Goal: Task Accomplishment & Management: Use online tool/utility

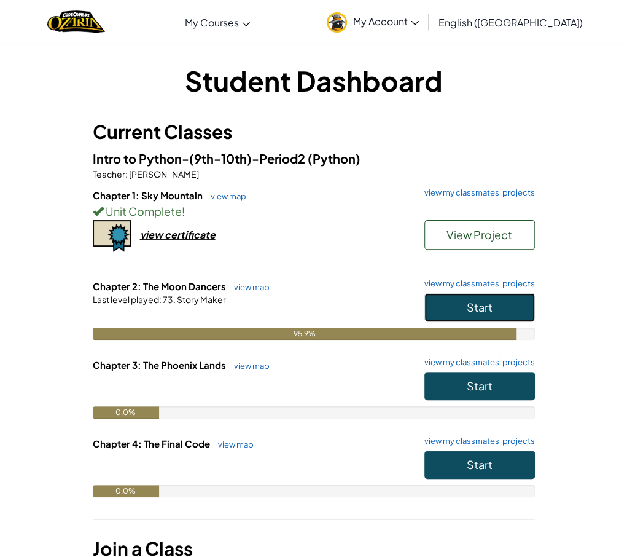
click at [513, 297] on button "Start" at bounding box center [480, 307] width 111 height 28
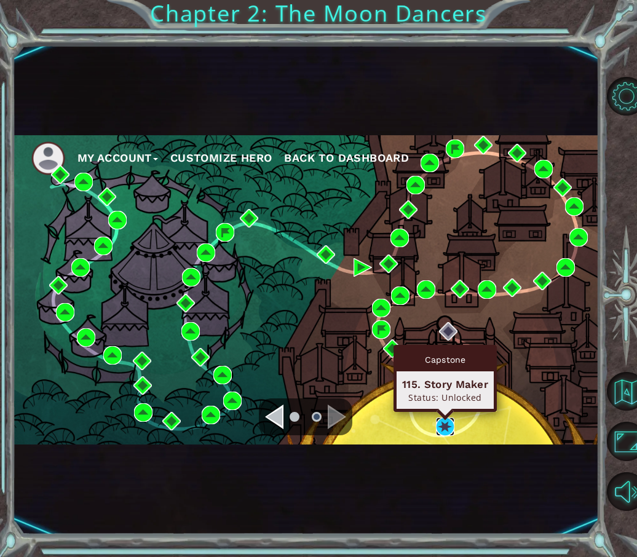
click at [444, 425] on img at bounding box center [445, 426] width 18 height 18
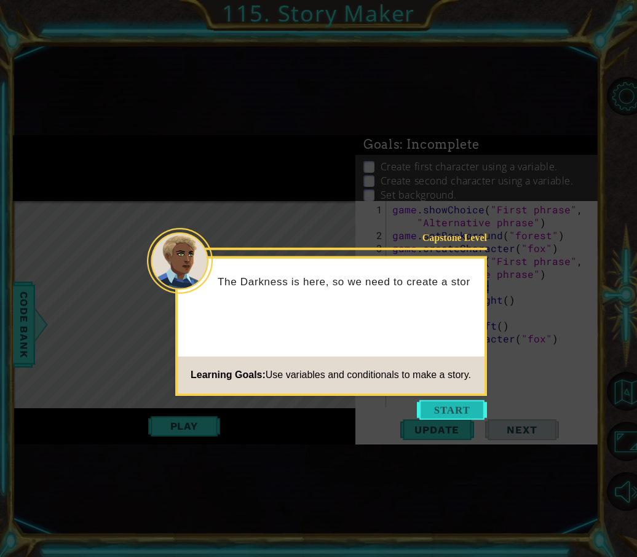
click at [434, 416] on button "Start" at bounding box center [452, 410] width 70 height 20
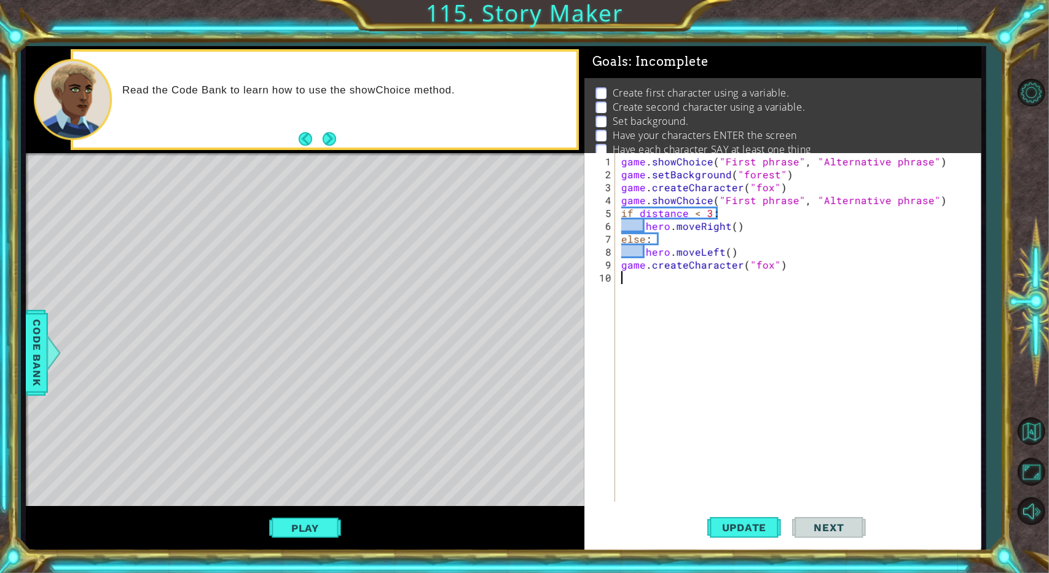
click at [627, 194] on div "game . showChoice ( "First phrase" , "Alternative phrase" ) game . setBackgroun…" at bounding box center [801, 342] width 364 height 374
type textarea "game.showChoice("First phrase", "Alternative phrase")"
click at [27, 339] on span "Code Bank" at bounding box center [37, 352] width 20 height 75
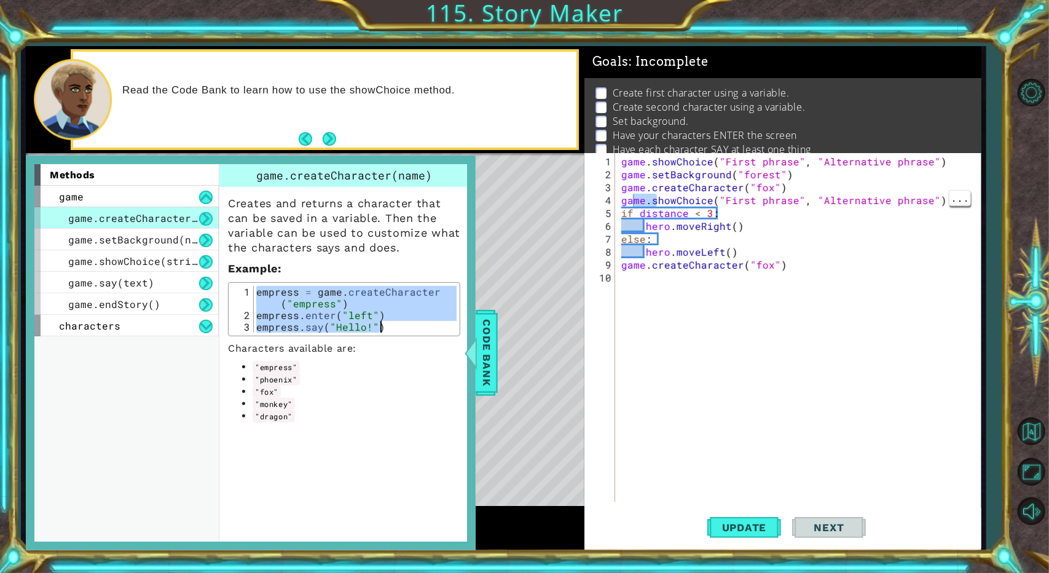
drag, startPoint x: 256, startPoint y: 294, endPoint x: 400, endPoint y: 331, distance: 149.1
click at [400, 331] on div "empress = game . createCharacter ( "empress" ) empress . enter ( "left" ) empre…" at bounding box center [355, 327] width 203 height 82
type textarea "empress.enter("left") empress.say("Hello!")"
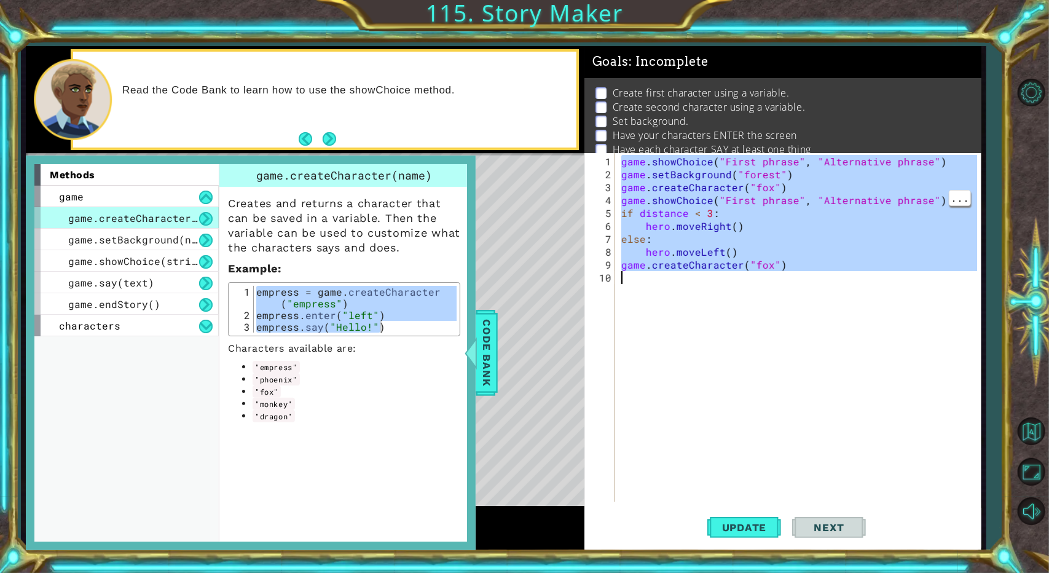
drag, startPoint x: 621, startPoint y: 157, endPoint x: 805, endPoint y: 292, distance: 228.3
click at [627, 292] on div "game . showChoice ( "First phrase" , "Alternative phrase" ) game . setBackgroun…" at bounding box center [801, 342] width 364 height 374
type textarea "game.createCharacter("fox")"
click at [627, 272] on div "game . showChoice ( "First phrase" , "Alternative phrase" ) game . setBackgroun…" at bounding box center [798, 327] width 358 height 348
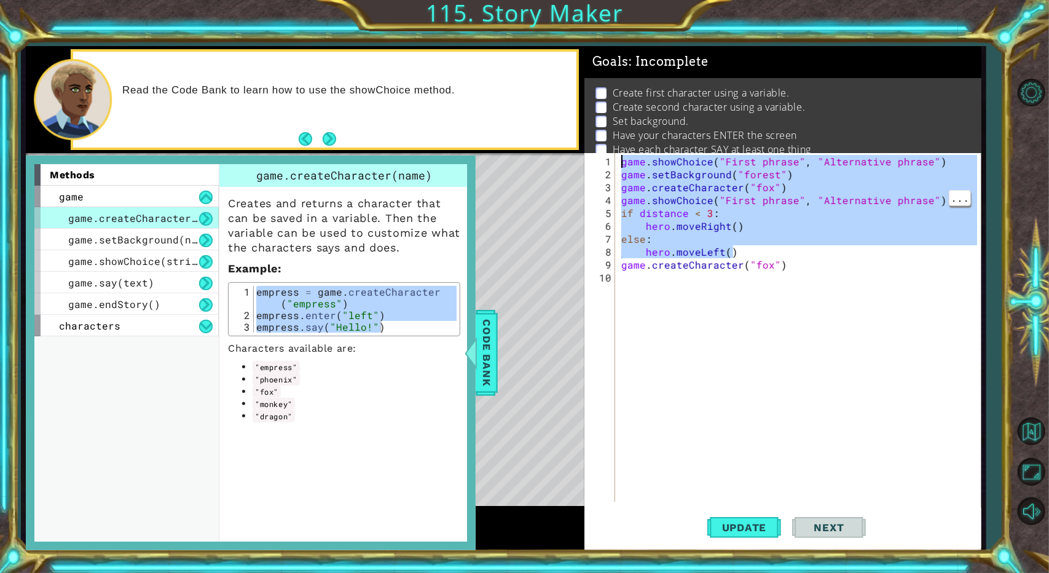
drag, startPoint x: 838, startPoint y: 257, endPoint x: 621, endPoint y: 146, distance: 243.5
click at [623, 146] on div "Goals : Incomplete Create first character using a variable. Create second chara…" at bounding box center [782, 298] width 397 height 504
click at [619, 159] on div "game . showChoice ( "First phrase" , "Alternative phrase" ) game . setBackgroun…" at bounding box center [798, 327] width 358 height 348
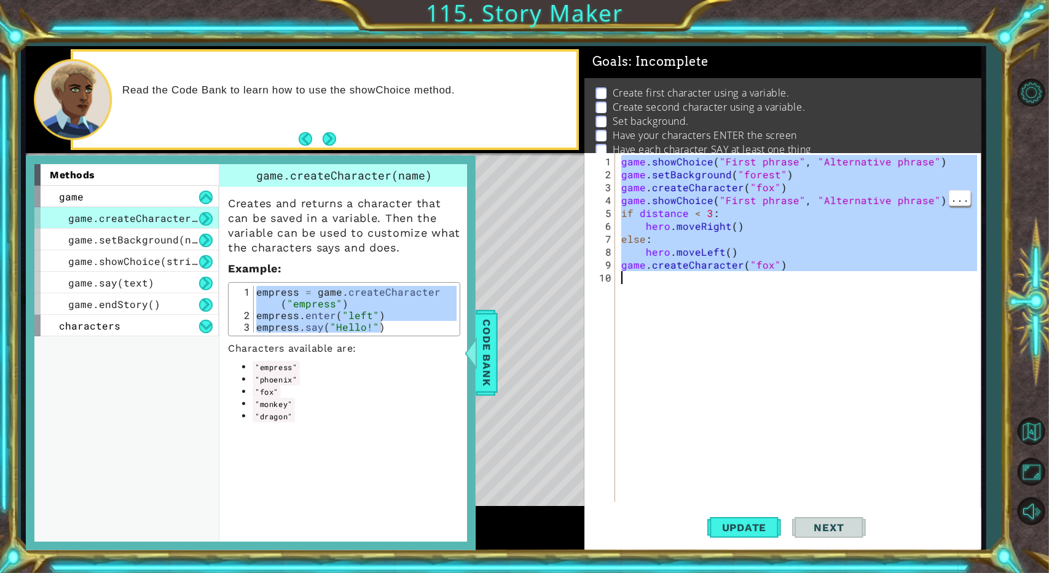
drag, startPoint x: 619, startPoint y: 159, endPoint x: 830, endPoint y: 302, distance: 254.0
click at [627, 305] on div "game . showChoice ( "First phrase" , "Alternative phrase" ) game . setBackgroun…" at bounding box center [801, 342] width 364 height 374
paste textarea "empress.say("Hello!")"
type textarea "empress.say("Hello!")"
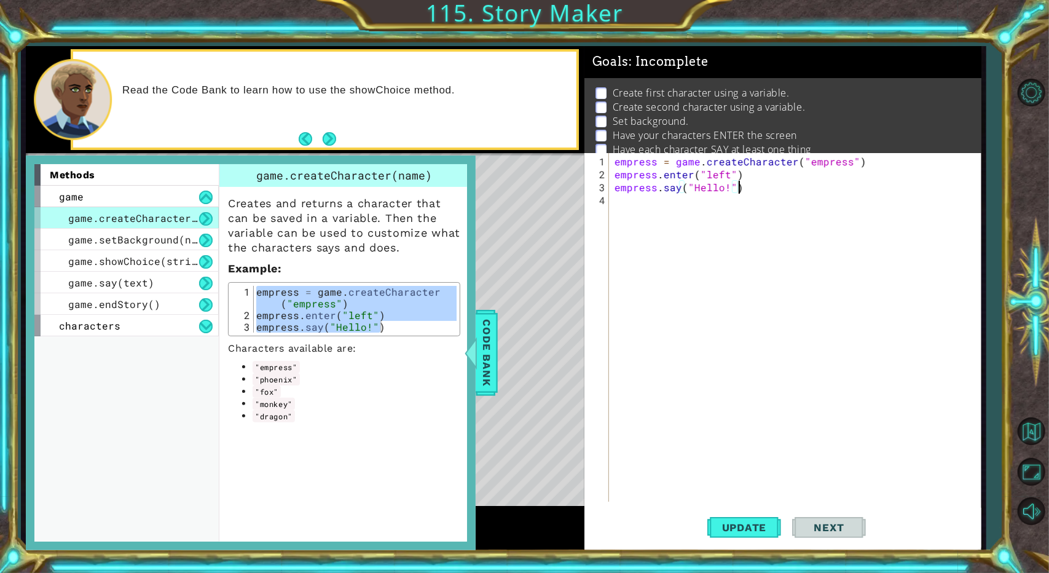
click at [378, 284] on div "empress.enter("left") empress.say("Hello!") 1 2 3 empress = game . createCharac…" at bounding box center [344, 309] width 232 height 54
click at [399, 346] on p "Characters available are:" at bounding box center [344, 348] width 232 height 12
click at [627, 227] on div "empress = game . createCharacter ( "empress" ) empress . enter ( "left" ) empre…" at bounding box center [797, 342] width 371 height 374
paste textarea "empress.say("Hello!")"
click at [613, 200] on div "empress = game . createCharacter ( "empress" ) empress . enter ( "left" ) empre…" at bounding box center [797, 342] width 371 height 374
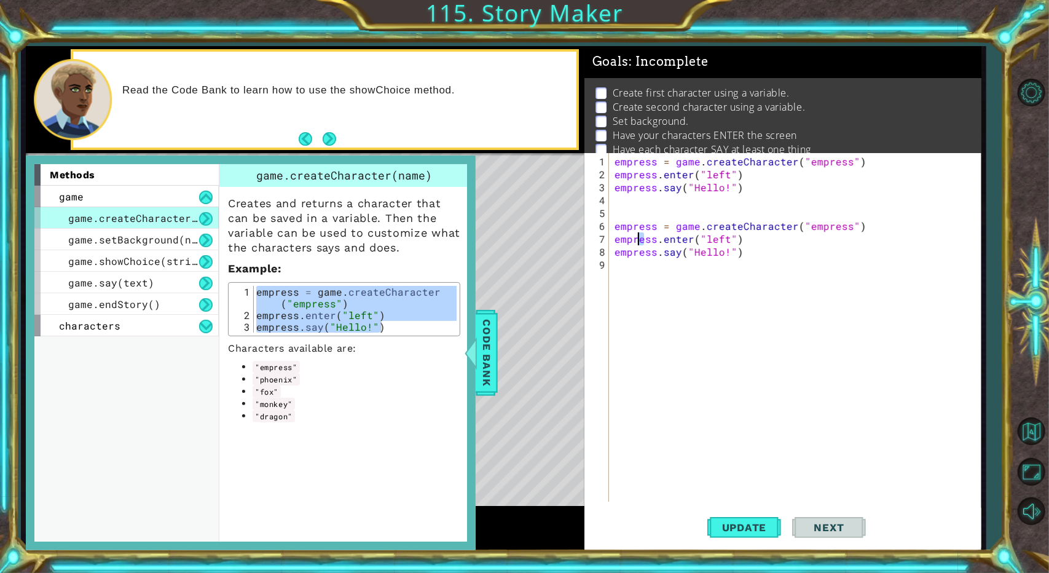
click at [627, 233] on div "empress = game . createCharacter ( "empress" ) empress . enter ( "left" ) empre…" at bounding box center [797, 342] width 371 height 374
click at [627, 233] on div "empress = game . createCharacter ( "empress" ) empress . enter ( "left" ) empre…" at bounding box center [794, 327] width 365 height 348
click at [627, 233] on div "empress = game . createCharacter ( "empress" ) empress . enter ( "left" ) empre…" at bounding box center [797, 342] width 371 height 374
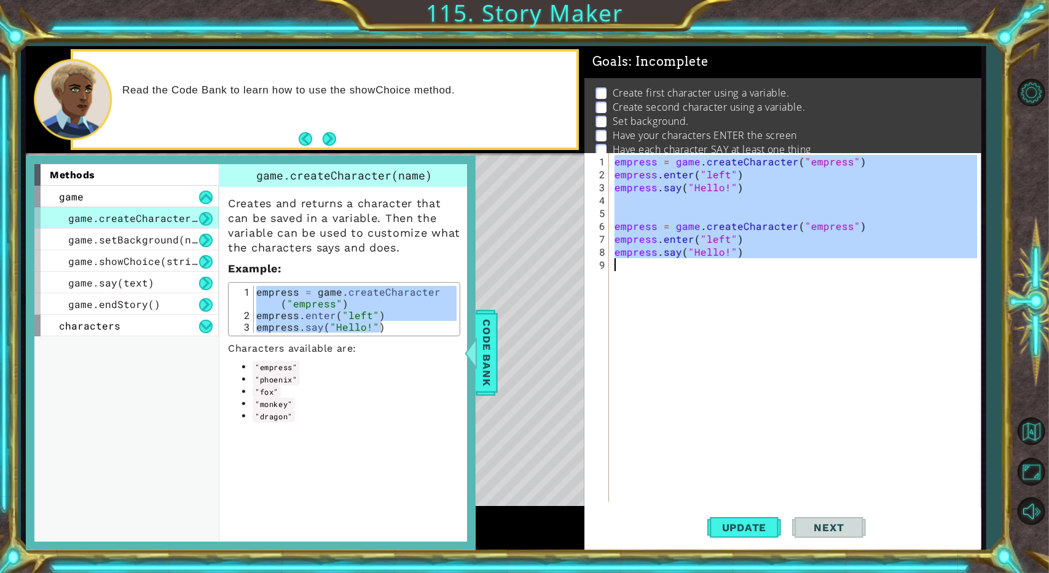
click at [627, 233] on div "empress = game . createCharacter ( "empress" ) empress . enter ( "left" ) empre…" at bounding box center [797, 342] width 371 height 374
click at [621, 226] on div "empress = game . createCharacter ( "empress" ) empress . enter ( "left" ) empre…" at bounding box center [794, 327] width 365 height 348
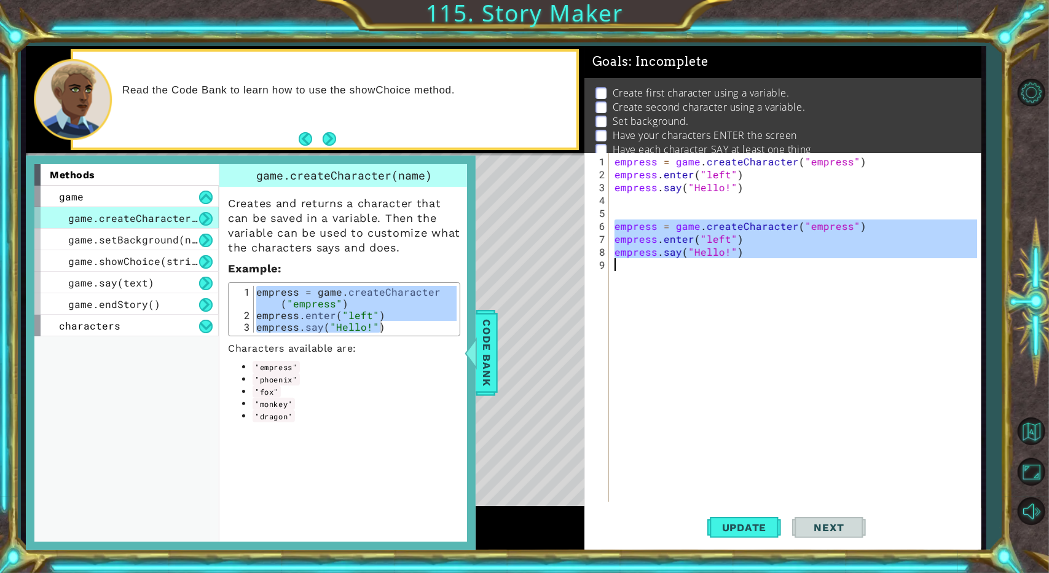
drag, startPoint x: 613, startPoint y: 223, endPoint x: 743, endPoint y: 263, distance: 135.7
click at [627, 263] on div "empress = game . createCharacter ( "empress" ) empress . enter ( "left" ) empre…" at bounding box center [797, 342] width 371 height 374
type textarea "empress.say("Hello!")"
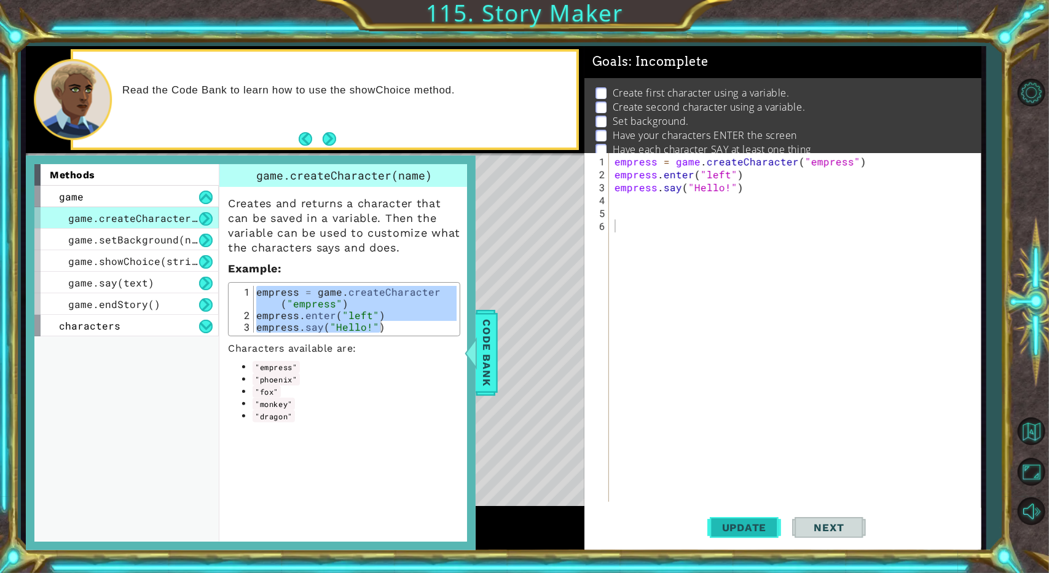
click at [627, 538] on button "Update" at bounding box center [744, 528] width 74 height 40
click at [627, 528] on span "Update" at bounding box center [744, 527] width 69 height 12
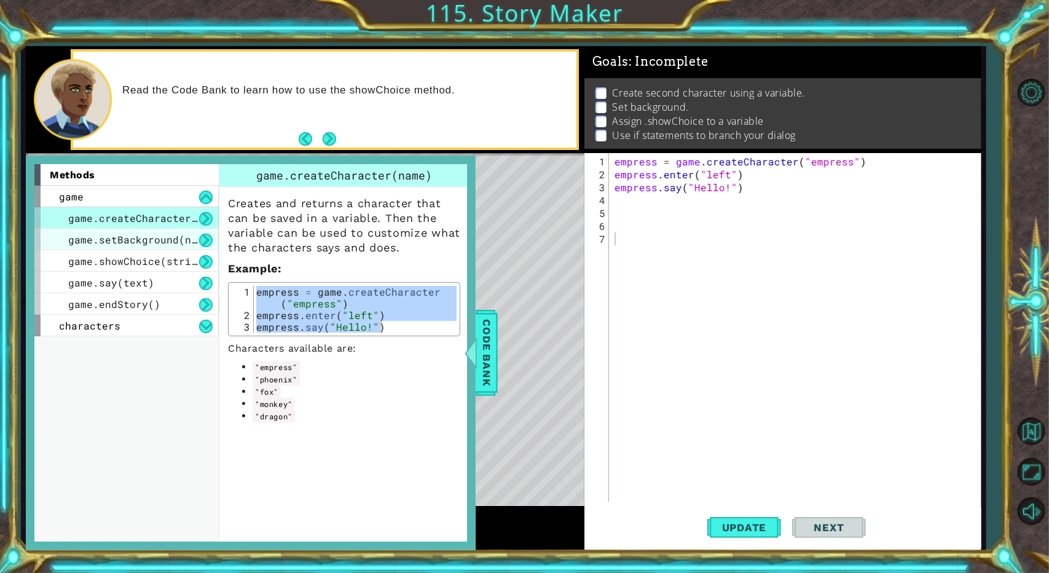
click at [98, 235] on span "game.setBackground(name)" at bounding box center [141, 239] width 147 height 13
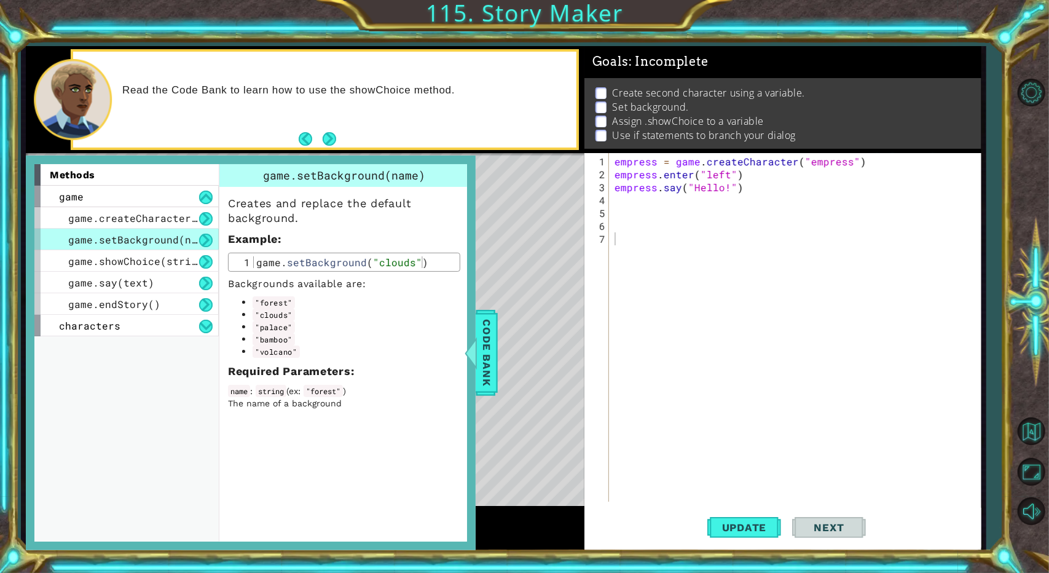
type textarea "game.setBackground("clouds")"
click at [256, 259] on div "game . setBackground ( "clouds" )" at bounding box center [355, 273] width 203 height 35
click at [627, 213] on div "empress = game . createCharacter ( "empress" ) empress . enter ( "left" ) empre…" at bounding box center [797, 342] width 371 height 374
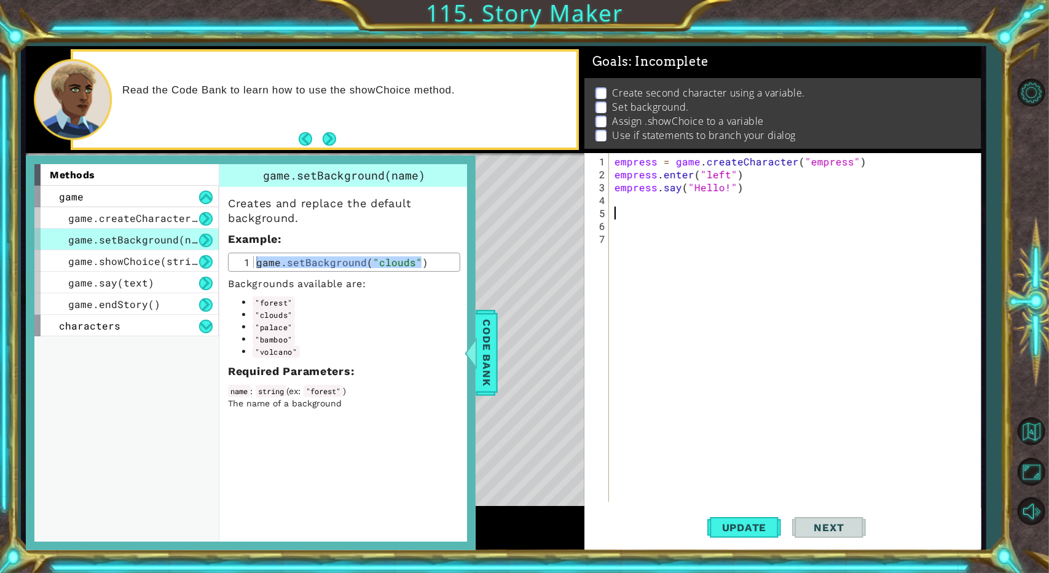
paste textarea "game.setBackground("clouds")"
type textarea "game.setBackground("clouds")"
click at [627, 232] on div "empress = game . createCharacter ( "empress" ) empress . enter ( "left" ) empre…" at bounding box center [797, 342] width 371 height 374
click at [161, 197] on div "game" at bounding box center [126, 197] width 184 height 22
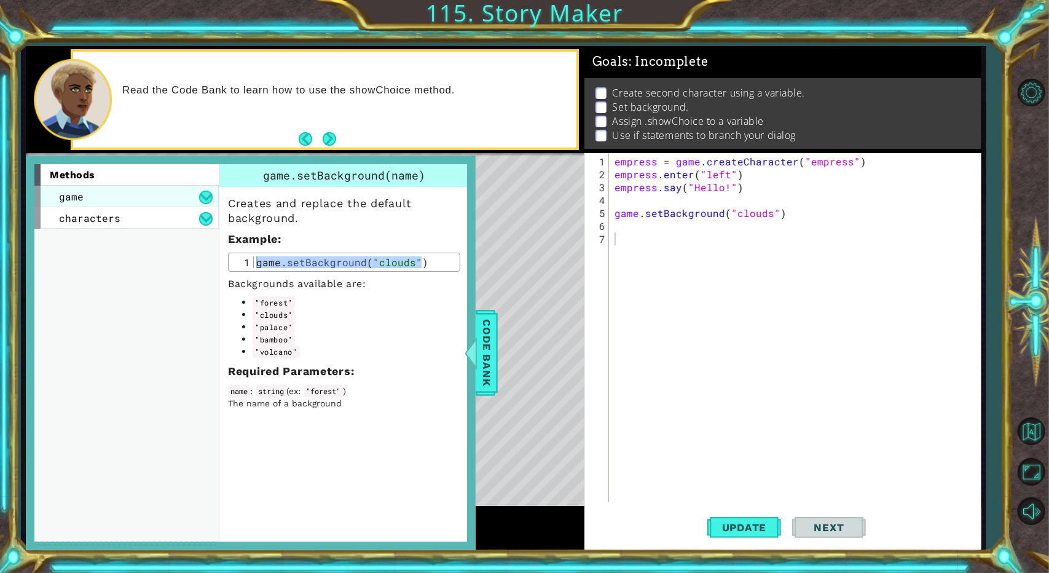
click at [161, 197] on div "game" at bounding box center [126, 197] width 184 height 22
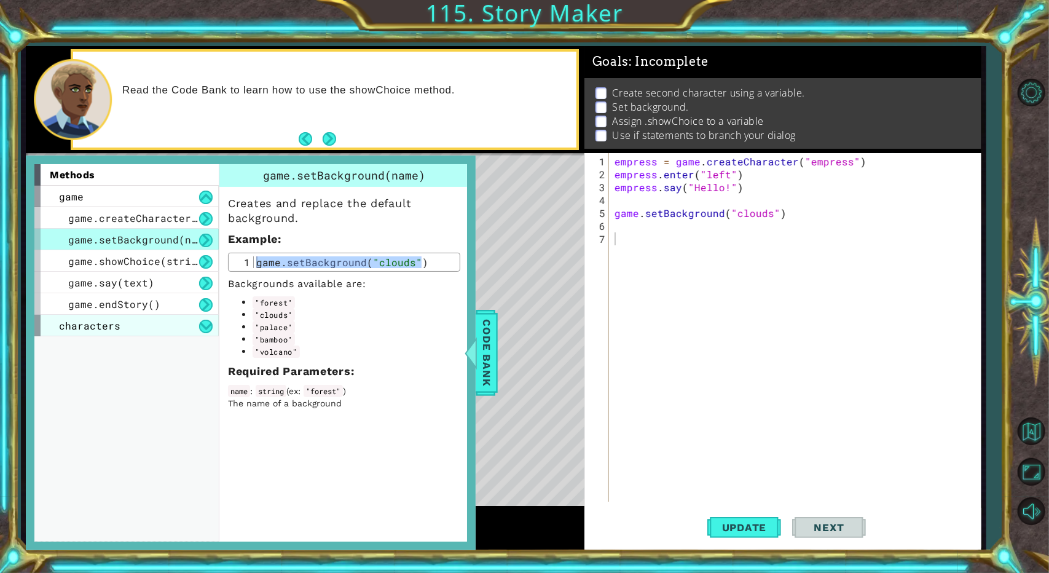
click at [171, 321] on div "characters" at bounding box center [126, 326] width 184 height 22
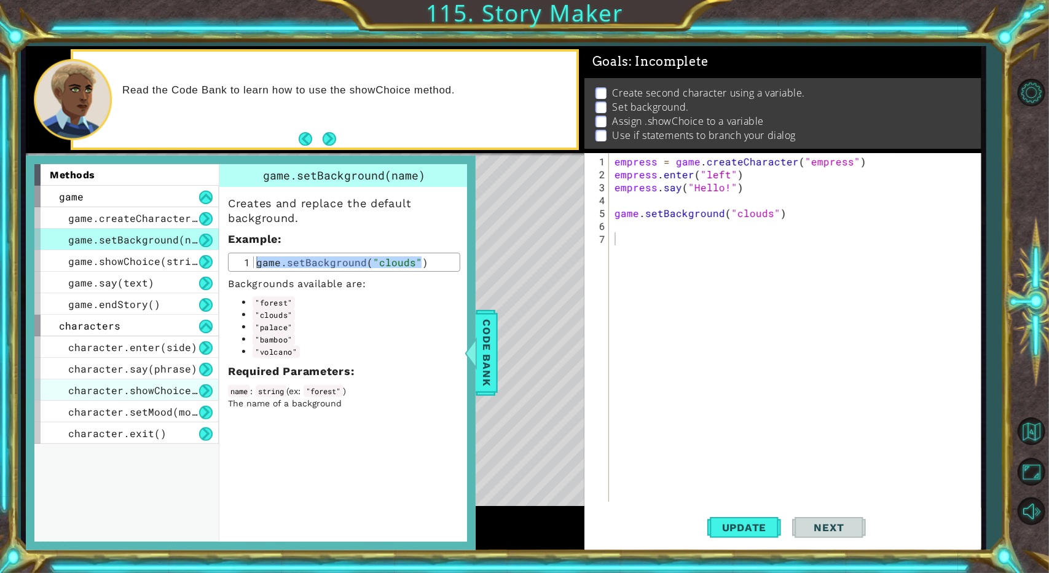
click at [141, 382] on div "character.showChoice(string1, string2)" at bounding box center [126, 390] width 184 height 22
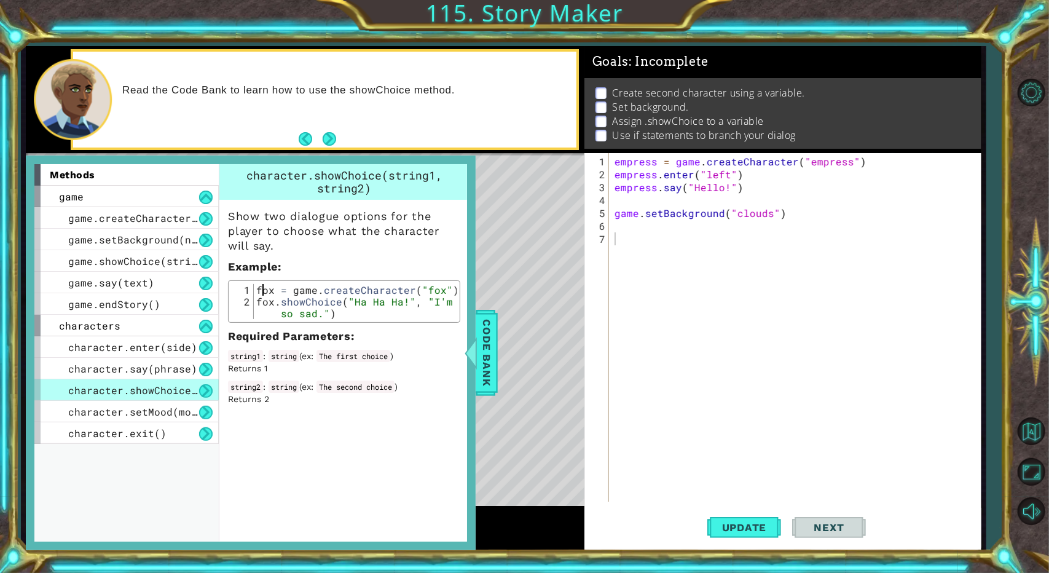
click at [261, 287] on div "fox = game . createCharacter ( "fox" ) fox . showChoice ( "Ha Ha Ha!" , "I'm so…" at bounding box center [355, 319] width 203 height 70
drag, startPoint x: 258, startPoint y: 287, endPoint x: 377, endPoint y: 312, distance: 121.1
click at [377, 312] on div "fox = game . createCharacter ( "fox" ) fox . showChoice ( "Ha Ha Ha!" , "I'm so…" at bounding box center [355, 319] width 203 height 70
type textarea "fox = game.createCharacter("fox") fox.showChoice("Ha Ha Ha!", "I'm so sad.")"
click at [627, 260] on div "empress = game . createCharacter ( "empress" ) empress . enter ( "left" ) empre…" at bounding box center [797, 342] width 371 height 374
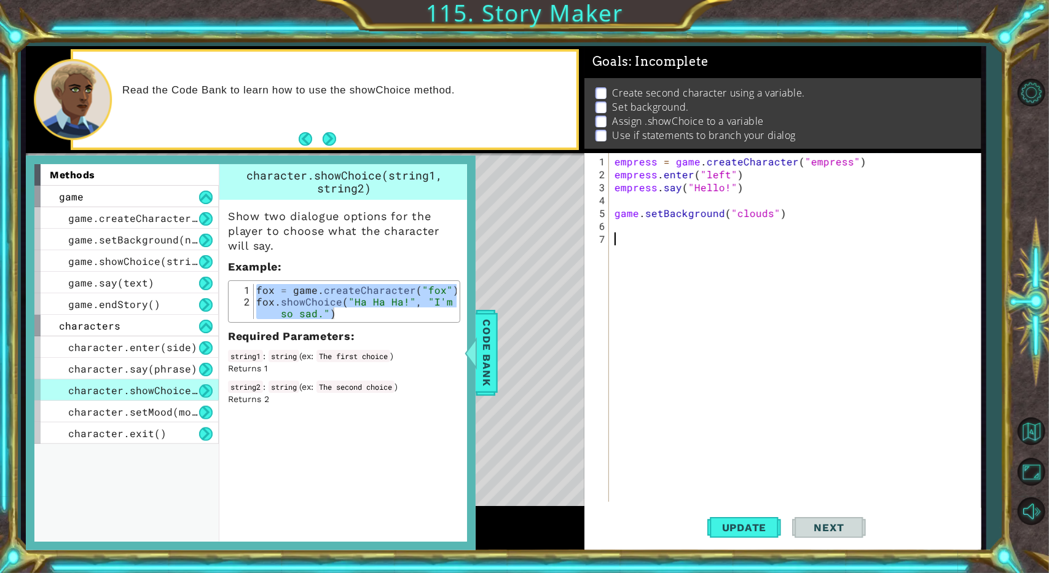
paste textarea "fox.showChoice("Ha Ha Ha!", "I'm so sad.")"
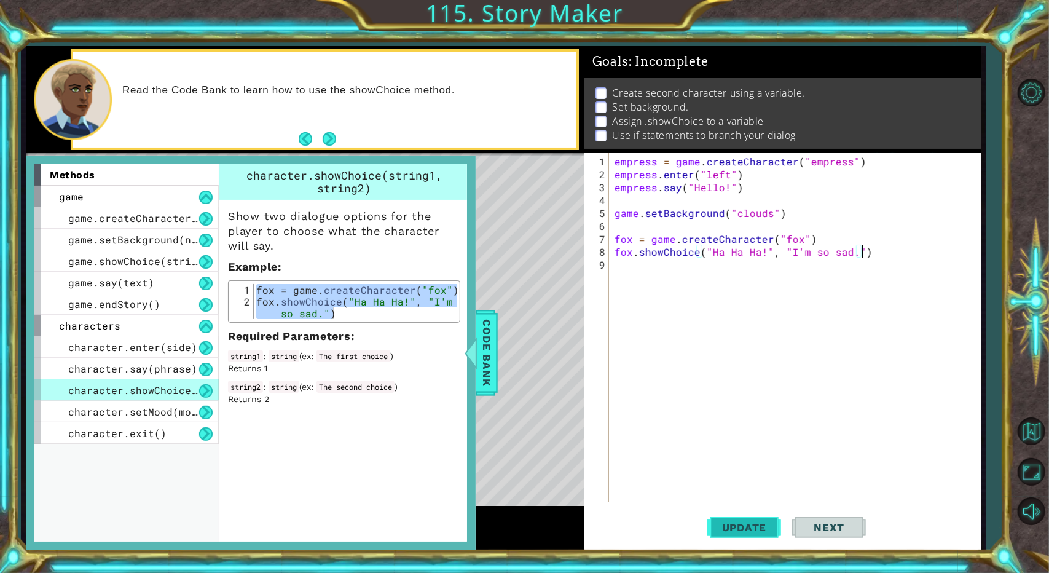
click at [627, 528] on span "Update" at bounding box center [744, 527] width 69 height 12
click at [627, 522] on span "Next" at bounding box center [829, 527] width 55 height 12
click at [478, 366] on span "Code Bank" at bounding box center [487, 352] width 20 height 75
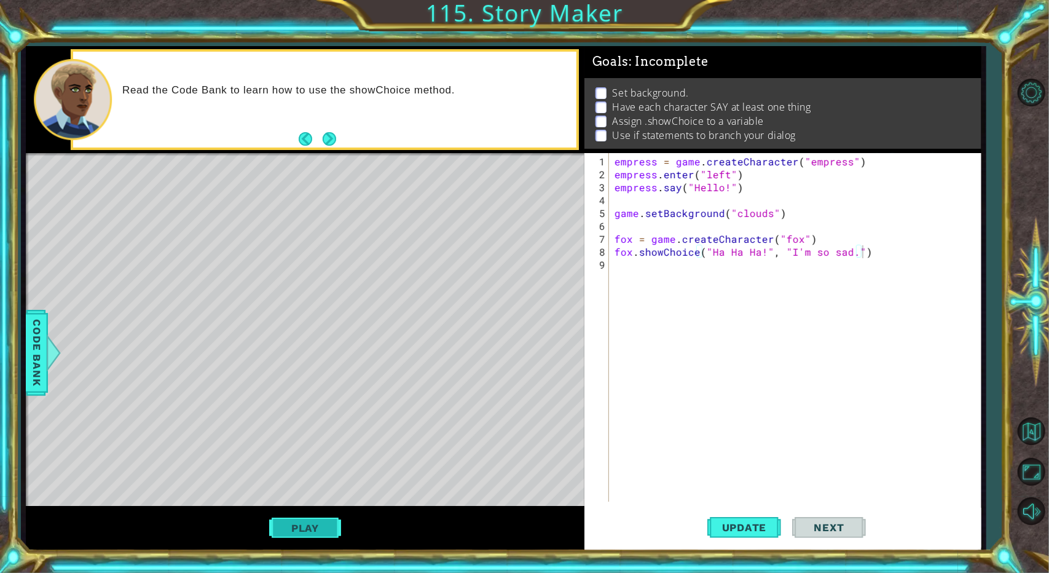
click at [334, 519] on button "Play" at bounding box center [305, 527] width 72 height 23
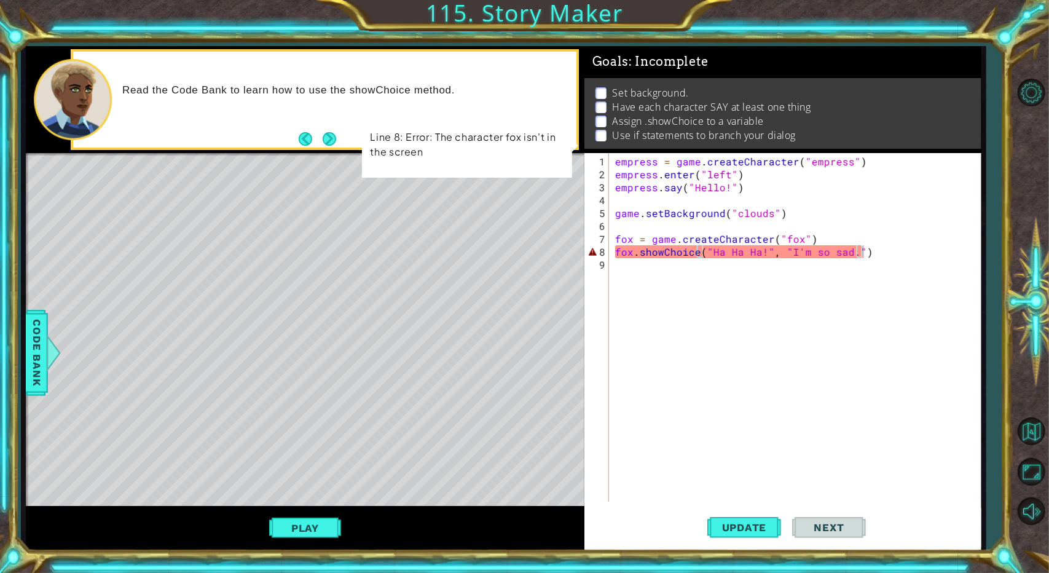
click at [627, 249] on div "empress = game . createCharacter ( "empress" ) empress . enter ( "left" ) empre…" at bounding box center [798, 342] width 371 height 374
click at [627, 248] on div "empress = game . createCharacter ( "empress" ) empress . enter ( "left" ) empre…" at bounding box center [798, 342] width 371 height 374
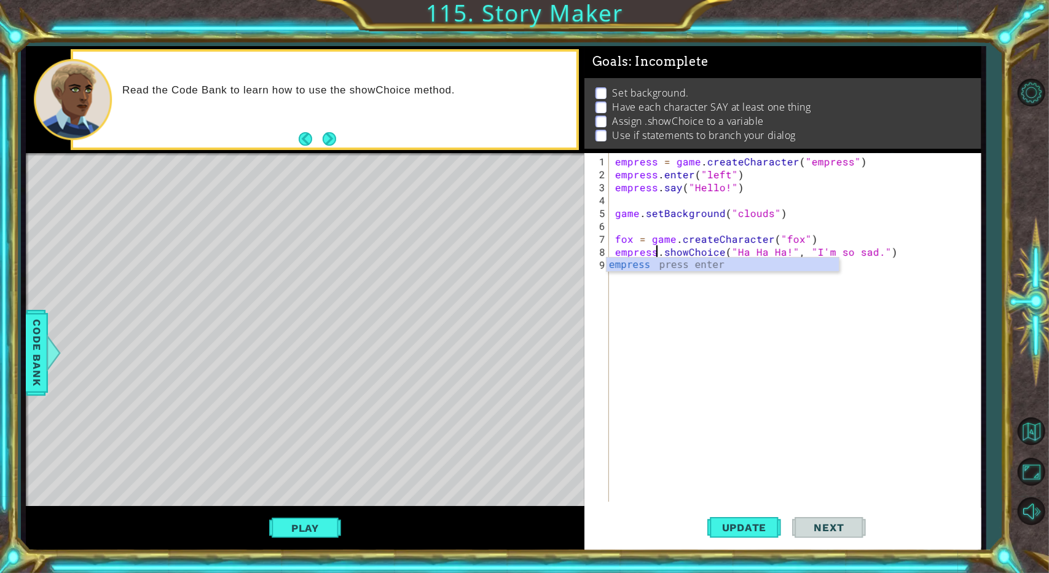
scroll to position [0, 2]
type textarea "empress.showChoice("Ha Ha Ha!", "I'm so sad.")"
click at [627, 532] on span "Update" at bounding box center [744, 527] width 69 height 12
click at [281, 521] on button "Play" at bounding box center [305, 527] width 72 height 23
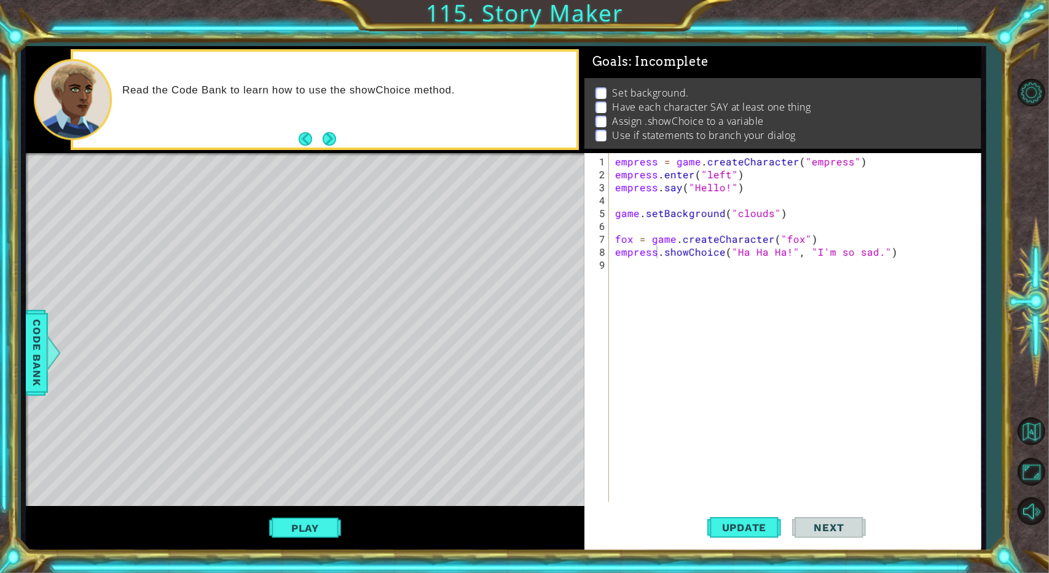
click at [627, 284] on div "empress = game . createCharacter ( "empress" ) empress . enter ( "left" ) empre…" at bounding box center [798, 342] width 371 height 374
click at [627, 244] on div "empress = game . createCharacter ( "empress" ) empress . enter ( "left" ) empre…" at bounding box center [798, 342] width 371 height 374
click at [627, 518] on button "Update" at bounding box center [744, 528] width 74 height 40
click at [627, 252] on div "empress = game . createCharacter ( "empress" ) empress . enter ( "left" ) empre…" at bounding box center [798, 342] width 371 height 374
click at [627, 251] on div "empress = game . createCharacter ( "empress" ) empress . enter ( "left" ) empre…" at bounding box center [798, 342] width 371 height 374
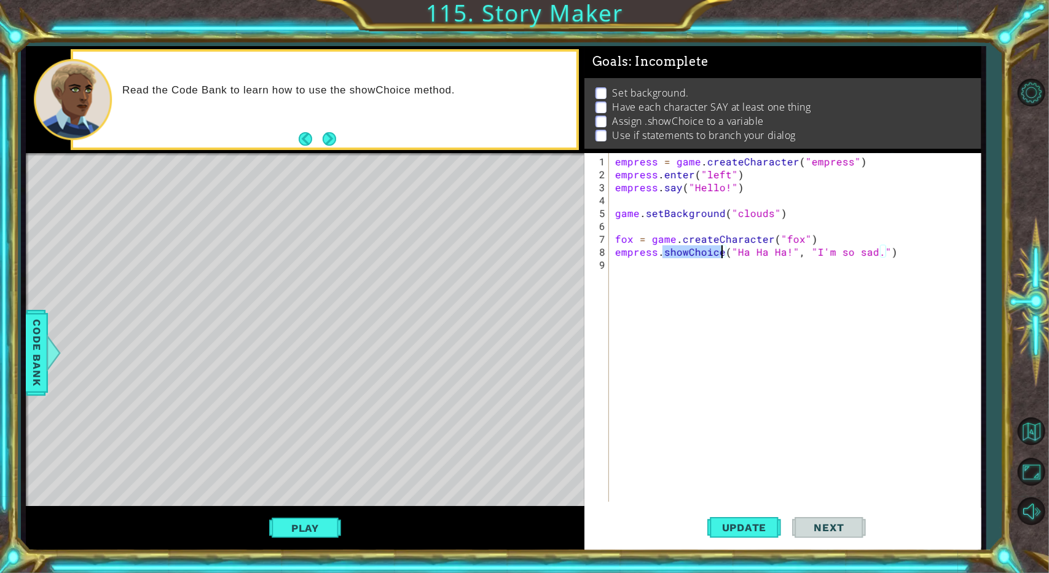
drag, startPoint x: 707, startPoint y: 243, endPoint x: 726, endPoint y: 230, distance: 23.0
click at [627, 243] on div "empress = game . createCharacter ( "empress" ) empress . enter ( "left" ) empre…" at bounding box center [795, 327] width 364 height 348
type textarea "fox = game.createCharacter("fox") empress.showChoice("Ha Ha Ha!", "I'm so sad.")"
click at [627, 230] on div "empress = game . createCharacter ( "empress" ) empress . enter ( "left" ) empre…" at bounding box center [798, 342] width 371 height 374
drag, startPoint x: 612, startPoint y: 210, endPoint x: 878, endPoint y: 232, distance: 266.4
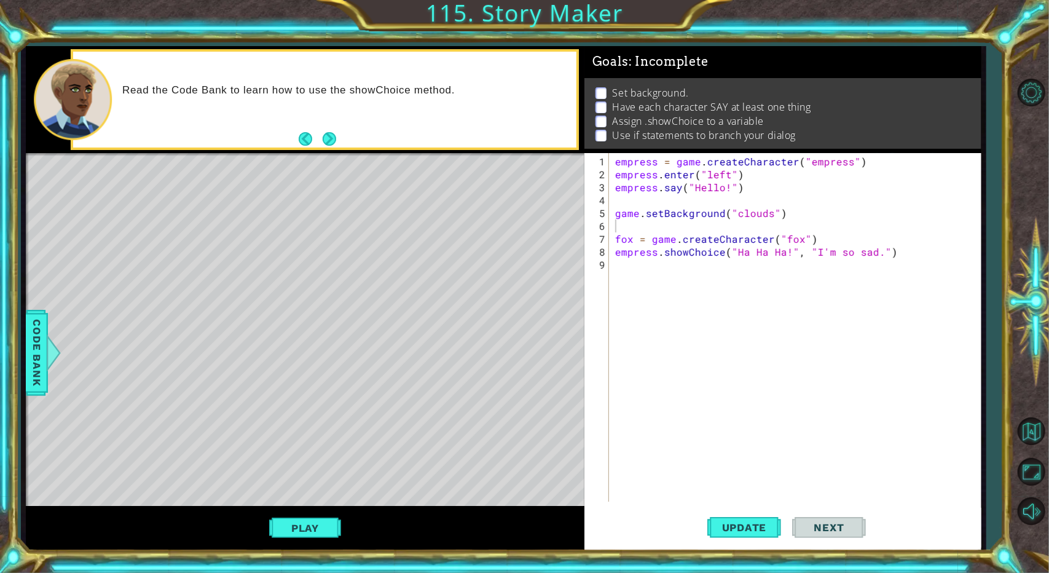
click at [627, 316] on div "1 2 3 4 5 6 7 8 9 empress = game . createCharacter ( "empress" ) empress . ente…" at bounding box center [780, 327] width 393 height 348
click at [627, 245] on div "empress = game . createCharacter ( "empress" ) empress . enter ( "left" ) empre…" at bounding box center [798, 342] width 371 height 374
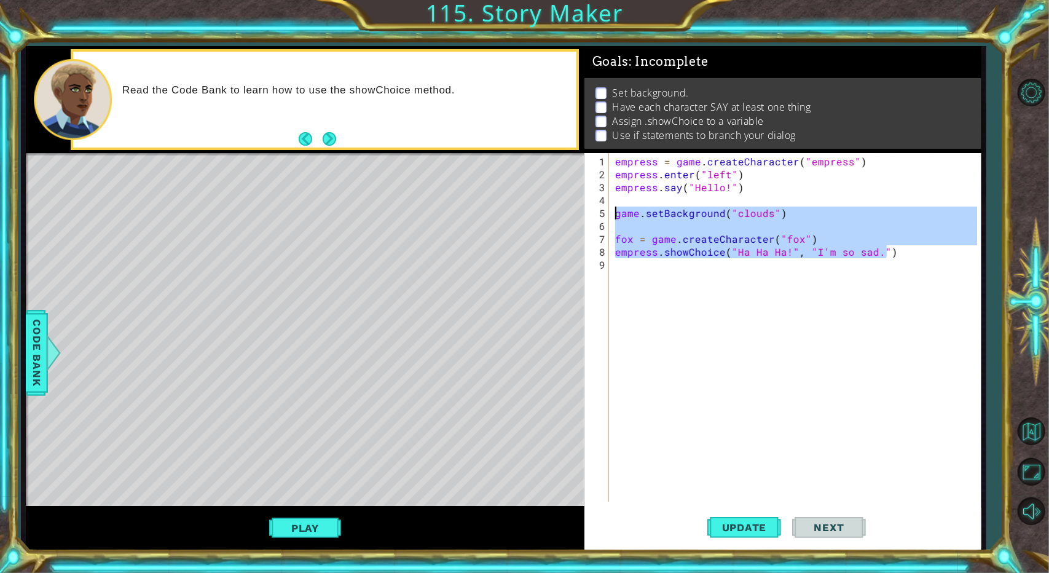
drag, startPoint x: 890, startPoint y: 251, endPoint x: 603, endPoint y: 217, distance: 289.0
click at [603, 217] on div "empress.showChoice("Ha Ha Ha!", "I'm so sad.") 1 2 3 4 5 6 7 8 9 empress = game…" at bounding box center [780, 327] width 393 height 348
type textarea "game.setBackground("clouds")"
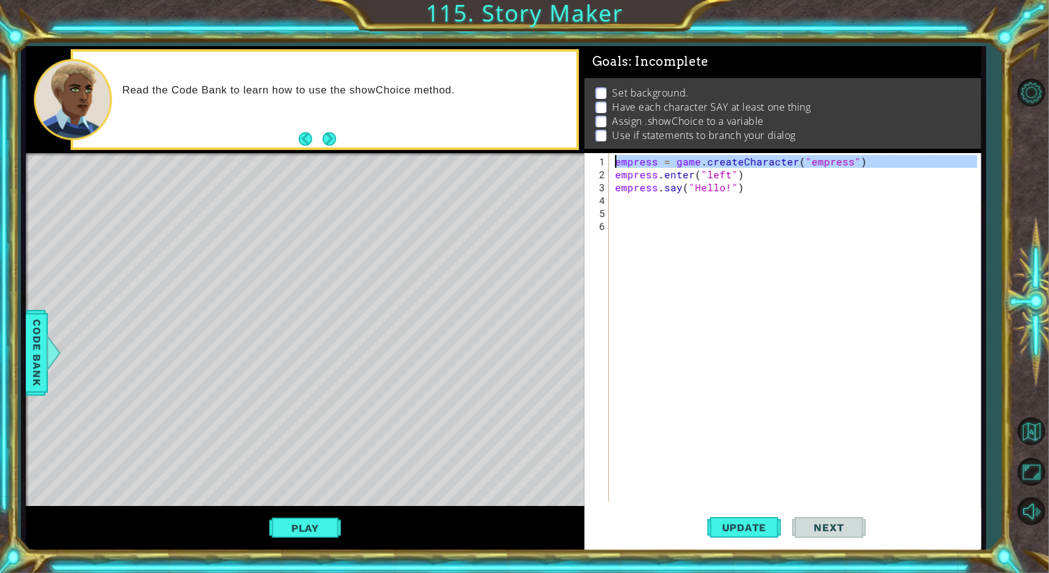
click at [607, 162] on div "1" at bounding box center [598, 161] width 22 height 13
type textarea "empress = game.createCharacter("empress")"
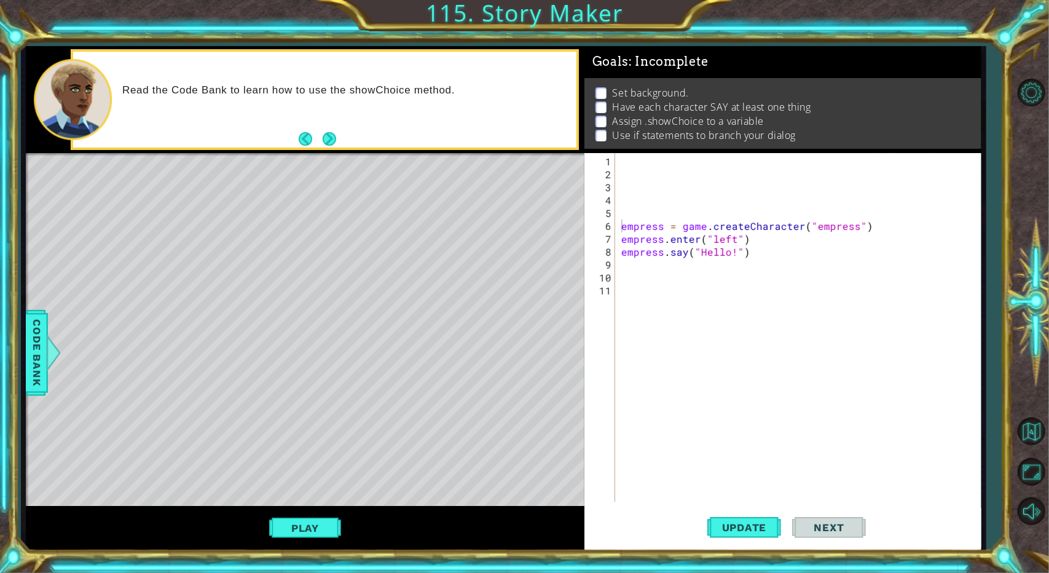
click at [617, 159] on div "empress = game.createCharacter("empress") 1 2 3 4 5 6 7 8 9 10 11 empress = gam…" at bounding box center [780, 327] width 393 height 348
click at [618, 160] on div "empress = game.createCharacter("empress") 1 2 3 4 5 6 7 8 9 10 11 empress = gam…" at bounding box center [780, 327] width 393 height 348
click at [627, 160] on div "empress = game . createCharacter ( "empress" ) empress . enter ( "left" ) empre…" at bounding box center [801, 342] width 364 height 374
click at [627, 169] on div "game.create Char acter press enter" at bounding box center [729, 189] width 233 height 44
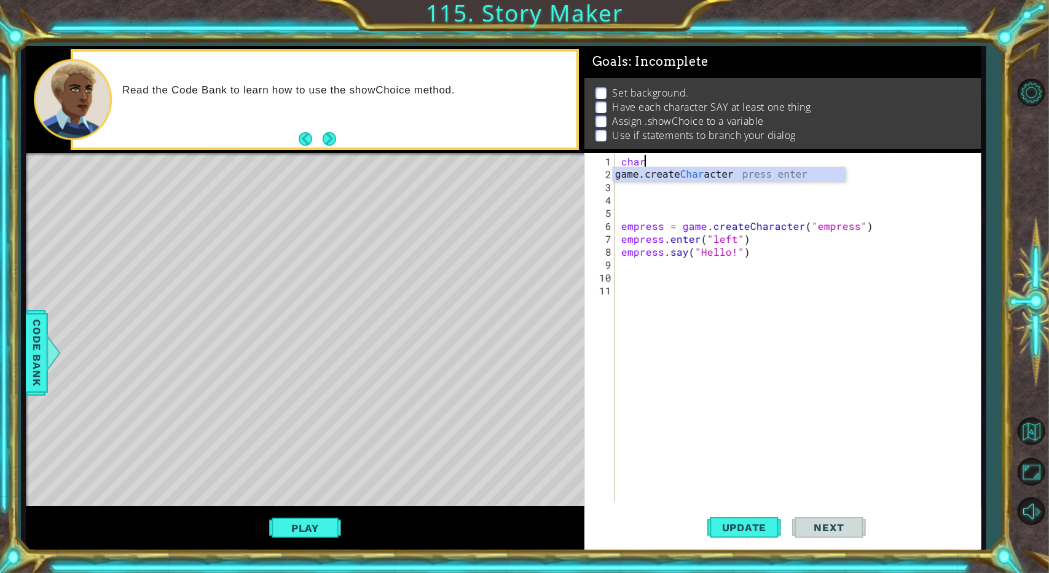
type textarea "game.createCharacter("fox")"
click at [627, 184] on div "game . createCharacter ( "fox" ) empress = game . createCharacter ( "empress" )…" at bounding box center [801, 342] width 364 height 374
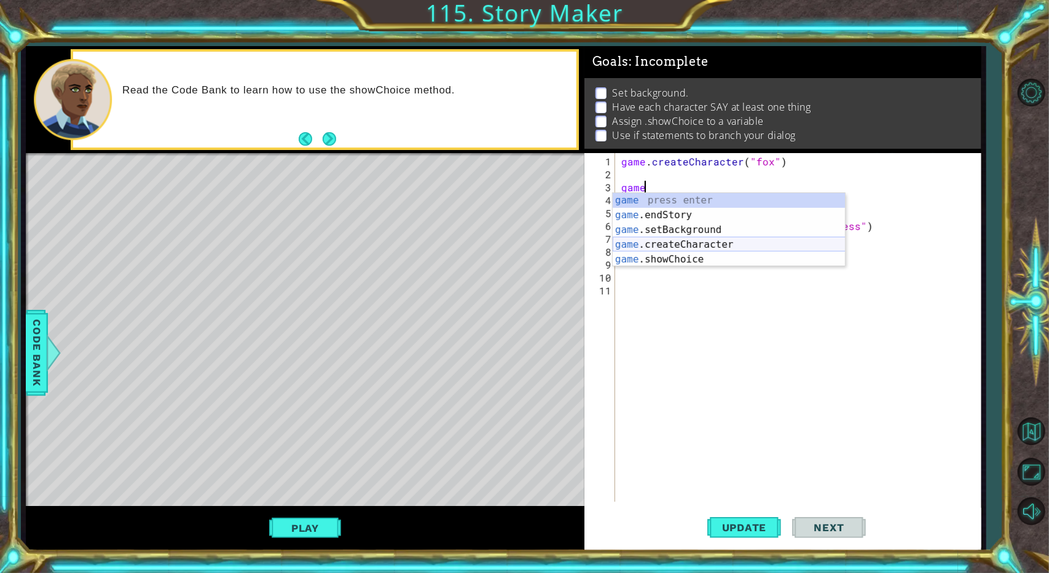
click at [627, 242] on div "game press enter game .endStory press enter game .setBackground press enter gam…" at bounding box center [729, 244] width 233 height 103
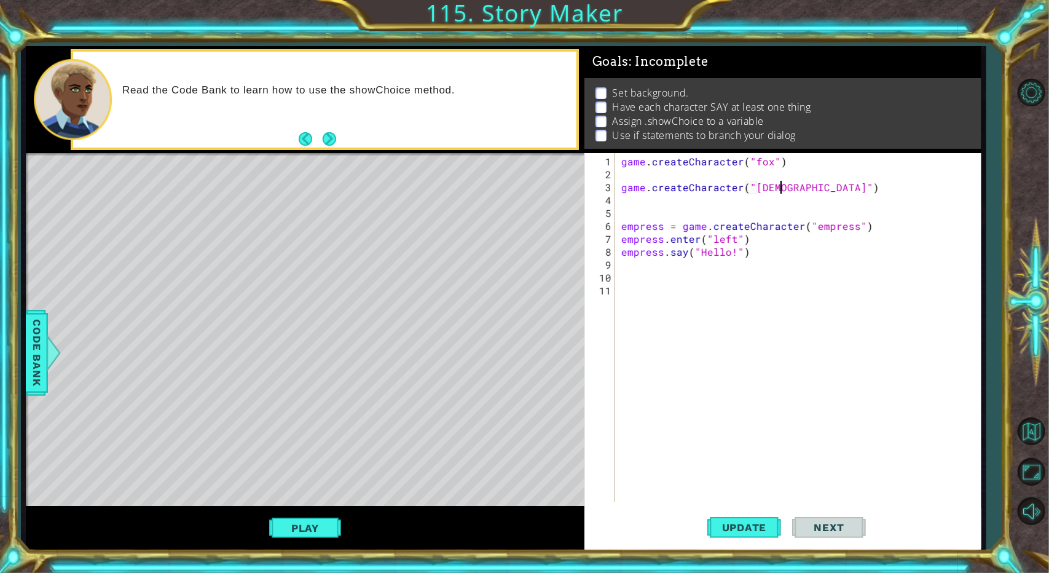
type textarea "game.createCharacter("rabbit")"
click at [627, 213] on div "game . createCharacter ( "fox" ) game . createCharacter ( "rabbit" ) empress = …" at bounding box center [801, 342] width 364 height 374
click at [627, 221] on div "game . createCharacter ( "fox" ) game . createCharacter ( "rabbit" ) empress = …" at bounding box center [801, 342] width 364 height 374
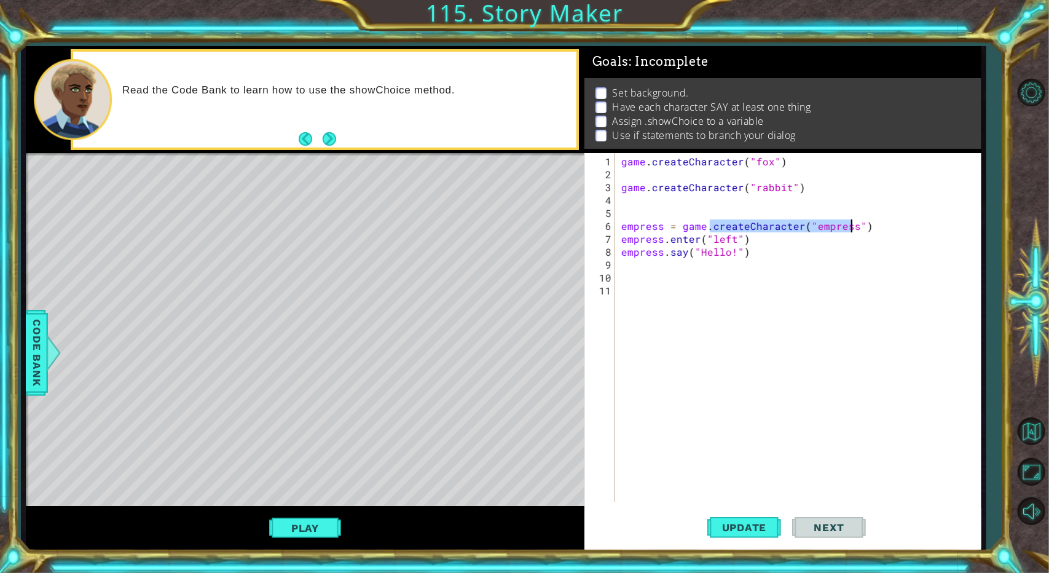
drag, startPoint x: 710, startPoint y: 227, endPoint x: 901, endPoint y: 222, distance: 191.2
click at [627, 222] on div "game . createCharacter ( "fox" ) game . createCharacter ( "rabbit" ) empress = …" at bounding box center [801, 342] width 364 height 374
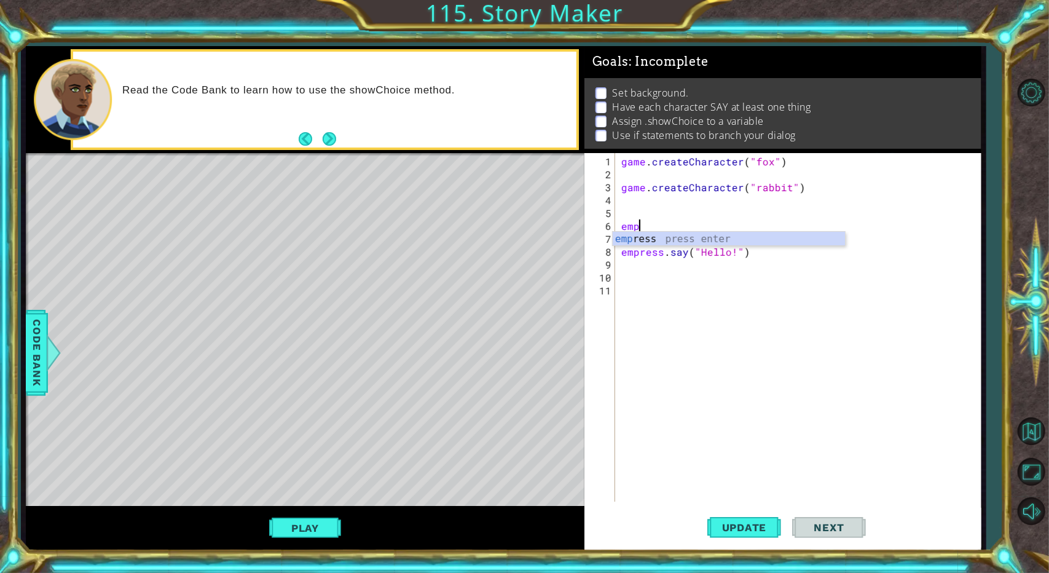
type textarea "e"
click at [627, 511] on button "Update" at bounding box center [744, 528] width 74 height 40
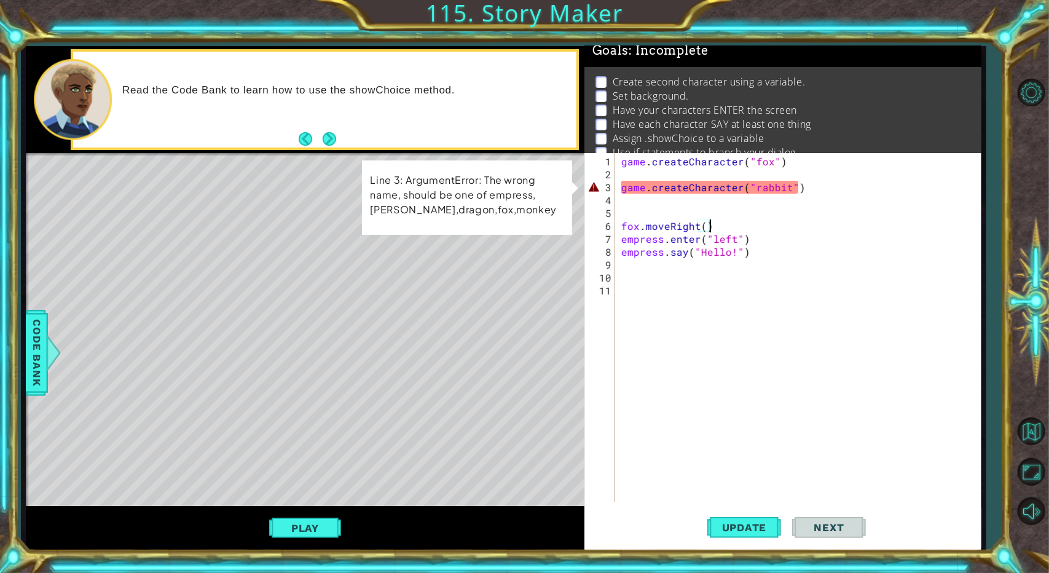
click at [615, 186] on div "fox.moveRight() 1 2 3 4 5 6 7 8 9 10 11 game . createCharacter ( "fox" ) game .…" at bounding box center [780, 327] width 393 height 348
click at [627, 184] on div "game . createCharacter ( "fox" ) game . createCharacter ( "rabbit" ) fox . move…" at bounding box center [801, 342] width 364 height 374
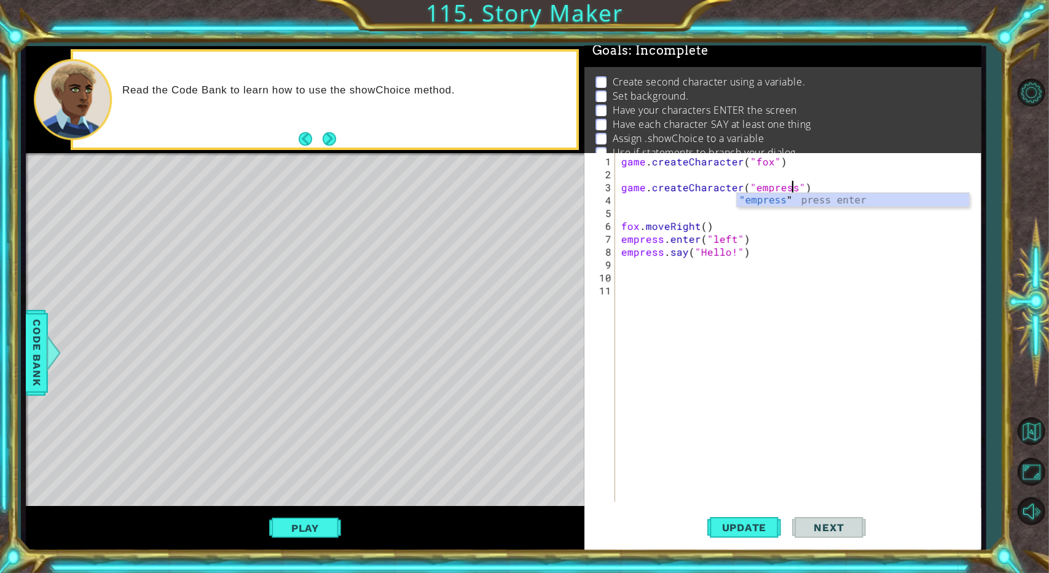
scroll to position [0, 10]
click at [627, 523] on span "Update" at bounding box center [744, 527] width 69 height 12
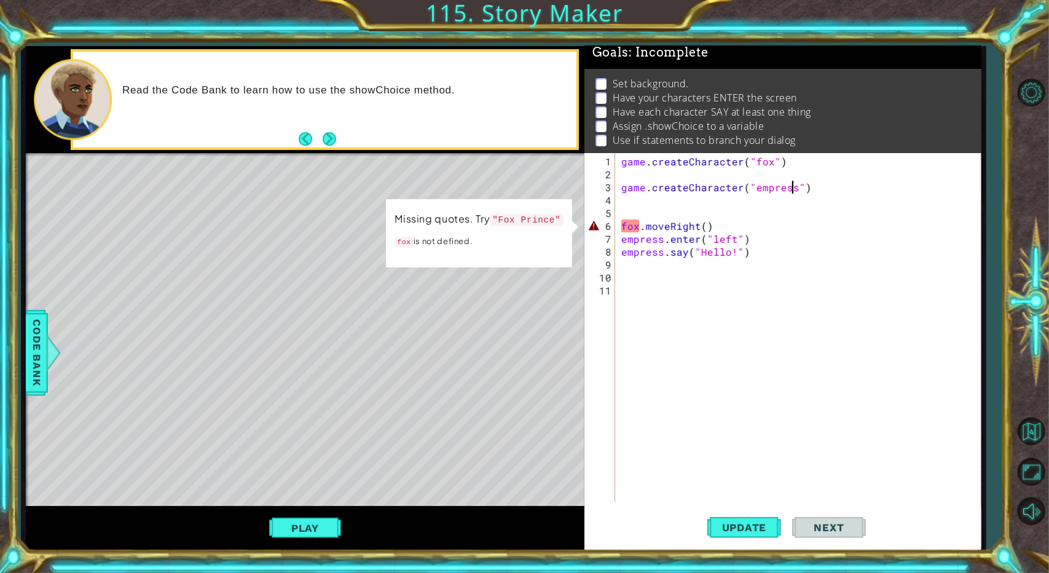
click at [627, 224] on div "game . createCharacter ( "fox" ) game . createCharacter ( "empress" ) fox . mov…" at bounding box center [801, 342] width 364 height 374
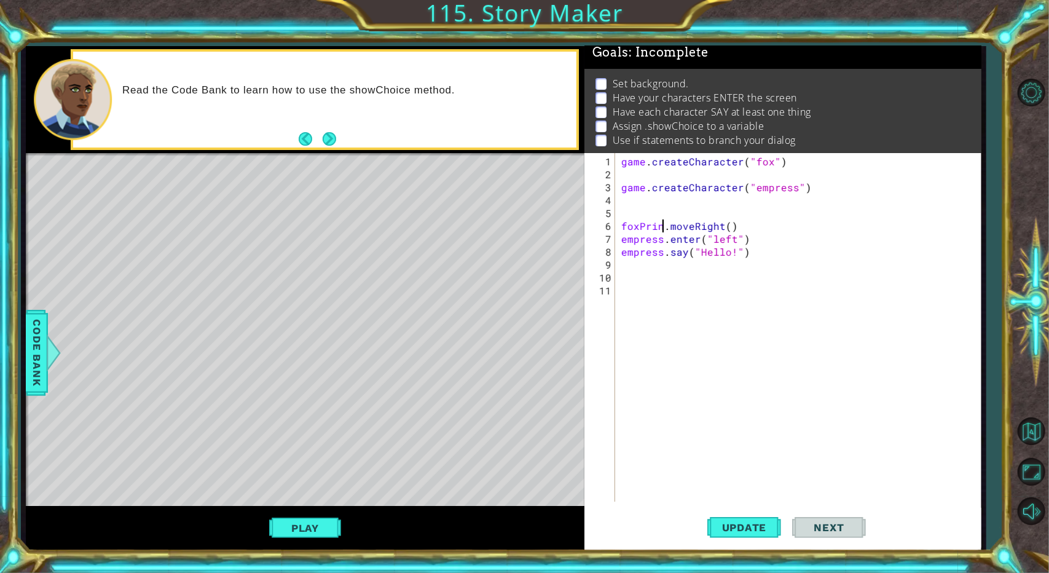
scroll to position [0, 3]
click at [627, 222] on div "game . createCharacter ( "fox" ) game . createCharacter ( "empress" ) foxPrince…" at bounding box center [801, 342] width 364 height 374
click at [627, 528] on span "Update" at bounding box center [744, 527] width 69 height 12
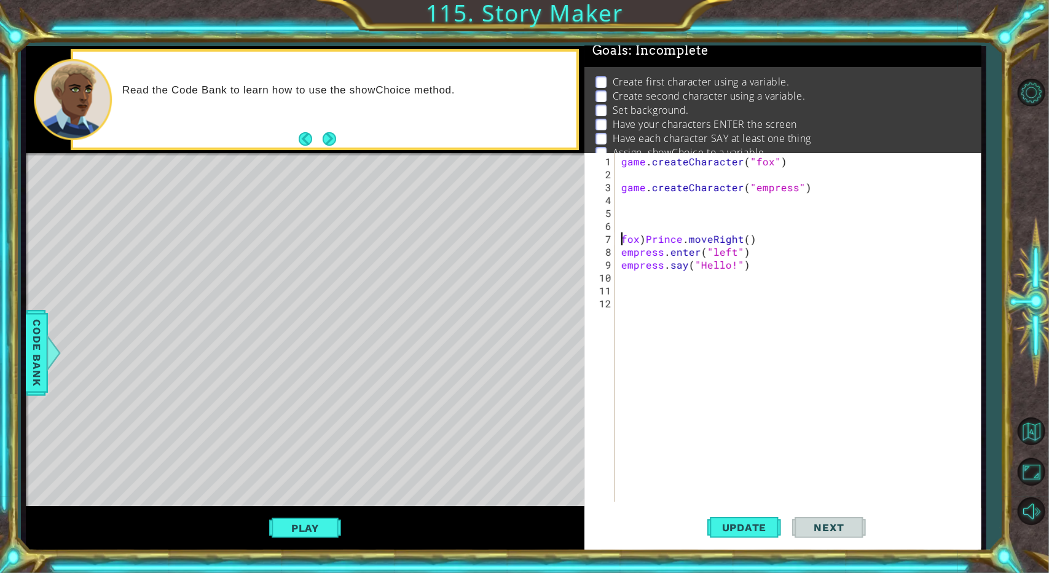
scroll to position [0, 0]
click at [627, 527] on span "Update" at bounding box center [744, 527] width 69 height 12
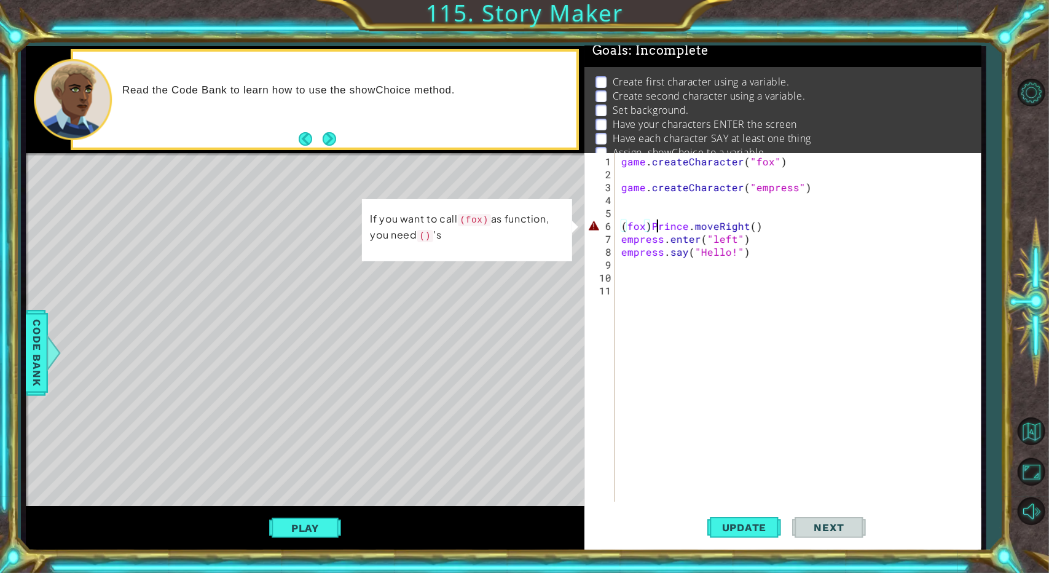
click at [627, 224] on div "game . createCharacter ( "fox" ) game . createCharacter ( "empress" ) ( fox ) P…" at bounding box center [801, 342] width 364 height 374
type textarea "(fox).moveRight()"
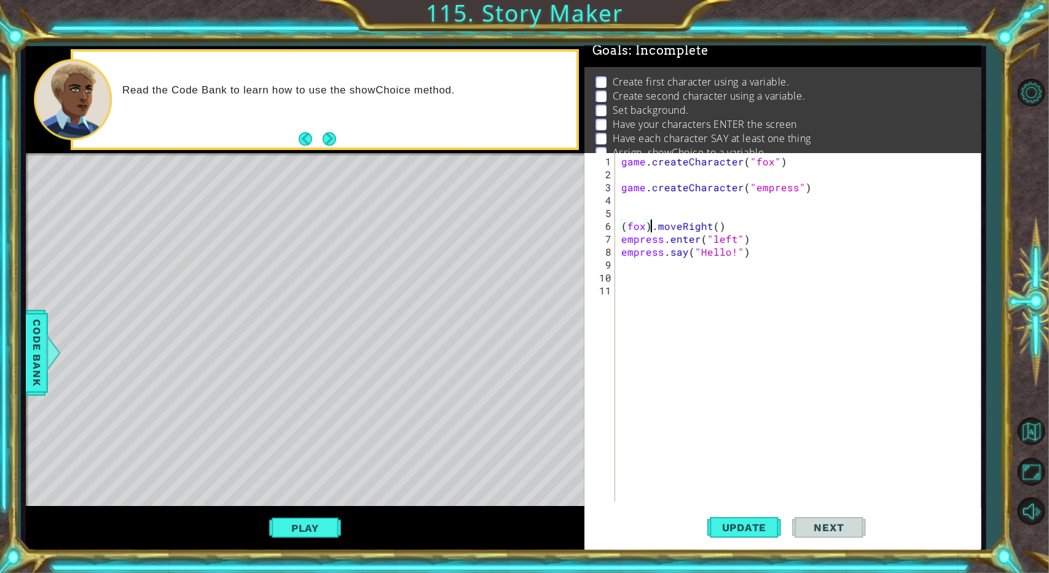
click at [627, 503] on div "(fox).moveRight() 1 2 3 4 5 6 7 8 9 10 11 game . createCharacter ( "fox" ) game…" at bounding box center [782, 351] width 397 height 396
click at [627, 513] on button "Update" at bounding box center [744, 528] width 74 height 40
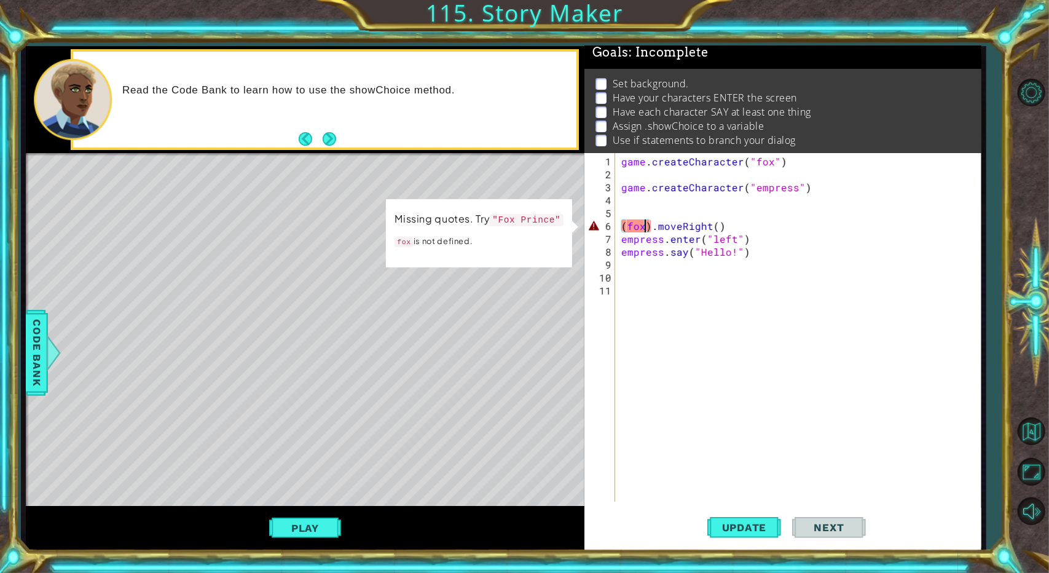
click at [627, 224] on div "game . createCharacter ( "fox" ) game . createCharacter ( "empress" ) ( fox ) .…" at bounding box center [801, 342] width 364 height 374
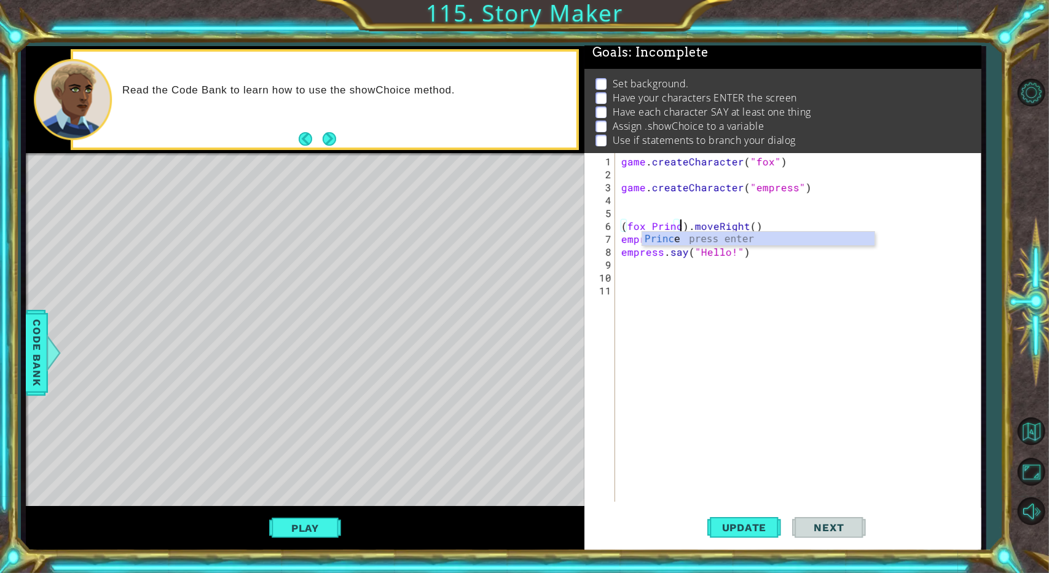
scroll to position [0, 4]
click at [627, 513] on button "Update" at bounding box center [744, 528] width 74 height 40
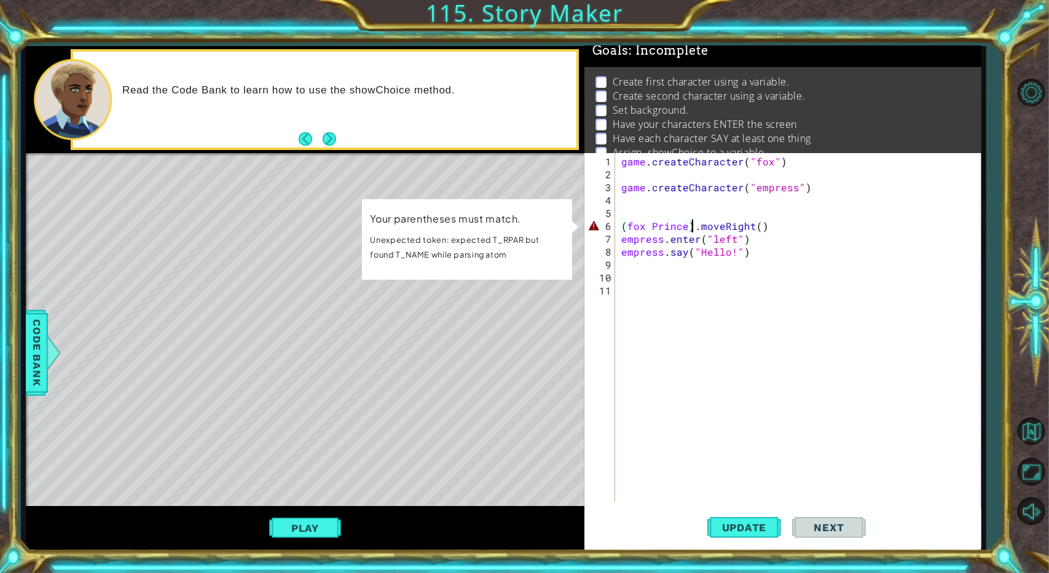
click at [627, 229] on div "game . createCharacter ( "fox" ) game . createCharacter ( "empress" ) ( fox Pri…" at bounding box center [801, 342] width 364 height 374
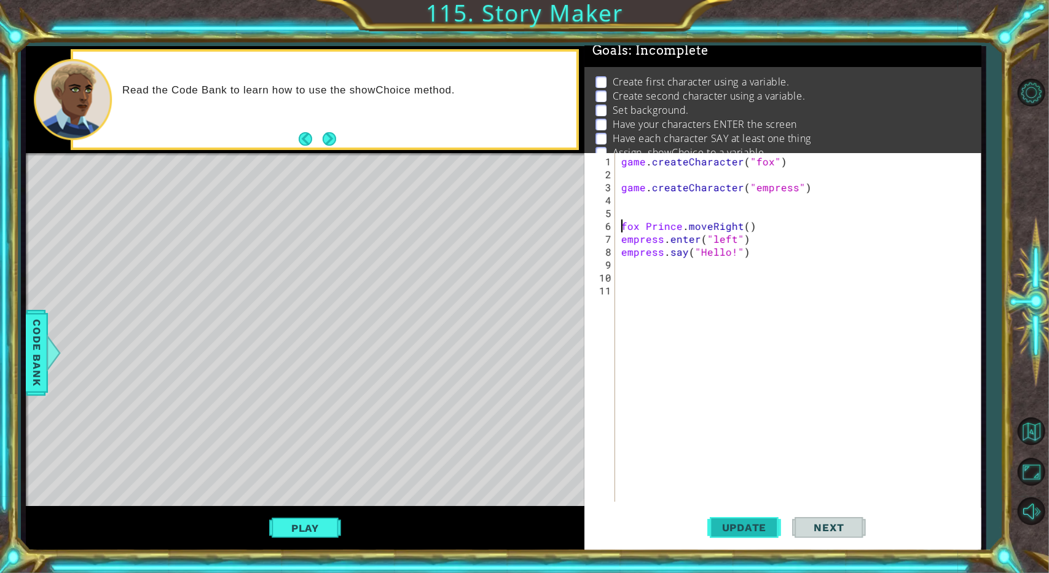
click at [627, 533] on span "Update" at bounding box center [744, 527] width 69 height 12
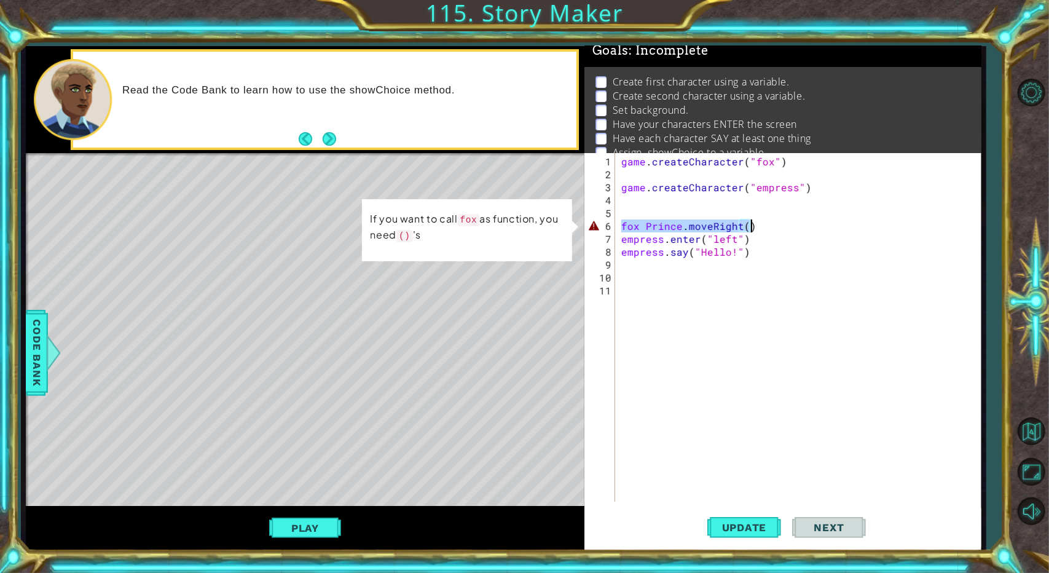
drag, startPoint x: 621, startPoint y: 221, endPoint x: 902, endPoint y: 231, distance: 281.7
click at [627, 231] on div "game . createCharacter ( "fox" ) game . createCharacter ( "empress" ) fox Princ…" at bounding box center [801, 342] width 364 height 374
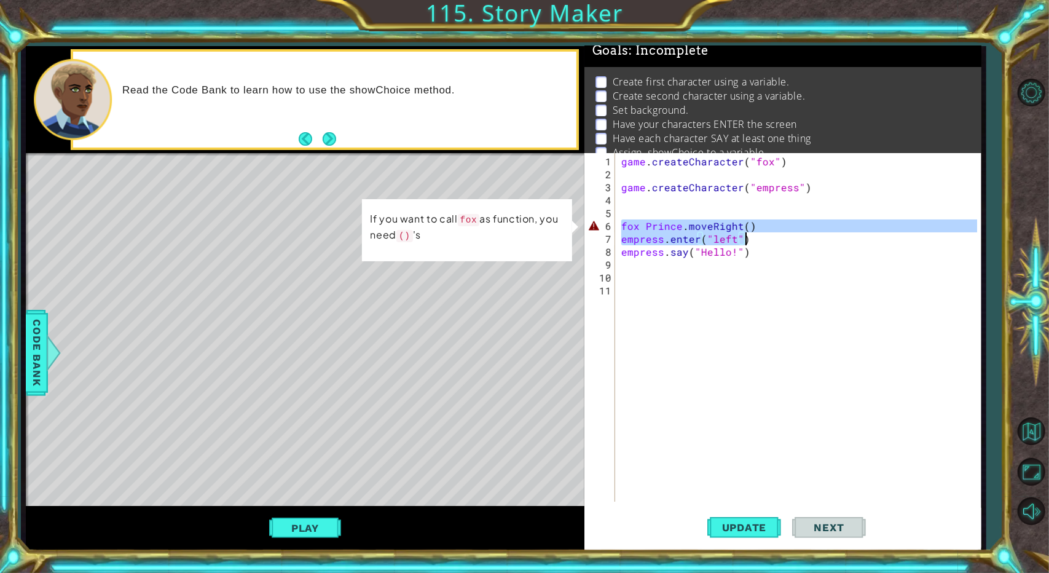
click at [627, 226] on div "game . createCharacter ( "fox" ) game . createCharacter ( "empress" ) fox Princ…" at bounding box center [798, 327] width 358 height 348
type textarea "fox Prince.moveRight()"
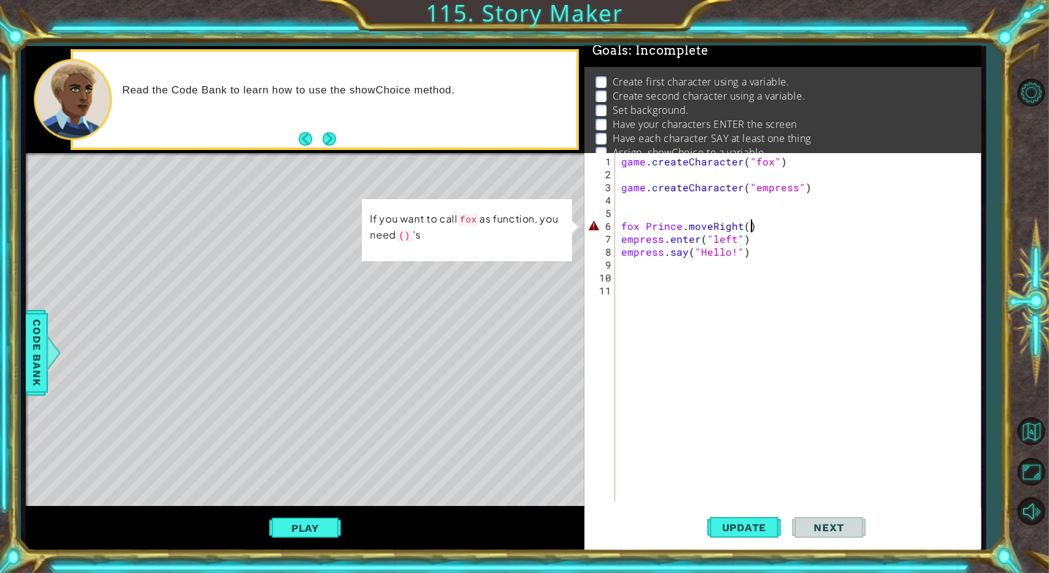
click at [627, 213] on div "game . createCharacter ( "fox" ) game . createCharacter ( "empress" ) fox Princ…" at bounding box center [801, 342] width 364 height 374
click at [627, 216] on div "game . createCharacter ( "fox" ) game . createCharacter ( "empress" ) fox Princ…" at bounding box center [801, 342] width 364 height 374
click at [627, 221] on div "game . createCharacter ( "fox" ) game . createCharacter ( "empress" ) fox Princ…" at bounding box center [801, 342] width 364 height 374
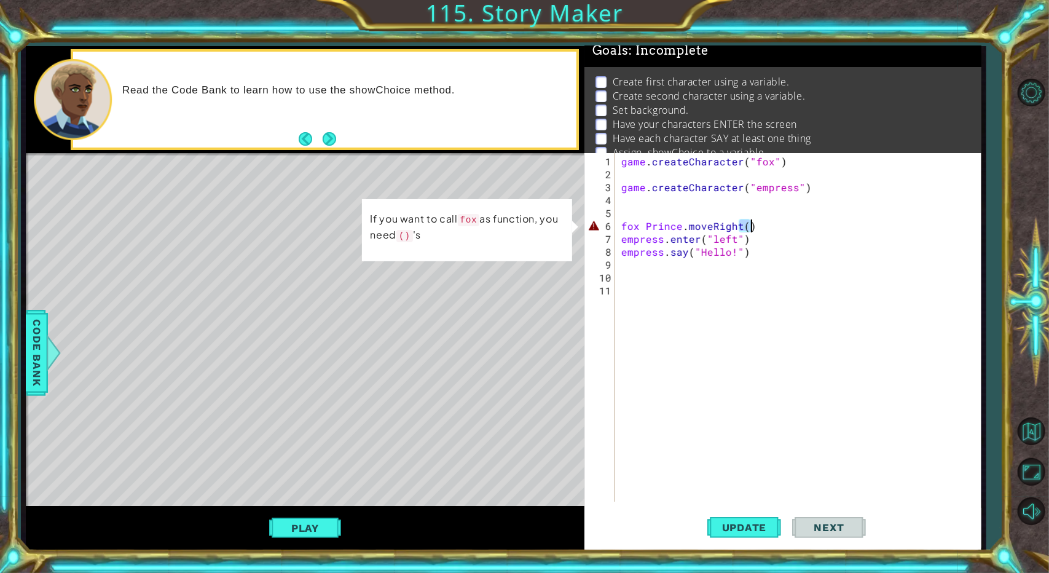
click at [627, 221] on div "game . createCharacter ( "fox" ) game . createCharacter ( "empress" ) fox Princ…" at bounding box center [801, 342] width 364 height 374
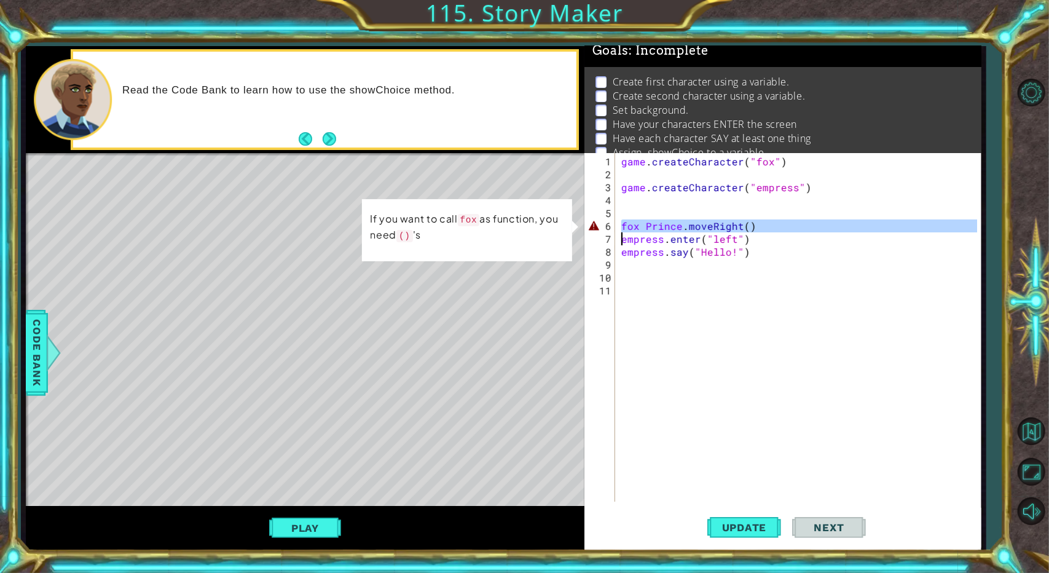
click at [627, 221] on div "game . createCharacter ( "fox" ) game . createCharacter ( "empress" ) fox Princ…" at bounding box center [801, 342] width 364 height 374
type textarea "fox Prince.moveRight() empress.enter("left")"
click at [627, 221] on div "game . createCharacter ( "fox" ) game . createCharacter ( "empress" ) fox Princ…" at bounding box center [801, 342] width 364 height 374
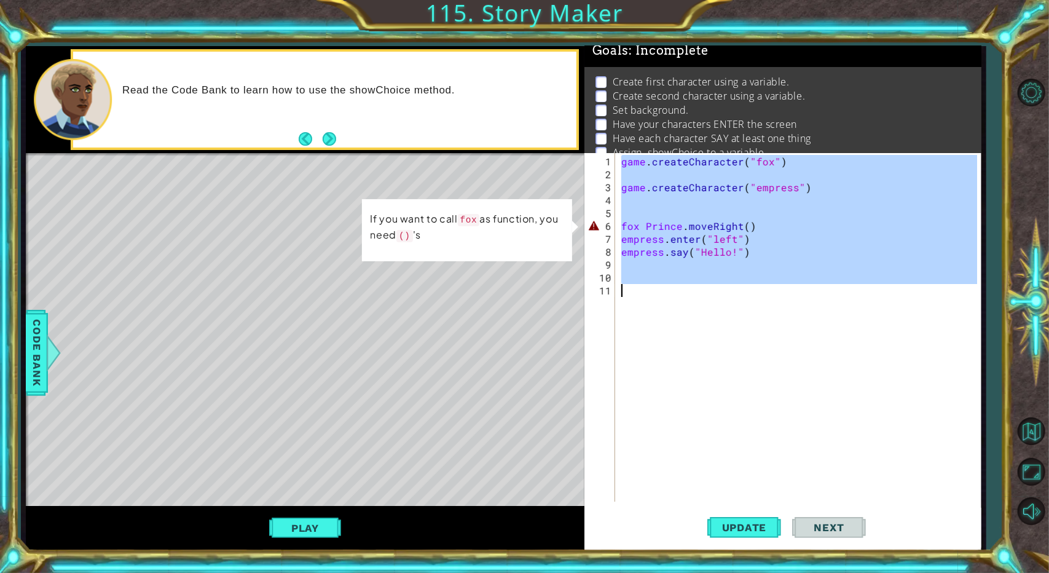
click at [627, 213] on div "game . createCharacter ( "fox" ) game . createCharacter ( "empress" ) fox Princ…" at bounding box center [798, 327] width 358 height 348
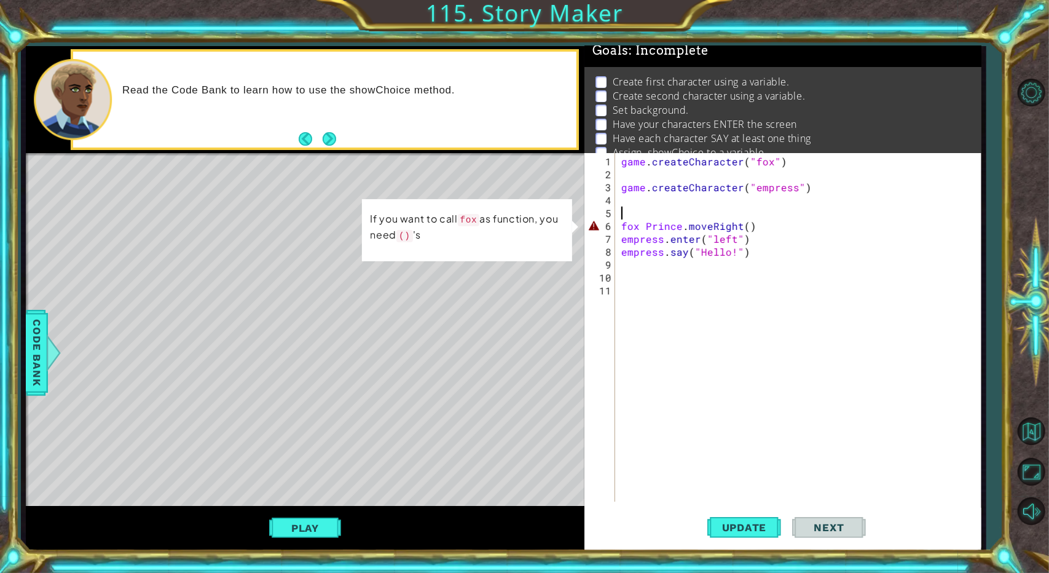
click at [627, 213] on div "game . createCharacter ( "fox" ) game . createCharacter ( "empress" ) fox Princ…" at bounding box center [801, 342] width 364 height 374
click at [627, 215] on div "game . createCharacter ( "fox" ) game . createCharacter ( "empress" ) fox Princ…" at bounding box center [801, 342] width 364 height 374
click at [627, 219] on div "game . createCharacter ( "fox" ) game . createCharacter ( "empress" ) fox Princ…" at bounding box center [801, 342] width 364 height 374
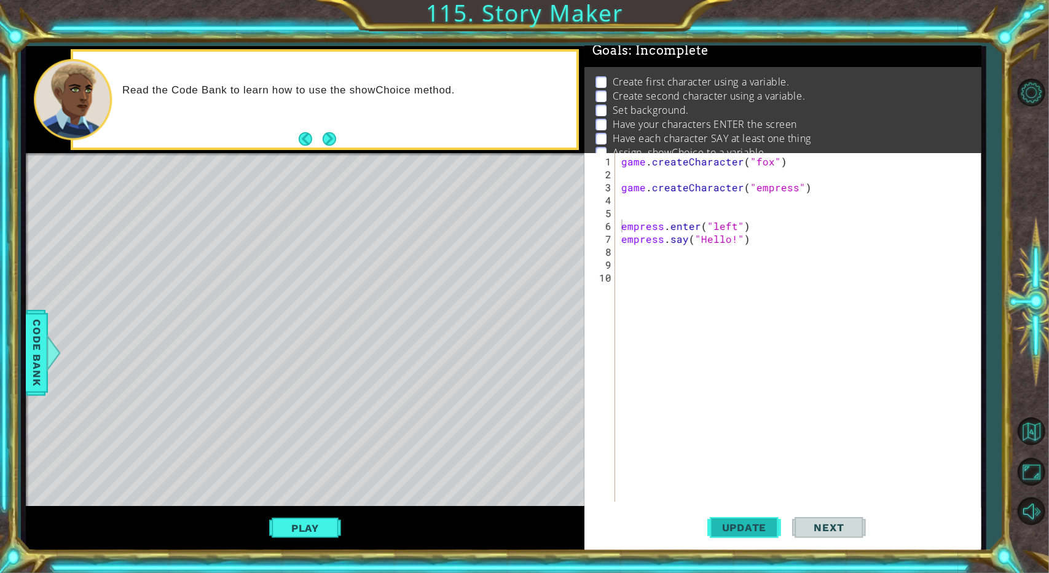
click at [627, 531] on span "Update" at bounding box center [744, 527] width 69 height 12
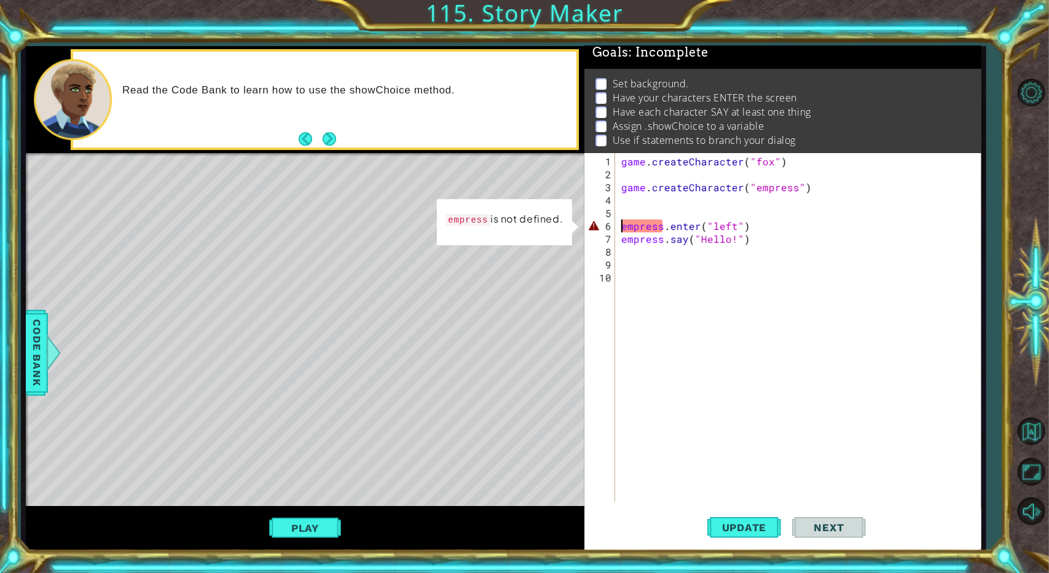
click at [627, 233] on div "game . createCharacter ( "fox" ) game . createCharacter ( "empress" ) empress .…" at bounding box center [801, 342] width 364 height 374
click at [627, 228] on div "game . createCharacter ( "fox" ) game . createCharacter ( "empress" ) empress .…" at bounding box center [801, 342] width 364 height 374
type textarea "empress.enter("left")"
click at [627, 227] on div "game . createCharacter ( "fox" ) game . createCharacter ( "empress" ) empress .…" at bounding box center [801, 342] width 364 height 374
click at [627, 206] on div "game . createCharacter ( "fox" ) game . createCharacter ( "empress" ) empress .…" at bounding box center [801, 342] width 364 height 374
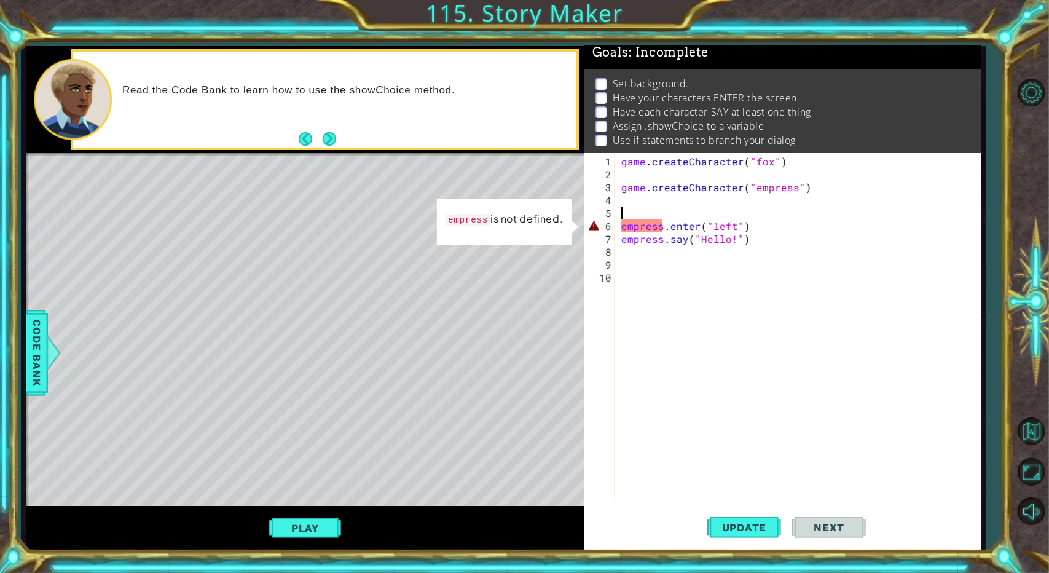
click at [627, 216] on div "game . createCharacter ( "fox" ) game . createCharacter ( "empress" ) empress .…" at bounding box center [801, 342] width 364 height 374
click at [627, 226] on div "game . createCharacter ( "fox" ) game . createCharacter ( "empress" ) empress .…" at bounding box center [801, 342] width 364 height 374
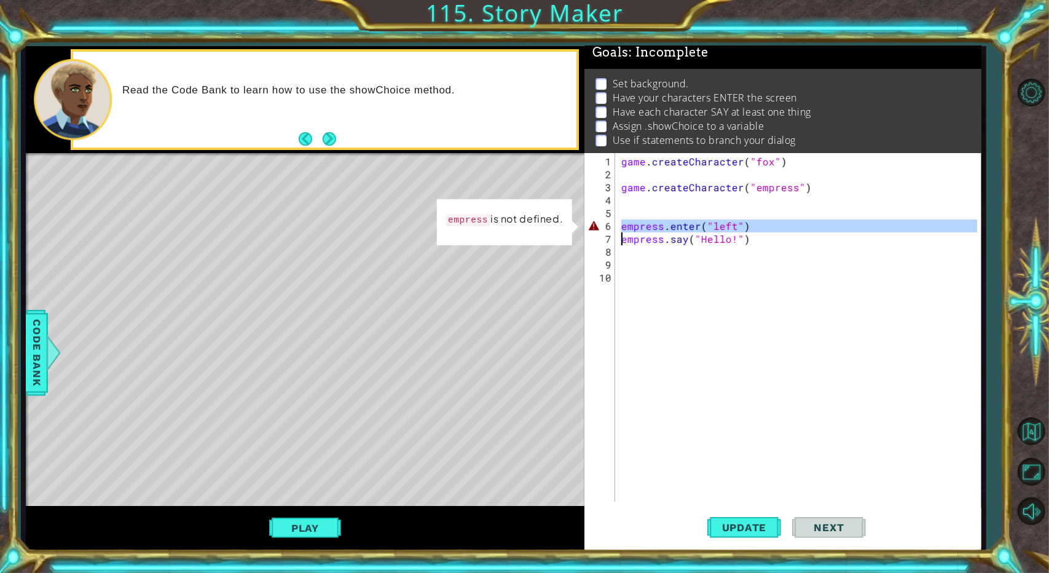
type textarea "empress.say("Hello!")"
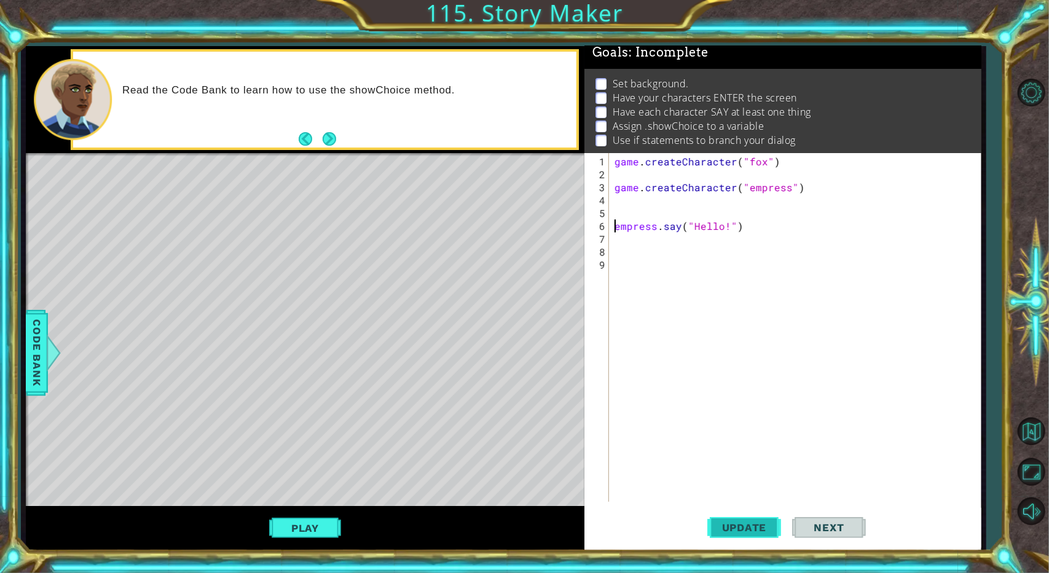
click at [627, 523] on span "Update" at bounding box center [744, 527] width 69 height 12
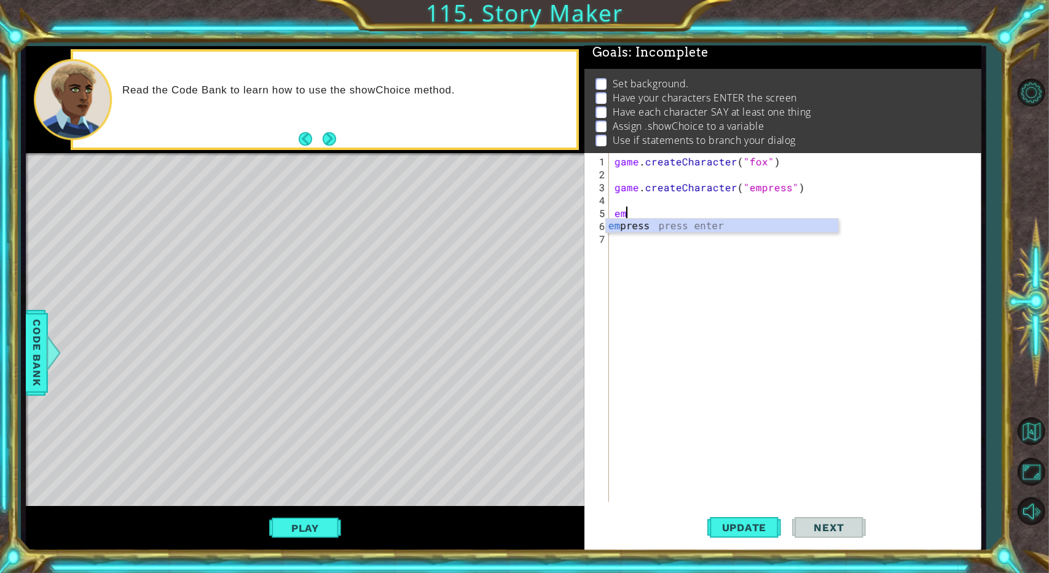
type textarea "e"
type textarea "game.createCharacter("empress")"
type textarea "game.createCharacter("fox")"
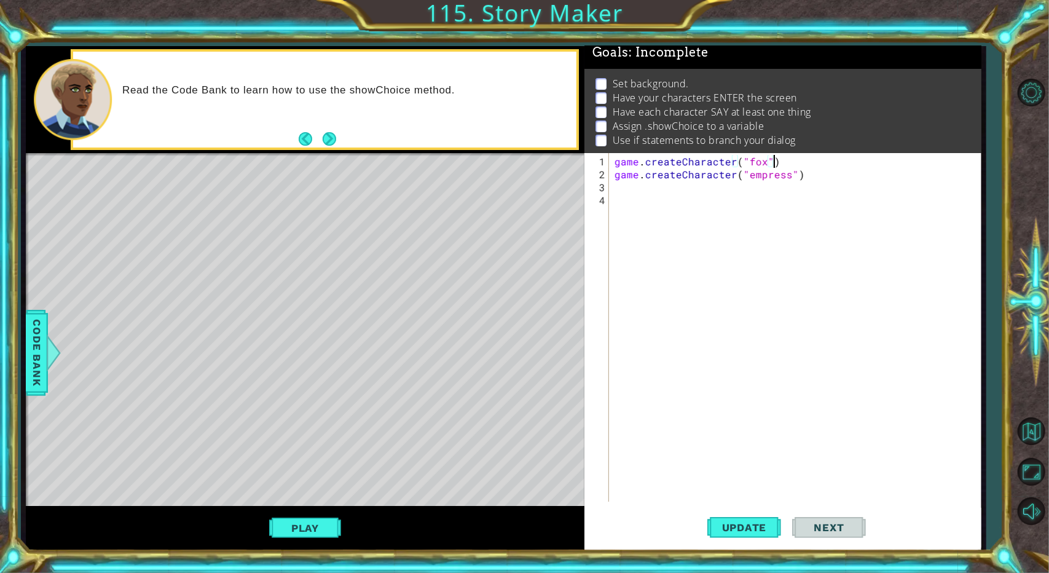
click at [627, 189] on div "game . createCharacter ( "fox" ) game . createCharacter ( "empress" )" at bounding box center [797, 342] width 371 height 374
click at [627, 202] on div "game. set Background press enter" at bounding box center [722, 215] width 233 height 44
type textarea "game.setBackground("forest")"
click at [627, 196] on div "game . createCharacter ( "fox" ) game . createCharacter ( "empress" ) game . se…" at bounding box center [797, 342] width 371 height 374
click at [627, 187] on div "game . createCharacter ( "fox" ) game . createCharacter ( "empress" ) game . se…" at bounding box center [797, 342] width 371 height 374
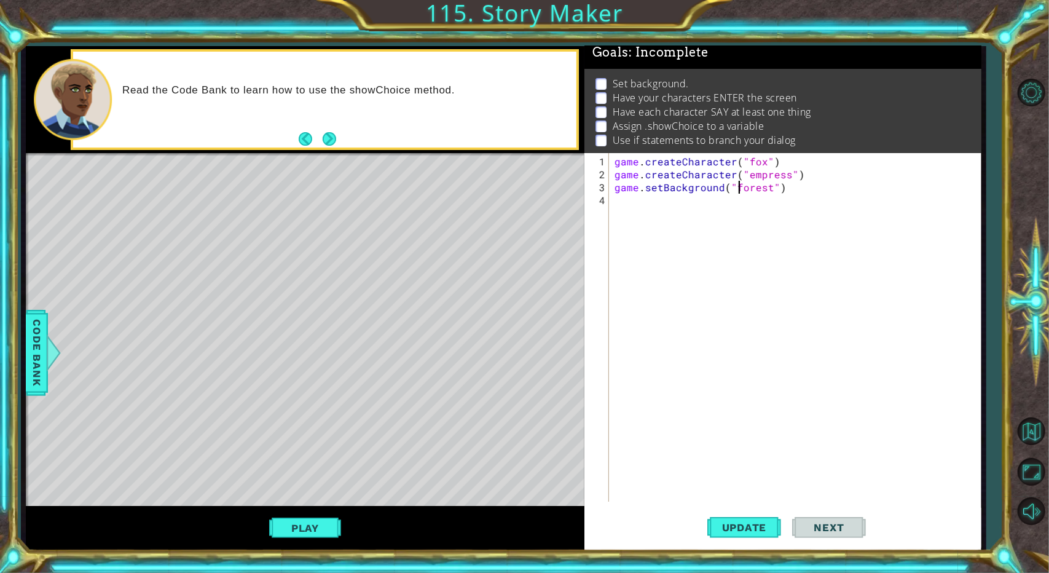
click at [627, 187] on div "game . createCharacter ( "fox" ) game . createCharacter ( "empress" ) game . se…" at bounding box center [797, 342] width 371 height 374
type textarea "game.setBackground("volcano")"
click at [627, 527] on span "Update" at bounding box center [744, 527] width 69 height 12
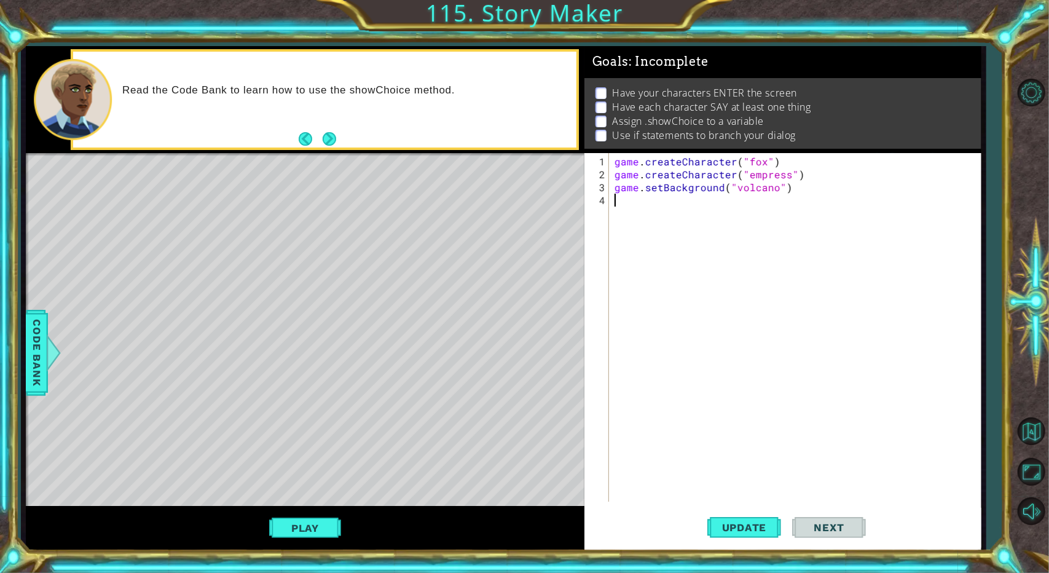
click at [627, 202] on div "game . createCharacter ( "fox" ) game . createCharacter ( "empress" ) game . se…" at bounding box center [797, 342] width 371 height 374
click at [34, 380] on span "Code Bank" at bounding box center [37, 352] width 20 height 75
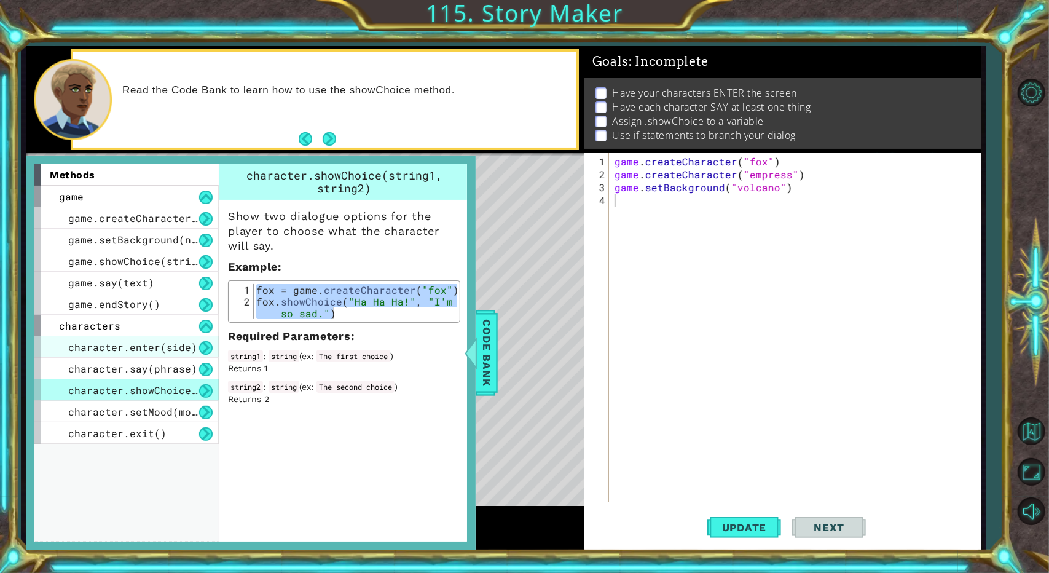
click at [79, 345] on span "character.enter(side)" at bounding box center [132, 346] width 129 height 13
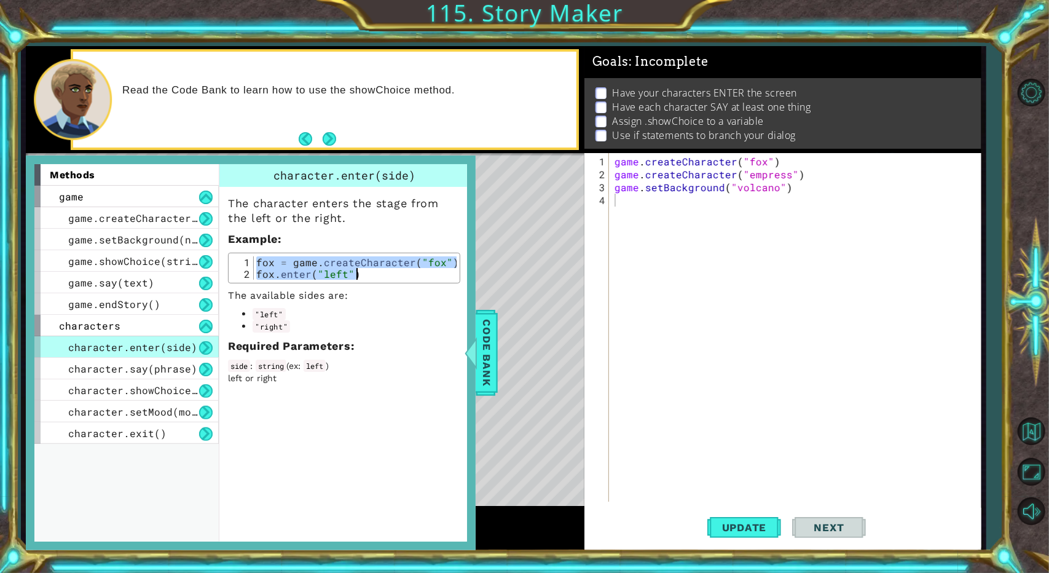
drag, startPoint x: 257, startPoint y: 257, endPoint x: 387, endPoint y: 270, distance: 130.3
click at [387, 270] on div "fox = game . createCharacter ( "fox" ) fox . enter ( "left" )" at bounding box center [355, 279] width 203 height 47
type textarea "fox = game.createCharacter("fox") fox.enter("left")"
click at [622, 159] on div "game . createCharacter ( "fox" ) game . createCharacter ( "empress" ) game . se…" at bounding box center [797, 342] width 371 height 374
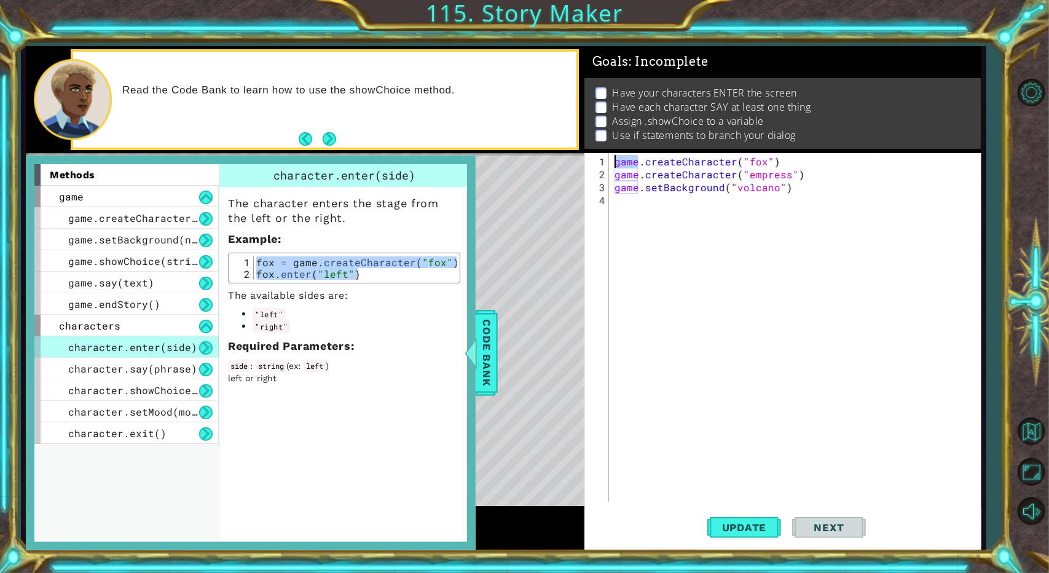
click at [622, 159] on div "game . createCharacter ( "fox" ) game . createCharacter ( "empress" ) game . se…" at bounding box center [797, 342] width 371 height 374
paste textarea "fox.enter("left")"
click at [627, 185] on div "fox = game . createCharacter ( "fox" ) fox . enter ( "left" ) game . createChar…" at bounding box center [797, 342] width 371 height 374
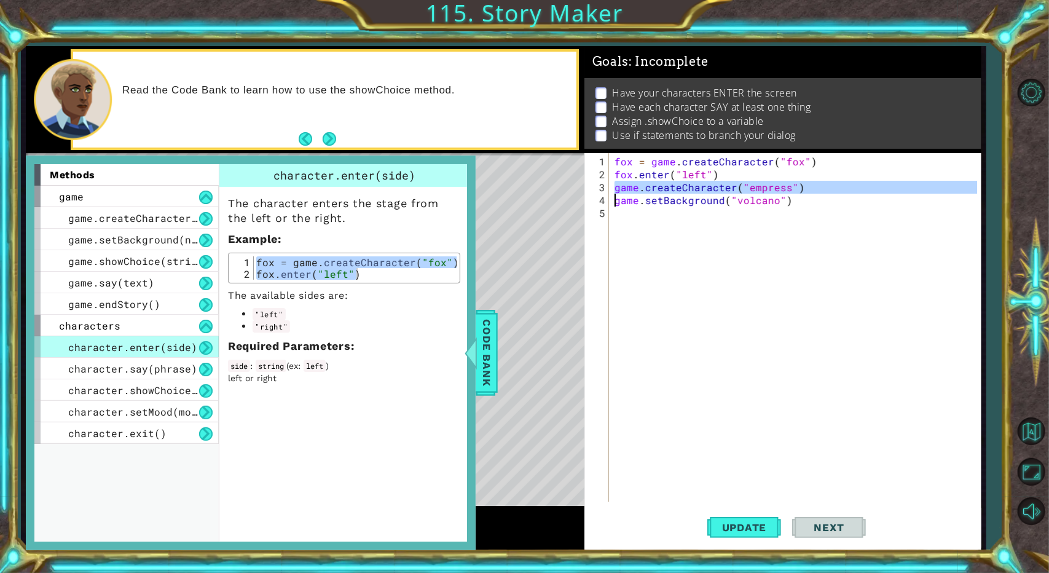
click at [627, 185] on div "fox = game . createCharacter ( "fox" ) fox . enter ( "left" ) game . createChar…" at bounding box center [797, 342] width 371 height 374
type textarea "game.createCharacter("empress") game.setBackground("volcano")"
click at [260, 267] on div "fox = game . createCharacter ( "fox" ) fox . enter ( "left" )" at bounding box center [355, 267] width 203 height 23
click at [261, 267] on div "fox = game . createCharacter ( "fox" ) fox . enter ( "left" )" at bounding box center [355, 279] width 203 height 47
click at [282, 277] on div "fox = game . createCharacter ( "fox" ) fox . enter ( "left" )" at bounding box center [355, 279] width 203 height 47
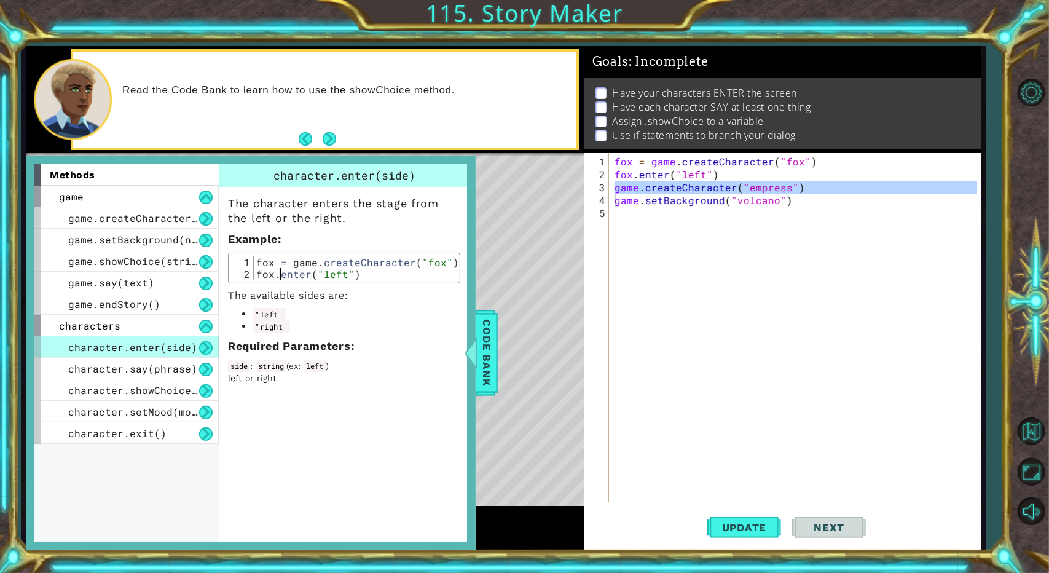
type textarea "fox.enter("left")"
click at [627, 182] on div "fox = game . createCharacter ( "fox" ) fox . enter ( "left" ) game . createChar…" at bounding box center [794, 327] width 365 height 348
type textarea "game.createCharacter("empress")"
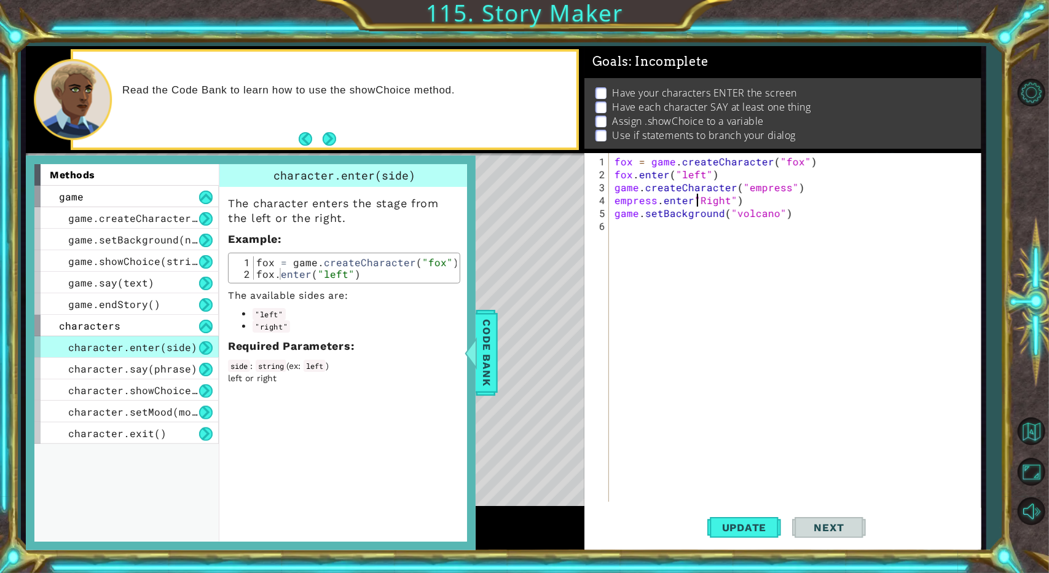
scroll to position [0, 5]
type textarea "empress.enter("Right")"
click at [627, 519] on button "Update" at bounding box center [744, 528] width 74 height 40
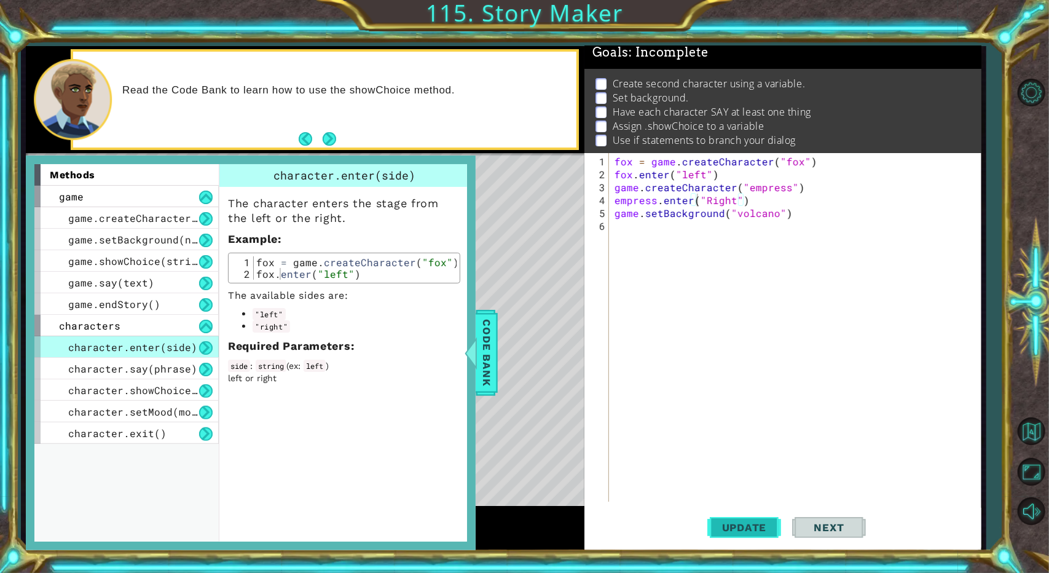
click at [627, 519] on button "Update" at bounding box center [744, 528] width 74 height 40
click at [627, 226] on div "fox = game . createCharacter ( "fox" ) fox . enter ( "left" ) game . createChar…" at bounding box center [797, 342] width 371 height 374
click at [627, 222] on div "fox = game . createCharacter ( "fox" ) fox . enter ( "left" ) game . createChar…" at bounding box center [797, 342] width 371 height 374
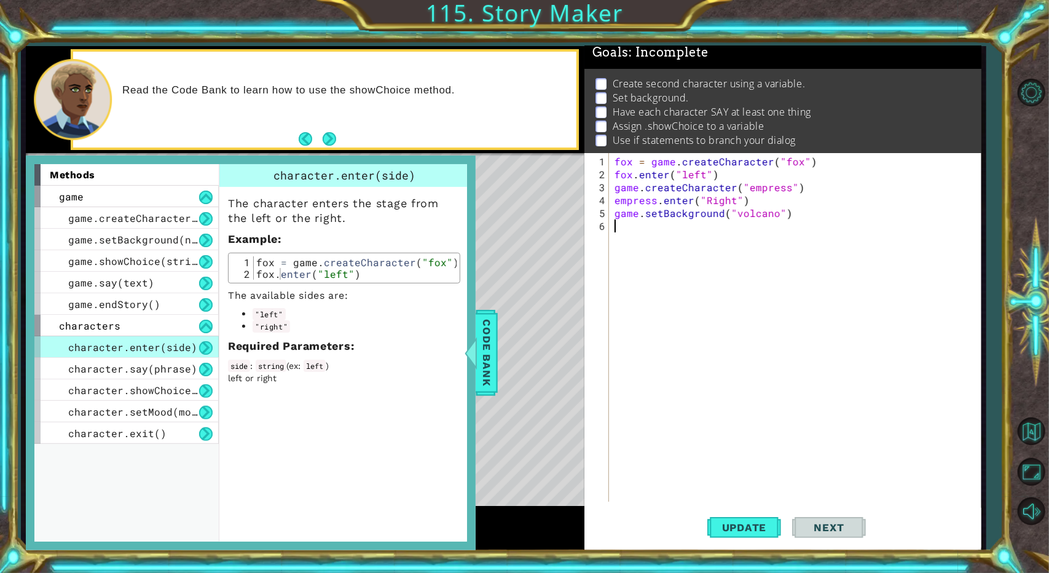
click at [627, 221] on div "fox = game . createCharacter ( "fox" ) fox . enter ( "left" ) game . createChar…" at bounding box center [797, 342] width 371 height 374
click at [627, 197] on div "fox = game . createCharacter ( "fox" ) fox . enter ( "left" ) game . createChar…" at bounding box center [797, 342] width 371 height 374
type textarea "empress.enter("Right")"
click at [627, 223] on div "fox = game . createCharacter ( "fox" ) fox . enter ( "left" ) game . createChar…" at bounding box center [797, 342] width 371 height 374
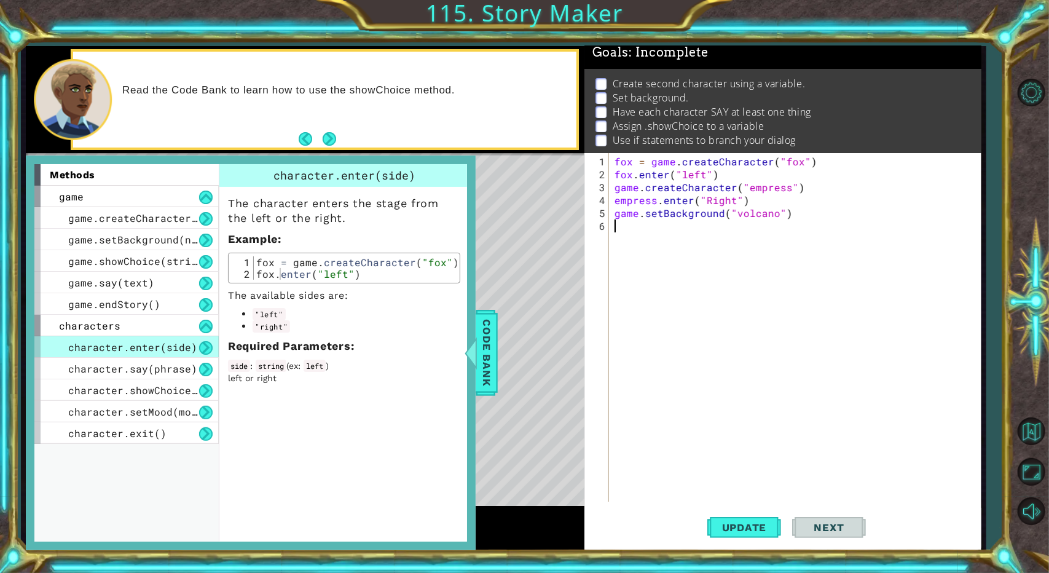
click at [627, 223] on div "fox = game . createCharacter ( "fox" ) fox . enter ( "left" ) game . createChar…" at bounding box center [797, 342] width 371 height 374
click at [627, 219] on div "fox = game . createCharacter ( "fox" ) fox . enter ( "left" ) game . createChar…" at bounding box center [797, 342] width 371 height 374
click at [627, 207] on div "fox = game . createCharacter ( "fox" ) fox . enter ( "left" ) game . createChar…" at bounding box center [797, 342] width 371 height 374
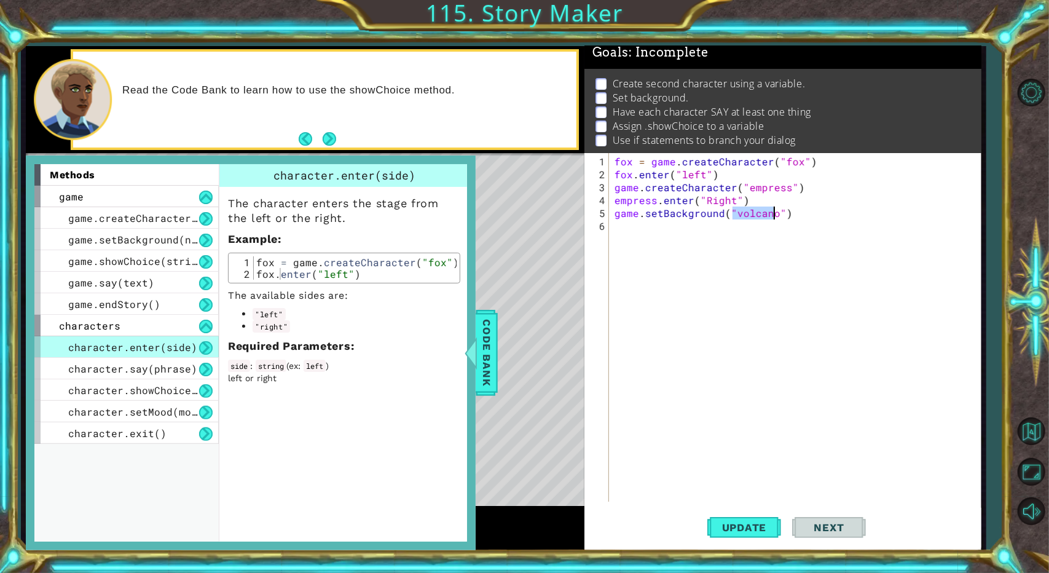
type textarea "game.setBackground("volcano")"
click at [610, 158] on div "1 2 3 4 5 fox = game . createCharacter ( "fox" ) fox . enter ( "left" ) game . …" at bounding box center [780, 327] width 393 height 348
click at [611, 159] on div "1 2 3 4 5 fox = game . createCharacter ( "fox" ) fox . enter ( "left" ) game . …" at bounding box center [780, 327] width 393 height 348
click at [612, 159] on div "fox = game . createCharacter ( "fox" ) fox . enter ( "left" ) game . createChar…" at bounding box center [797, 342] width 371 height 374
type textarea "fox = game.createCharacter("fox")"
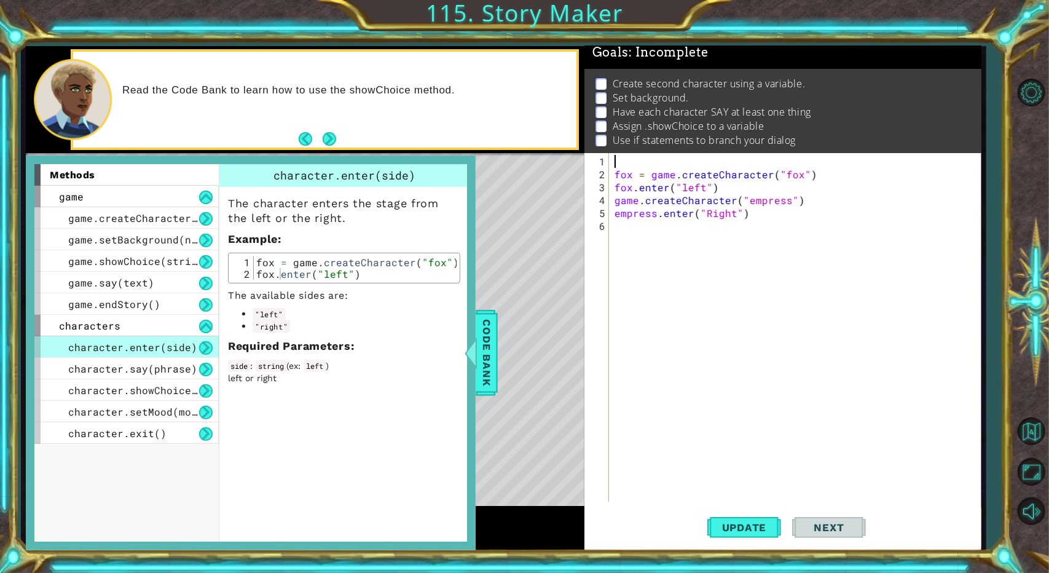
paste textarea "game.setBackground("volcano")"
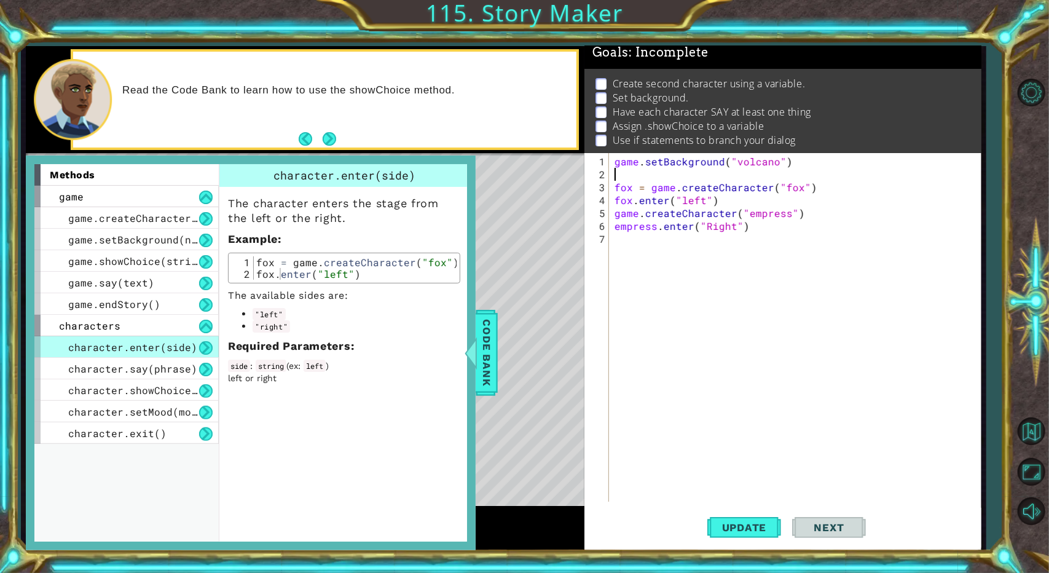
type textarea "game.setBackground("volcano")"
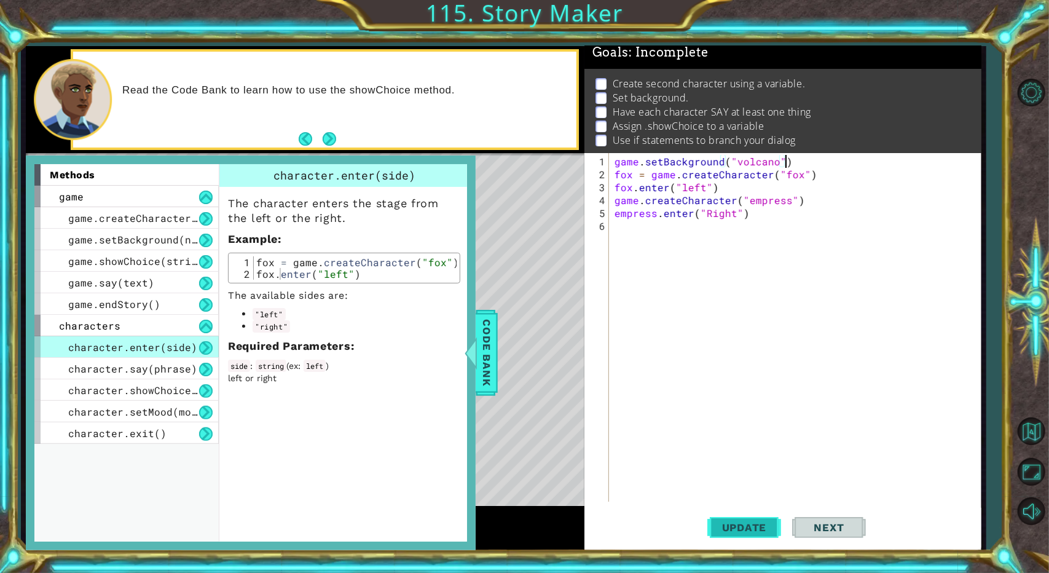
click at [627, 528] on span "Update" at bounding box center [744, 527] width 69 height 12
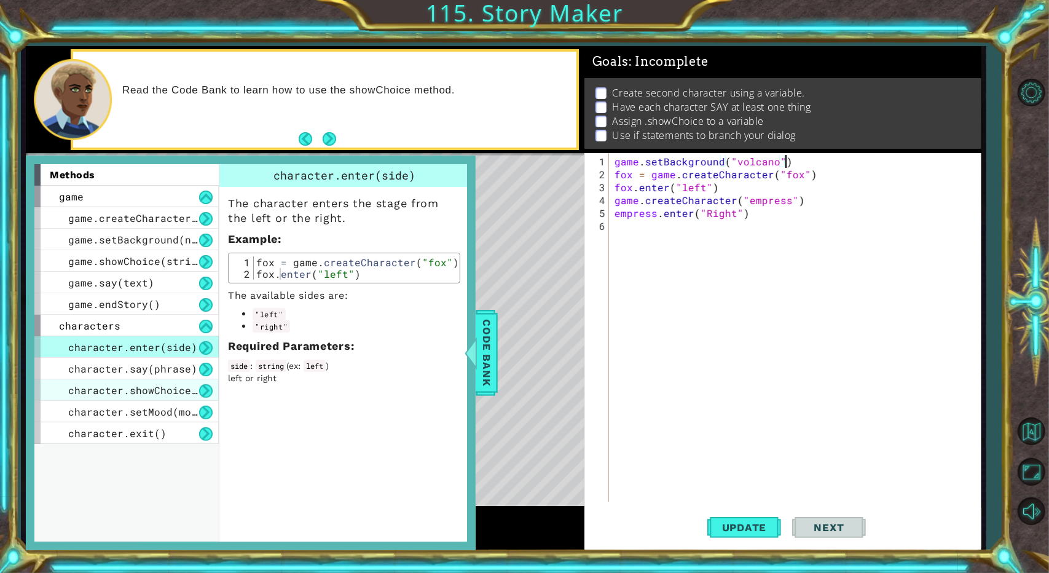
click at [81, 395] on span "character.showChoice(string1, string2)" at bounding box center [185, 389] width 234 height 13
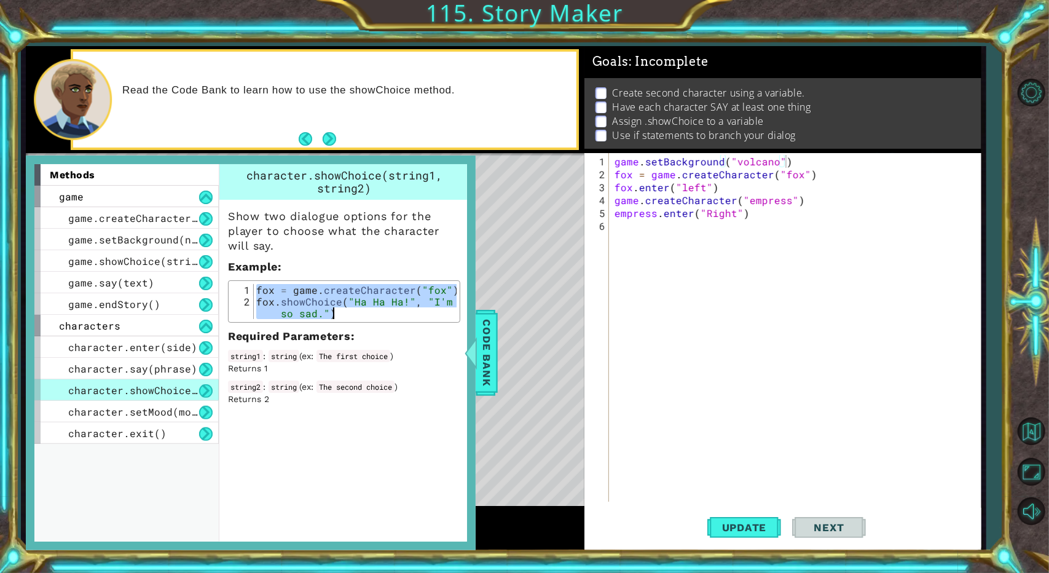
drag, startPoint x: 256, startPoint y: 290, endPoint x: 452, endPoint y: 316, distance: 197.8
click at [452, 316] on div "fox = game . createCharacter ( "fox" ) fox . showChoice ( "Ha Ha Ha!" , "I'm so…" at bounding box center [355, 319] width 203 height 70
type textarea "fox = game.createCharacter("fox") fox.showChoice("Ha Ha Ha!", "I'm so sad.")"
click at [627, 239] on div "game . setBackground ( "volcano" ) fox = game . createCharacter ( "fox" ) fox .…" at bounding box center [797, 342] width 371 height 374
paste textarea "fox.showChoice("Ha Ha Ha!", "I'm so sad.")"
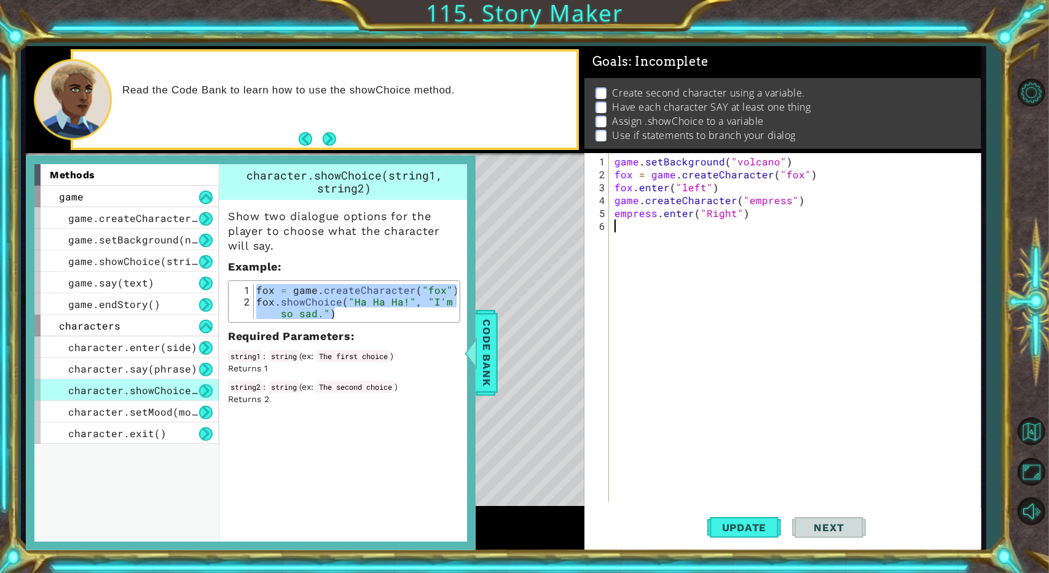
type textarea "fox.showChoice("Ha Ha Ha!", "I'm so sad.")"
click at [627, 255] on div "game . setBackground ( "volcano" ) fox = game . createCharacter ( "fox" ) fox .…" at bounding box center [797, 342] width 371 height 374
paste textarea "fox.showChoice("Ha Ha Ha!", "I'm so sad.")"
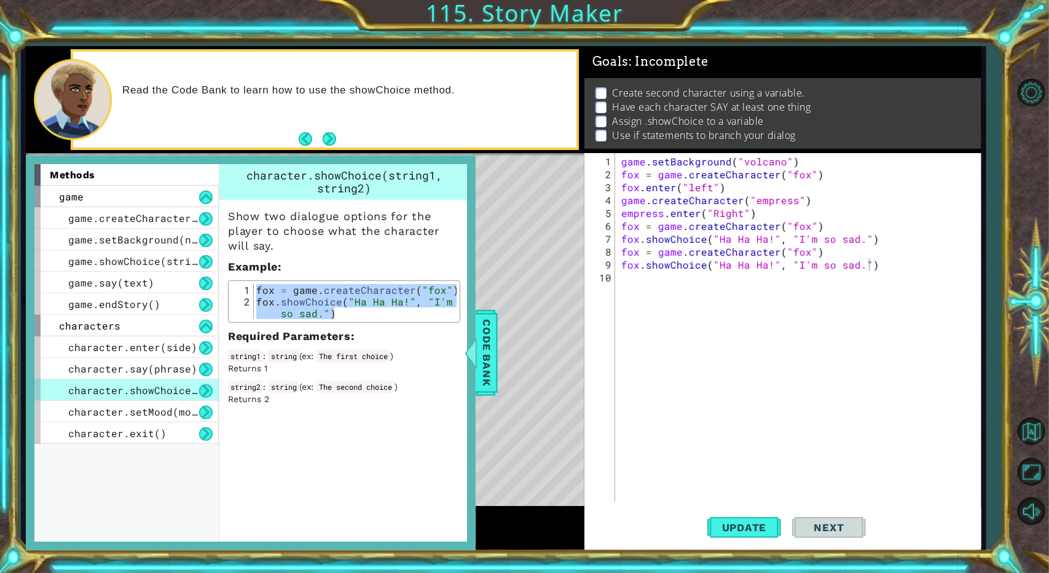
click at [617, 253] on div "fox.showChoice("Ha Ha Ha!", "I'm so sad.") 1 2 3 4 5 6 7 8 9 10 game . setBackg…" at bounding box center [780, 327] width 393 height 348
click at [622, 249] on div "game . setBackground ( "volcano" ) fox = game . createCharacter ( "fox" ) fox .…" at bounding box center [801, 342] width 364 height 374
click at [626, 251] on div "game . setBackground ( "volcano" ) fox = game . createCharacter ( "fox" ) fox .…" at bounding box center [801, 342] width 364 height 374
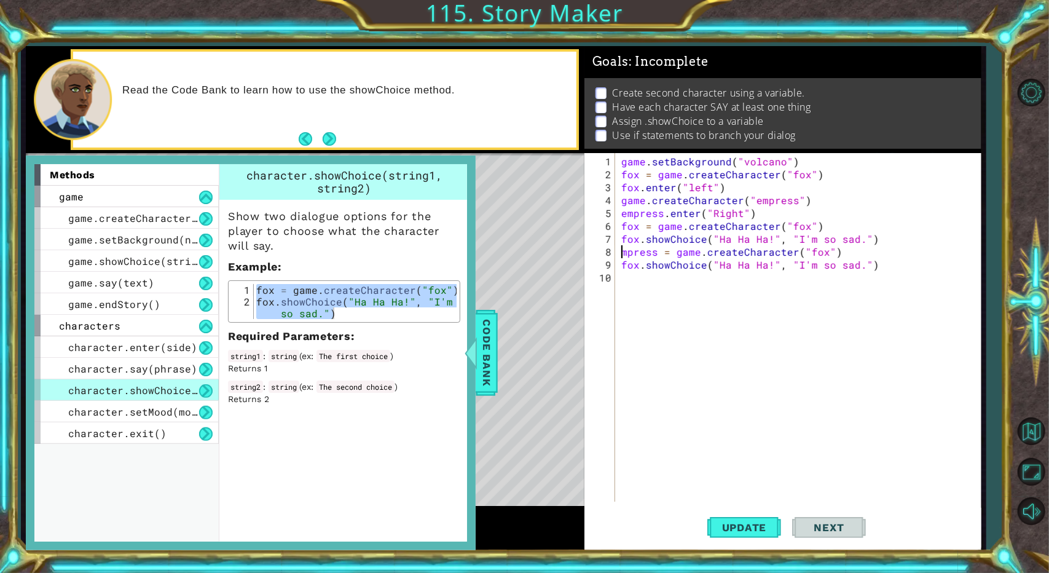
scroll to position [0, 0]
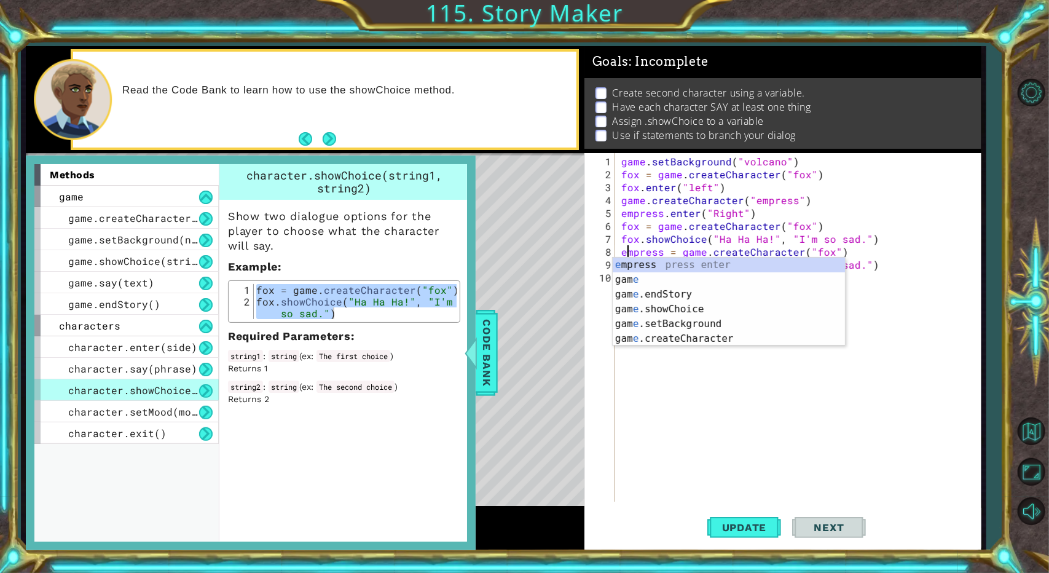
click at [627, 248] on div "game . setBackground ( "volcano" ) fox = game . createCharacter ( "fox" ) fox .…" at bounding box center [801, 342] width 364 height 374
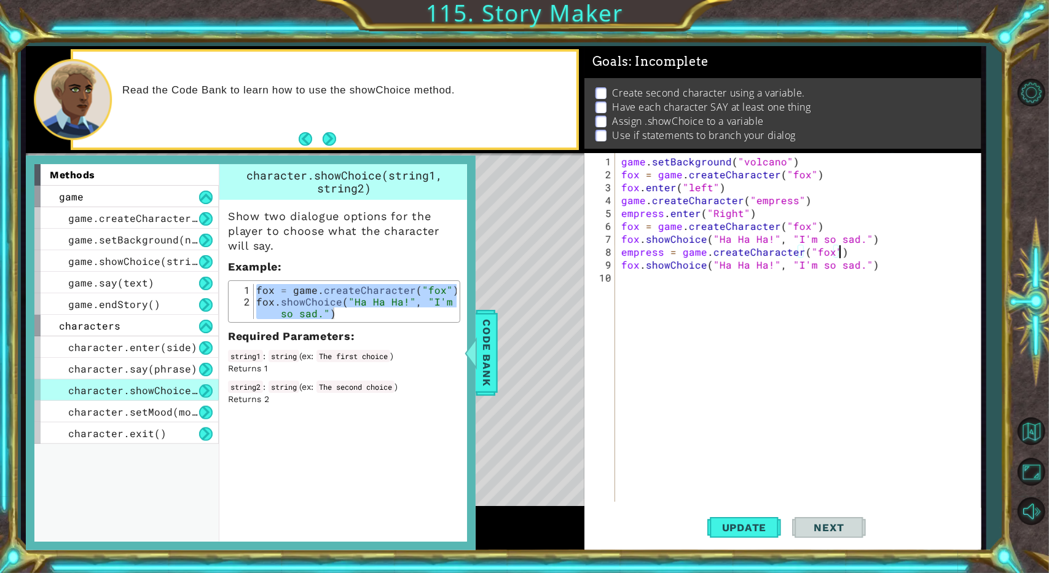
click at [627, 254] on div "game . setBackground ( "volcano" ) fox = game . createCharacter ( "fox" ) fox .…" at bounding box center [801, 342] width 364 height 374
click at [627, 253] on div "game . setBackground ( "volcano" ) fox = game . createCharacter ( "fox" ) fox .…" at bounding box center [801, 342] width 364 height 374
type textarea "empress = game.createCharacter("empress")"
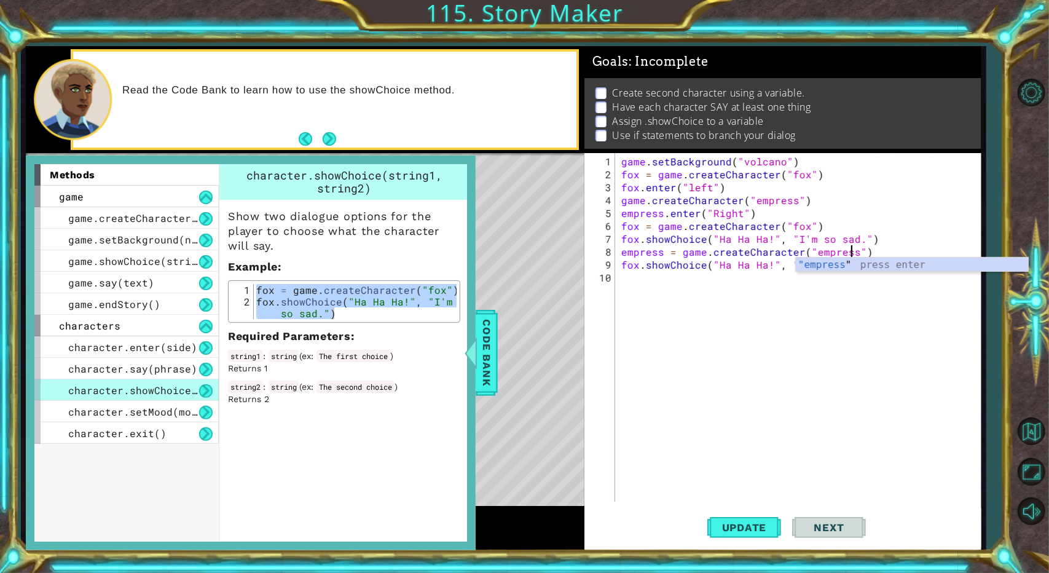
click at [627, 286] on div "game . setBackground ( "volcano" ) fox = game . createCharacter ( "fox" ) fox .…" at bounding box center [801, 342] width 364 height 374
click at [627, 265] on div "game . setBackground ( "volcano" ) fox = game . createCharacter ( "fox" ) fox .…" at bounding box center [801, 342] width 364 height 374
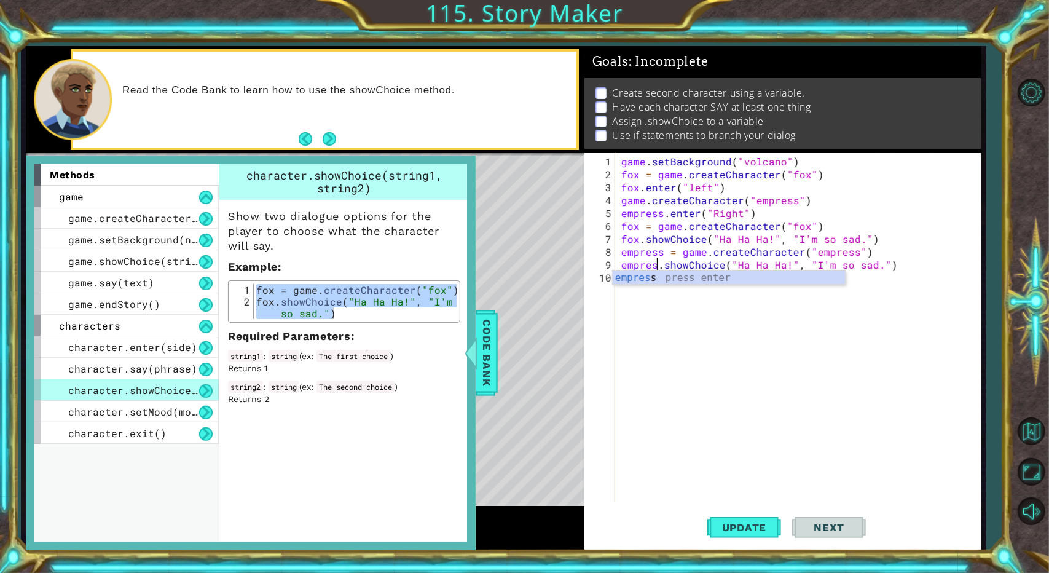
type textarea "empress.showChoice("Ha Ha Ha!", "I'm so sad.")"
click at [627, 320] on div "game . setBackground ( "volcano" ) fox = game . createCharacter ( "fox" ) fox .…" at bounding box center [801, 342] width 364 height 374
click at [627, 522] on span "Update" at bounding box center [744, 527] width 69 height 12
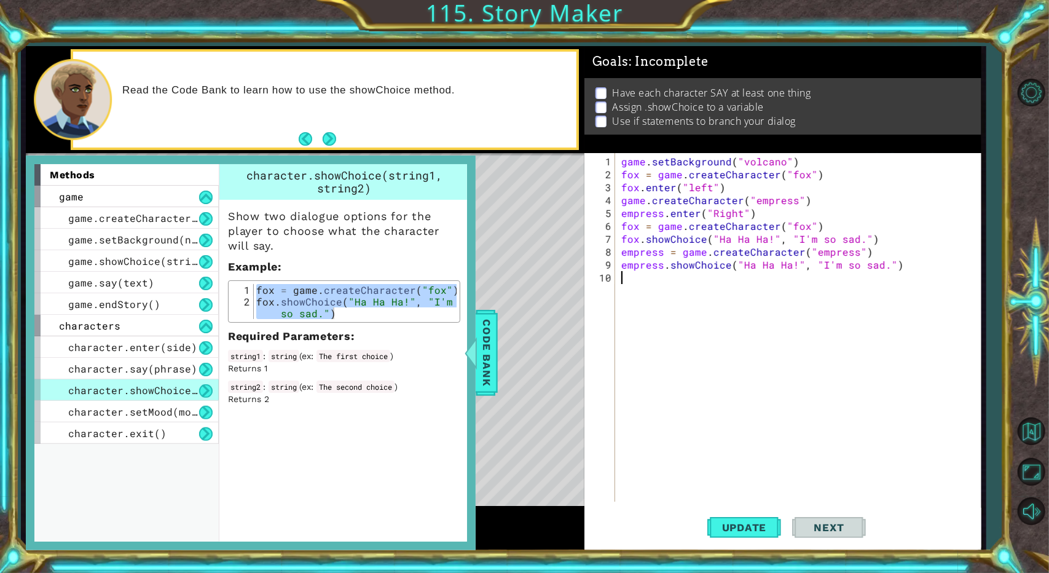
click at [627, 210] on div "game . setBackground ( "volcano" ) fox = game . createCharacter ( "fox" ) fox .…" at bounding box center [801, 342] width 364 height 374
type textarea "empress.enter("Right")"
click at [627, 299] on div "game . setBackground ( "volcano" ) fox = game . createCharacter ( "fox" ) fox .…" at bounding box center [801, 342] width 364 height 374
drag, startPoint x: 170, startPoint y: 370, endPoint x: 176, endPoint y: 364, distance: 8.3
click at [170, 369] on span "character.say(phrase)" at bounding box center [132, 368] width 129 height 13
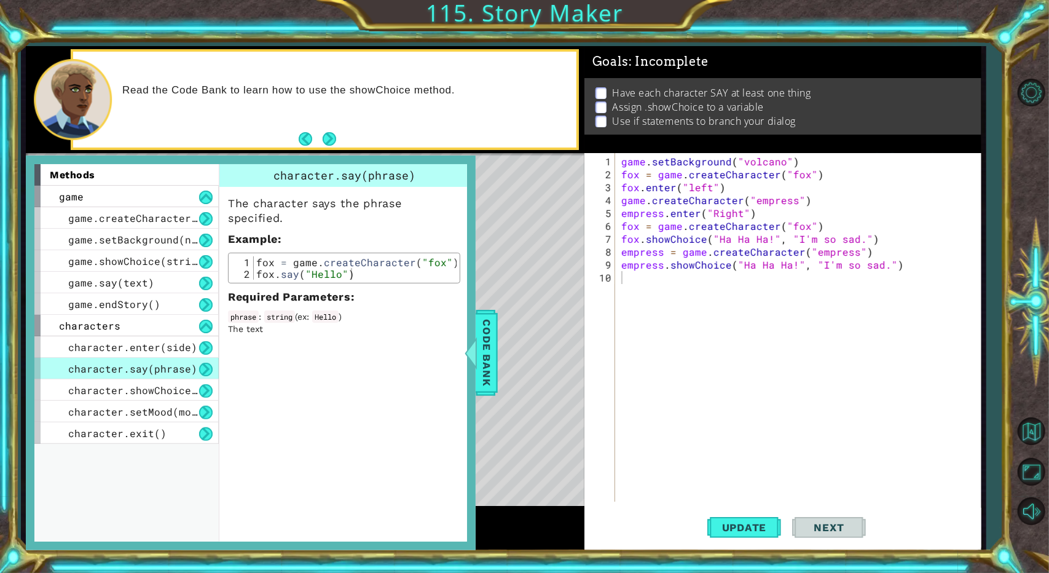
click at [328, 264] on div "fox = game . createCharacter ( "fox" ) fox . say ( "Hello" )" at bounding box center [355, 279] width 203 height 47
click at [331, 259] on div "fox = game . createCharacter ( "fox" ) fox . say ( "Hello" )" at bounding box center [355, 279] width 203 height 47
click at [331, 270] on div "fox = game . createCharacter ( "fox" ) fox . say ( "Hello" )" at bounding box center [355, 279] width 203 height 47
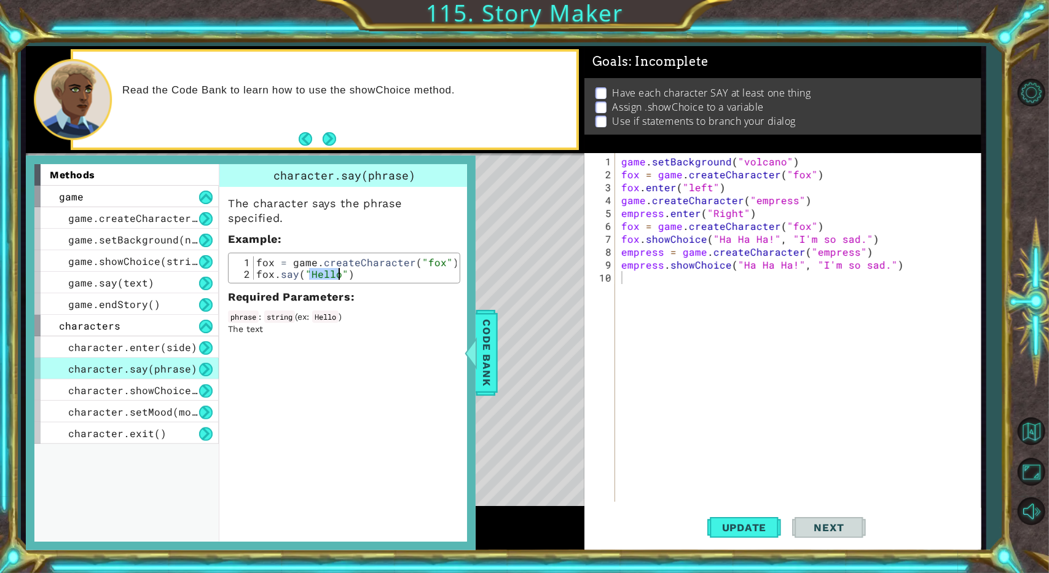
click at [331, 270] on div "fox = game . createCharacter ( "fox" ) fox . say ( "Hello" )" at bounding box center [355, 279] width 203 height 47
click at [331, 267] on div "fox = game . createCharacter ( "fox" ) fox . say ( "Hello" )" at bounding box center [355, 279] width 203 height 47
drag, startPoint x: 374, startPoint y: 278, endPoint x: 243, endPoint y: 255, distance: 132.4
click at [245, 256] on div "fox = game.createCharacter("fox") 1 2 fox = game . createCharacter ( "fox" ) fo…" at bounding box center [344, 267] width 225 height 23
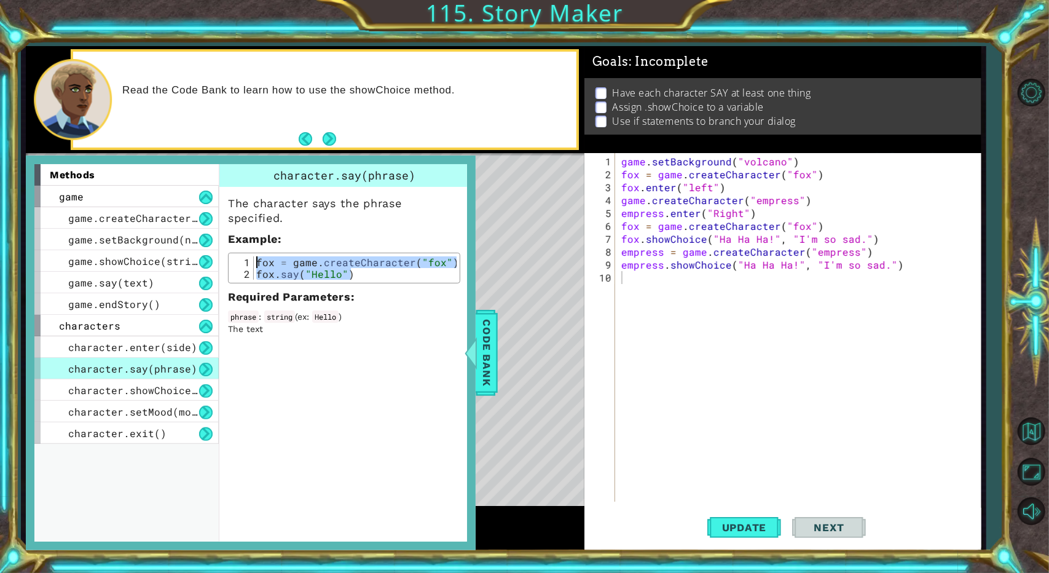
type textarea "fox = game.createCharacter("fox") fox.say("Hello")"
click at [627, 287] on div "game . setBackground ( "volcano" ) fox = game . createCharacter ( "fox" ) fox .…" at bounding box center [801, 342] width 364 height 374
paste textarea "fox.say("Hello")"
type textarea "fox.say("Hello")"
click at [627, 307] on div "game . setBackground ( "volcano" ) fox = game . createCharacter ( "fox" ) fox .…" at bounding box center [801, 342] width 364 height 374
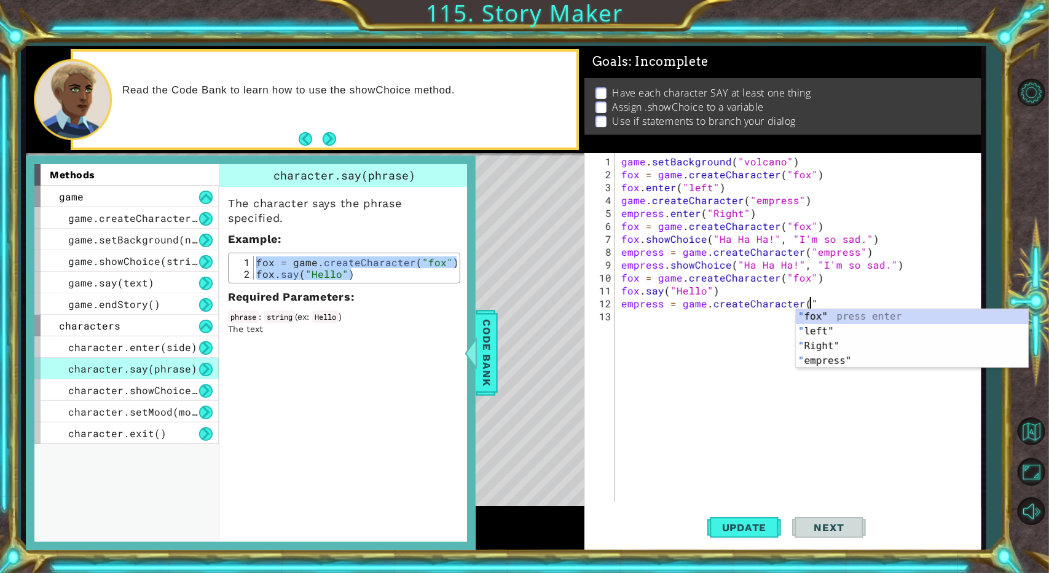
scroll to position [0, 11]
type textarea "empress = game.createCharacter("empress")"
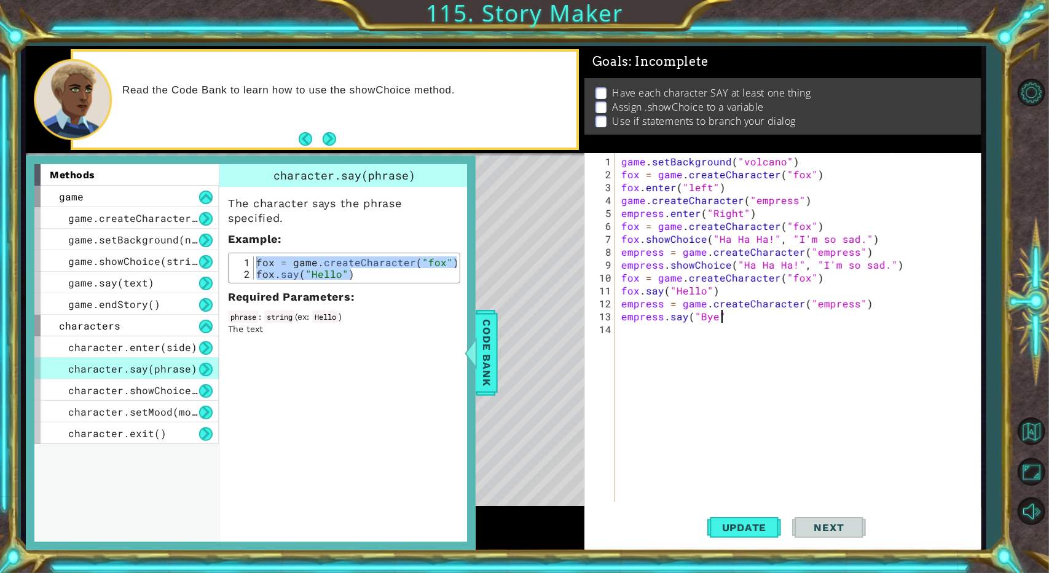
scroll to position [0, 6]
type textarea "empress.say("Bye")"
click at [627, 516] on button "Update" at bounding box center [744, 528] width 74 height 40
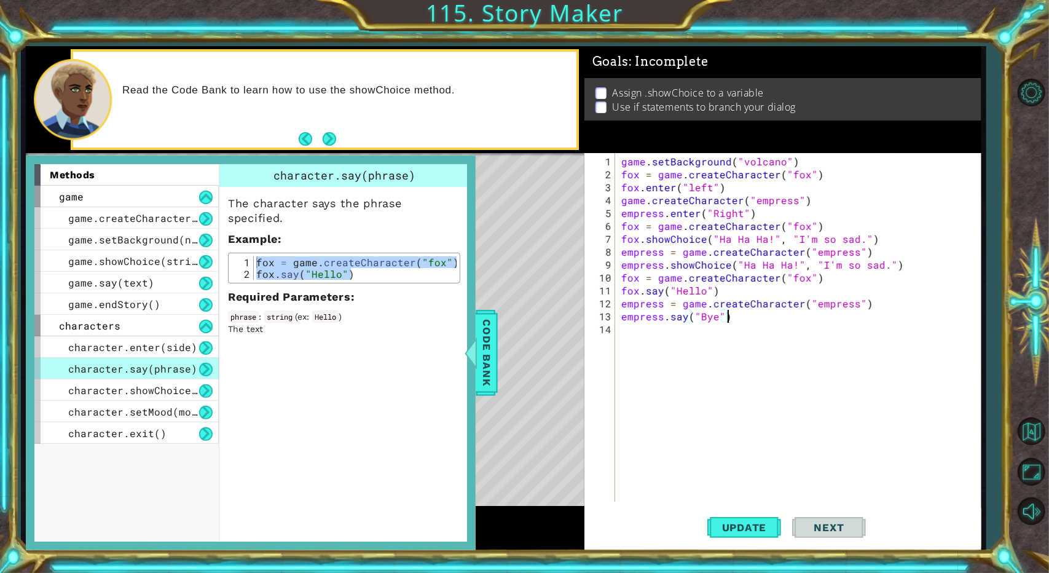
click at [627, 350] on div "game . setBackground ( "volcano" ) fox = game . createCharacter ( "fox" ) fox .…" at bounding box center [801, 342] width 364 height 374
type textarea "if distance < 2"
type textarea "fox.say("bye")"
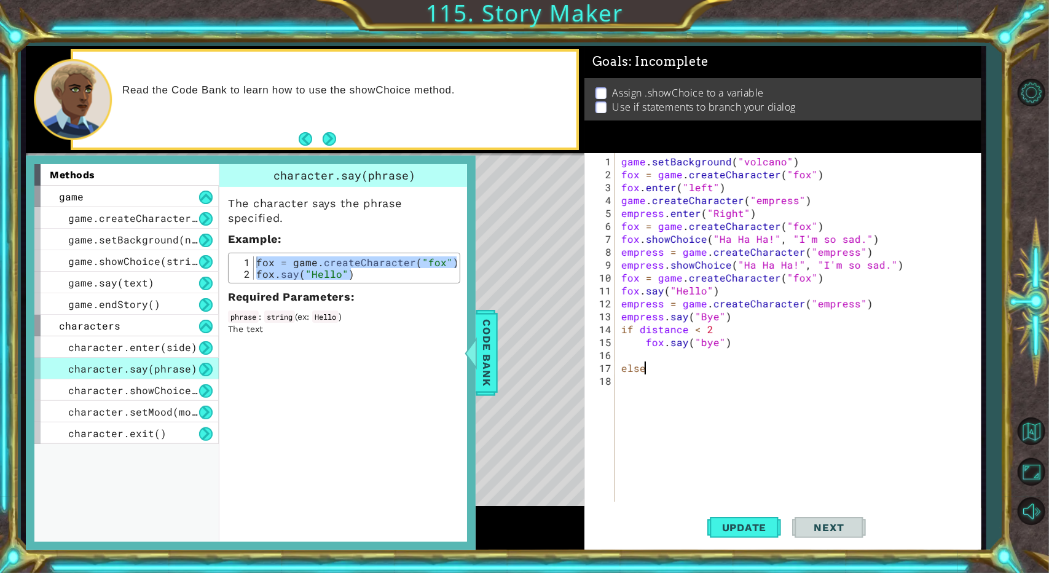
scroll to position [0, 1]
click at [627, 332] on div "game . setBackground ( "volcano" ) fox = game . createCharacter ( "fox" ) fox .…" at bounding box center [801, 342] width 364 height 374
type textarea "if distance < 2:"
click at [627, 388] on div "game . setBackground ( "volcano" ) fox = game . createCharacter ( "fox" ) fox .…" at bounding box center [801, 342] width 364 height 374
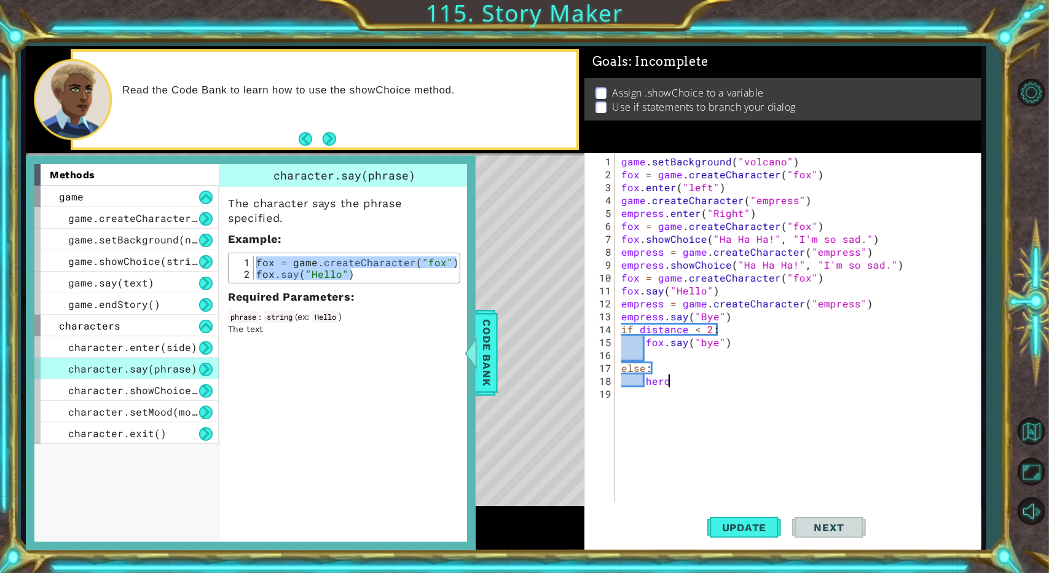
scroll to position [0, 2]
type textarea "h"
type textarea "empress.say("Hello")"
click at [627, 527] on span "Update" at bounding box center [744, 527] width 69 height 12
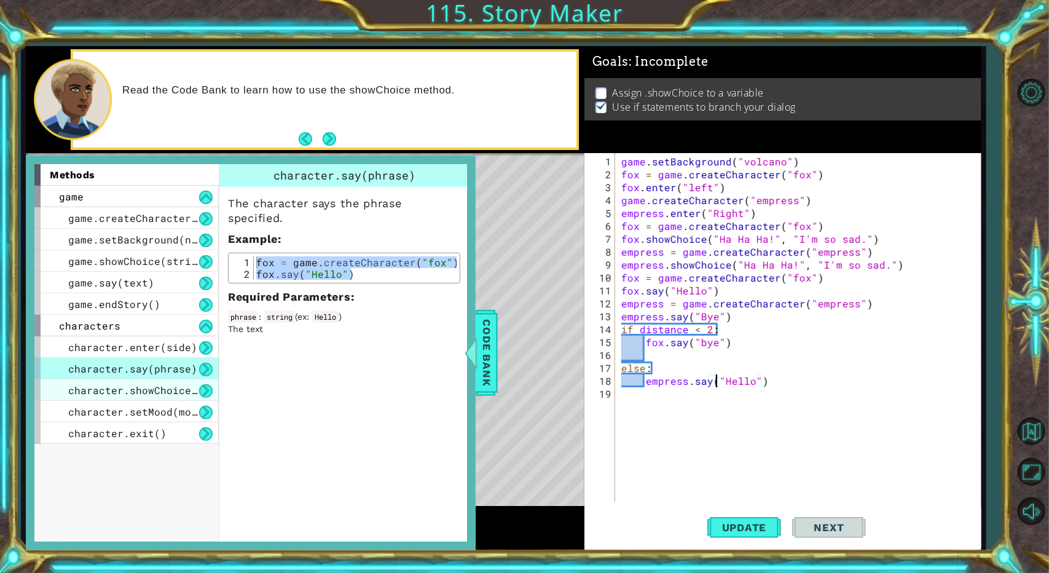
click at [157, 387] on span "character.showChoice(string1, string2)" at bounding box center [185, 389] width 234 height 13
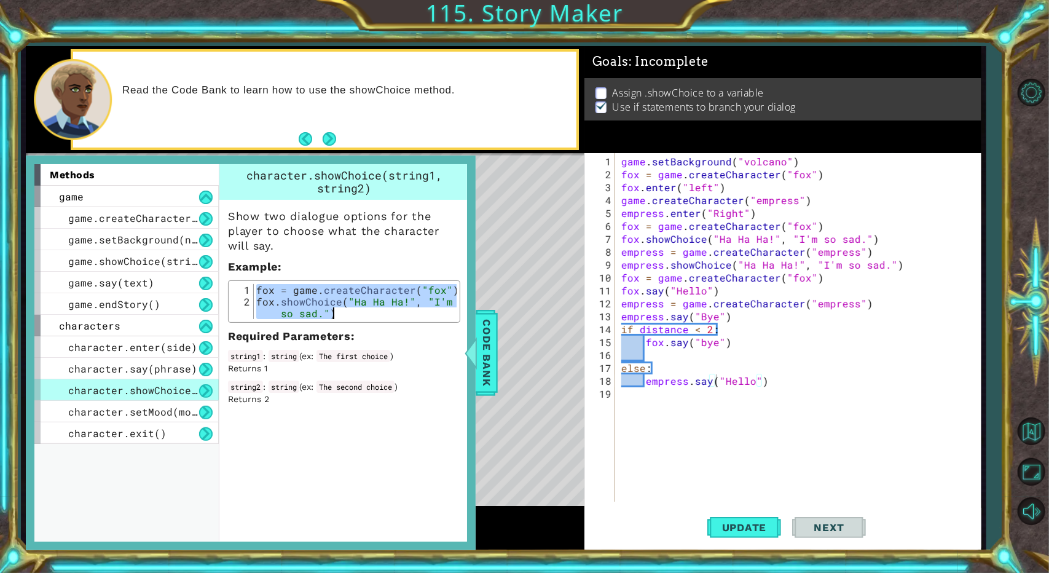
drag, startPoint x: 258, startPoint y: 291, endPoint x: 395, endPoint y: 326, distance: 141.6
click at [395, 326] on div "Show two dialogue options for the player to choose what the character will say.…" at bounding box center [344, 302] width 250 height 205
type textarea "fox = game.createCharacter("fox") fox.showChoice("Ha Ha Ha!", "I'm so sad.")"
click at [627, 407] on div "game . setBackground ( "volcano" ) fox = game . createCharacter ( "fox" ) fox .…" at bounding box center [801, 342] width 364 height 374
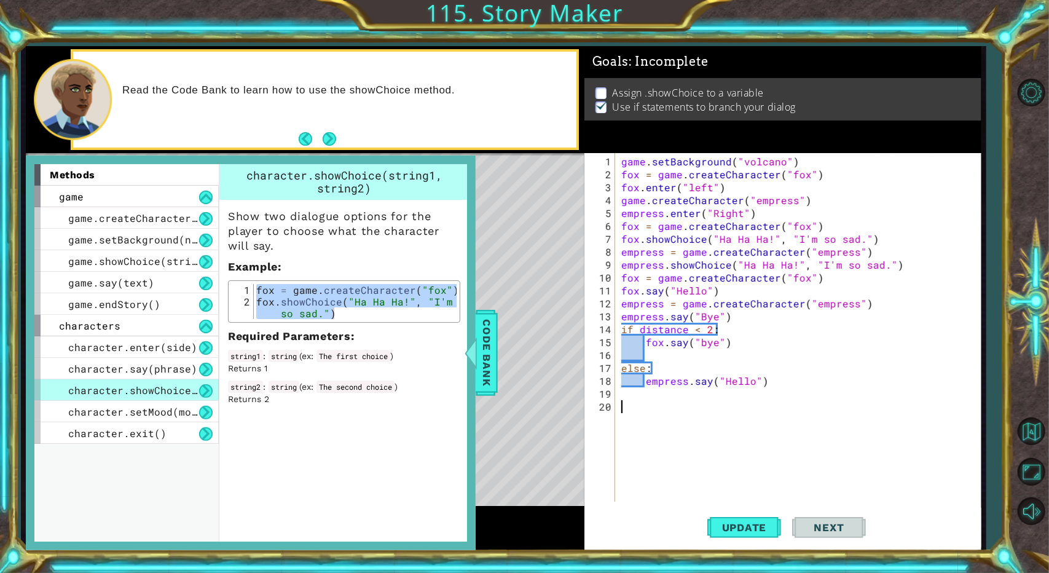
paste textarea "fox.showChoice("Ha Ha Ha!", "I'm so sad.")"
type textarea "fox.showChoice("Ha Ha Ha!", "I'm so sad.")"
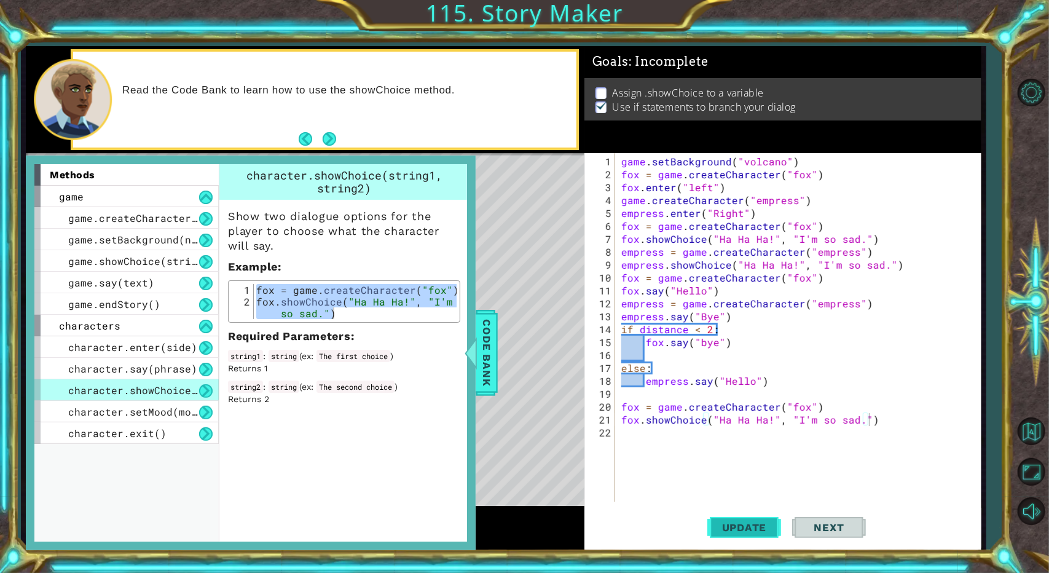
click at [627, 528] on span "Update" at bounding box center [744, 527] width 69 height 12
click at [70, 259] on span "game.showChoice(string1, string2)" at bounding box center [169, 260] width 203 height 13
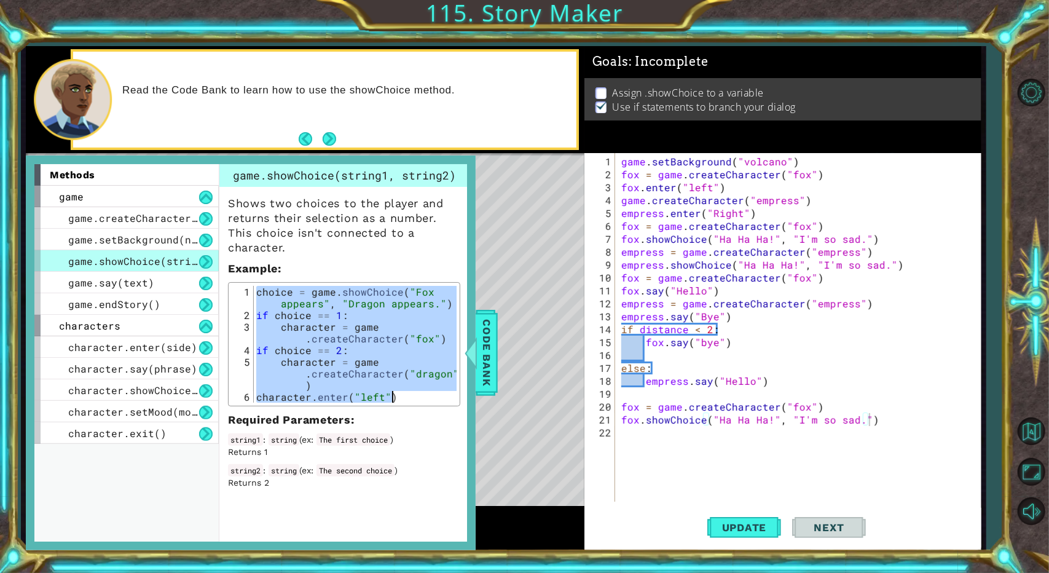
drag, startPoint x: 258, startPoint y: 293, endPoint x: 424, endPoint y: 401, distance: 198.1
click at [424, 401] on div "choice = game . showChoice ( "Fox appears" , "Dragon appears." ) if choice == 1…" at bounding box center [355, 362] width 203 height 152
type textarea "character = game.createCharacter("dragon") character.enter("left")"
click at [621, 415] on div "game . setBackground ( "volcano" ) fox = game . createCharacter ( "fox" ) fox .…" at bounding box center [801, 342] width 364 height 374
click at [623, 414] on div "game . setBackground ( "volcano" ) fox = game . createCharacter ( "fox" ) fox .…" at bounding box center [801, 342] width 364 height 374
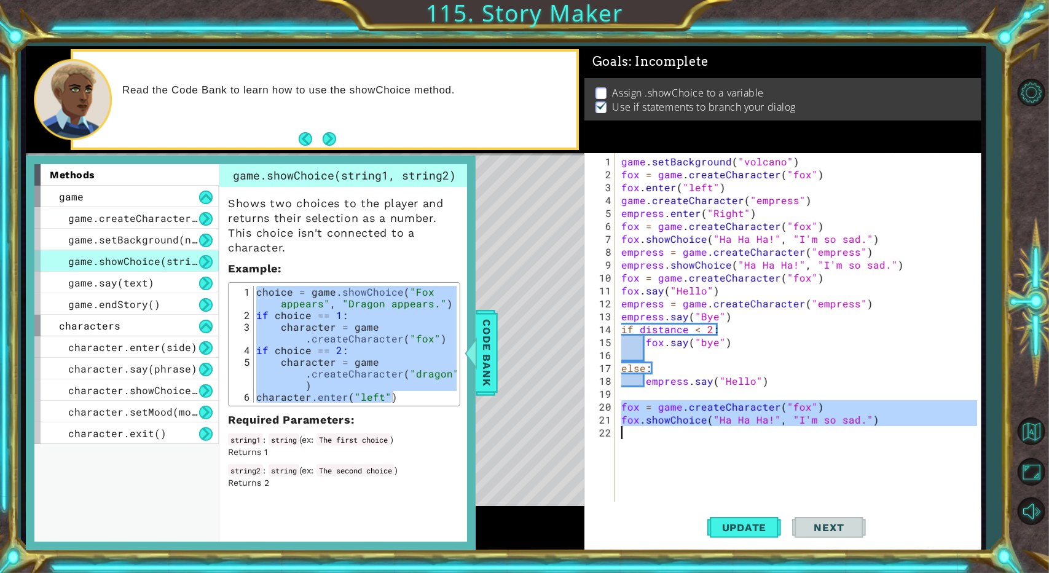
drag, startPoint x: 623, startPoint y: 409, endPoint x: 902, endPoint y: 429, distance: 279.7
click at [627, 429] on div "game . setBackground ( "volcano" ) fox = game . createCharacter ( "fox" ) fox .…" at bounding box center [801, 342] width 364 height 374
paste textarea "character.enter("left")"
type textarea "character.enter("left")"
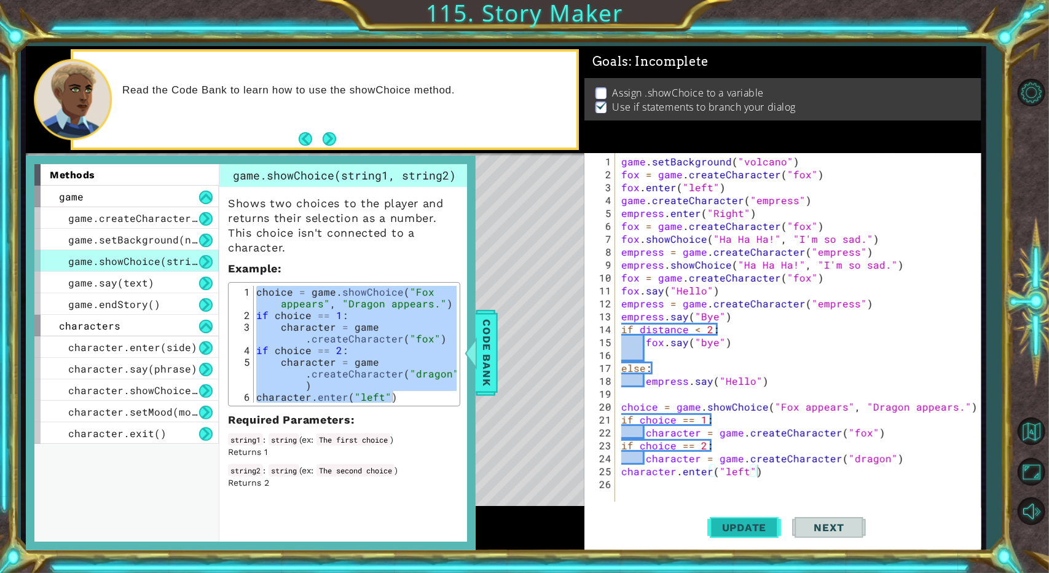
click at [627, 524] on span "Update" at bounding box center [744, 527] width 69 height 12
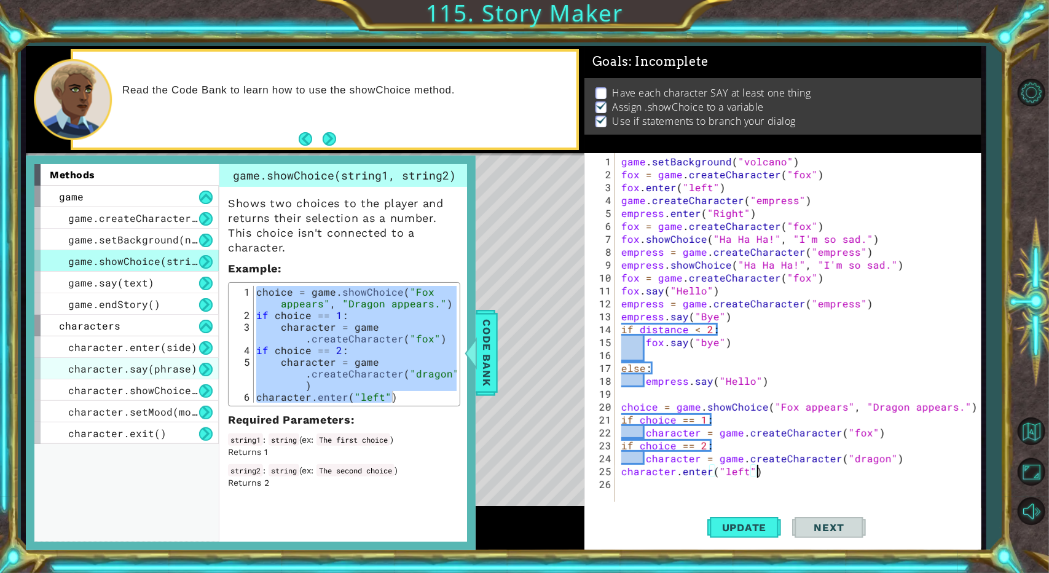
click at [86, 366] on span "character.say(phrase)" at bounding box center [132, 368] width 129 height 13
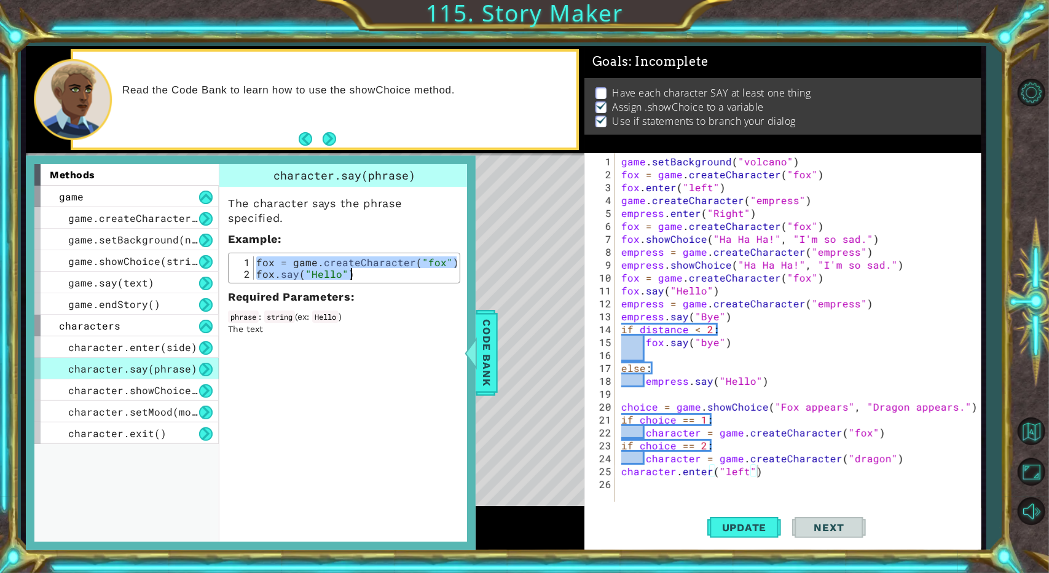
drag, startPoint x: 259, startPoint y: 262, endPoint x: 380, endPoint y: 292, distance: 124.6
click at [367, 283] on div "The character says the phrase specified. Example : fox = game.createCharacter("…" at bounding box center [344, 261] width 250 height 148
type textarea "fox = game.createCharacter("fox") fox.say("Hello")"
click at [621, 480] on div "game . setBackground ( "volcano" ) fox = game . createCharacter ( "fox" ) fox .…" at bounding box center [801, 342] width 364 height 374
paste textarea "fox.say("Hello")"
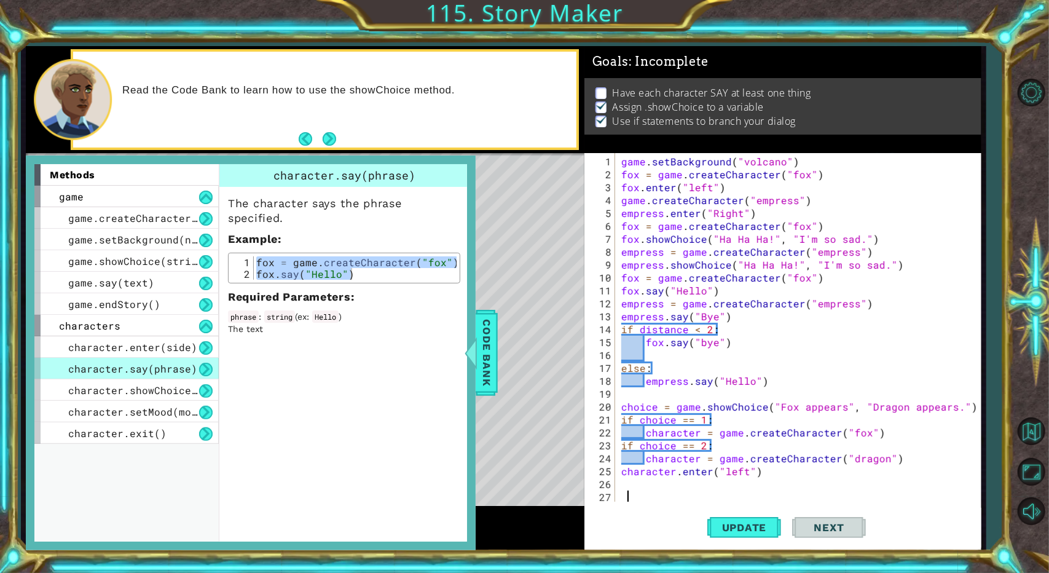
scroll to position [26, 0]
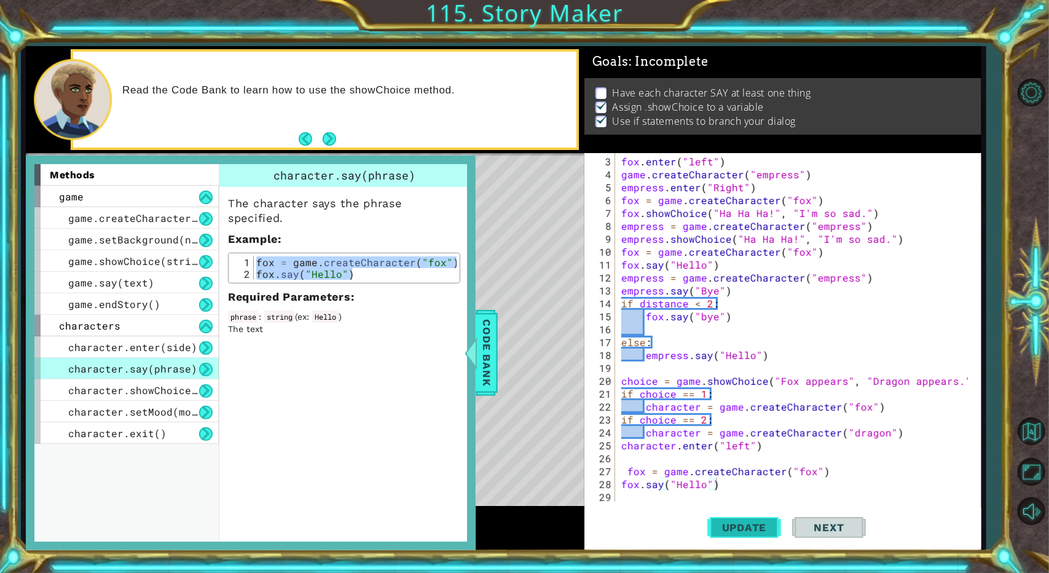
click at [627, 527] on span "Update" at bounding box center [744, 527] width 69 height 12
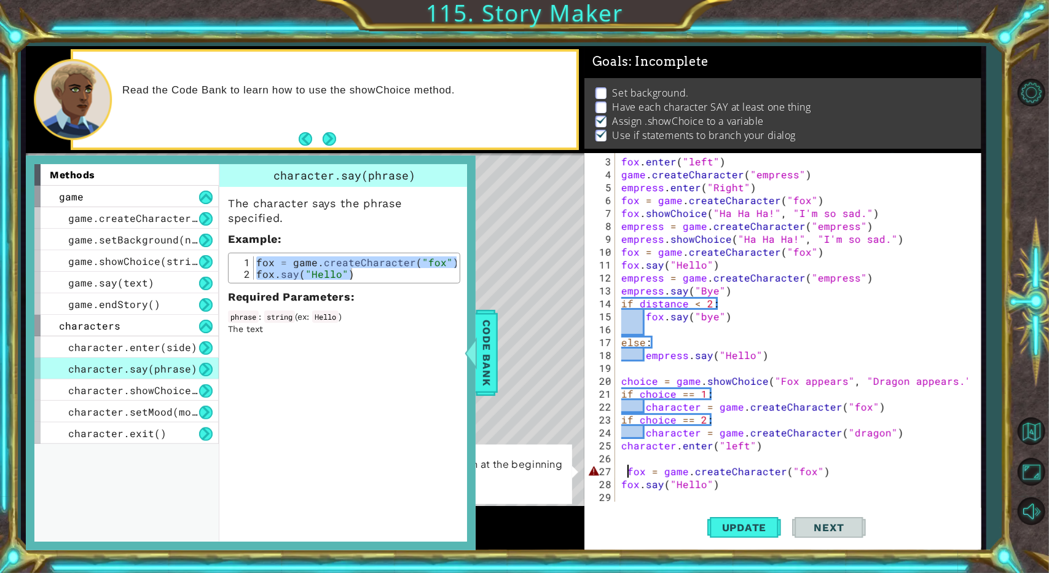
click at [626, 471] on div "fox . enter ( "left" ) game . createCharacter ( "empress" ) empress . enter ( "…" at bounding box center [796, 342] width 355 height 374
type textarea "fox = game.createCharacter("fox")"
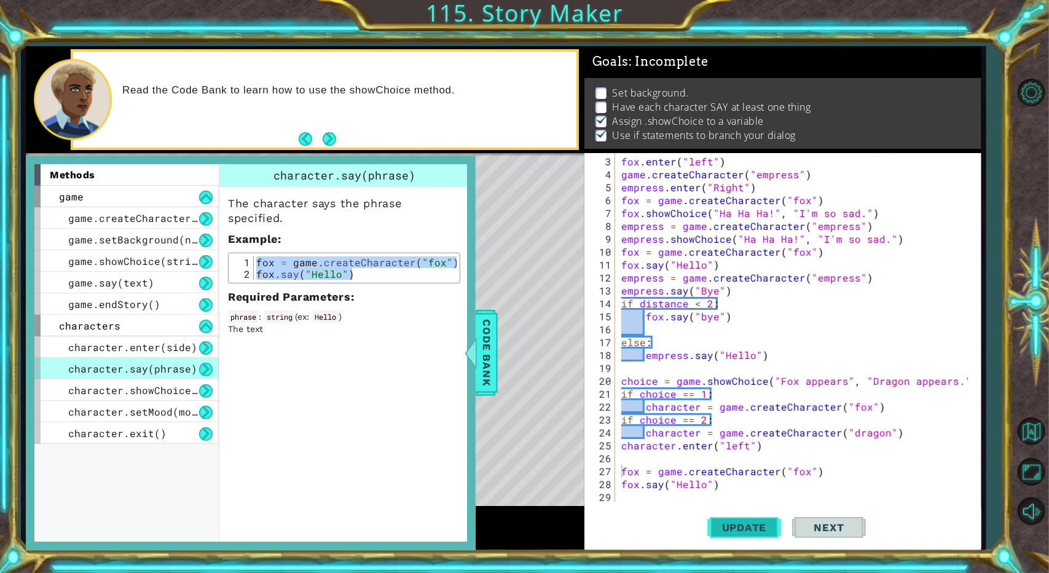
click at [627, 523] on span "Update" at bounding box center [744, 527] width 69 height 12
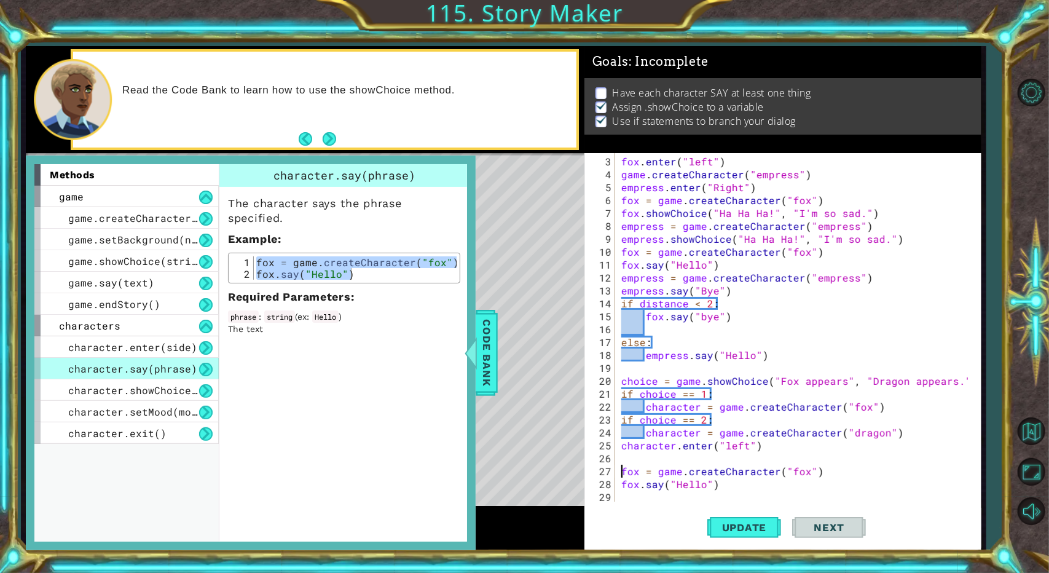
click at [627, 498] on div "fox . enter ( "left" ) game . createCharacter ( "empress" ) empress . enter ( "…" at bounding box center [796, 342] width 355 height 374
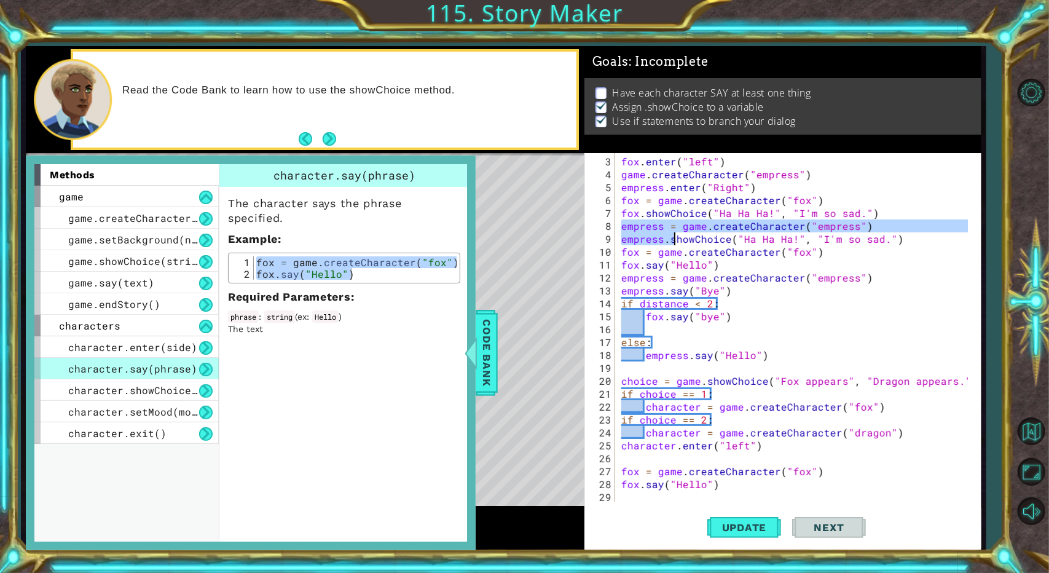
drag, startPoint x: 622, startPoint y: 227, endPoint x: 676, endPoint y: 242, distance: 56.2
click at [627, 242] on div "fox . enter ( "left" ) game . createCharacter ( "empress" ) empress . enter ( "…" at bounding box center [796, 342] width 355 height 374
click at [627, 243] on div "fox . enter ( "left" ) game . createCharacter ( "empress" ) empress . enter ( "…" at bounding box center [793, 327] width 349 height 348
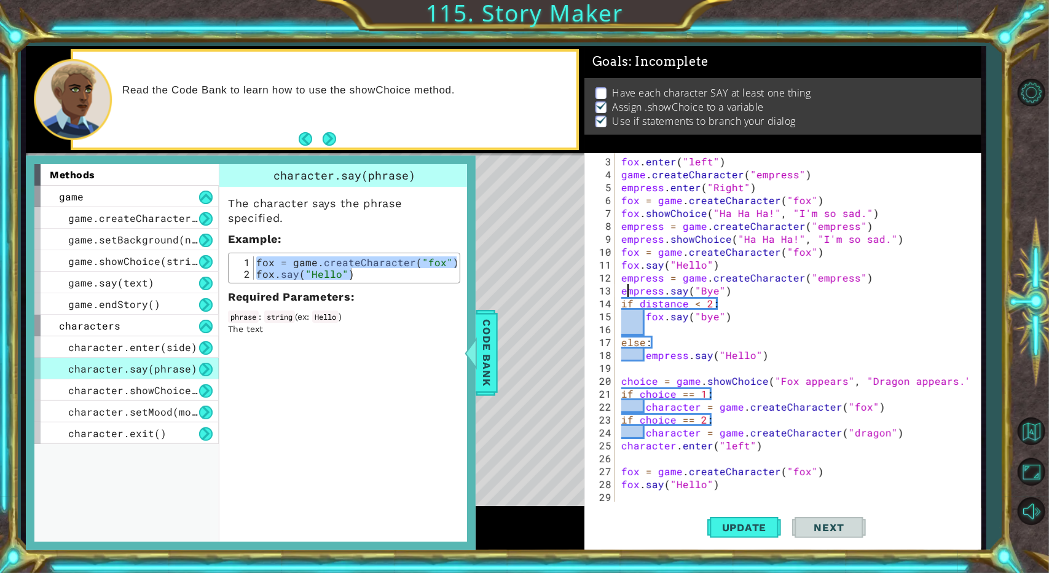
click at [624, 291] on div "fox . enter ( "left" ) game . createCharacter ( "empress" ) empress . enter ( "…" at bounding box center [796, 342] width 355 height 374
drag, startPoint x: 618, startPoint y: 281, endPoint x: 690, endPoint y: 287, distance: 71.6
click at [627, 287] on div "empress.say("Bye") 3 4 5 6 7 8 9 10 11 12 13 14 15 16 17 18 19 20 21 22 23 24 2…" at bounding box center [780, 327] width 393 height 348
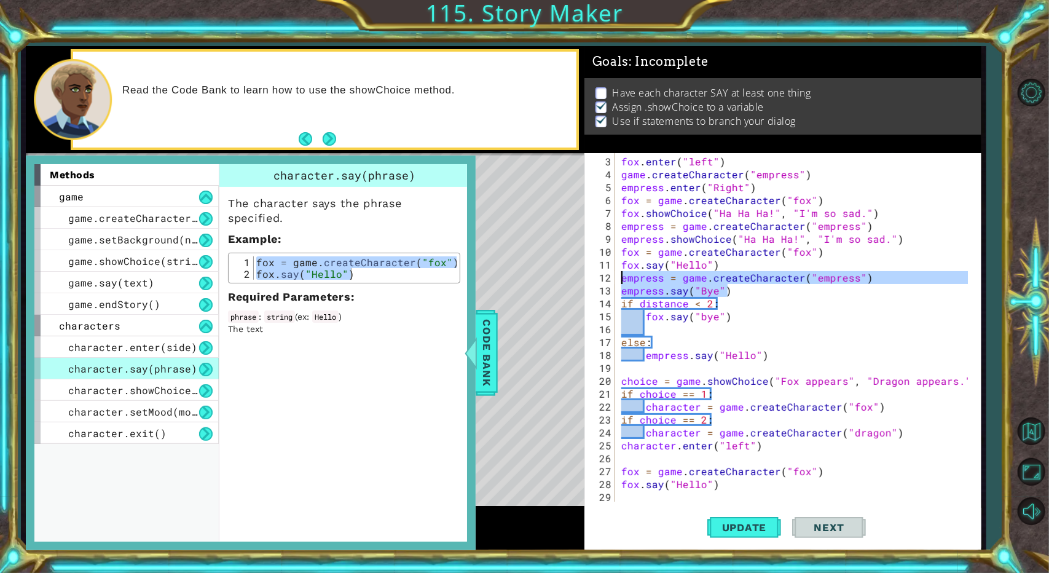
drag, startPoint x: 726, startPoint y: 291, endPoint x: 617, endPoint y: 279, distance: 110.0
click at [617, 279] on div "empress.say("Bye") 3 4 5 6 7 8 9 10 11 12 13 14 15 16 17 18 19 20 21 22 23 24 2…" at bounding box center [780, 327] width 393 height 348
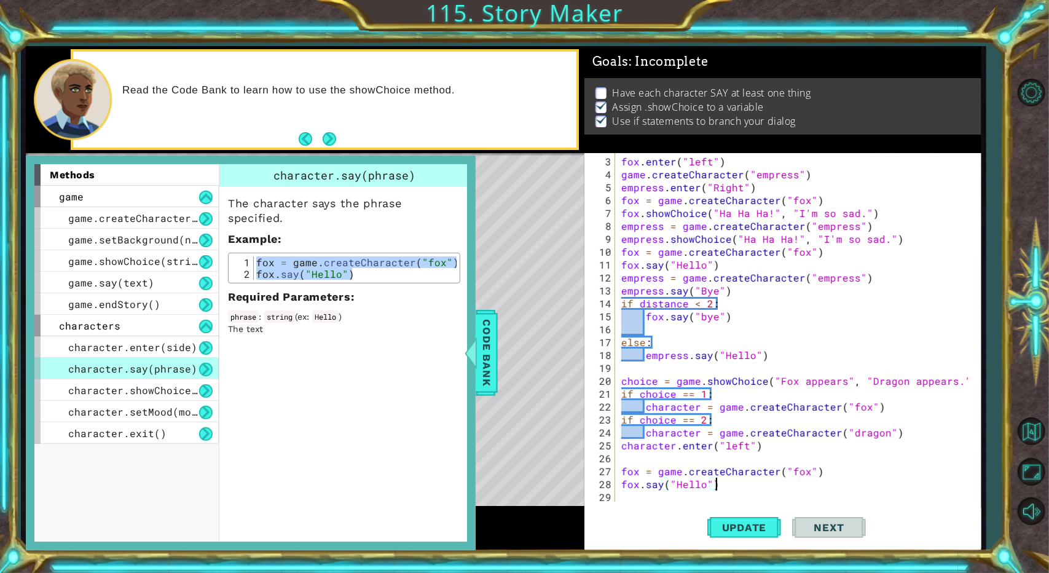
click at [627, 487] on div "fox . enter ( "left" ) game . createCharacter ( "empress" ) empress . enter ( "…" at bounding box center [796, 342] width 355 height 374
type textarea "fox.say("Hello")"
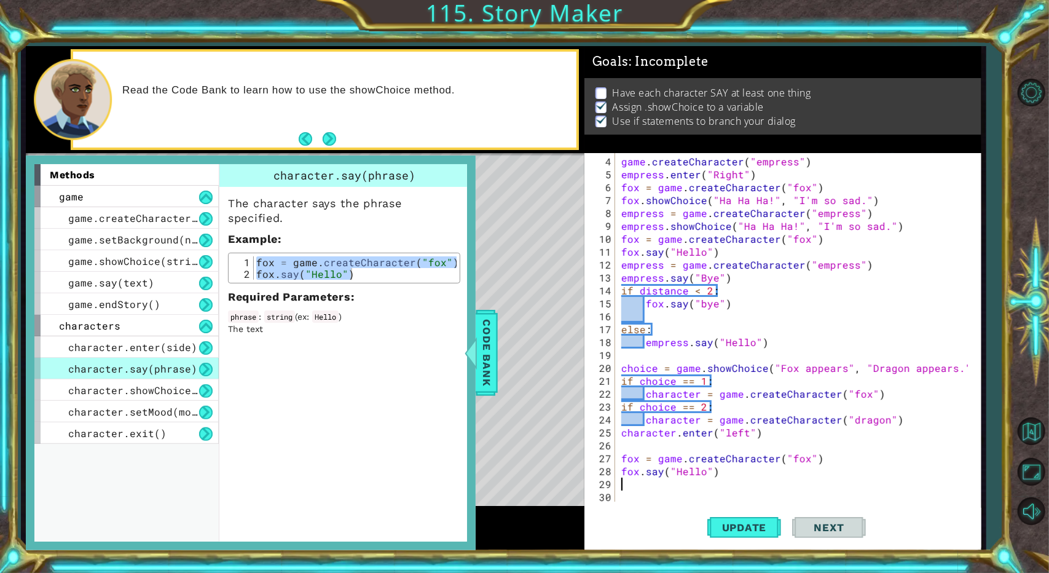
scroll to position [38, 0]
paste textarea "empress.say("Bye")"
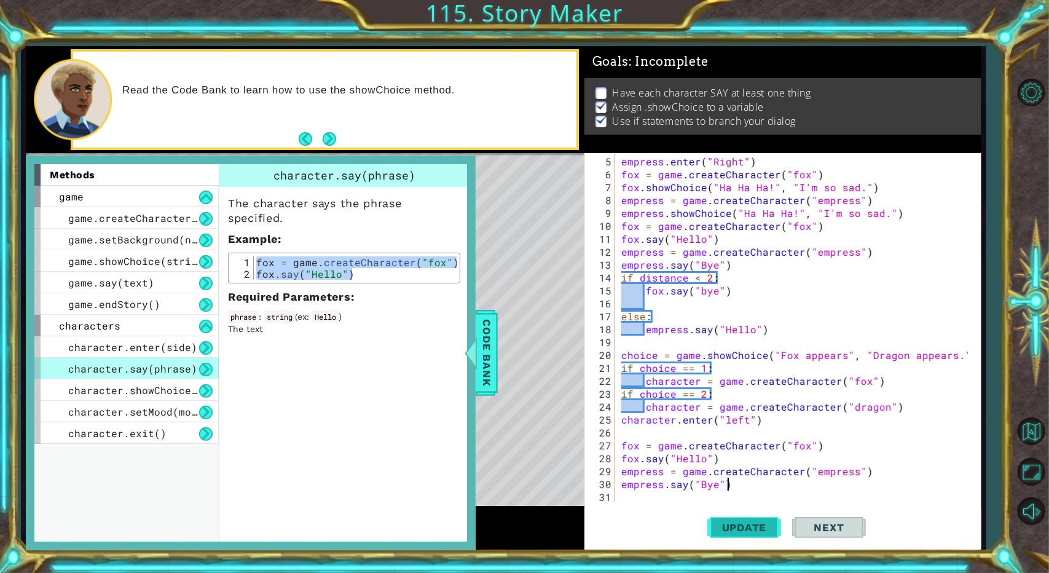
click at [627, 529] on span "Update" at bounding box center [744, 527] width 69 height 12
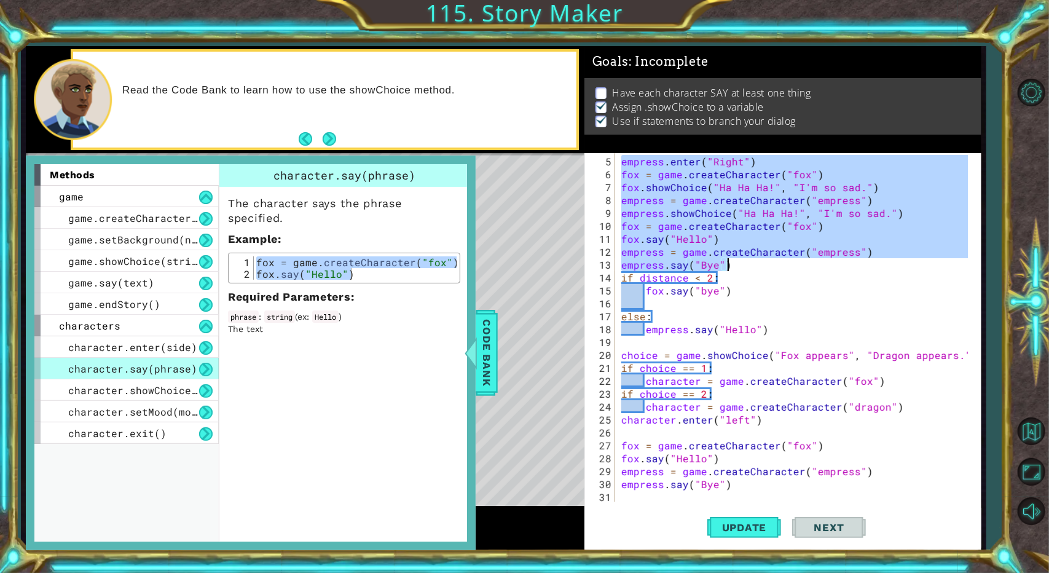
drag, startPoint x: 619, startPoint y: 157, endPoint x: 737, endPoint y: 261, distance: 156.7
click at [627, 261] on div "empress . enter ( "Right" ) fox = game . createCharacter ( "fox" ) fox . showCh…" at bounding box center [796, 342] width 355 height 374
type textarea "empress = game.createCharacter("empress") empress.say("Bye")"
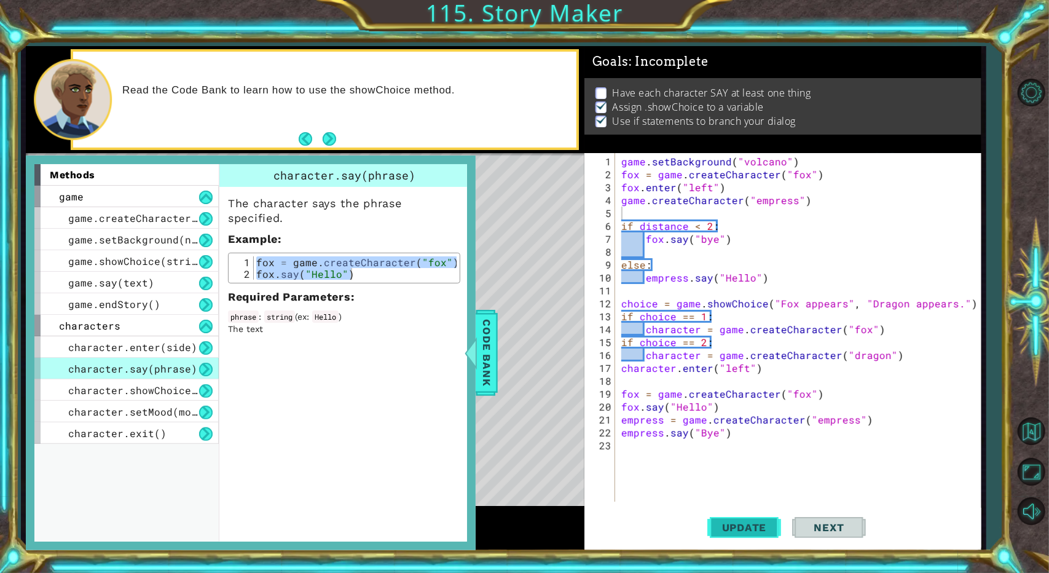
click at [627, 537] on button "Update" at bounding box center [744, 528] width 74 height 40
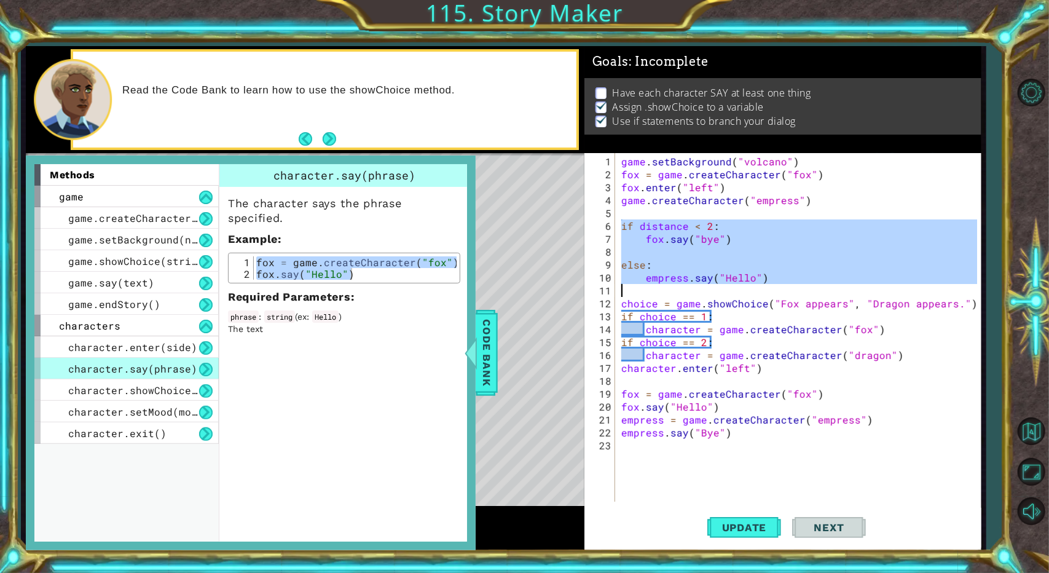
drag, startPoint x: 620, startPoint y: 226, endPoint x: 817, endPoint y: 293, distance: 207.6
click at [627, 293] on div "game . setBackground ( "volcano" ) fox = game . createCharacter ( "fox" ) fox .…" at bounding box center [801, 342] width 364 height 374
type textarea "empress.say("Hello")"
click at [627, 283] on div "game . setBackground ( "volcano" ) fox = game . createCharacter ( "fox" ) fox .…" at bounding box center [798, 327] width 358 height 348
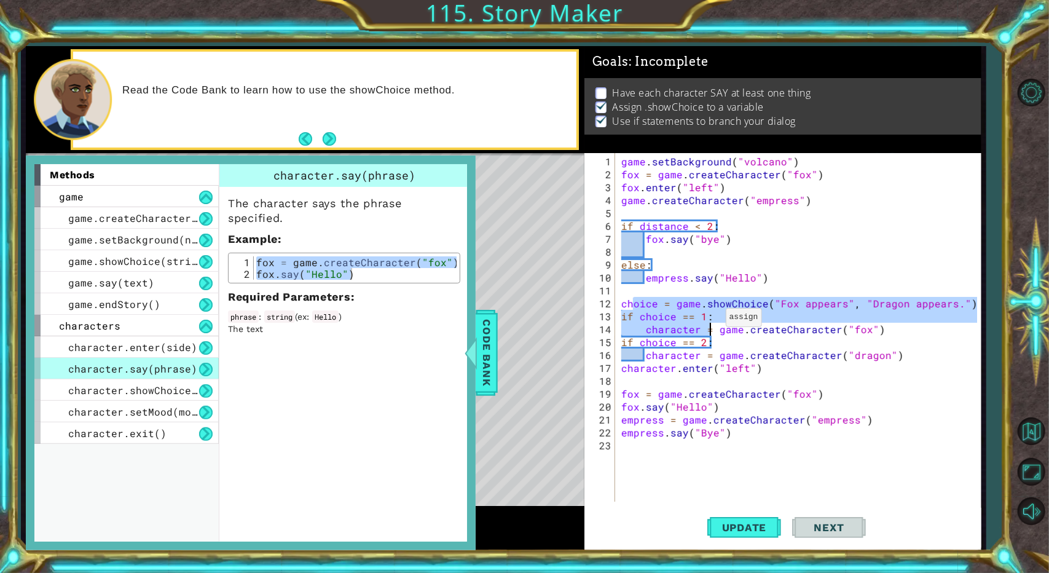
drag, startPoint x: 632, startPoint y: 299, endPoint x: 720, endPoint y: 326, distance: 92.7
click at [627, 325] on div "game . setBackground ( "volcano" ) fox = game . createCharacter ( "fox" ) fox .…" at bounding box center [801, 342] width 364 height 374
click at [624, 307] on div "game . setBackground ( "volcano" ) fox = game . createCharacter ( "fox" ) fox .…" at bounding box center [801, 342] width 364 height 374
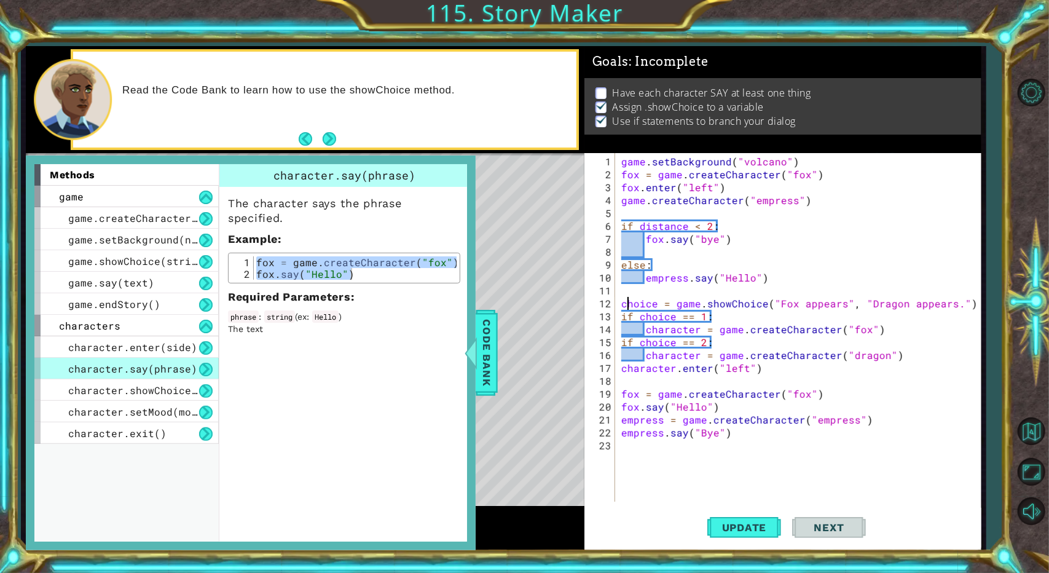
click at [623, 302] on div "game . setBackground ( "volcano" ) fox = game . createCharacter ( "fox" ) fox .…" at bounding box center [801, 342] width 364 height 374
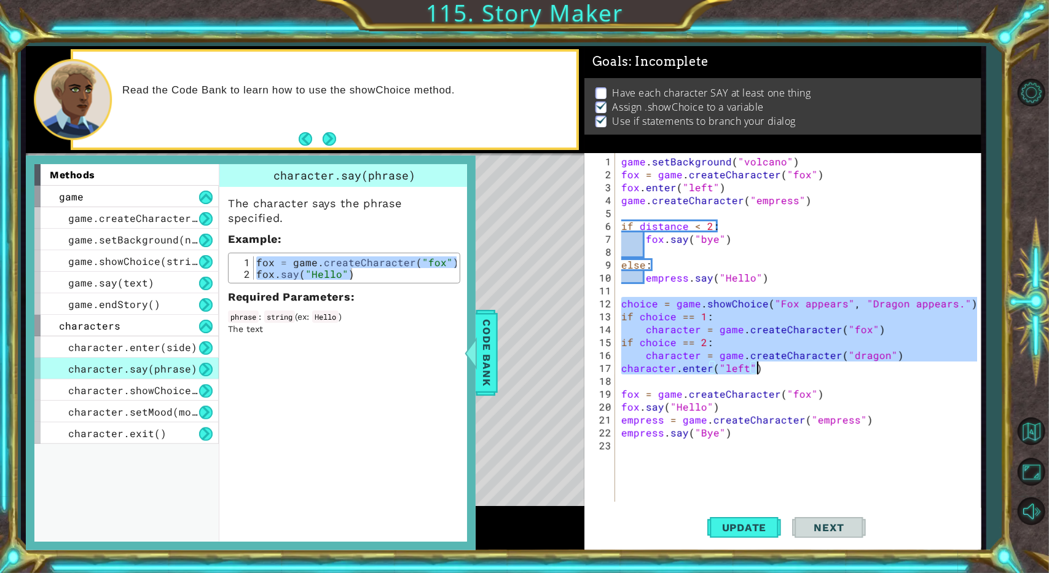
drag, startPoint x: 623, startPoint y: 302, endPoint x: 807, endPoint y: 370, distance: 196.4
click at [627, 370] on div "game . setBackground ( "volcano" ) fox = game . createCharacter ( "fox" ) fox .…" at bounding box center [801, 342] width 364 height 374
type textarea "character = game.createCharacter("dragon") character.enter("left")"
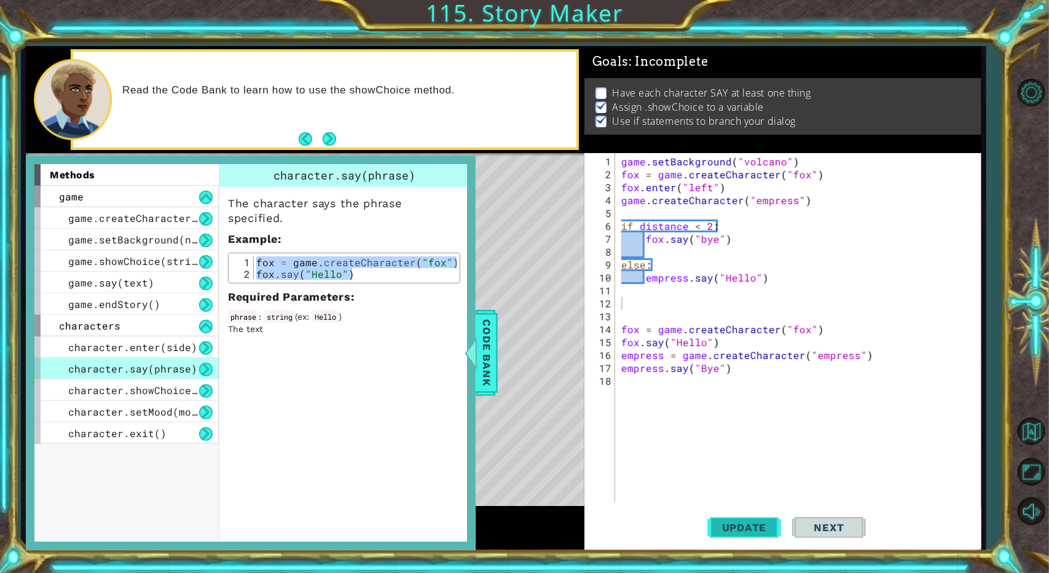
click at [627, 525] on span "Update" at bounding box center [744, 527] width 69 height 12
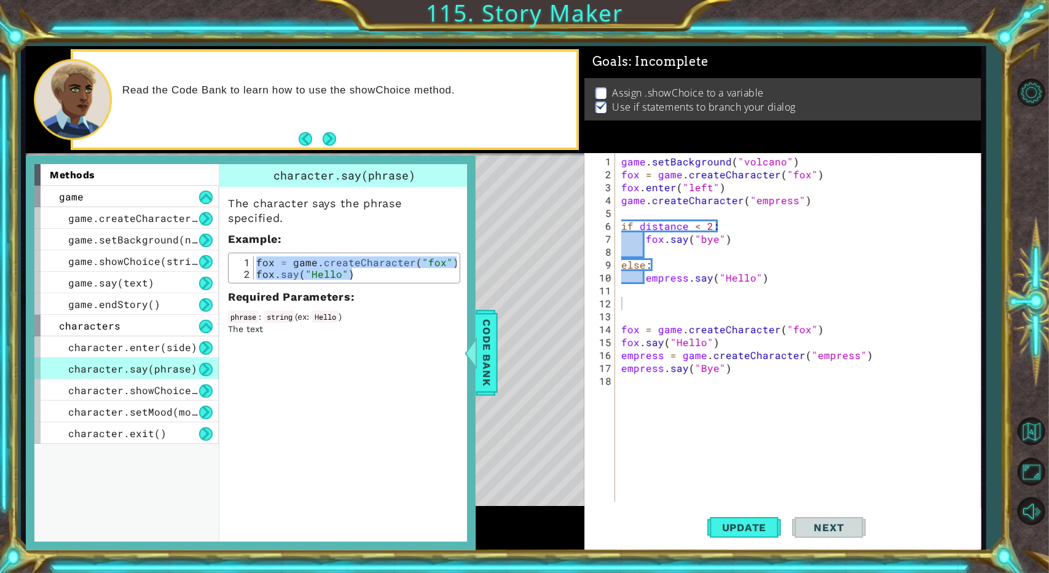
click at [627, 89] on p "Assign .showChoice to a variable" at bounding box center [689, 93] width 152 height 14
click at [627, 86] on p "Assign .showChoice to a variable" at bounding box center [689, 93] width 152 height 14
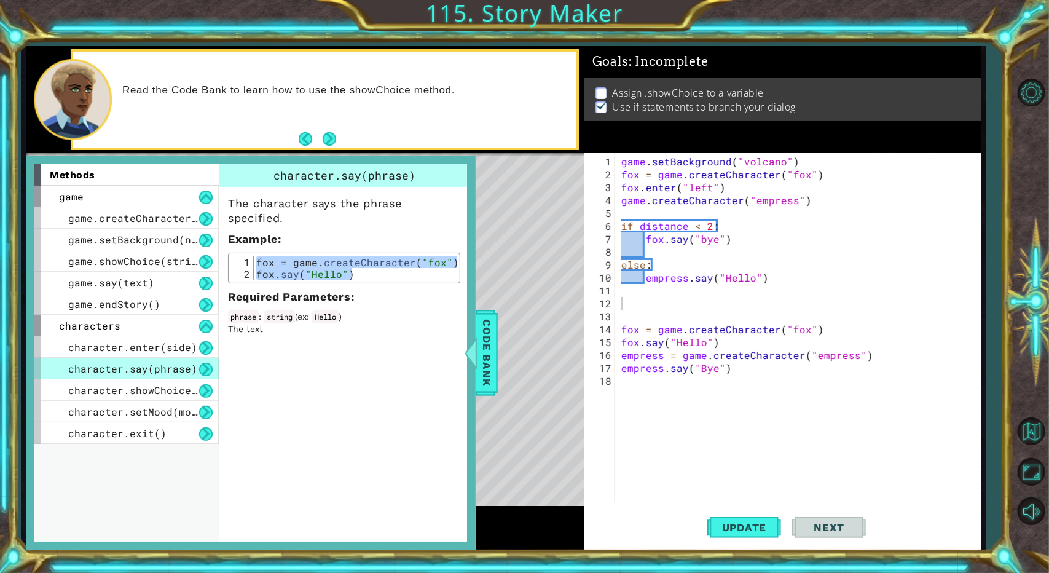
click at [627, 420] on div "game . setBackground ( "volcano" ) fox = game . createCharacter ( "fox" ) fox .…" at bounding box center [801, 342] width 364 height 374
click at [627, 387] on div "game .show Choice press enter" at bounding box center [729, 409] width 233 height 44
click at [627, 378] on div "game . setBackground ( "volcano" ) fox = game . createCharacter ( "fox" ) fox .…" at bounding box center [801, 342] width 364 height 374
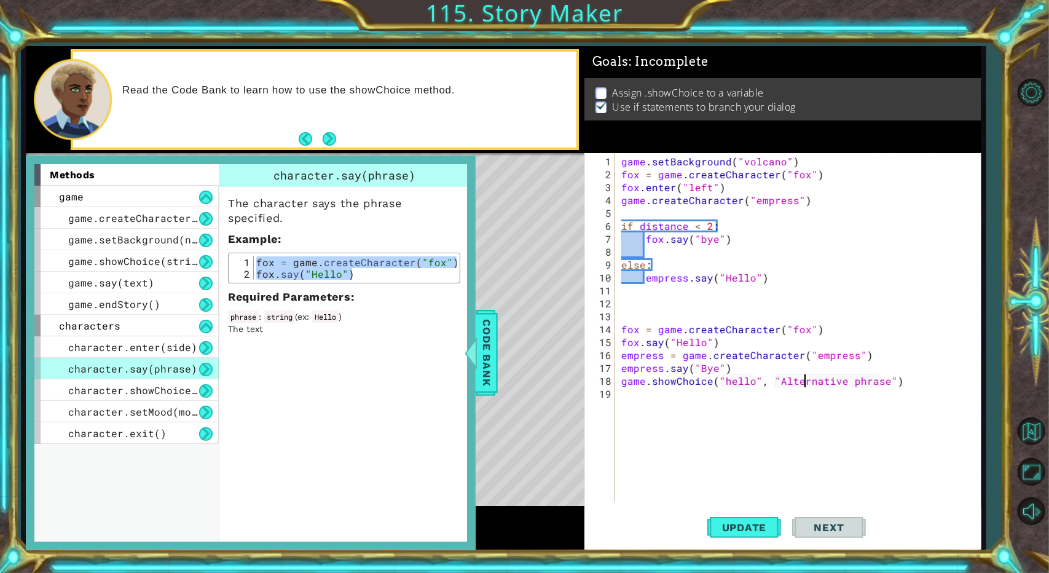
click at [627, 378] on div "game . setBackground ( "volcano" ) fox = game . createCharacter ( "fox" ) fox .…" at bounding box center [801, 342] width 364 height 374
click at [627, 378] on div "game . setBackground ( "volcano" ) fox = game . createCharacter ( "fox" ) fox .…" at bounding box center [798, 327] width 358 height 348
click at [627, 378] on div "game . setBackground ( "volcano" ) fox = game . createCharacter ( "fox" ) fox .…" at bounding box center [801, 342] width 364 height 374
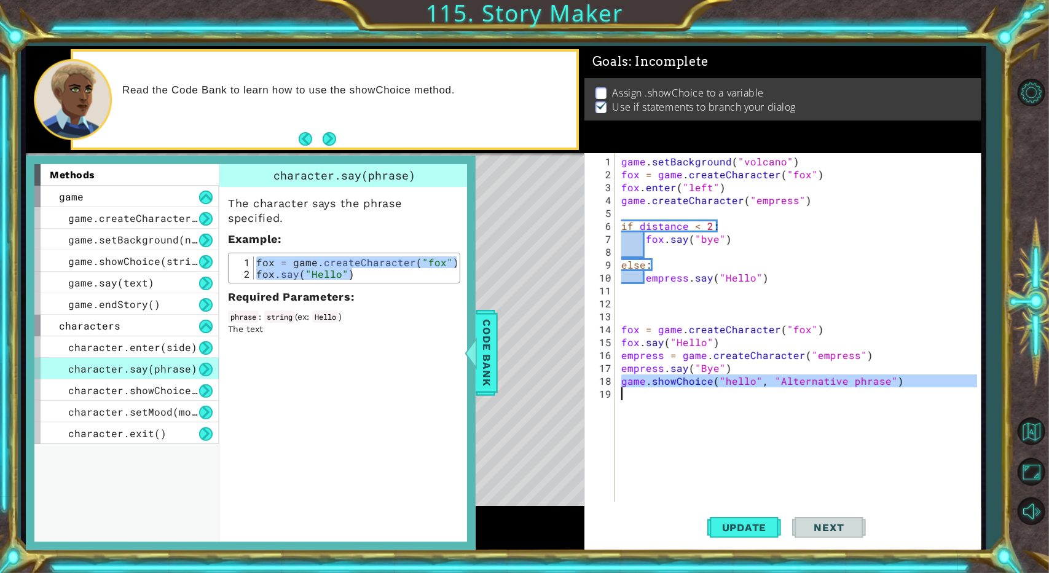
click at [627, 378] on div "game . setBackground ( "volcano" ) fox = game . createCharacter ( "fox" ) fox .…" at bounding box center [801, 342] width 364 height 374
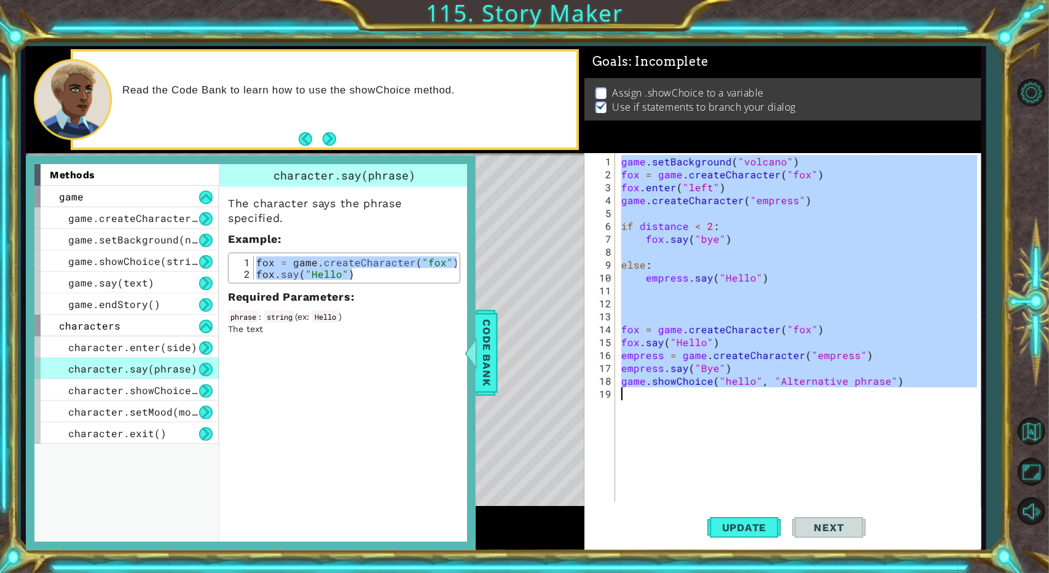
click at [627, 385] on div "game . setBackground ( "volcano" ) fox = game . createCharacter ( "fox" ) fox .…" at bounding box center [798, 327] width 358 height 348
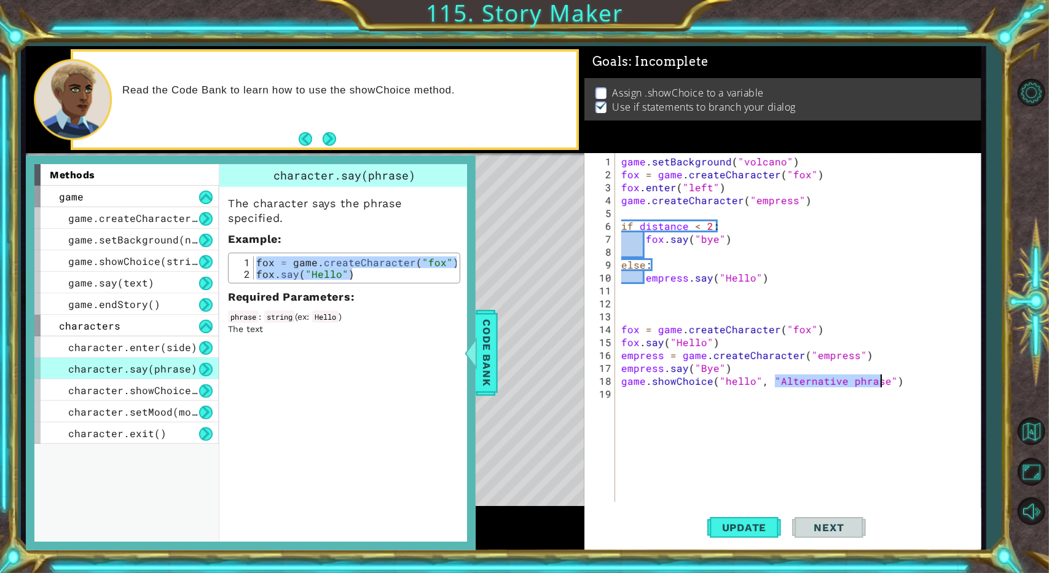
drag, startPoint x: 775, startPoint y: 385, endPoint x: 867, endPoint y: 381, distance: 91.7
click at [627, 381] on div "game . setBackground ( "volcano" ) fox = game . createCharacter ( "fox" ) fox .…" at bounding box center [801, 342] width 364 height 374
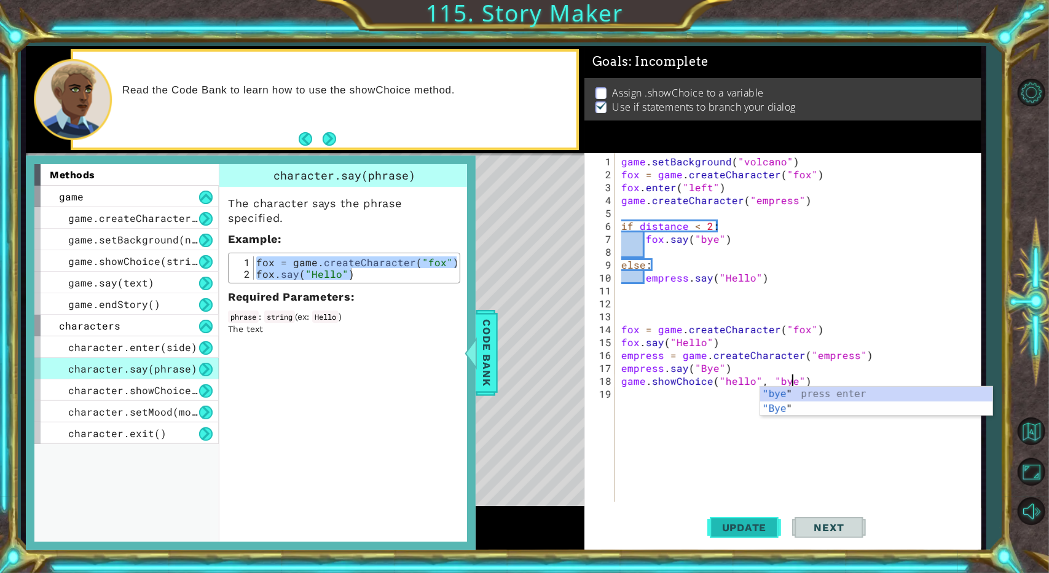
type textarea "game.showChoice("hello", "bye")"
click at [627, 527] on span "Update" at bounding box center [744, 527] width 69 height 12
click at [627, 404] on div "game . setBackground ( "volcano" ) fox = game . createCharacter ( "fox" ) fox .…" at bounding box center [801, 342] width 364 height 374
click at [627, 378] on div "game . setBackground ( "volcano" ) fox = game . createCharacter ( "fox" ) fox .…" at bounding box center [801, 342] width 364 height 374
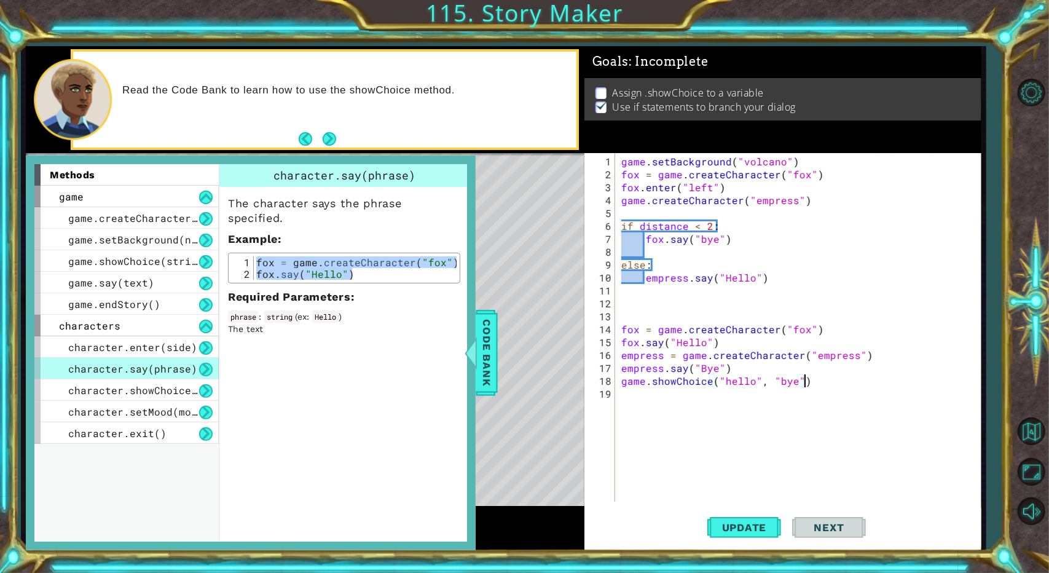
type textarea "game.showChoice("hello", "bye")"
click at [623, 89] on p "Assign .showChoice to a variable" at bounding box center [689, 93] width 152 height 14
click at [623, 88] on p "Assign .showChoice to a variable" at bounding box center [689, 93] width 152 height 14
drag, startPoint x: 617, startPoint y: 87, endPoint x: 540, endPoint y: 88, distance: 77.4
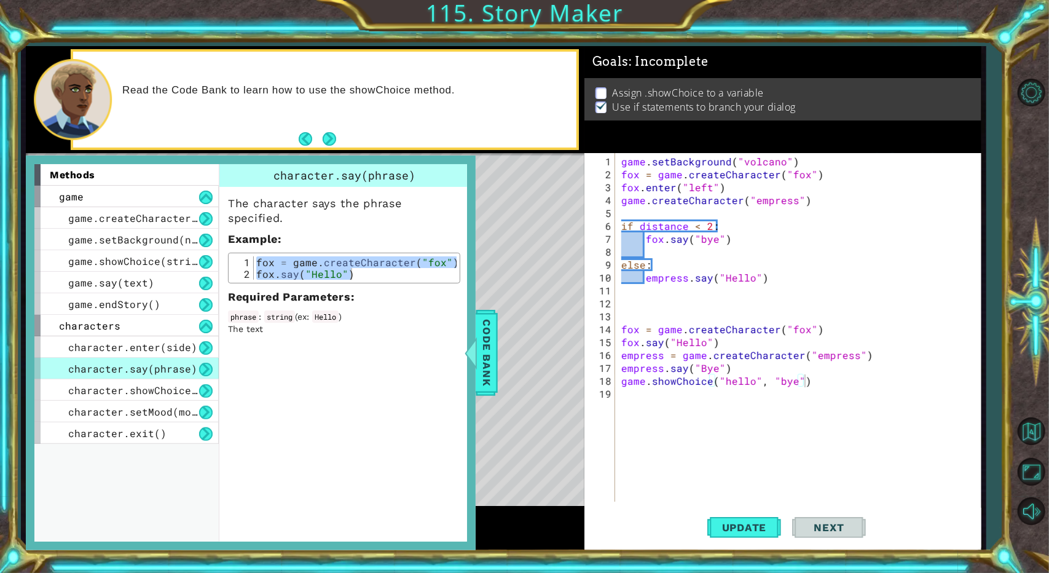
click at [627, 94] on p "Assign .showChoice to a variable" at bounding box center [689, 93] width 152 height 14
click at [87, 397] on div "character.showChoice(string1, string2)" at bounding box center [126, 390] width 184 height 22
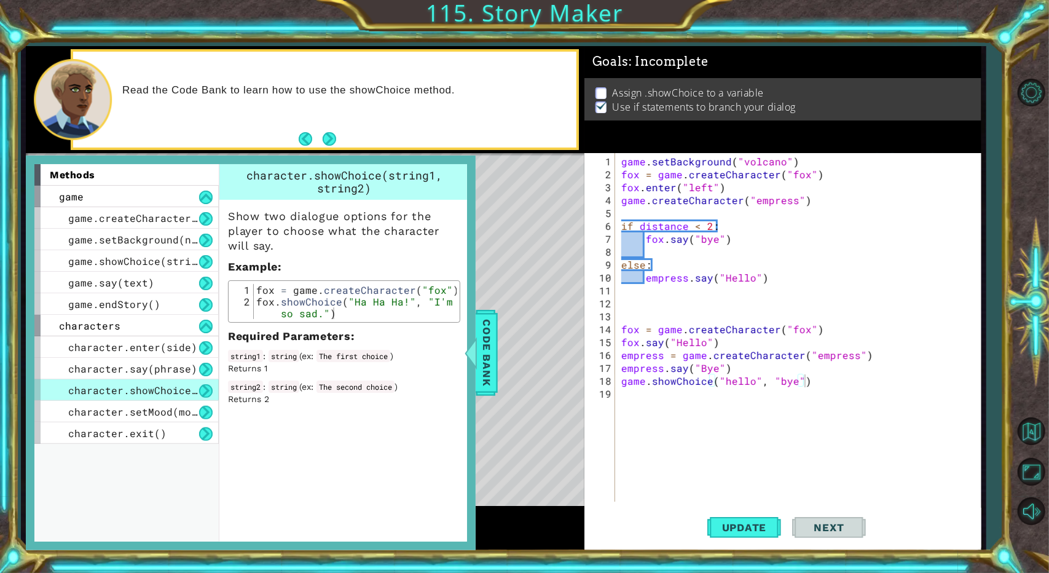
drag, startPoint x: 221, startPoint y: 354, endPoint x: 257, endPoint y: 382, distance: 45.6
click at [257, 382] on div "Show two dialogue options for the player to choose what the character will say.…" at bounding box center [344, 302] width 250 height 205
drag, startPoint x: 284, startPoint y: 399, endPoint x: 264, endPoint y: 356, distance: 47.3
click at [271, 371] on div "Show two dialogue options for the player to choose what the character will say.…" at bounding box center [344, 302] width 250 height 205
drag, startPoint x: 321, startPoint y: 382, endPoint x: 340, endPoint y: 390, distance: 20.9
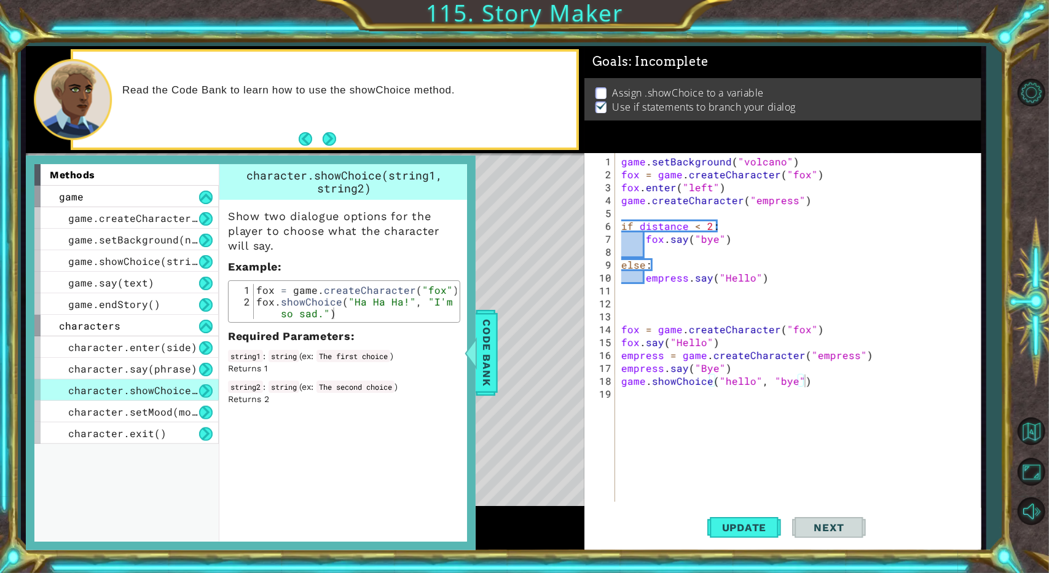
click at [340, 390] on code "The second choice" at bounding box center [355, 386] width 78 height 12
click at [255, 288] on div "fox = game . createCharacter ( "fox" ) fox . showChoice ( "Ha Ha Ha!" , "I'm so…" at bounding box center [355, 319] width 203 height 70
drag, startPoint x: 255, startPoint y: 288, endPoint x: 352, endPoint y: 305, distance: 98.0
click at [353, 307] on div "fox = game . createCharacter ( "fox" ) fox . showChoice ( "Ha Ha Ha!" , "I'm so…" at bounding box center [355, 319] width 203 height 70
click at [331, 297] on div "fox = game . createCharacter ( "fox" ) fox . showChoice ( "Ha Ha Ha!" , "I'm so…" at bounding box center [355, 301] width 203 height 35
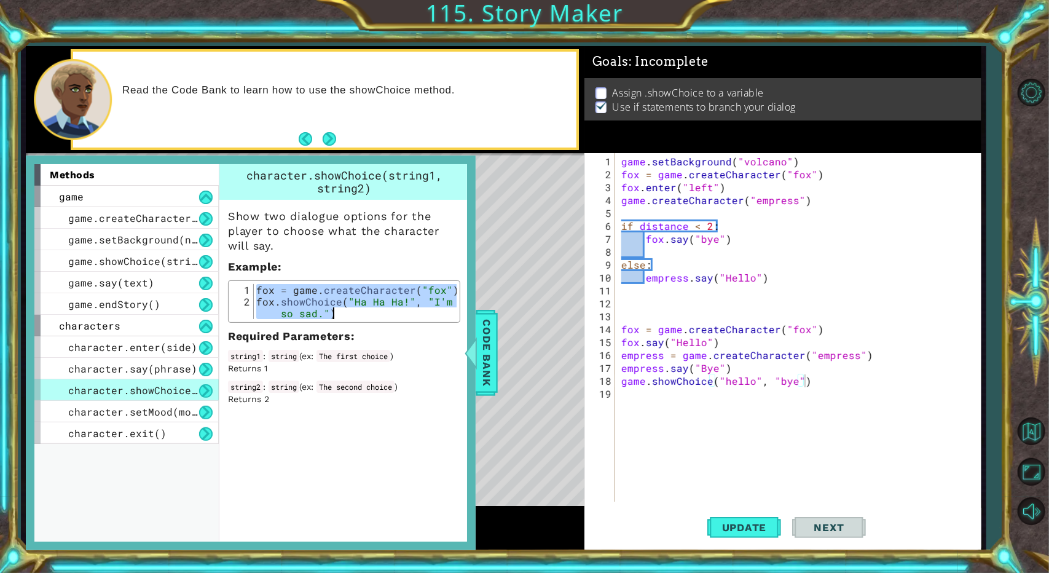
type textarea "fox.showChoice("Ha Ha Ha!", "I'm so sad.")"
drag, startPoint x: 257, startPoint y: 300, endPoint x: 367, endPoint y: 313, distance: 110.1
click at [367, 313] on div "fox = game . createCharacter ( "fox" ) fox . showChoice ( "Ha Ha Ha!" , "I'm so…" at bounding box center [355, 319] width 203 height 70
click at [627, 410] on div "game . setBackground ( "volcano" ) fox = game . createCharacter ( "fox" ) fox .…" at bounding box center [801, 342] width 364 height 374
paste textarea "fox.showChoice("Ha Ha Ha!", "I'm so sad.")"
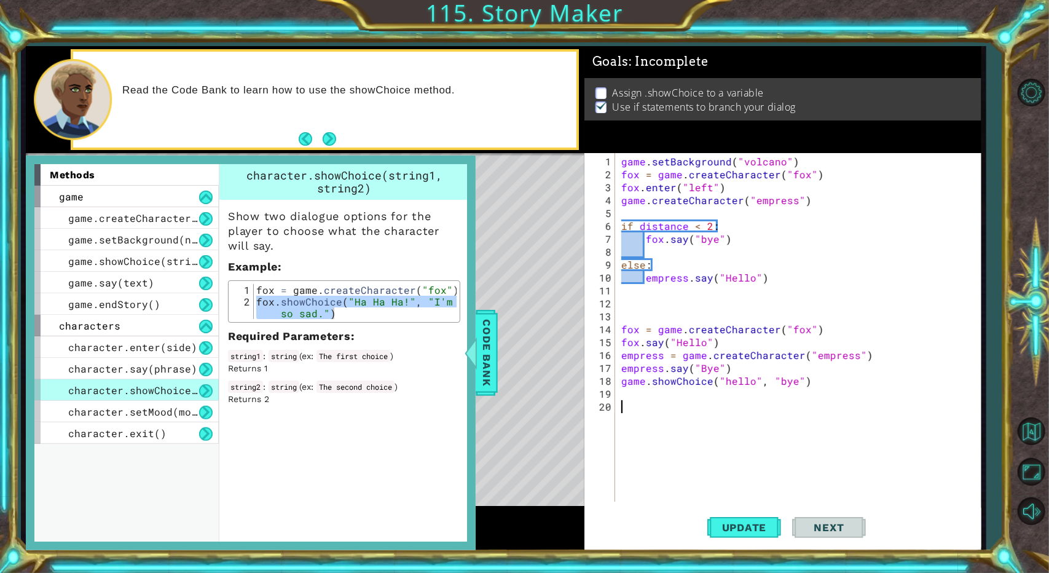
type textarea "fox.showChoice("Ha Ha Ha!", "I'm so sad.")"
click at [627, 519] on button "Update" at bounding box center [744, 528] width 74 height 40
click at [627, 420] on div "game . setBackground ( "volcano" ) fox = game . createCharacter ( "fox" ) fox .…" at bounding box center [801, 342] width 364 height 374
click at [621, 396] on div "game . setBackground ( "volcano" ) fox = game . createCharacter ( "fox" ) fox .…" at bounding box center [801, 342] width 364 height 374
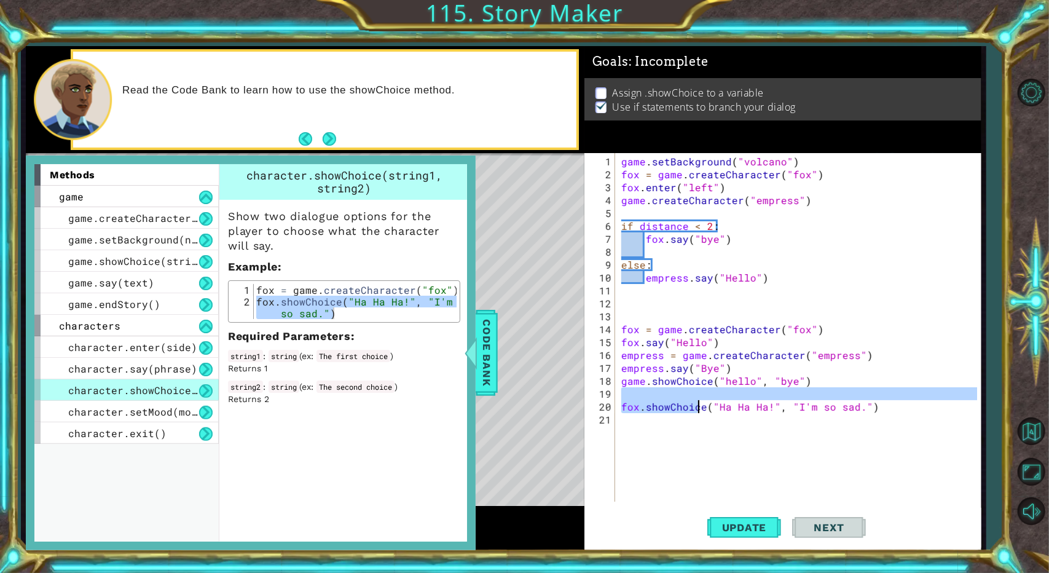
click at [627, 400] on div "game . setBackground ( "volcano" ) fox = game . createCharacter ( "fox" ) fox .…" at bounding box center [801, 342] width 364 height 374
click at [627, 400] on div "game . setBackground ( "volcano" ) fox = game . createCharacter ( "fox" ) fox .…" at bounding box center [798, 327] width 358 height 348
click at [627, 400] on div "game . setBackground ( "volcano" ) fox = game . createCharacter ( "fox" ) fox .…" at bounding box center [801, 342] width 364 height 374
click at [627, 404] on div "game . setBackground ( "volcano" ) fox = game . createCharacter ( "fox" ) fox .…" at bounding box center [801, 342] width 364 height 374
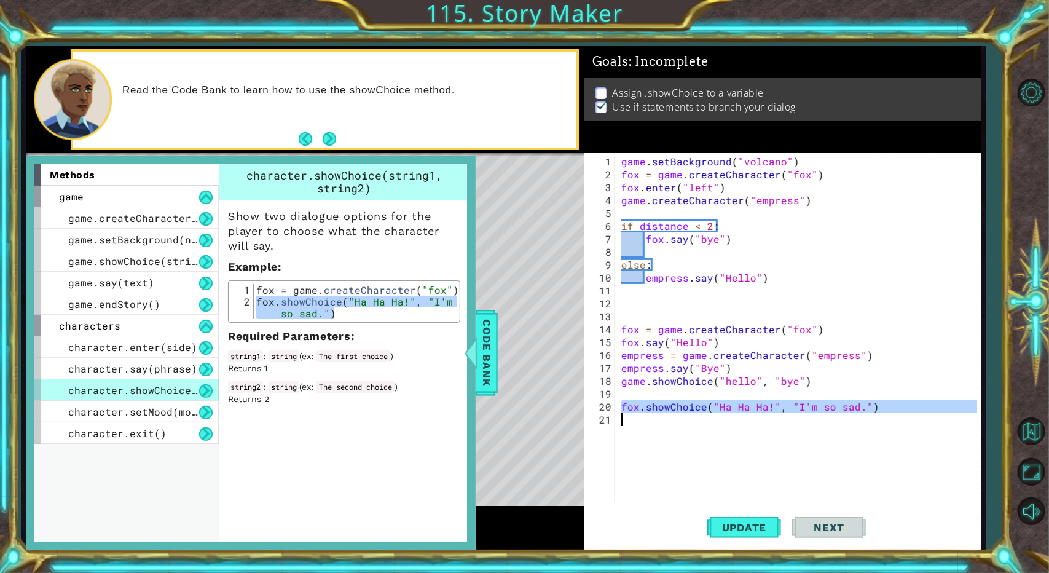
click at [627, 404] on div "game . setBackground ( "volcano" ) fox = game . createCharacter ( "fox" ) fox .…" at bounding box center [798, 327] width 358 height 348
click at [627, 404] on div "game . setBackground ( "volcano" ) fox = game . createCharacter ( "fox" ) fox .…" at bounding box center [801, 342] width 364 height 374
click at [627, 408] on div "game . setBackground ( "volcano" ) fox = game . createCharacter ( "fox" ) fox .…" at bounding box center [801, 342] width 364 height 374
type textarea "fox.showChoice("Ha Ha Ha!", "I'm so sad.")"
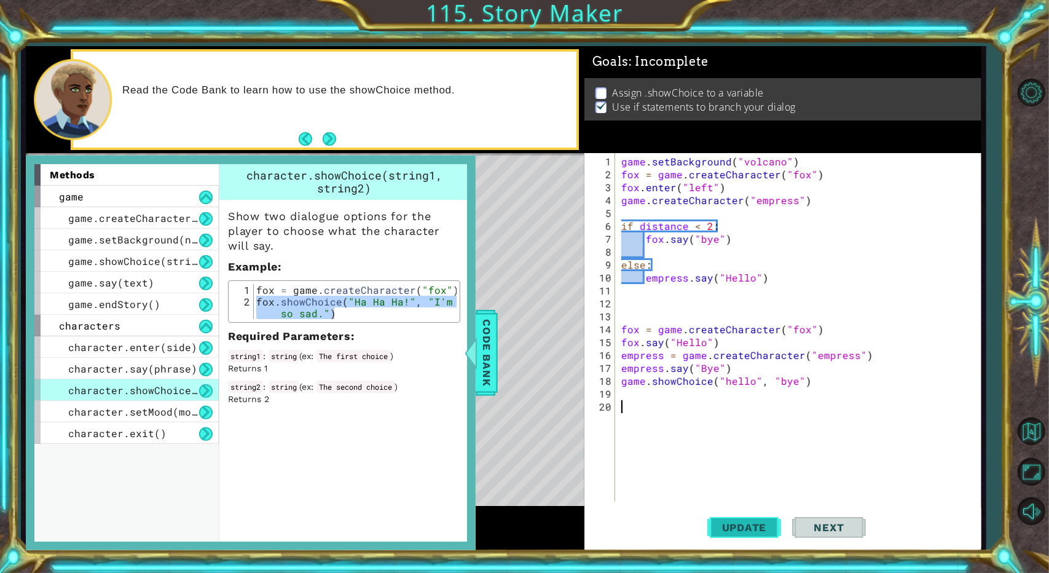
click at [627, 534] on button "Update" at bounding box center [744, 528] width 74 height 40
click at [627, 215] on div "game . setBackground ( "volcano" ) fox = game . createCharacter ( "fox" ) fox .…" at bounding box center [801, 342] width 364 height 374
click at [309, 298] on div "fox = game . createCharacter ( "fox" ) fox . showChoice ( "Ha Ha Ha!" , "I'm so…" at bounding box center [355, 301] width 203 height 35
drag, startPoint x: 348, startPoint y: 300, endPoint x: 315, endPoint y: 310, distance: 34.0
click at [315, 310] on div "fox = game . createCharacter ( "fox" ) fox . showChoice ( "Ha Ha Ha!" , "I'm so…" at bounding box center [355, 319] width 203 height 70
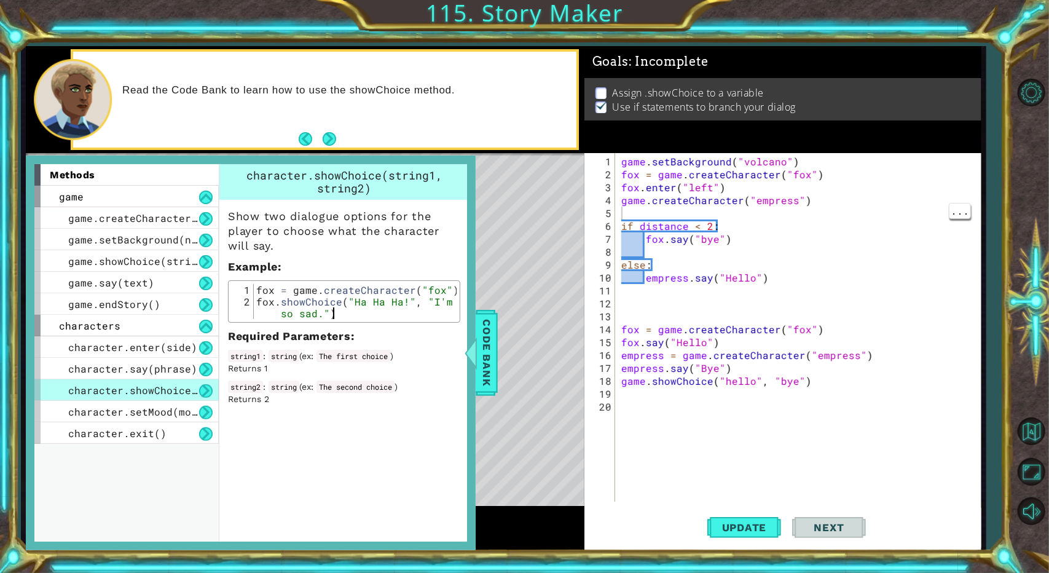
click at [414, 308] on div "fox = game . createCharacter ( "fox" ) fox . showChoice ( "Ha Ha Ha!" , "I'm so…" at bounding box center [355, 319] width 203 height 70
click at [627, 380] on div "game . setBackground ( "volcano" ) fox = game . createCharacter ( "fox" ) fox .…" at bounding box center [801, 342] width 364 height 374
drag, startPoint x: 618, startPoint y: 162, endPoint x: 639, endPoint y: 195, distance: 38.7
click at [627, 195] on div "game.showChoice("hello", "bye") 1 2 3 4 5 6 7 8 9 10 11 12 13 14 15 16 17 18 19…" at bounding box center [780, 327] width 393 height 348
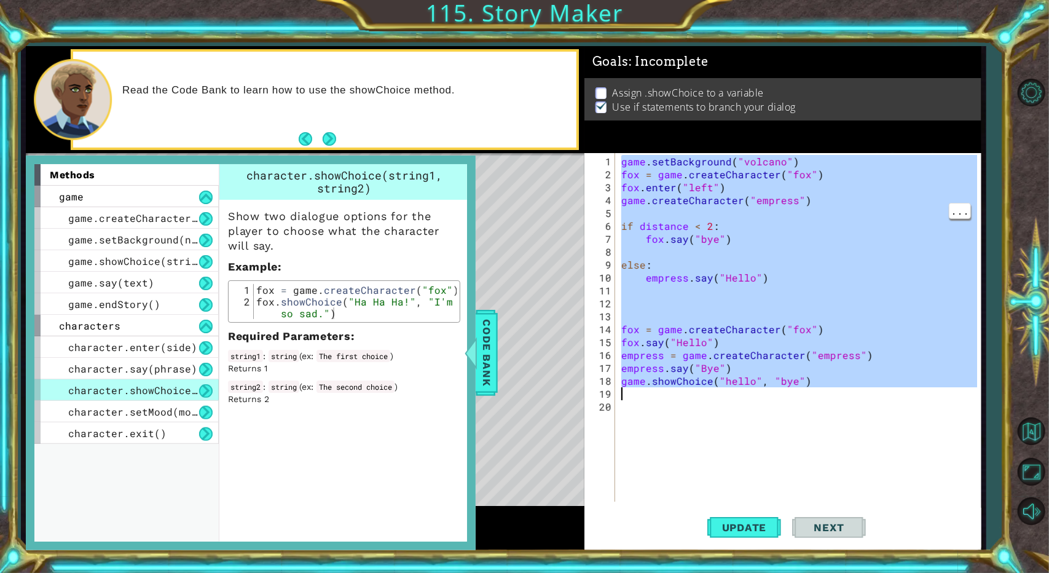
drag, startPoint x: 622, startPoint y: 162, endPoint x: 763, endPoint y: 393, distance: 270.0
click at [627, 395] on div "game . setBackground ( "volcano" ) fox = game . createCharacter ( "fox" ) fox .…" at bounding box center [801, 342] width 364 height 374
click at [627, 115] on div "Assign .showChoice to a variable Use if statements to branch your dialog" at bounding box center [782, 99] width 397 height 42
click at [627, 151] on div "Goals : Incomplete Assign .showChoice to a variable Use if statements to branch…" at bounding box center [782, 100] width 397 height 108
type textarea "fox = game.createCharacter("fox")"
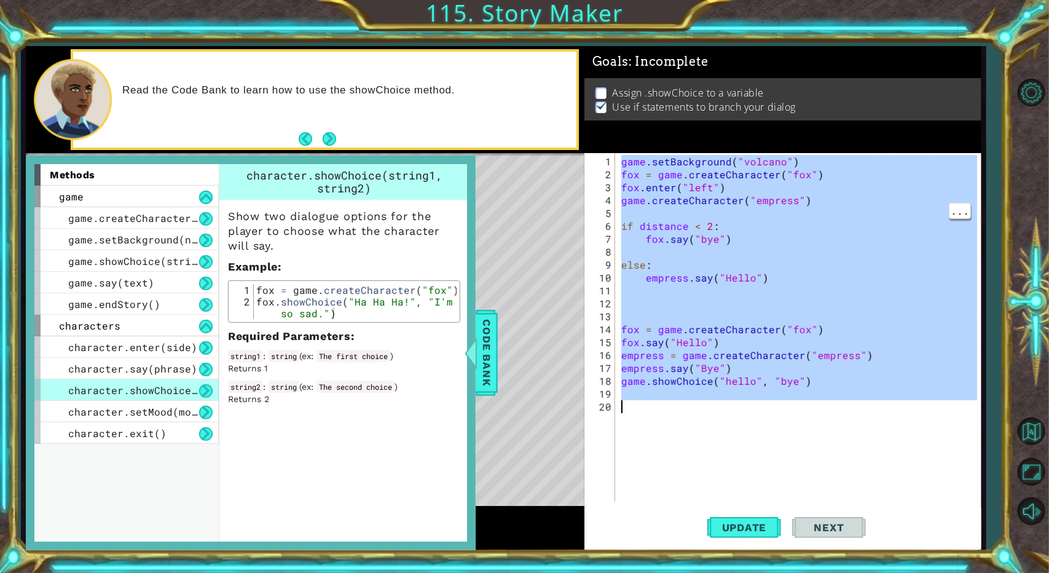
drag, startPoint x: 621, startPoint y: 160, endPoint x: 798, endPoint y: 426, distance: 319.4
click at [627, 426] on div "game . setBackground ( "volcano" ) fox = game . createCharacter ( "fox" ) fox .…" at bounding box center [801, 342] width 364 height 374
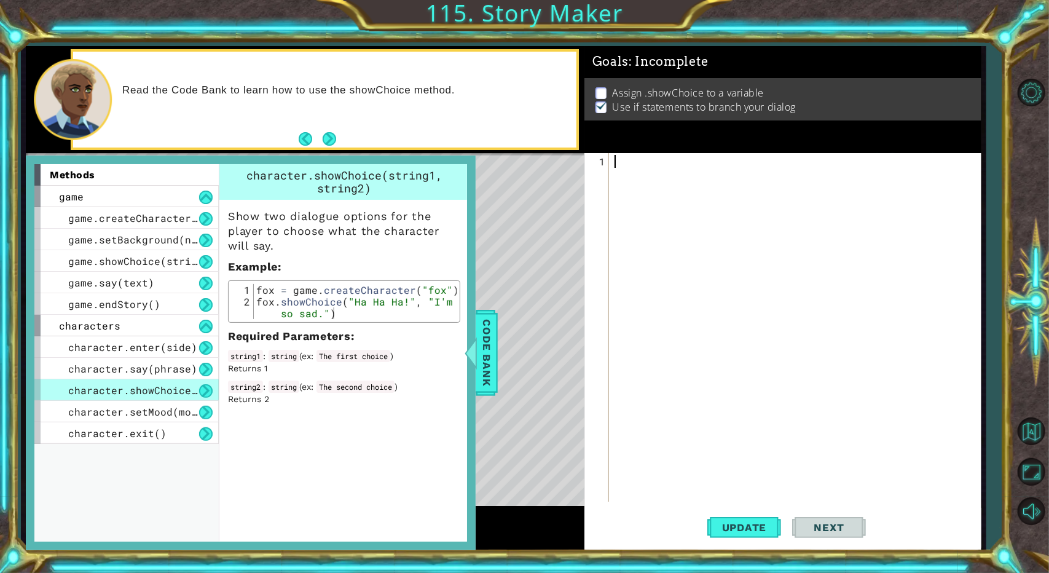
click at [575, 66] on div "Read the Code Bank to learn how to use the showChoice method." at bounding box center [324, 100] width 503 height 96
click at [627, 523] on span "Update" at bounding box center [744, 527] width 69 height 12
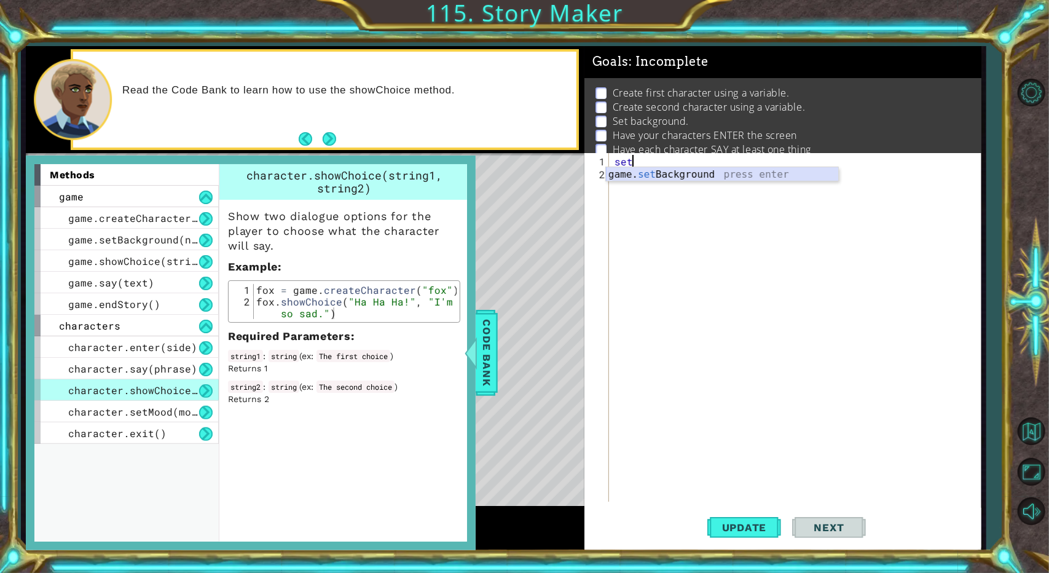
click at [627, 171] on div "game. set Background press enter" at bounding box center [722, 189] width 233 height 44
type textarea "game.setBackground("forest")"
click at [627, 171] on div "game . setBackground ( "forest" )" at bounding box center [797, 342] width 371 height 374
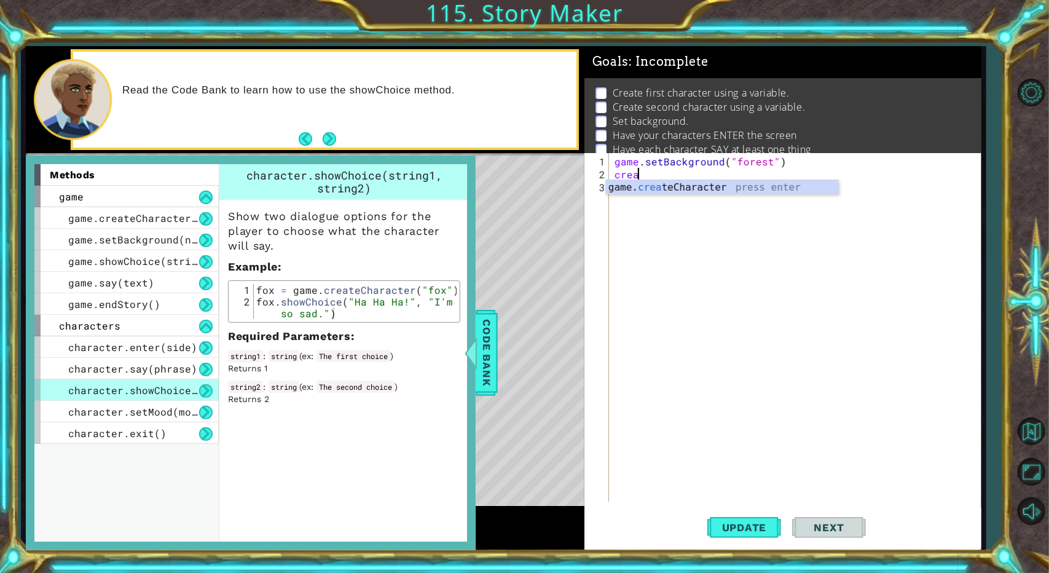
scroll to position [0, 1]
click at [627, 187] on div "game. crea teCharacter press enter" at bounding box center [722, 202] width 233 height 44
type textarea "game.createCharacter("fox")"
click at [627, 187] on div "game . setBackground ( "forest" ) game . createCharacter ( "fox" )" at bounding box center [797, 342] width 371 height 374
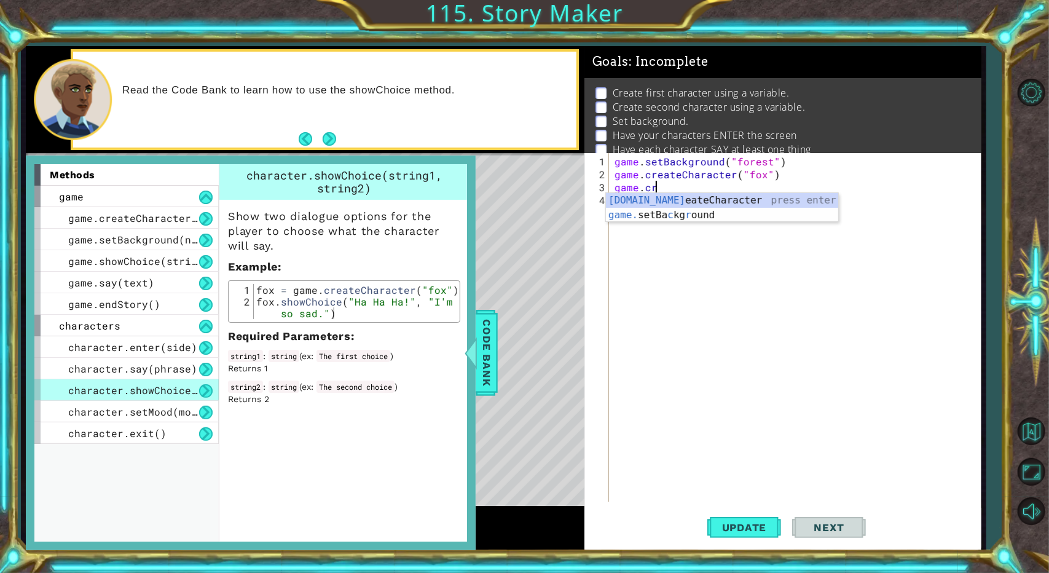
scroll to position [0, 2]
click at [627, 198] on div "game.cre ateCharacter press enter" at bounding box center [722, 215] width 233 height 44
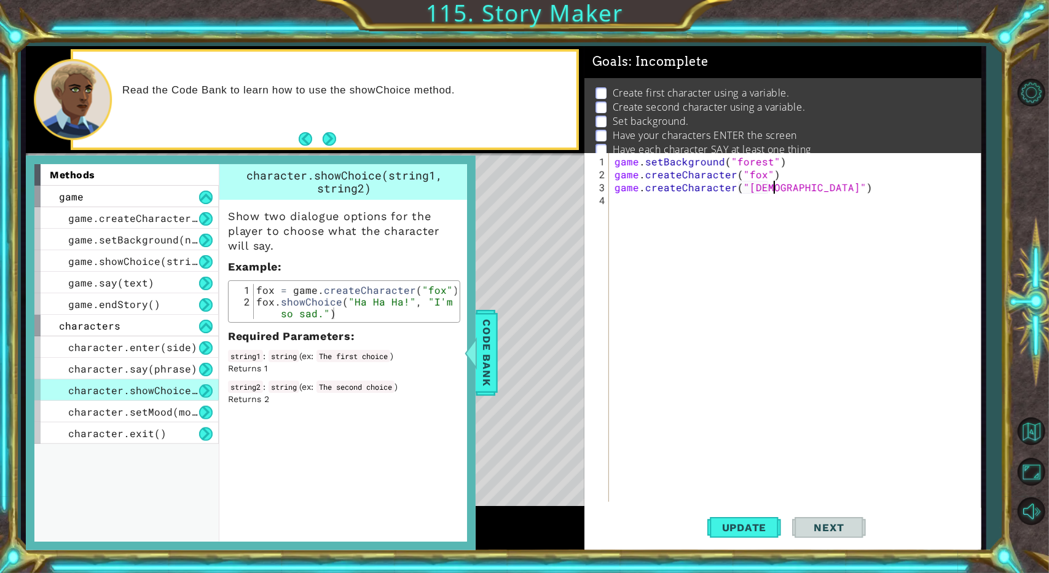
scroll to position [0, 10]
type textarea "game.createCharacter("rabbit")"
click at [627, 207] on div "game . setBackground ( "forest" ) game . createCharacter ( "fox" ) game . creat…" at bounding box center [797, 342] width 371 height 374
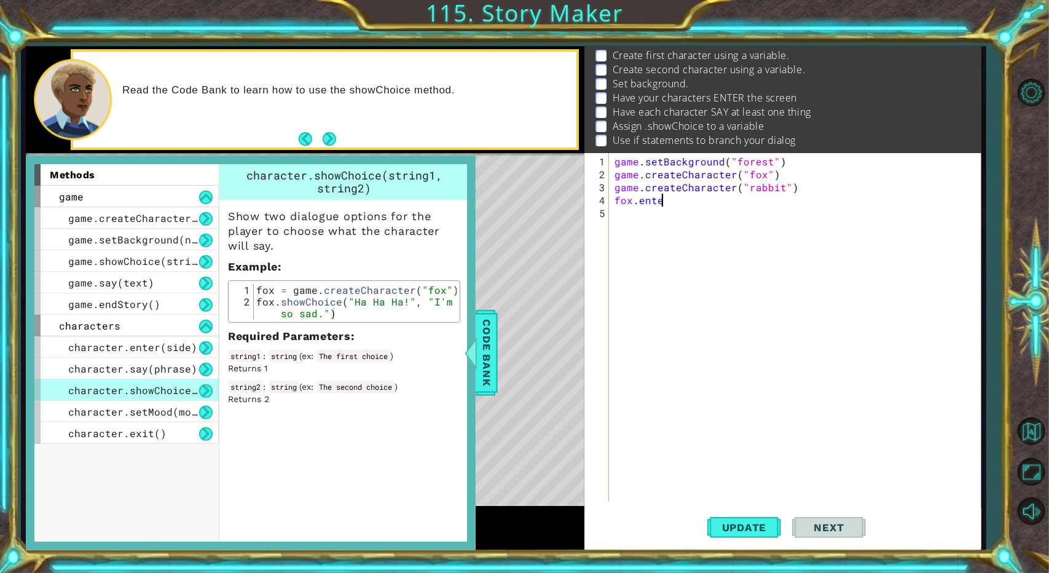
scroll to position [0, 1]
type textarea "f"
type textarea "game.createCharacter("rabbit")"
click at [140, 347] on span "character.enter(side)" at bounding box center [132, 346] width 129 height 13
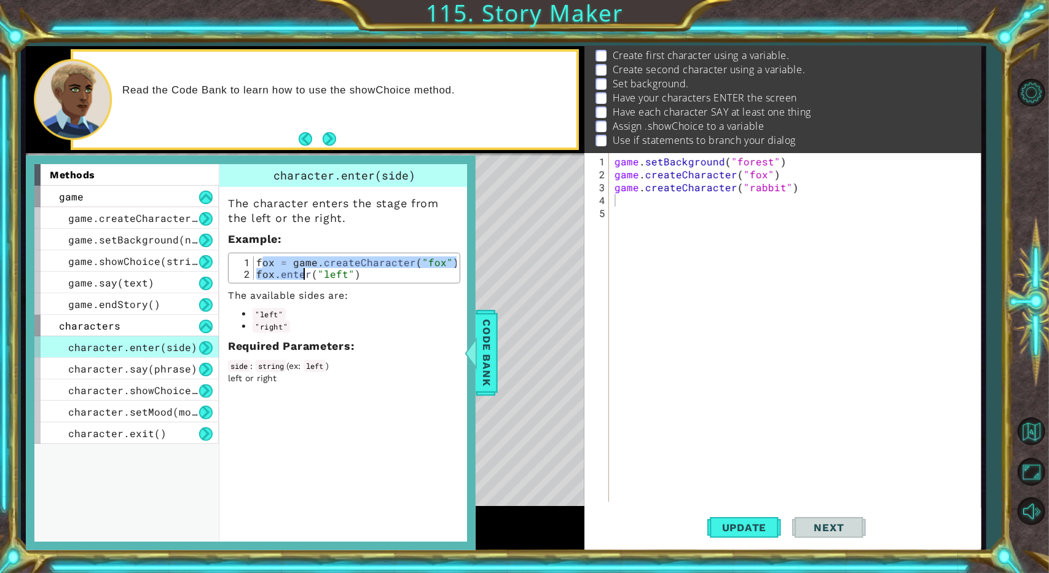
drag, startPoint x: 261, startPoint y: 260, endPoint x: 302, endPoint y: 277, distance: 44.6
click at [302, 277] on div "fox = game . createCharacter ( "fox" ) fox . enter ( "left" )" at bounding box center [355, 279] width 203 height 47
click at [254, 259] on div "fox = game . createCharacter ( "fox" ) fox . enter ( "left" )" at bounding box center [355, 279] width 203 height 47
drag, startPoint x: 254, startPoint y: 259, endPoint x: 395, endPoint y: 278, distance: 142.0
click at [395, 278] on div "fox = game . createCharacter ( "fox" ) fox . enter ( "left" )" at bounding box center [355, 279] width 203 height 47
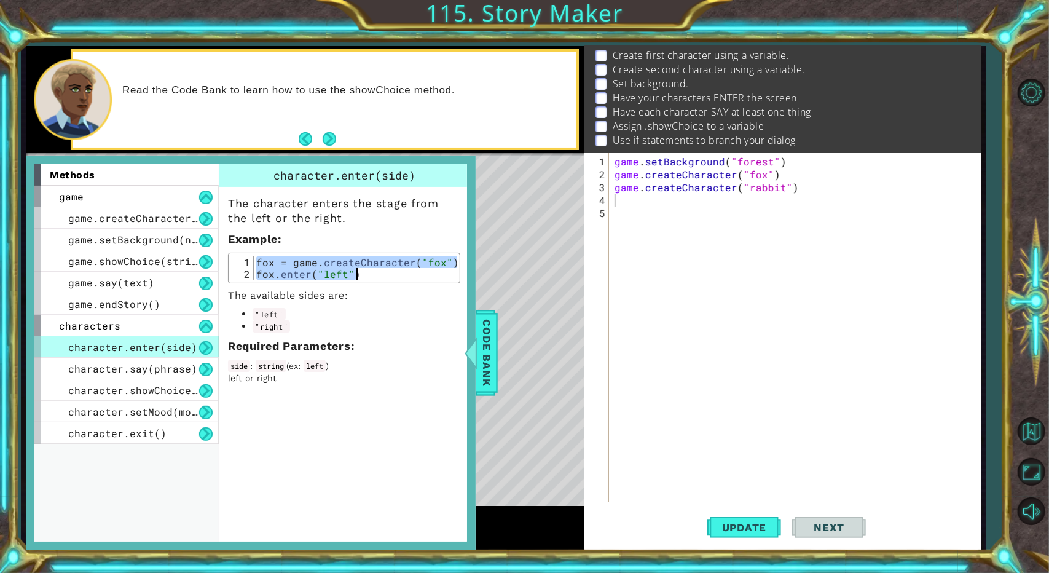
type textarea "fox = game.createCharacter("fox") fox.enter("left")"
click at [627, 211] on div "game . setBackground ( "forest" ) game . createCharacter ( "fox" ) game . creat…" at bounding box center [797, 342] width 371 height 374
click at [627, 198] on div "game . setBackground ( "forest" ) game . createCharacter ( "fox" ) game . creat…" at bounding box center [797, 342] width 371 height 374
paste textarea "fox.enter("left")"
type textarea "fox.enter("left")"
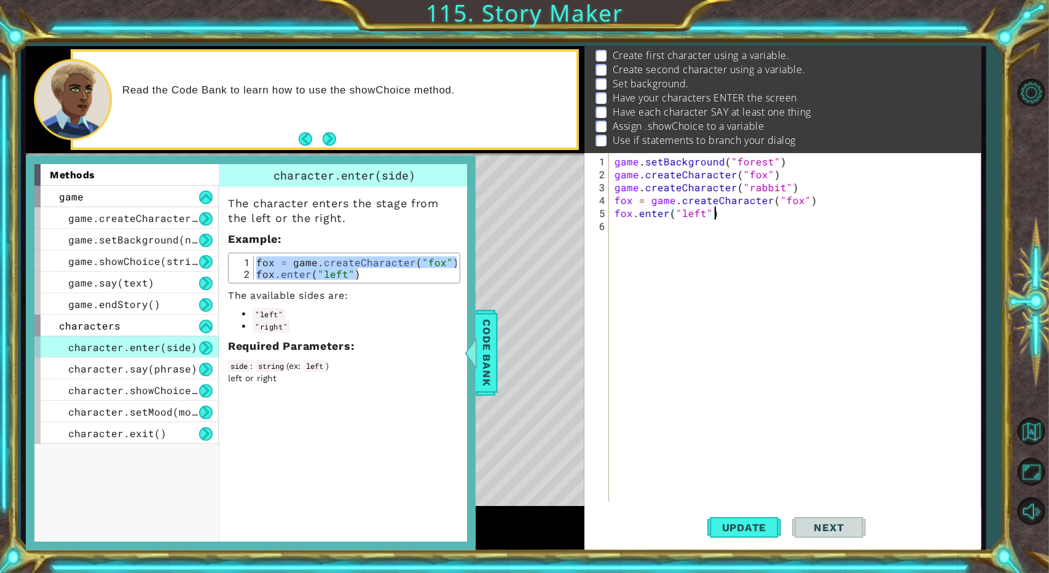
click at [627, 248] on div "game . setBackground ( "forest" ) game . createCharacter ( "fox" ) game . creat…" at bounding box center [797, 342] width 371 height 374
click at [627, 526] on span "Update" at bounding box center [744, 527] width 69 height 12
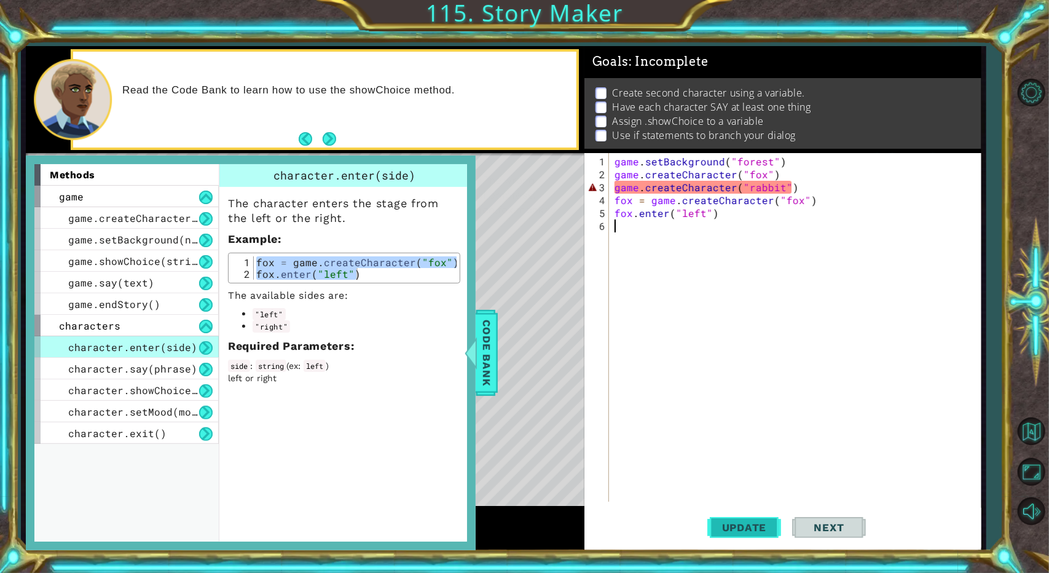
scroll to position [11, 0]
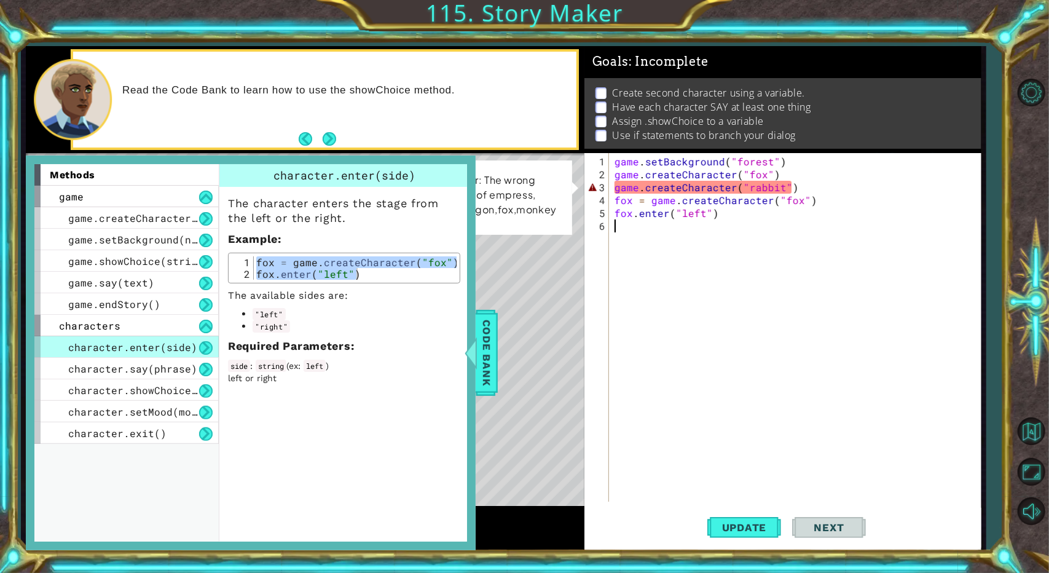
click at [524, 194] on p "Line 3: ArgumentError: The wrong name, should be one of empress,[PERSON_NAME],d…" at bounding box center [467, 195] width 193 height 44
click at [487, 347] on span "Code Bank" at bounding box center [487, 352] width 20 height 75
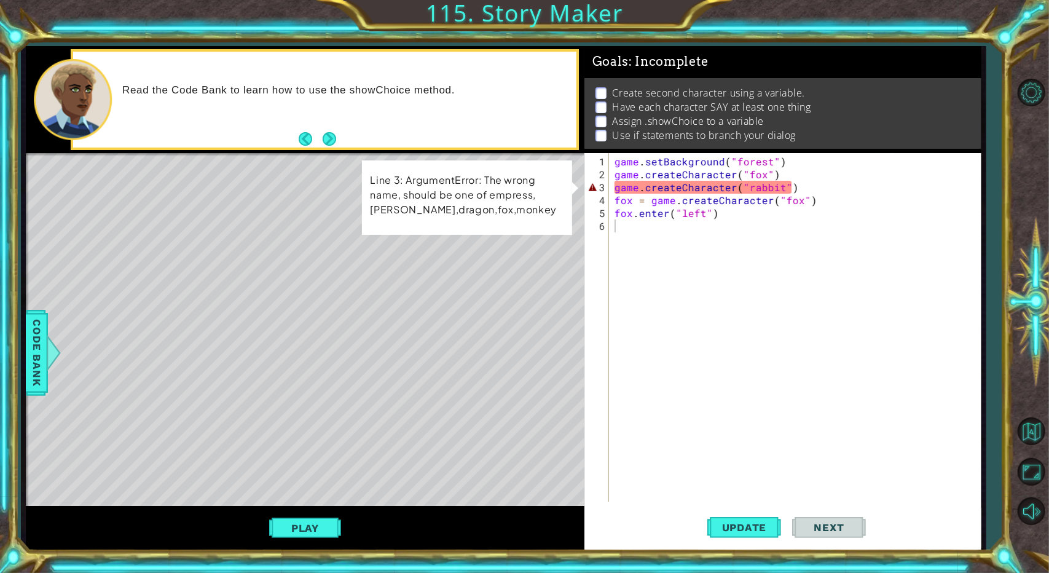
click at [627, 181] on div "game . setBackground ( "forest" ) game . createCharacter ( "fox" ) game . creat…" at bounding box center [797, 342] width 371 height 374
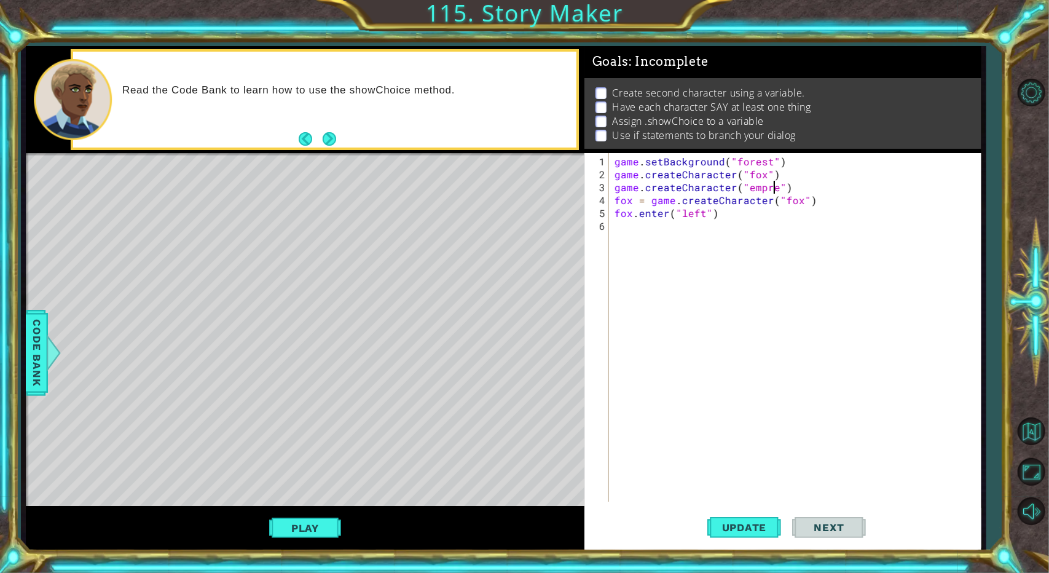
scroll to position [0, 10]
click at [627, 530] on span "Update" at bounding box center [744, 527] width 69 height 12
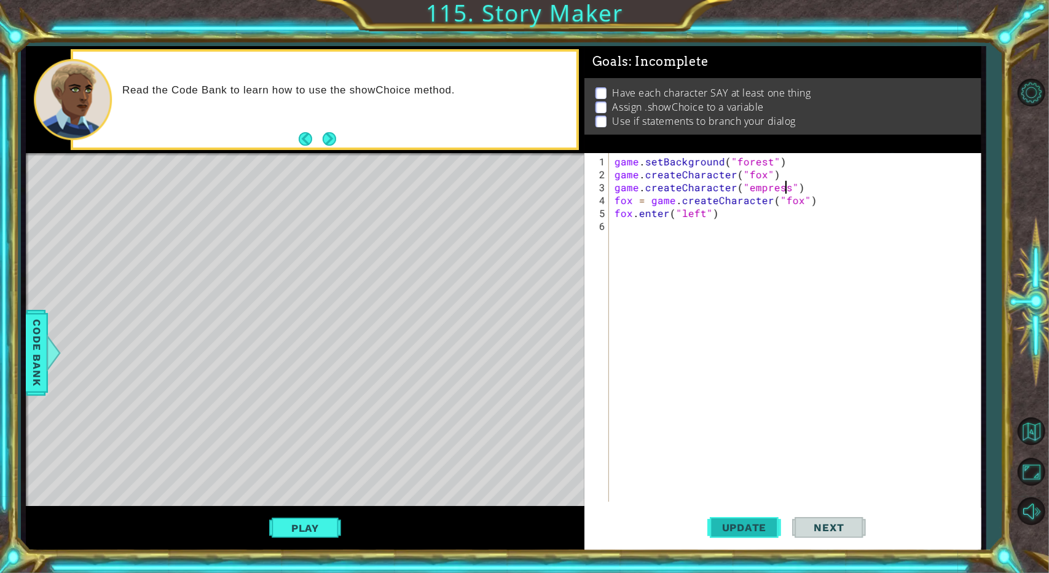
scroll to position [0, 0]
click at [615, 197] on div "game . setBackground ( "forest" ) game . createCharacter ( "fox" ) game . creat…" at bounding box center [797, 342] width 371 height 374
type textarea "fox = game.createCharacter("fox")"
click at [627, 246] on div "game . setBackground ( "forest" ) game . createCharacter ( "fox" ) game . creat…" at bounding box center [797, 342] width 371 height 374
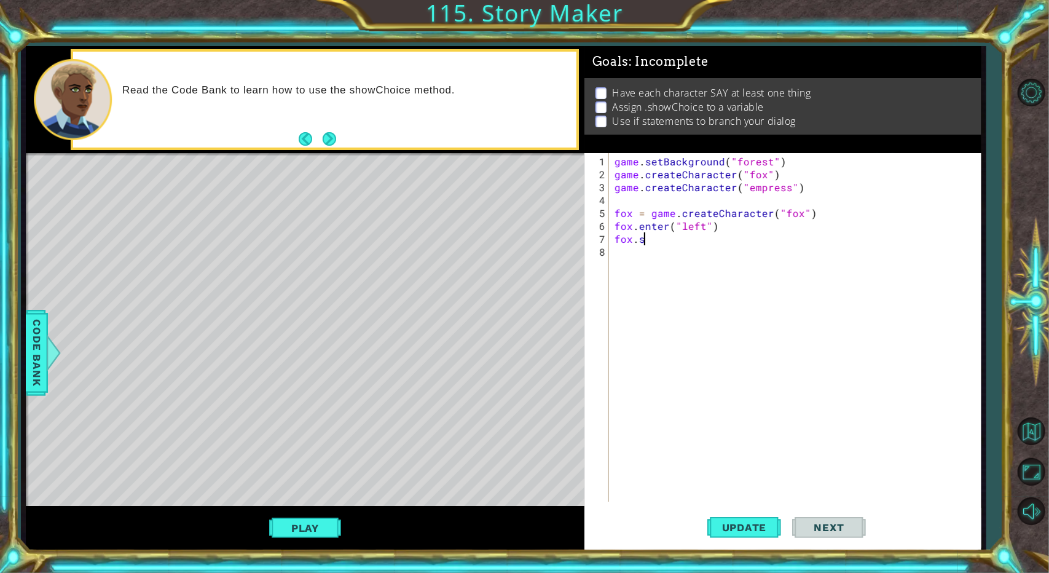
scroll to position [0, 1]
type textarea "fox.s"
click at [43, 342] on span "Code Bank" at bounding box center [37, 352] width 20 height 75
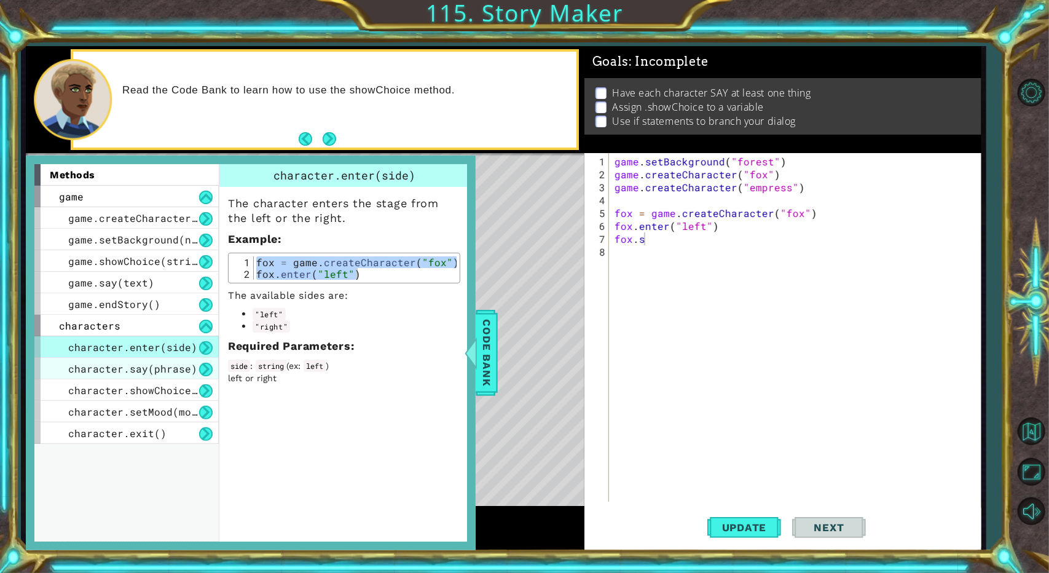
click at [95, 369] on span "character.say(phrase)" at bounding box center [132, 368] width 129 height 13
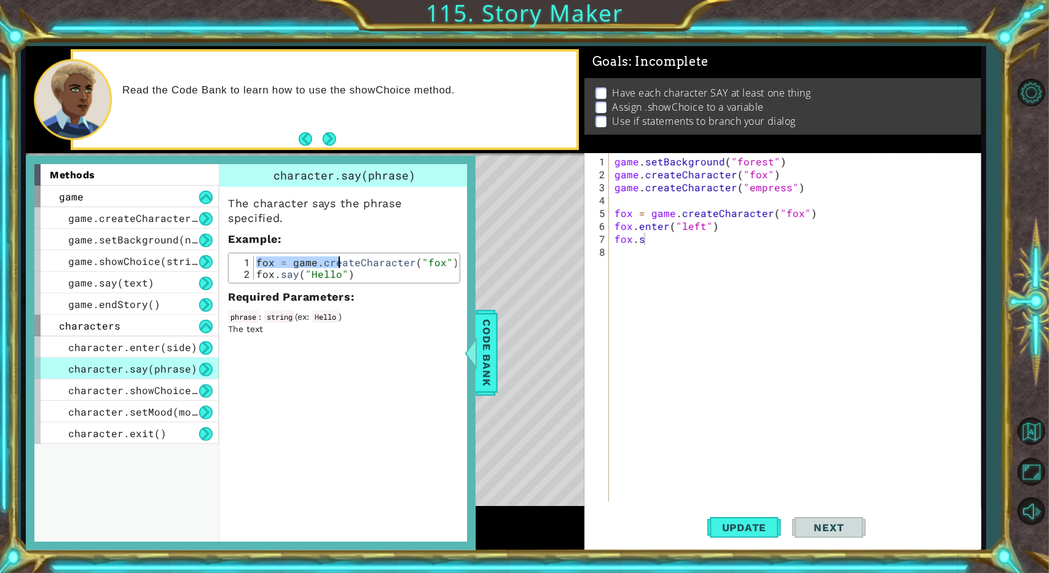
drag, startPoint x: 256, startPoint y: 262, endPoint x: 336, endPoint y: 265, distance: 80.0
click at [336, 265] on div "fox = game . createCharacter ( "fox" ) fox . say ( "Hello" )" at bounding box center [355, 279] width 203 height 47
click at [262, 273] on div "fox = game . createCharacter ( "fox" ) fox . say ( "Hello" )" at bounding box center [355, 279] width 203 height 47
type textarea "fox.say("Hello")"
click at [262, 273] on div "fox = game . createCharacter ( "fox" ) fox . say ( "Hello" )" at bounding box center [355, 279] width 203 height 47
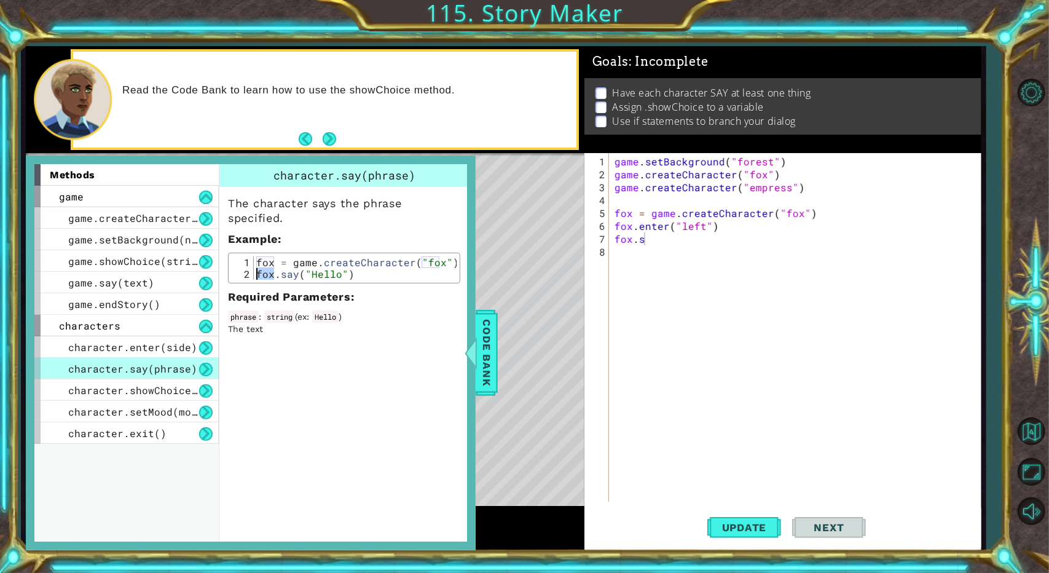
click at [262, 273] on div "fox = game . createCharacter ( "fox" ) fox . say ( "Hello" )" at bounding box center [355, 279] width 203 height 47
click at [627, 238] on div "game . setBackground ( "forest" ) game . createCharacter ( "fox" ) game . creat…" at bounding box center [797, 342] width 371 height 374
type textarea "fox.s"
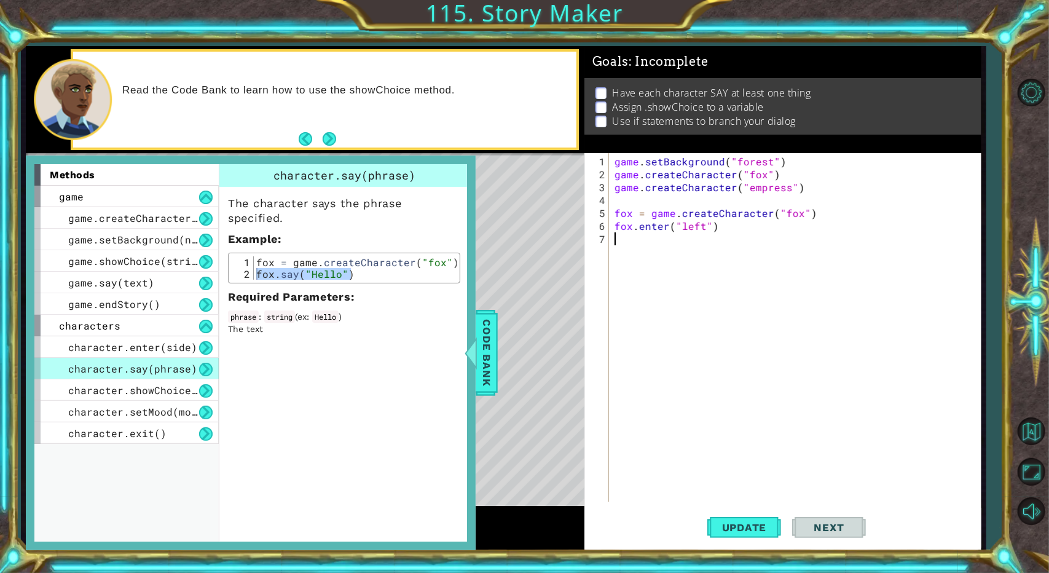
scroll to position [0, 0]
paste textarea "fox.say("Hello")"
type textarea "fox.say("Hello")"
click at [627, 526] on span "Update" at bounding box center [744, 527] width 69 height 12
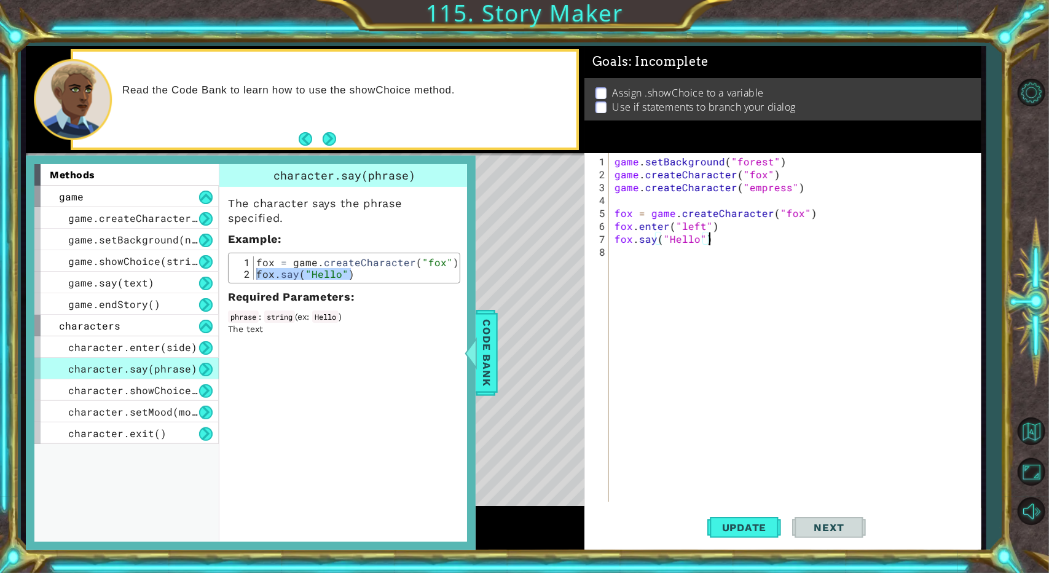
click at [627, 247] on div "game . setBackground ( "forest" ) game . createCharacter ( "fox" ) game . creat…" at bounding box center [797, 342] width 371 height 374
click at [627, 281] on div "game . setBackground ( "forest" ) game . createCharacter ( "fox" ) game . creat…" at bounding box center [801, 342] width 364 height 374
type textarea "empress = gmae.createCharacter"
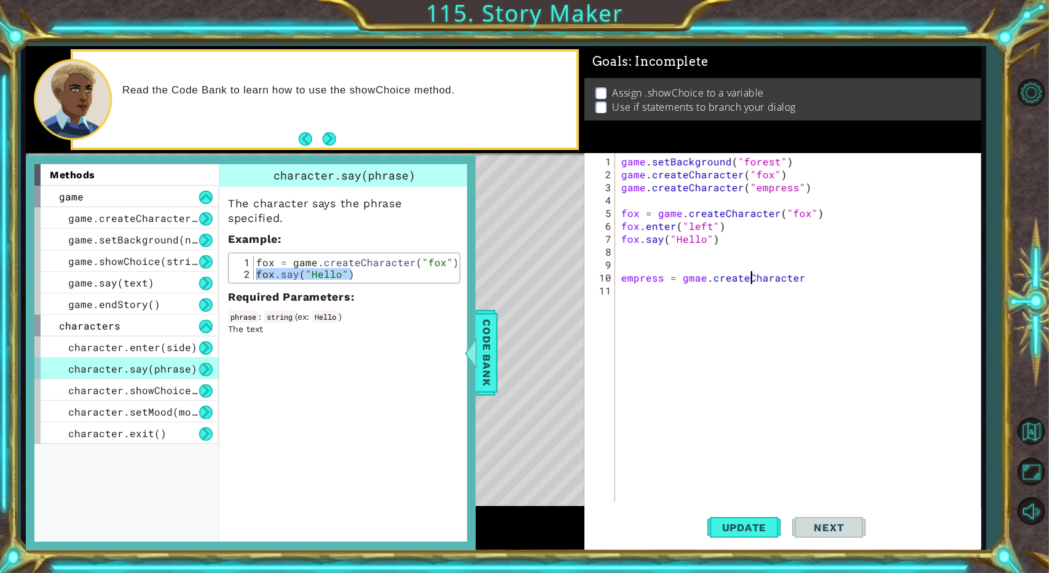
click at [627, 291] on div "game . setBackground ( "forest" ) game . createCharacter ( "fox" ) game . creat…" at bounding box center [801, 342] width 364 height 374
type textarea "empress = gmae.createCharacter"
click at [627, 303] on div "game . setBackground ( "forest" ) game . createCharacter ( "fox" ) game . creat…" at bounding box center [801, 342] width 364 height 374
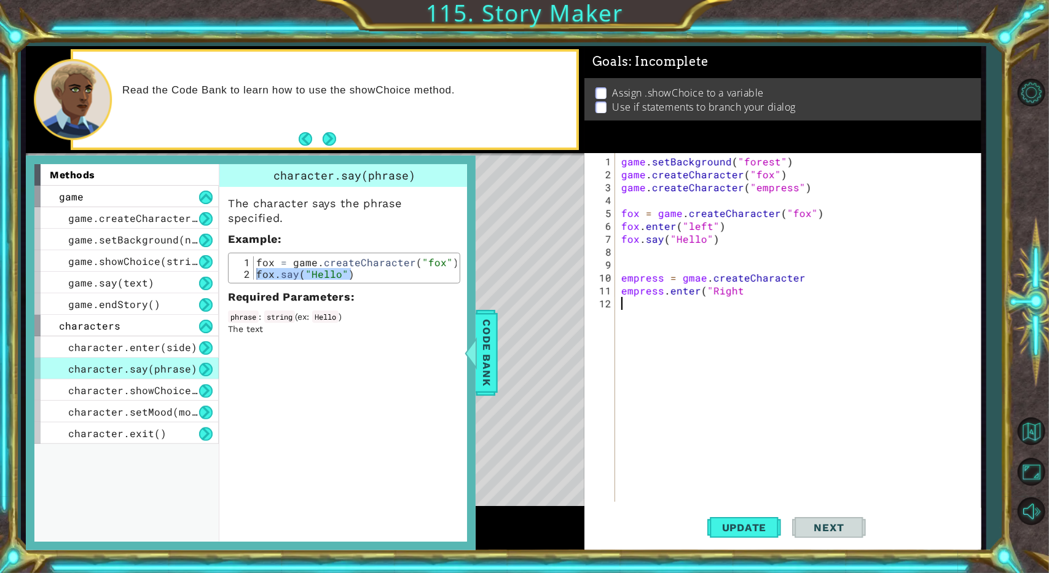
click at [627, 293] on div "game . setBackground ( "forest" ) game . createCharacter ( "fox" ) game . creat…" at bounding box center [801, 342] width 364 height 374
type textarea "empress.enter("Right")"
click at [627, 305] on div "game . setBackground ( "forest" ) game . createCharacter ( "fox" ) game . creat…" at bounding box center [801, 342] width 364 height 374
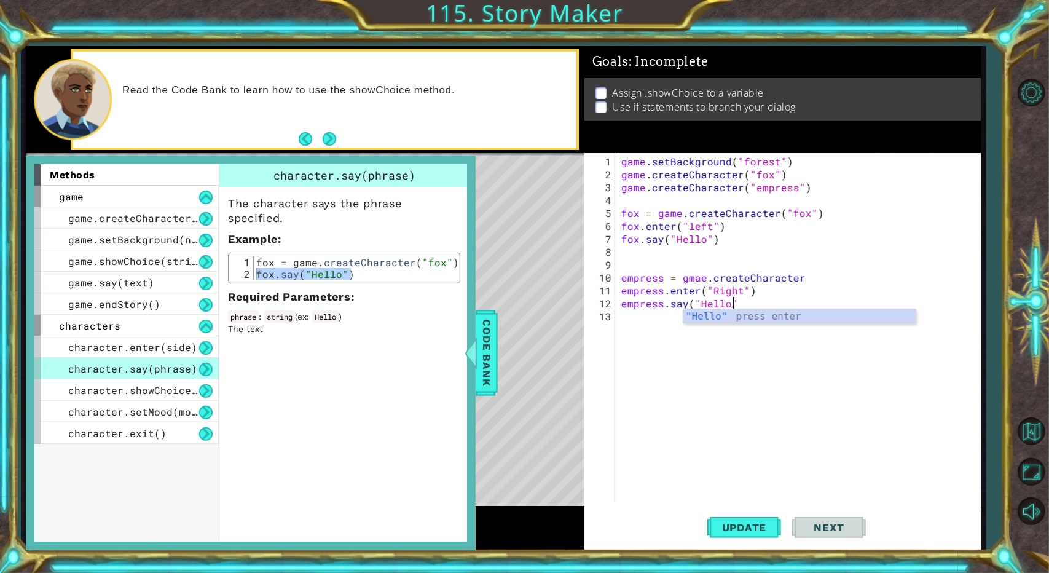
scroll to position [0, 6]
type textarea "empress.say("Hello")"
click at [627, 530] on span "Update" at bounding box center [744, 527] width 69 height 12
click at [627, 329] on div "game . setBackground ( "forest" ) game . createCharacter ( "fox" ) game . creat…" at bounding box center [801, 342] width 364 height 374
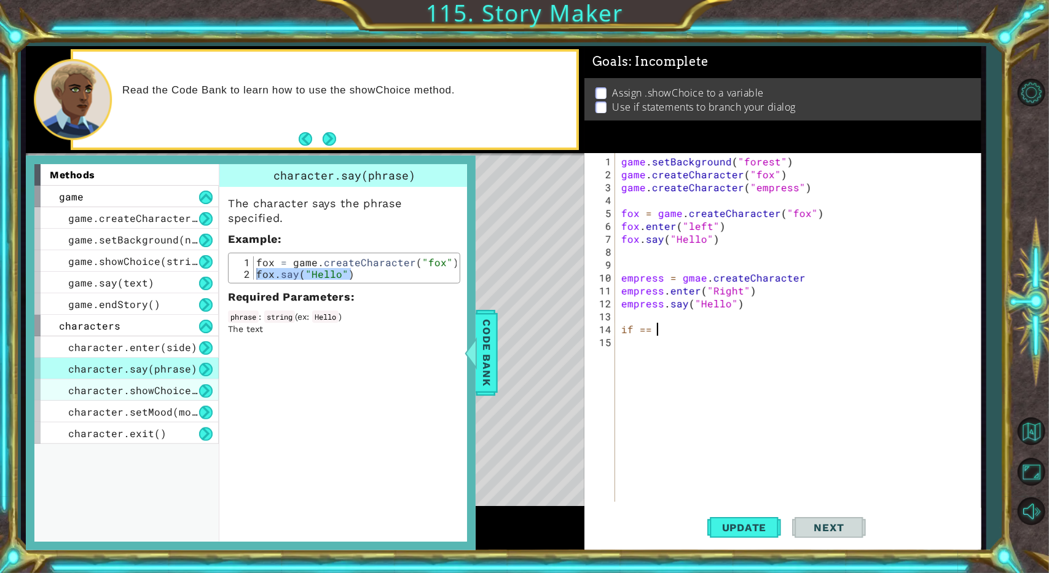
type textarea "if =="
click at [175, 385] on span "character.showChoice(string1, string2)" at bounding box center [185, 389] width 234 height 13
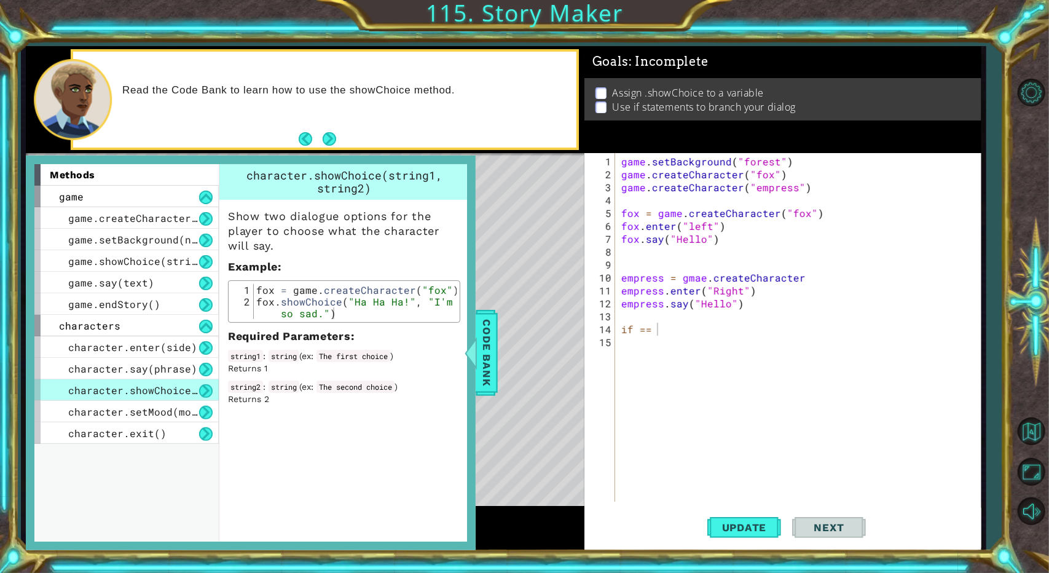
type textarea "fox.showChoice("Ha Ha Ha!", "I'm so sad.")"
click at [340, 301] on div "fox = game . createCharacter ( "fox" ) fox . showChoice ( "Ha Ha Ha!" , "I'm so…" at bounding box center [355, 319] width 203 height 70
drag, startPoint x: 258, startPoint y: 303, endPoint x: 340, endPoint y: 321, distance: 84.4
click at [340, 321] on div "fox.showChoice("Ha Ha Ha!", "I'm so sad.") 1 2 fox = game . createCharacter ( "…" at bounding box center [344, 301] width 232 height 42
click at [219, 302] on div "Show two dialogue options for the player to choose what the character will say.…" at bounding box center [344, 302] width 250 height 205
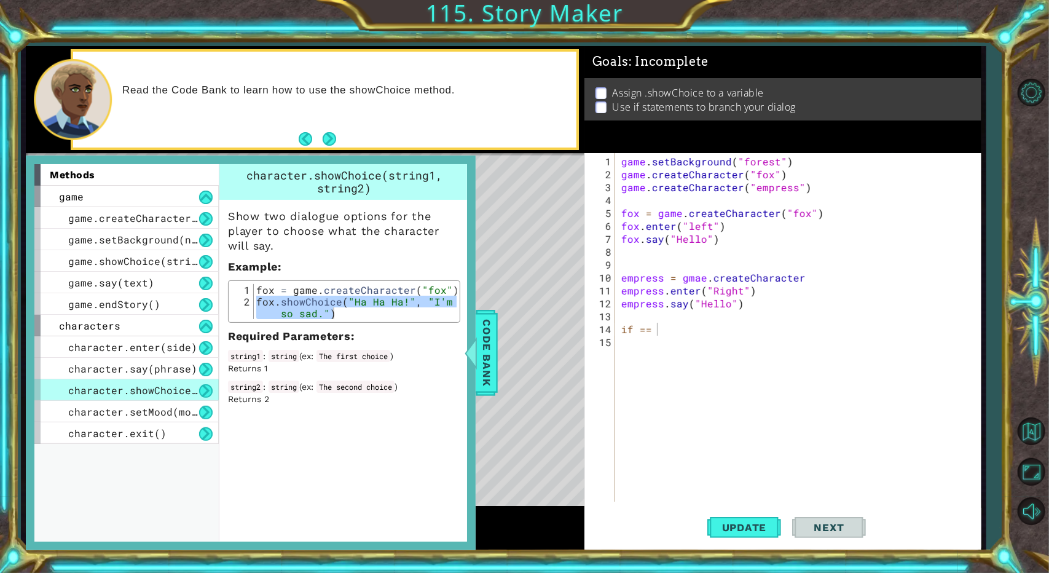
click at [339, 324] on div "Show two dialogue options for the player to choose what the character will say.…" at bounding box center [344, 302] width 250 height 205
click at [123, 216] on span "game.createCharacter(name)" at bounding box center [148, 217] width 160 height 13
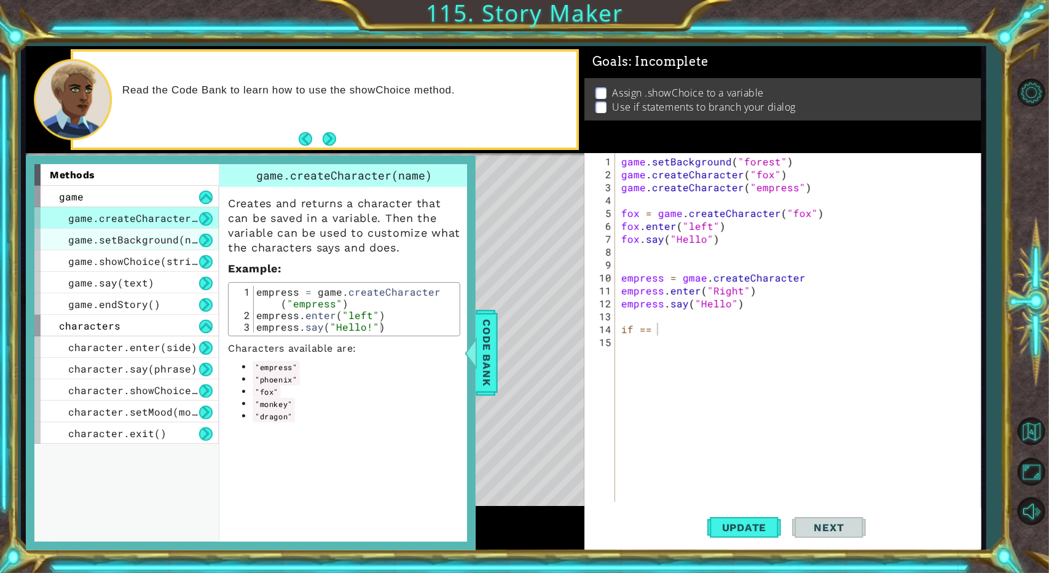
click at [123, 242] on span "game.setBackground(name)" at bounding box center [141, 239] width 147 height 13
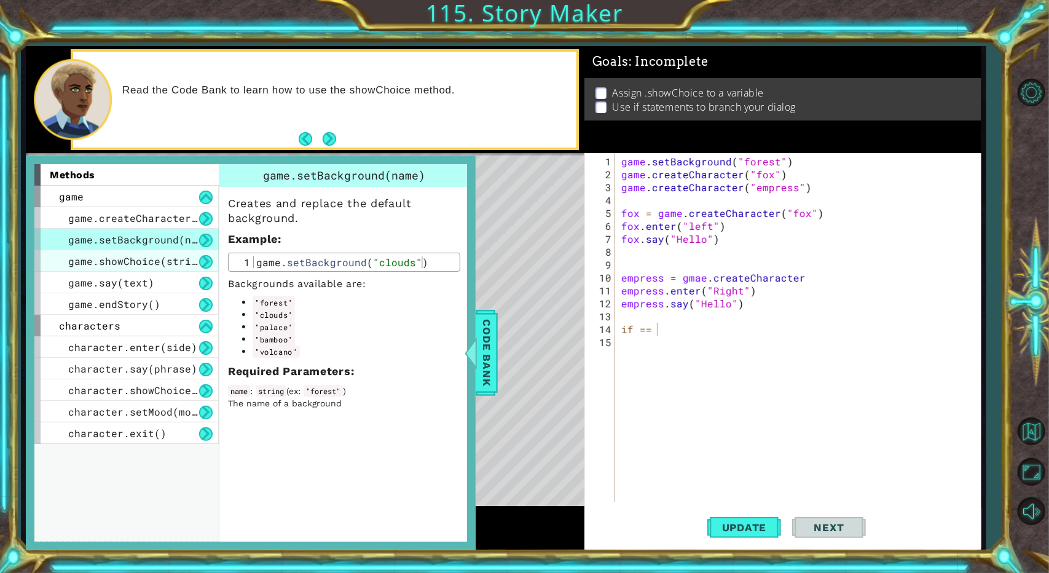
click at [122, 253] on div "game.showChoice(string1, string2)" at bounding box center [126, 261] width 184 height 22
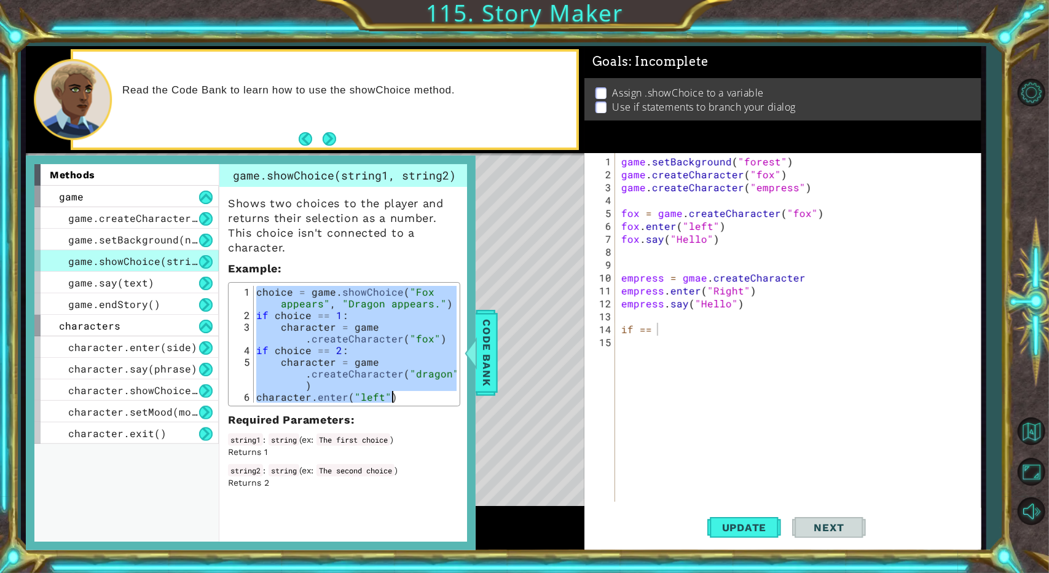
drag, startPoint x: 256, startPoint y: 297, endPoint x: 433, endPoint y: 393, distance: 201.6
click at [433, 393] on div "choice = game . showChoice ( "Fox appears" , "Dragon appears." ) if choice == 1…" at bounding box center [355, 362] width 203 height 152
type textarea "character = game.createCharacter("dragon") character.enter("left")"
click at [627, 329] on div "game . setBackground ( "forest" ) game . createCharacter ( "fox" ) game . creat…" at bounding box center [801, 342] width 364 height 374
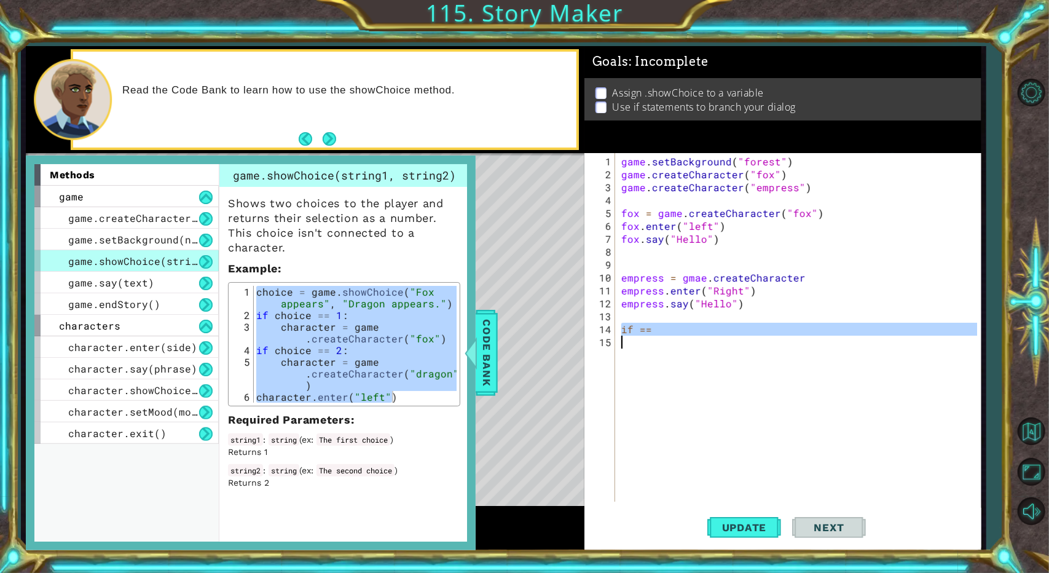
click at [627, 329] on div "game . setBackground ( "forest" ) game . createCharacter ( "fox" ) game . creat…" at bounding box center [801, 342] width 364 height 374
paste textarea "character.enter("left")"
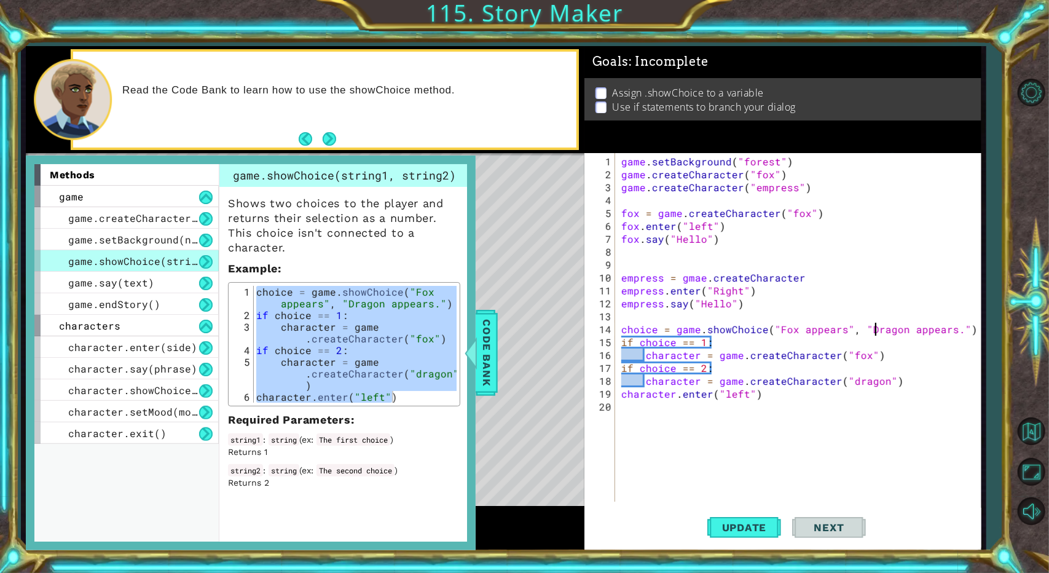
click at [627, 326] on div "game . setBackground ( "forest" ) game . createCharacter ( "fox" ) game . creat…" at bounding box center [801, 342] width 364 height 374
click at [627, 383] on div "game . setBackground ( "forest" ) game . createCharacter ( "fox" ) game . creat…" at bounding box center [801, 342] width 364 height 374
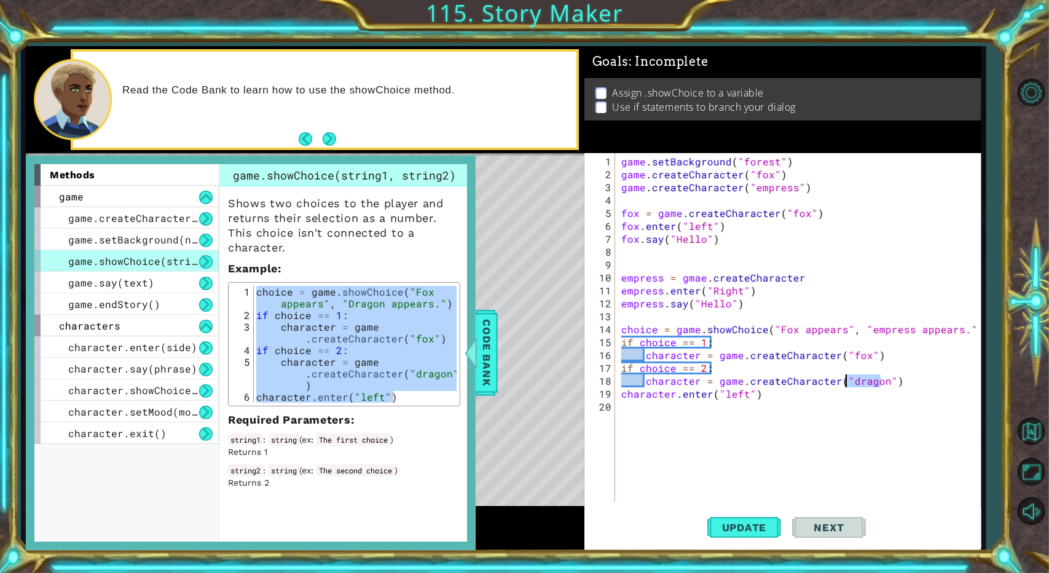
click at [627, 383] on div "game . setBackground ( "forest" ) game . createCharacter ( "fox" ) game . creat…" at bounding box center [801, 342] width 364 height 374
click at [627, 538] on button "Update" at bounding box center [744, 528] width 74 height 40
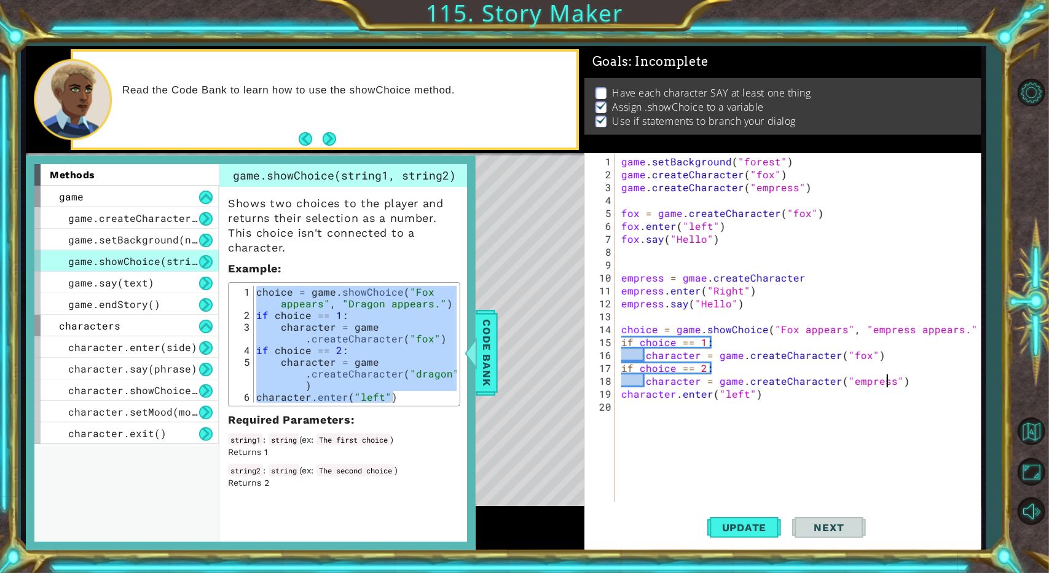
drag, startPoint x: 839, startPoint y: 393, endPoint x: 828, endPoint y: 425, distance: 33.8
click at [627, 395] on div "game . setBackground ( "forest" ) game . createCharacter ( "fox" ) game . creat…" at bounding box center [801, 342] width 364 height 374
type textarea "character.enter("left")"
click at [627, 430] on div "game . setBackground ( "forest" ) game . createCharacter ( "fox" ) game . creat…" at bounding box center [801, 342] width 364 height 374
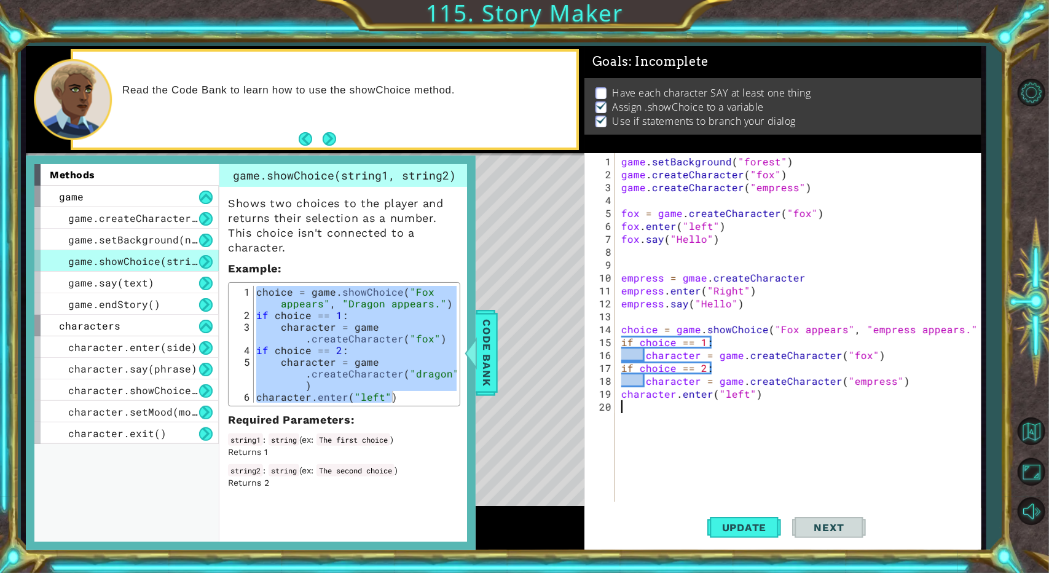
scroll to position [0, 0]
click at [192, 360] on div "character.say(phrase)" at bounding box center [126, 369] width 184 height 22
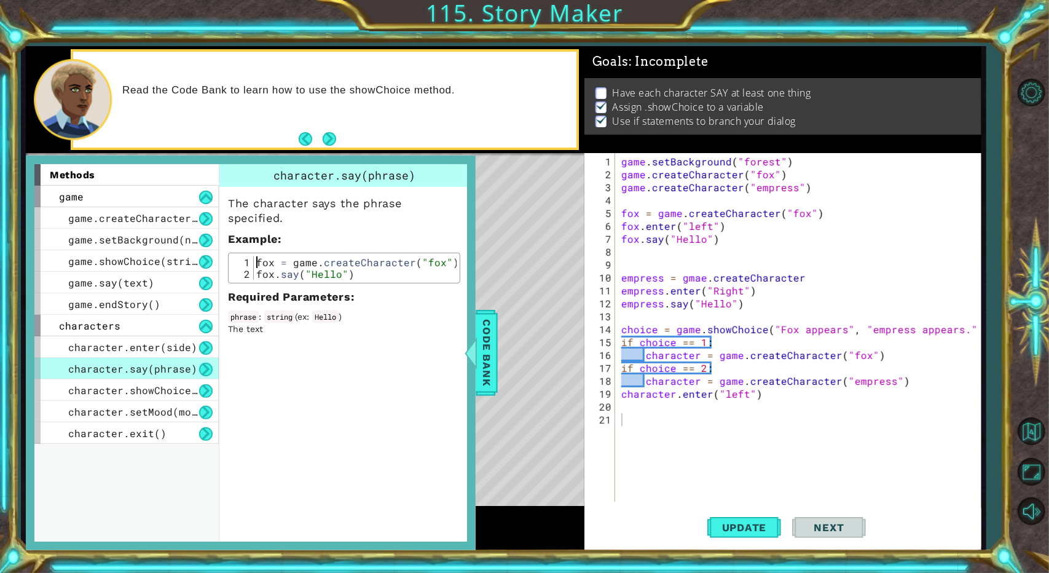
click at [254, 265] on div "fox = game . createCharacter ( "fox" ) fox . say ( "Hello" )" at bounding box center [355, 279] width 203 height 47
click at [278, 270] on div "fox = game . createCharacter ( "fox" ) fox . say ( "Hello" )" at bounding box center [355, 279] width 203 height 47
type textarea "fox.say("Hello")"
click at [278, 270] on div "fox = game . createCharacter ( "fox" ) fox . say ( "Hello" )" at bounding box center [355, 279] width 203 height 47
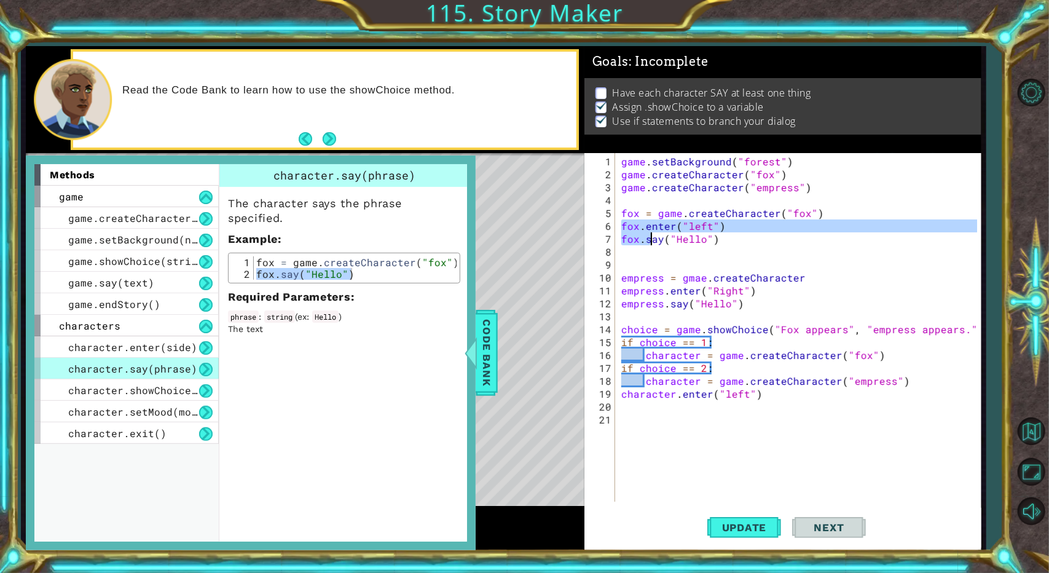
drag, startPoint x: 626, startPoint y: 225, endPoint x: 653, endPoint y: 232, distance: 28.5
click at [627, 232] on div "game . setBackground ( "forest" ) game . createCharacter ( "fox" ) game . creat…" at bounding box center [801, 342] width 364 height 374
click at [627, 232] on div "game . setBackground ( "forest" ) game . createCharacter ( "fox" ) game . creat…" at bounding box center [798, 327] width 358 height 348
type textarea "fox.say("Hello")"
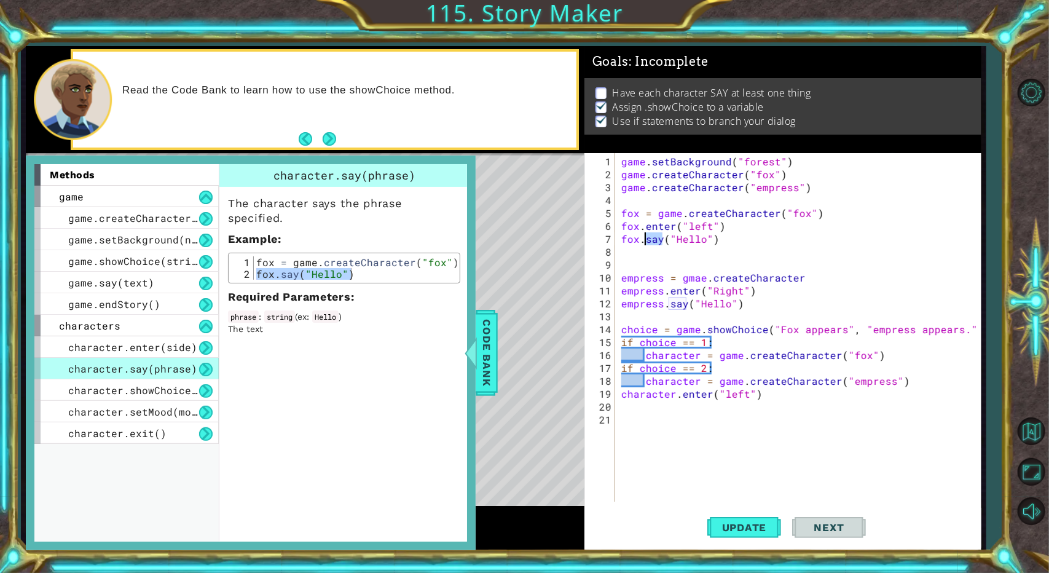
click at [627, 232] on div "game . setBackground ( "forest" ) game . createCharacter ( "fox" ) game . creat…" at bounding box center [801, 342] width 364 height 374
click at [627, 232] on div "game . setBackground ( "forest" ) game . createCharacter ( "fox" ) game . creat…" at bounding box center [798, 327] width 358 height 348
click at [627, 517] on button "Update" at bounding box center [744, 528] width 74 height 40
drag, startPoint x: 86, startPoint y: 277, endPoint x: 66, endPoint y: 292, distance: 24.6
click at [80, 281] on span "game.say(text)" at bounding box center [111, 282] width 86 height 13
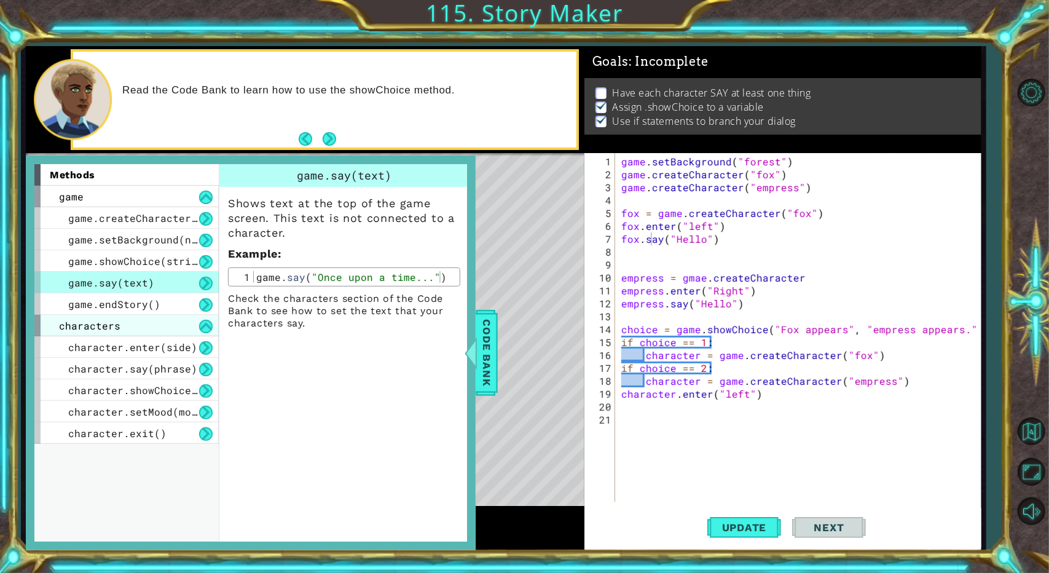
click at [102, 320] on span "characters" at bounding box center [89, 325] width 61 height 13
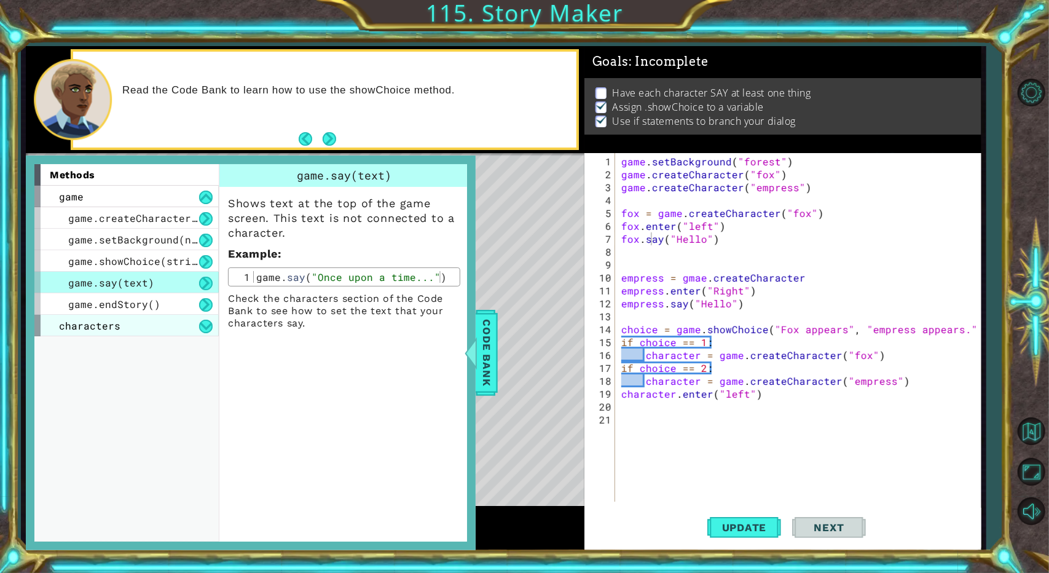
click at [104, 319] on span "characters" at bounding box center [89, 325] width 61 height 13
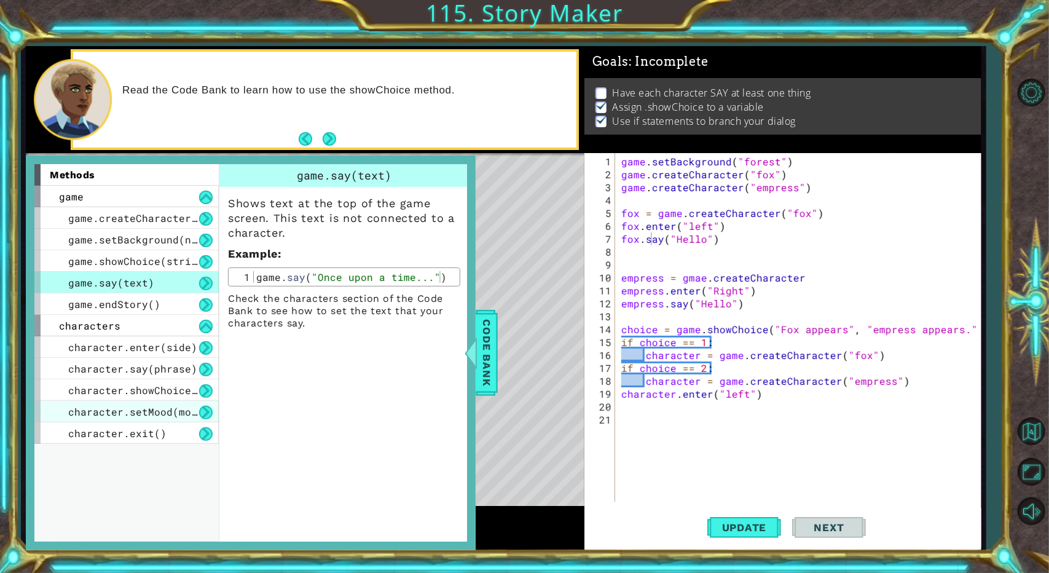
click at [103, 414] on span "character.setMood(mood)" at bounding box center [138, 411] width 141 height 13
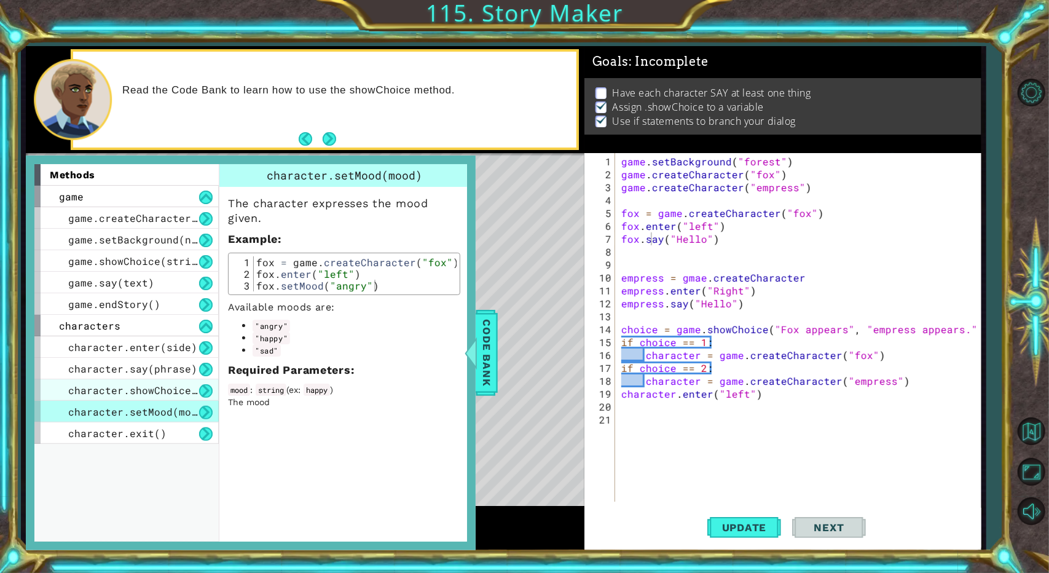
click at [113, 398] on div "character.showChoice(string1, string2)" at bounding box center [126, 390] width 184 height 22
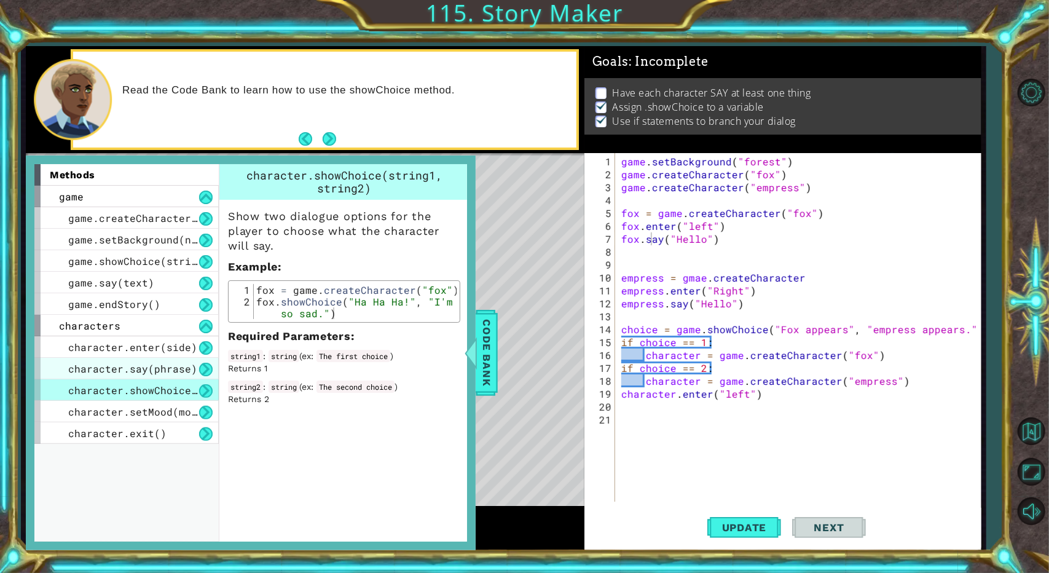
click at [124, 373] on span "character.say(phrase)" at bounding box center [132, 368] width 129 height 13
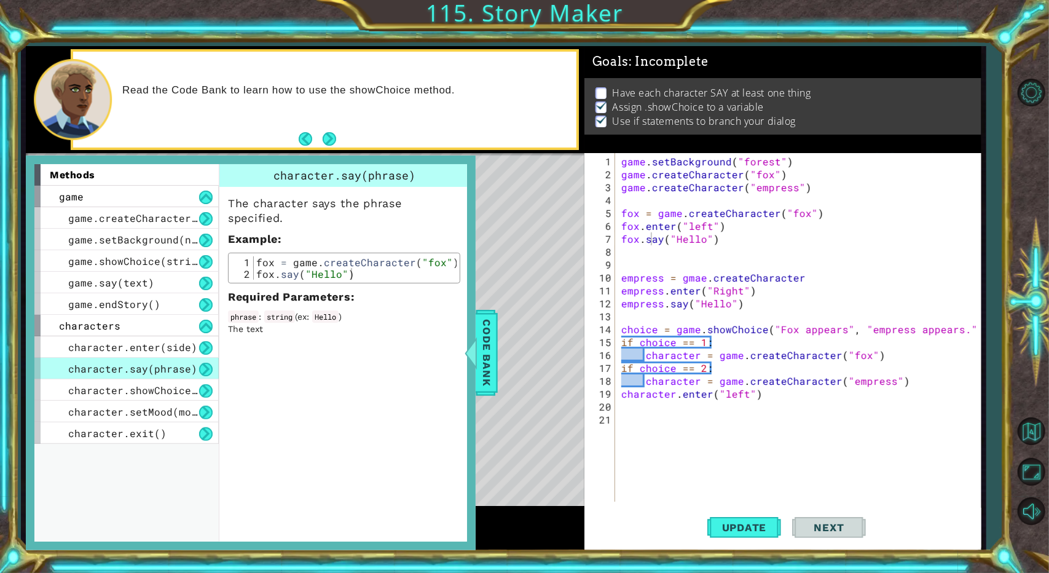
click at [262, 259] on div "fox = game . createCharacter ( "fox" ) fox . say ( "Hello" )" at bounding box center [355, 279] width 203 height 47
drag, startPoint x: 262, startPoint y: 259, endPoint x: 255, endPoint y: 263, distance: 8.2
click at [255, 263] on div "fox = game . createCharacter ( "fox" ) fox . say ( "Hello" )" at bounding box center [355, 279] width 203 height 47
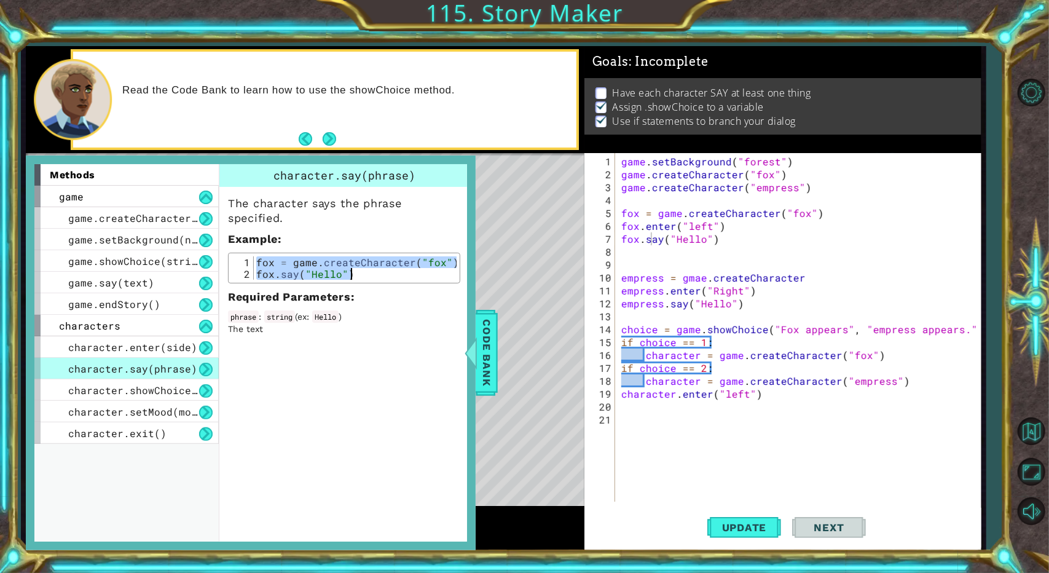
click at [255, 263] on div "fox = game . createCharacter ( "fox" ) fox . say ( "Hello" )" at bounding box center [355, 267] width 203 height 23
click at [255, 263] on div "fox = game . createCharacter ( "fox" ) fox . say ( "Hello" )" at bounding box center [355, 279] width 203 height 47
drag, startPoint x: 255, startPoint y: 263, endPoint x: 249, endPoint y: 266, distance: 6.9
click at [250, 266] on div "fox = game.createCharacter("fox") 1 2 fox = game . createCharacter ( "fox" ) fo…" at bounding box center [344, 267] width 225 height 23
click at [249, 268] on div "2" at bounding box center [243, 274] width 22 height 12
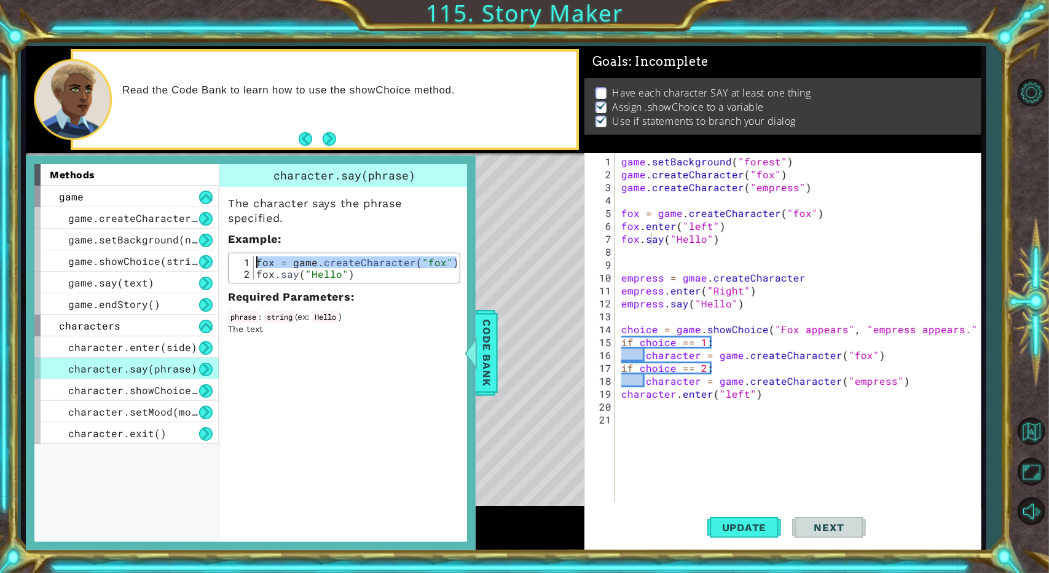
click at [254, 256] on div "fox = game . createCharacter ( "fox" ) fox . say ( "Hello" )" at bounding box center [355, 267] width 203 height 23
click at [254, 264] on div "fox = game . createCharacter ( "fox" ) fox . say ( "Hello" )" at bounding box center [355, 279] width 203 height 47
click at [255, 265] on div "fox = game . createCharacter ( "fox" ) fox . say ( "Hello" )" at bounding box center [355, 279] width 203 height 47
click at [256, 266] on div "fox = game . createCharacter ( "fox" ) fox . say ( "Hello" )" at bounding box center [355, 279] width 203 height 47
click at [256, 266] on div "fox = game . createCharacter ( "fox" ) fox . say ( "Hello" )" at bounding box center [355, 267] width 203 height 23
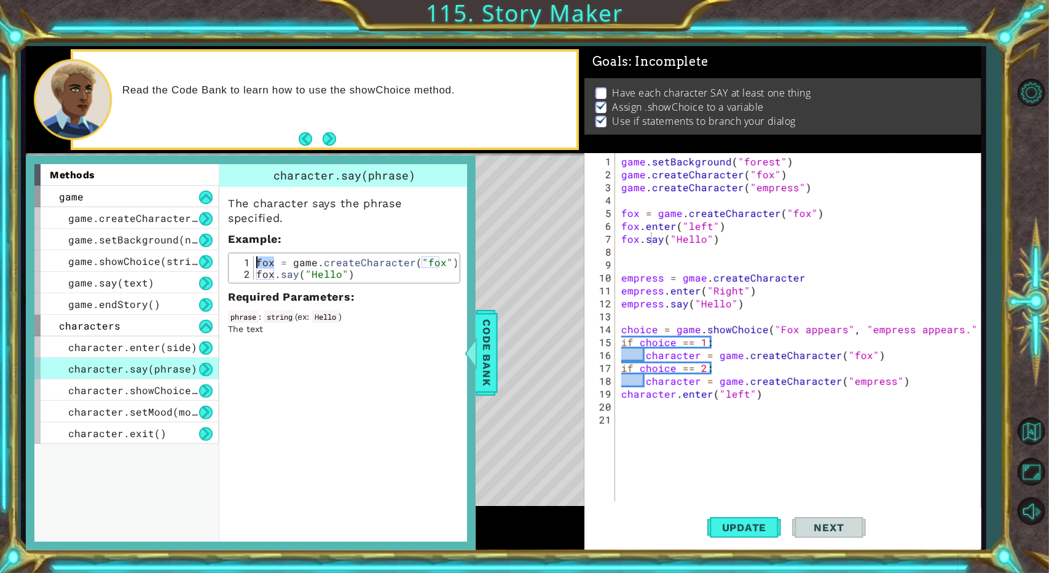
click at [256, 266] on div "fox = game . createCharacter ( "fox" ) fox . say ( "Hello" )" at bounding box center [355, 279] width 203 height 47
type textarea "fox = game.createCharacter("fox") fox.say("Hello")"
click at [256, 266] on div "fox = game . createCharacter ( "fox" ) fox . say ( "Hello" )" at bounding box center [355, 279] width 203 height 47
click at [627, 411] on div "game . setBackground ( "forest" ) game . createCharacter ( "fox" ) game . creat…" at bounding box center [801, 342] width 364 height 374
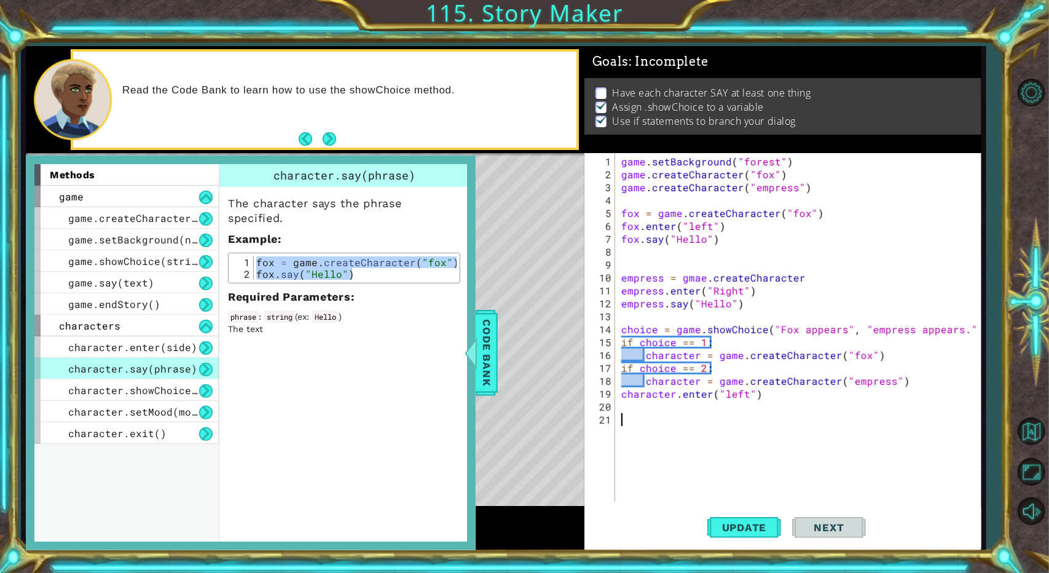
click at [627, 420] on div "game . setBackground ( "forest" ) game . createCharacter ( "fox" ) game . creat…" at bounding box center [801, 342] width 364 height 374
paste textarea "fox.say("Hello")"
type textarea "fox.say("Hello")"
click at [627, 456] on div "game . setBackground ( "forest" ) game . createCharacter ( "fox" ) game . creat…" at bounding box center [801, 342] width 364 height 374
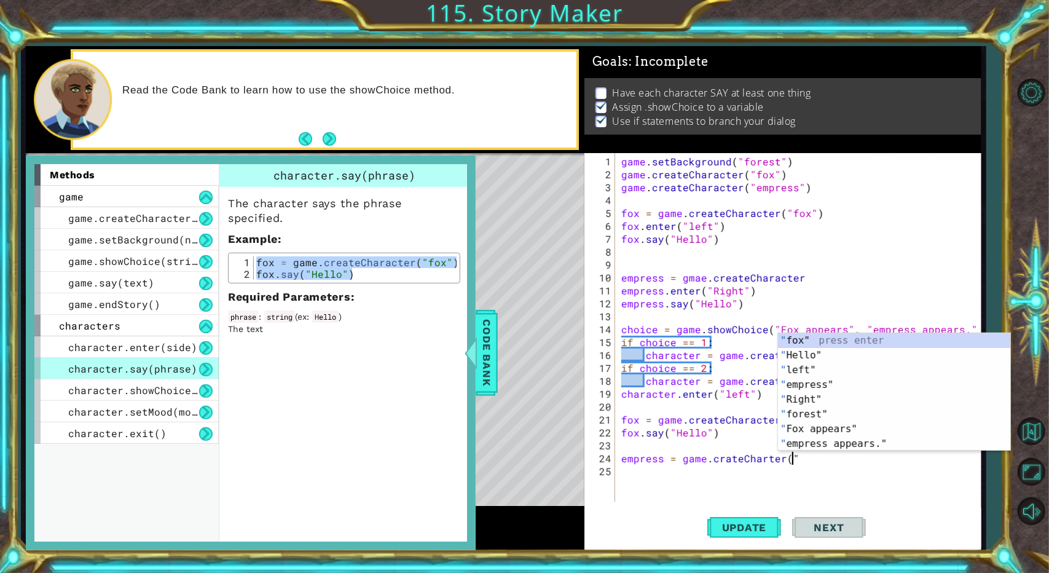
scroll to position [0, 10]
click at [627, 389] on div "" fox" press enter " Hello" press enter " left" press enter " empress" press en…" at bounding box center [894, 406] width 233 height 147
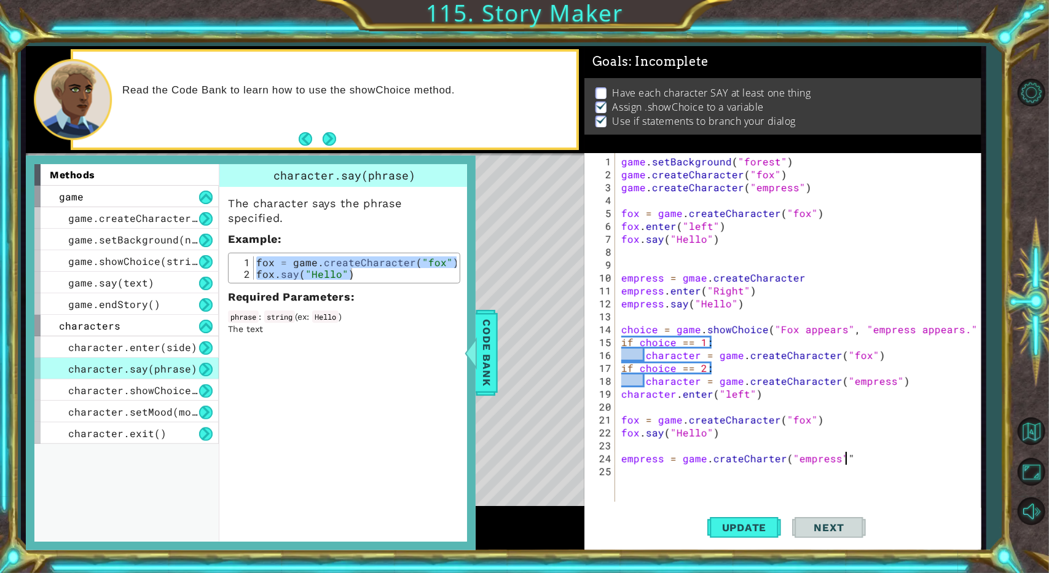
type textarea "empress = game.[PERSON_NAME]("empress"")"
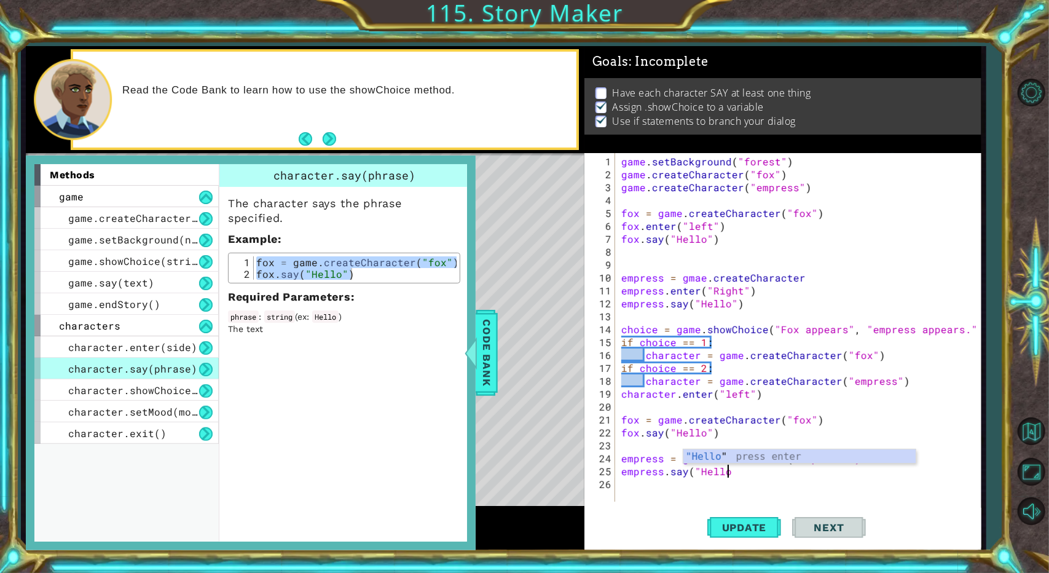
scroll to position [0, 6]
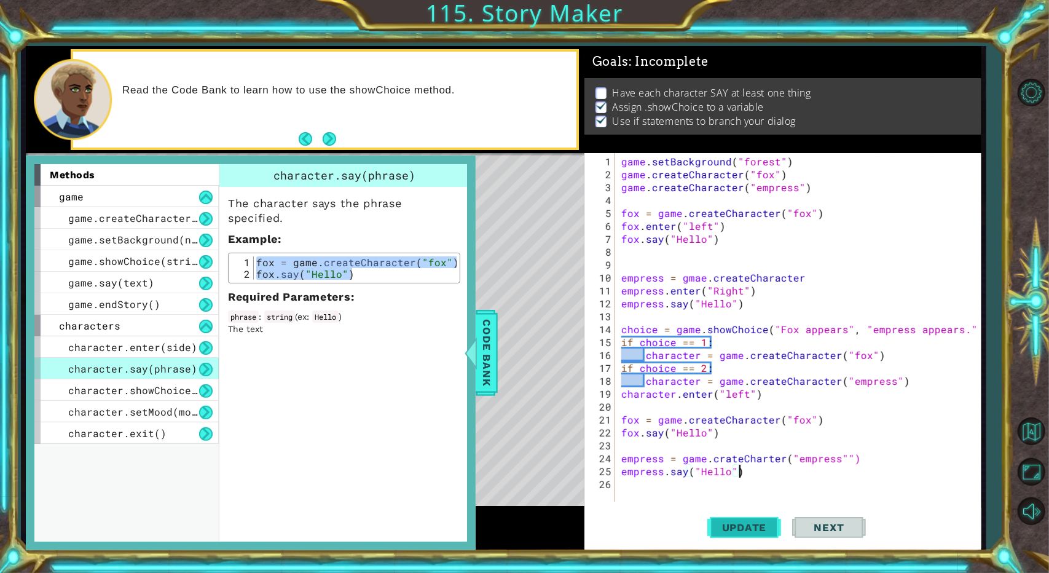
click at [627, 524] on span "Update" at bounding box center [744, 527] width 69 height 12
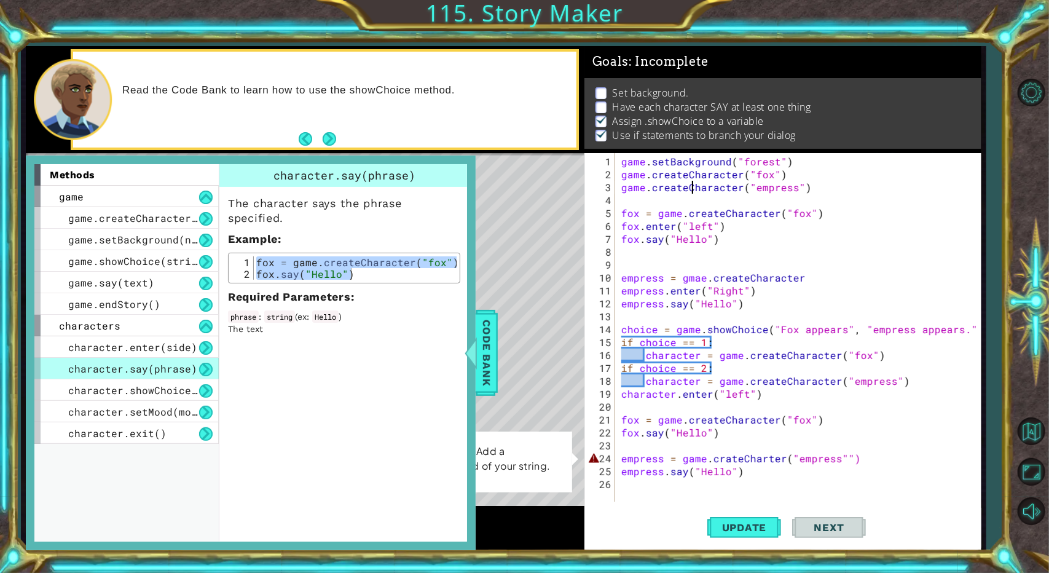
click at [627, 184] on div "game . setBackground ( "forest" ) game . createCharacter ( "fox" ) game . creat…" at bounding box center [801, 342] width 364 height 374
type textarea "game.createCharacter("empress")"
click at [627, 405] on div "game . setBackground ( "forest" ) game . createCharacter ( "fox" ) game . creat…" at bounding box center [801, 342] width 364 height 374
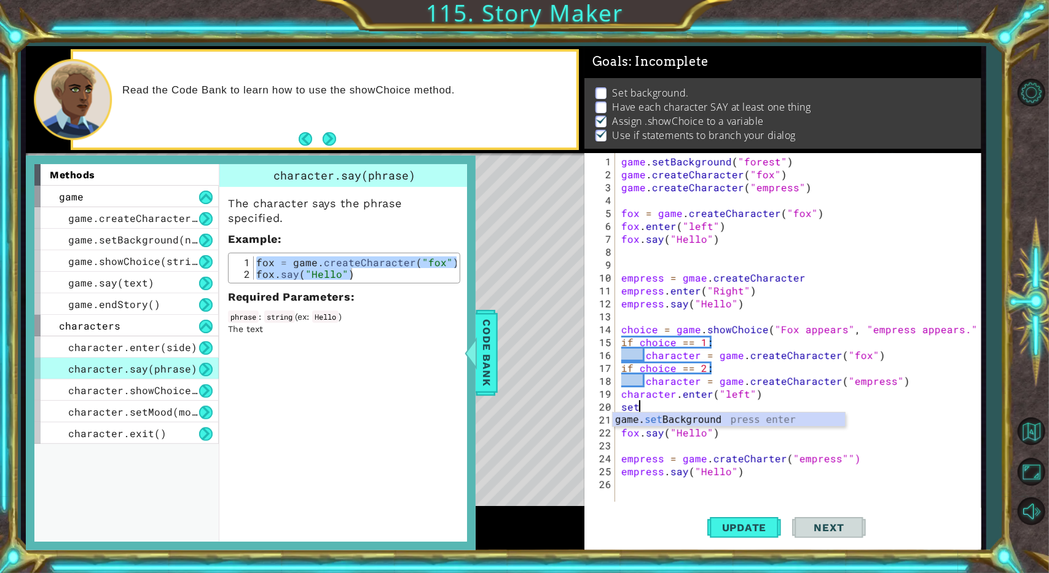
scroll to position [0, 0]
click at [627, 411] on div "game . setBackground ( "forest" ) game . createCharacter ( "fox" ) game . creat…" at bounding box center [801, 342] width 364 height 374
click at [627, 411] on body "1 ההההההההההההההההההההההההההההההההההההההההההההההההההההההההההההההההההההההההההההה…" at bounding box center [524, 286] width 1049 height 573
click at [627, 399] on div "game . setBackground ( "forest" ) game . createCharacter ( "fox" ) game . creat…" at bounding box center [801, 342] width 364 height 374
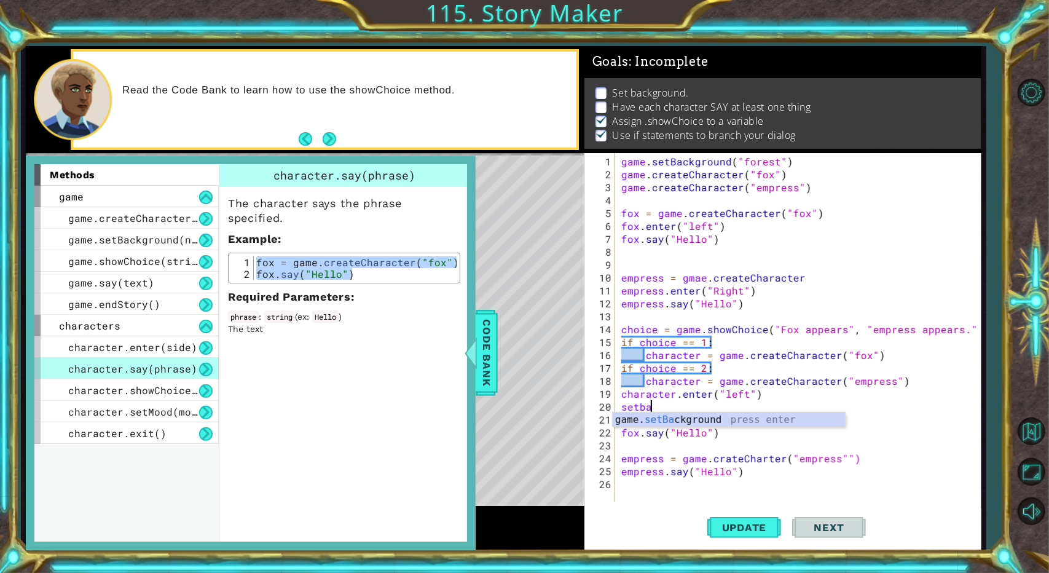
scroll to position [0, 1]
click at [627, 417] on div "game. setBa ckground press enter" at bounding box center [729, 434] width 233 height 44
click at [627, 517] on button "Update" at bounding box center [744, 528] width 74 height 40
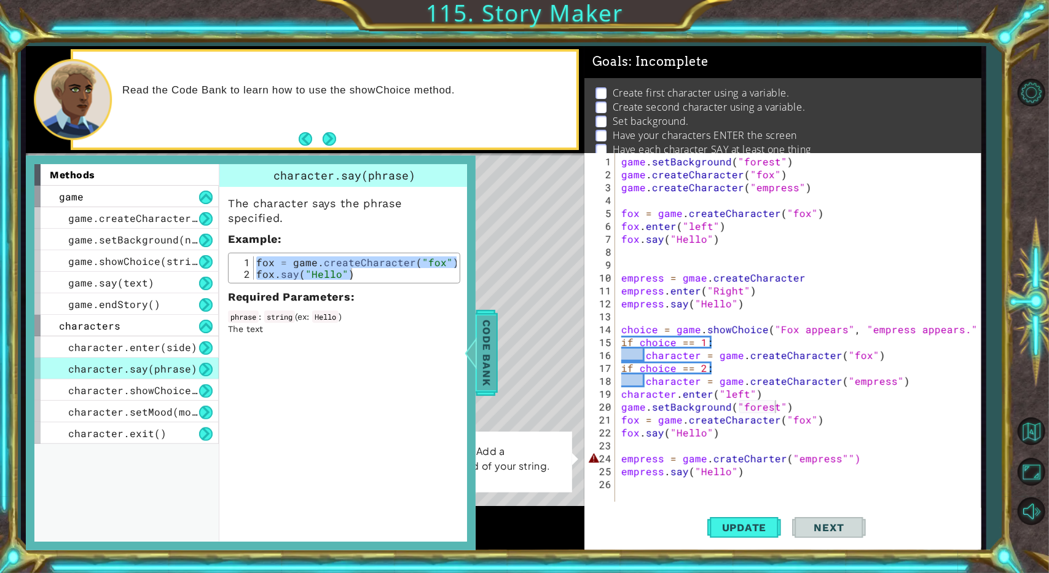
click at [492, 334] on span "Code Bank" at bounding box center [487, 352] width 20 height 75
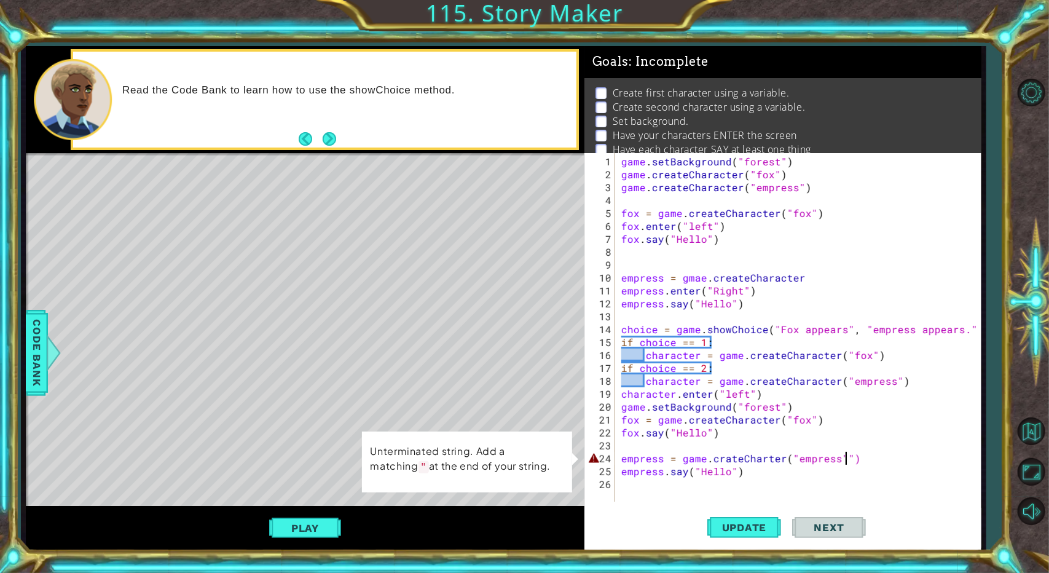
click at [627, 451] on div "game . setBackground ( "forest" ) game . createCharacter ( "fox" ) game . creat…" at bounding box center [801, 342] width 364 height 374
type textarea "empress = game.[PERSON_NAME]("empress")"
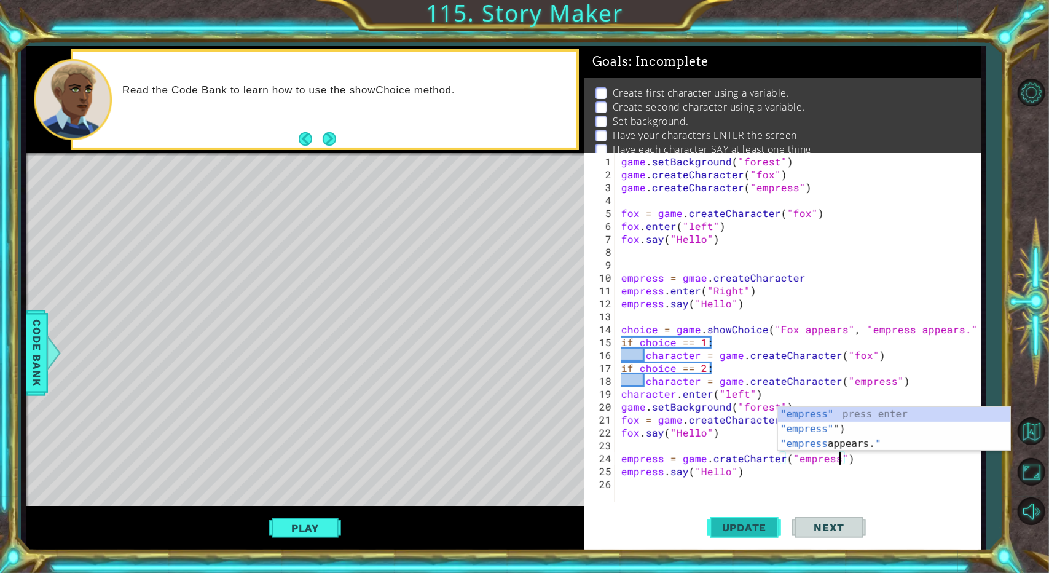
click at [627, 519] on button "Update" at bounding box center [744, 528] width 74 height 40
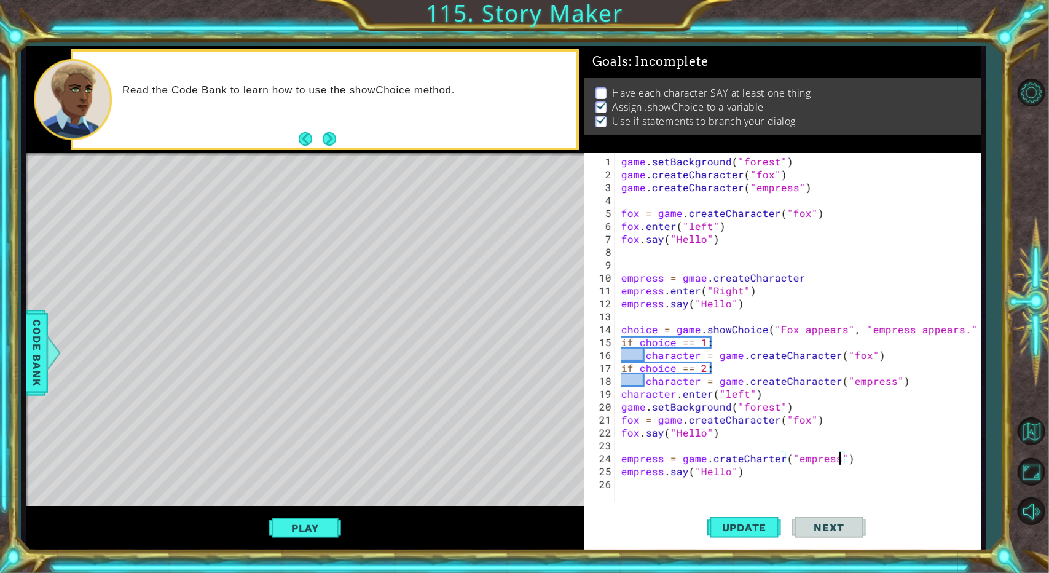
click at [627, 123] on p "Use if statements to branch your dialog" at bounding box center [704, 121] width 183 height 14
click at [627, 493] on div "game . setBackground ( "forest" ) game . createCharacter ( "fox" ) game . creat…" at bounding box center [801, 342] width 364 height 374
click at [622, 229] on div "game . setBackground ( "forest" ) game . createCharacter ( "fox" ) game . creat…" at bounding box center [801, 342] width 364 height 374
click at [627, 470] on div "game . setBackground ( "forest" ) game . createCharacter ( "fox" ) game . creat…" at bounding box center [801, 342] width 364 height 374
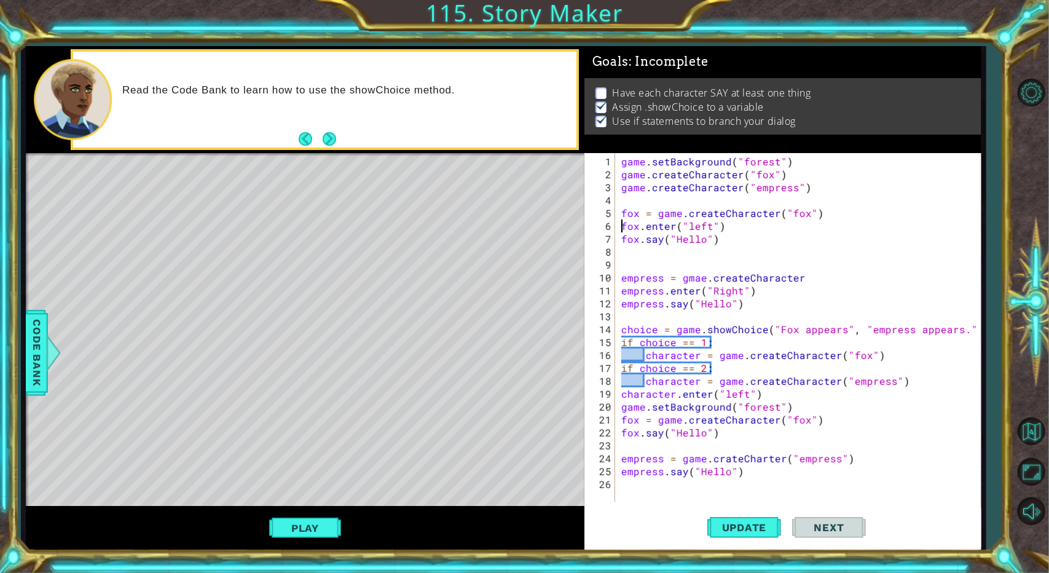
type textarea "empress.say("Hello")"
type textarea "e"
drag, startPoint x: 737, startPoint y: 511, endPoint x: 752, endPoint y: 543, distance: 35.2
click at [627, 543] on div "1 2 3 4 5 6 7 8 9 10 11 12 13 14 15 16 17 18 19 20 21 22 23 24 25 26 27 game . …" at bounding box center [782, 351] width 397 height 396
click at [627, 538] on button "Update" at bounding box center [744, 528] width 74 height 40
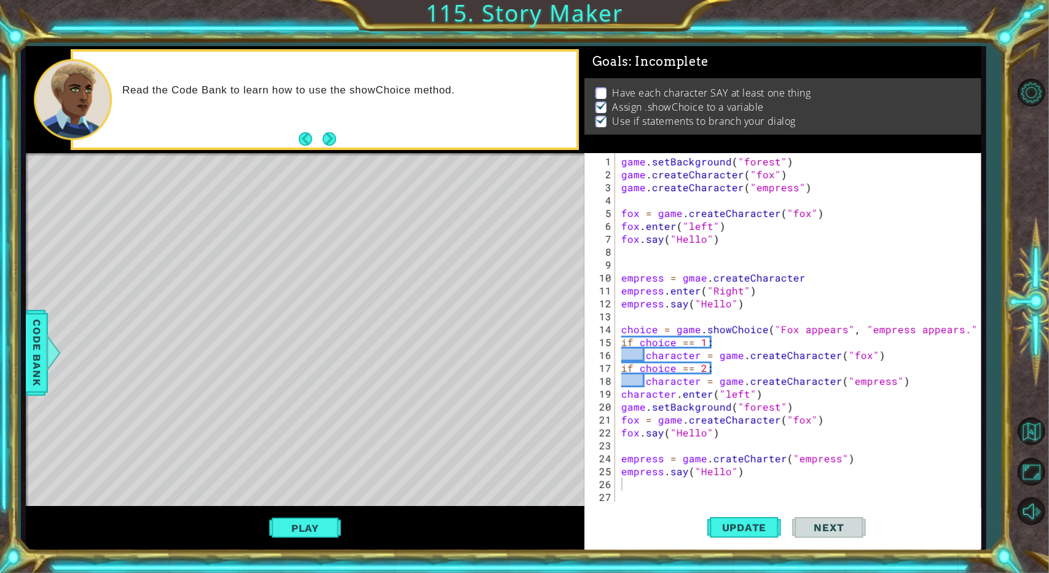
click at [627, 147] on div "1 ההההההההההההההההההההההההההההההההההההההההההההההההההההההההההההההההההההההההההההה…" at bounding box center [524, 286] width 1049 height 573
click at [627, 485] on div "1 2 3 4 5 6 7 8 9 10 11 12 13 14 15 16 17 18 19 20 21 22 23 24 25 26 27 game . …" at bounding box center [780, 327] width 393 height 348
drag, startPoint x: 692, startPoint y: 485, endPoint x: 31, endPoint y: 358, distance: 673.5
click at [31, 358] on span "Code Bank" at bounding box center [37, 352] width 20 height 75
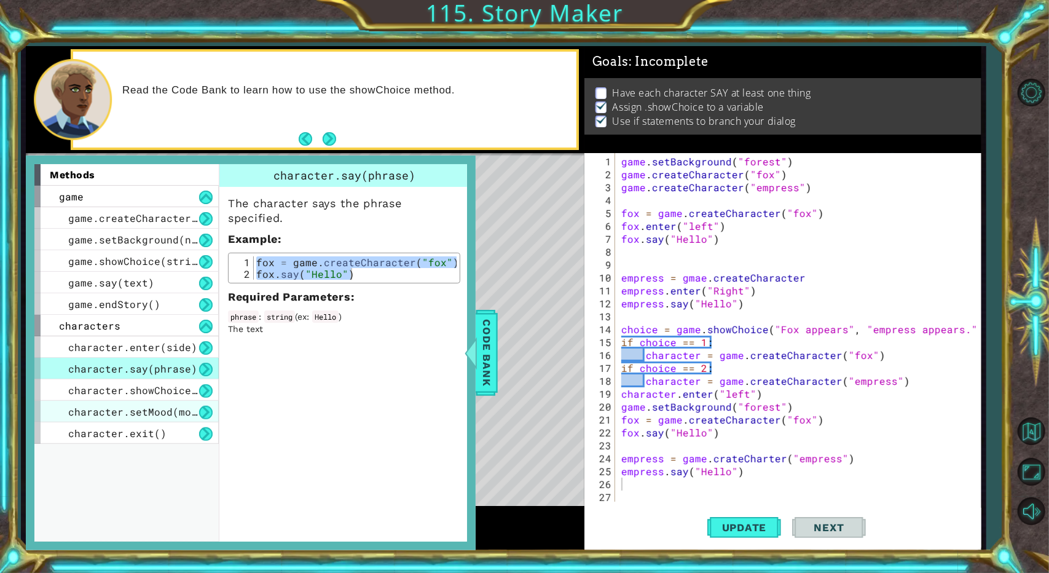
click at [143, 415] on span "character.setMood(mood)" at bounding box center [138, 411] width 141 height 13
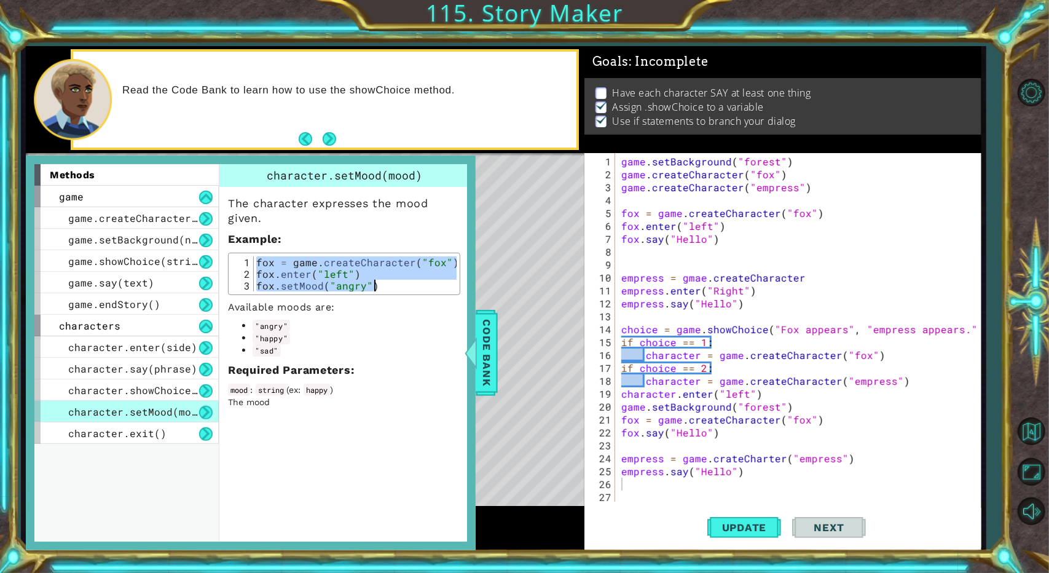
drag, startPoint x: 256, startPoint y: 259, endPoint x: 389, endPoint y: 324, distance: 148.4
click at [389, 324] on div "The character expresses the mood given. Example : fox = game.createCharacter("f…" at bounding box center [344, 297] width 250 height 221
type textarea "fox.enter("left") fox.setMood("angry")"
click at [627, 485] on div "game . setBackground ( "forest" ) game . createCharacter ( "fox" ) game . creat…" at bounding box center [801, 342] width 364 height 374
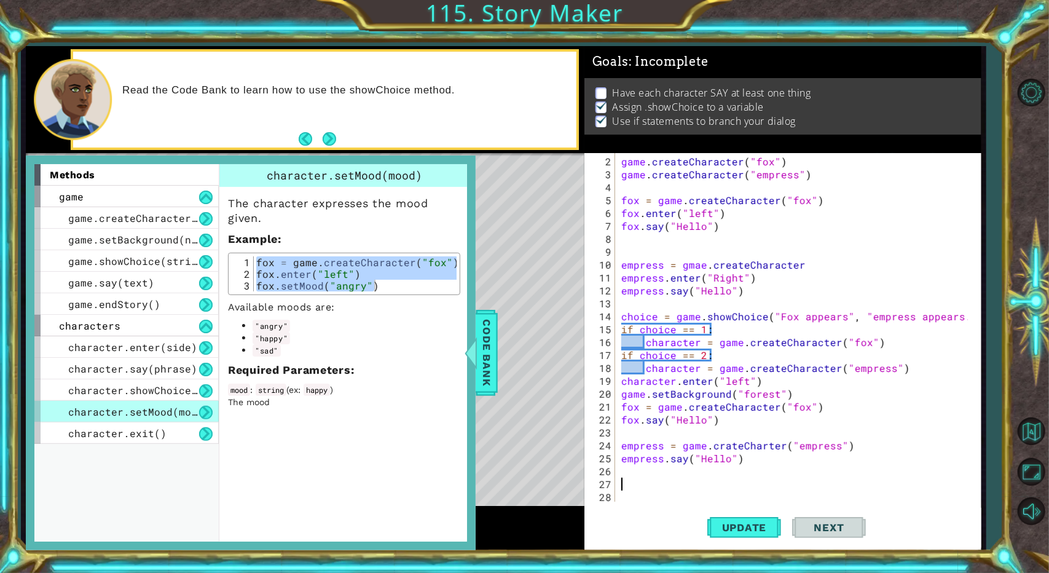
paste textarea "fox.setMood("angry")"
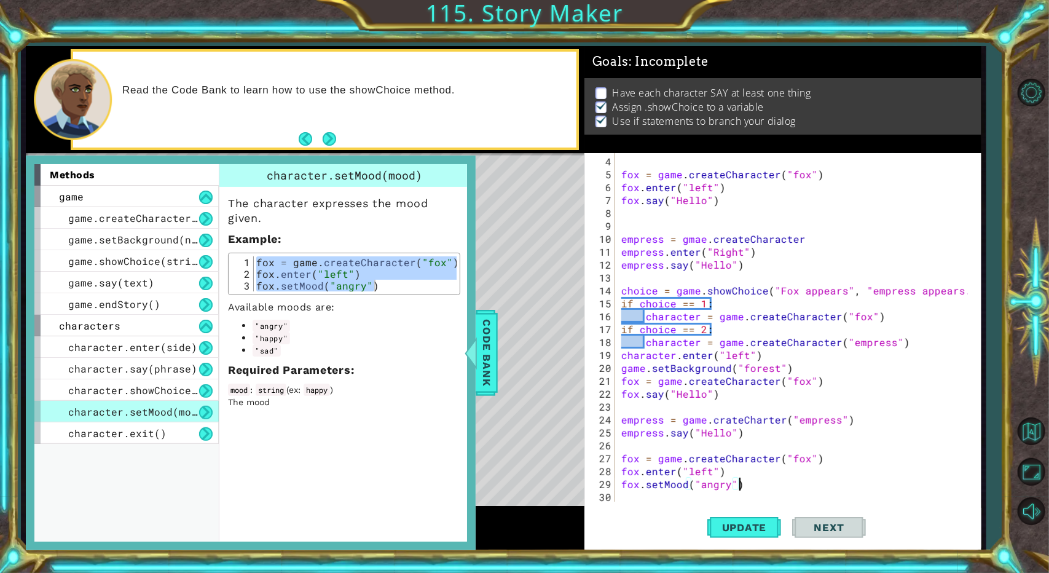
scroll to position [38, 0]
click at [627, 532] on span "Update" at bounding box center [744, 527] width 69 height 12
click at [627, 473] on div "fox = game . createCharacter ( "fox" ) fox . enter ( "left" ) fox . say ( "Hell…" at bounding box center [796, 342] width 355 height 374
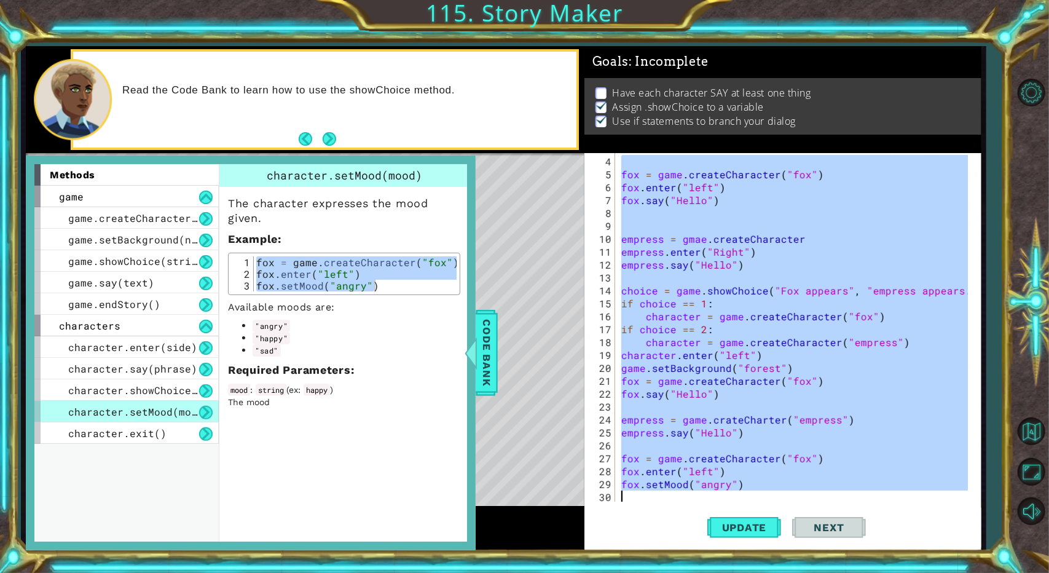
click at [627, 473] on div "fox = game . createCharacter ( "fox" ) fox . enter ( "left" ) fox . say ( "Hell…" at bounding box center [796, 342] width 355 height 374
click at [627, 476] on div "fox = game . createCharacter ( "fox" ) fox . enter ( "left" ) fox . say ( "Hell…" at bounding box center [796, 342] width 355 height 374
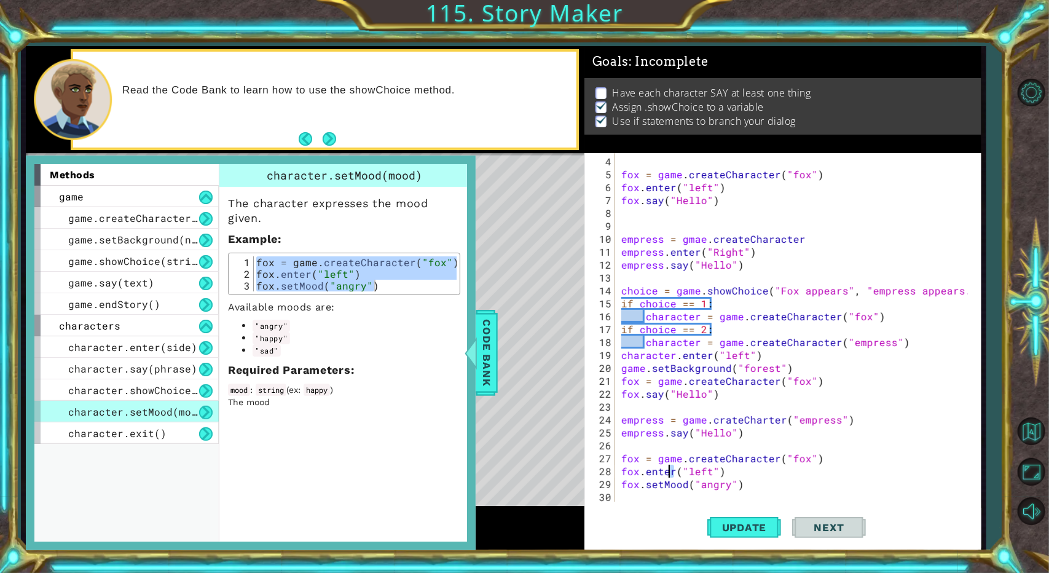
click at [627, 476] on div "fox = game . createCharacter ( "fox" ) fox . enter ( "left" ) fox . say ( "Hell…" at bounding box center [793, 327] width 349 height 348
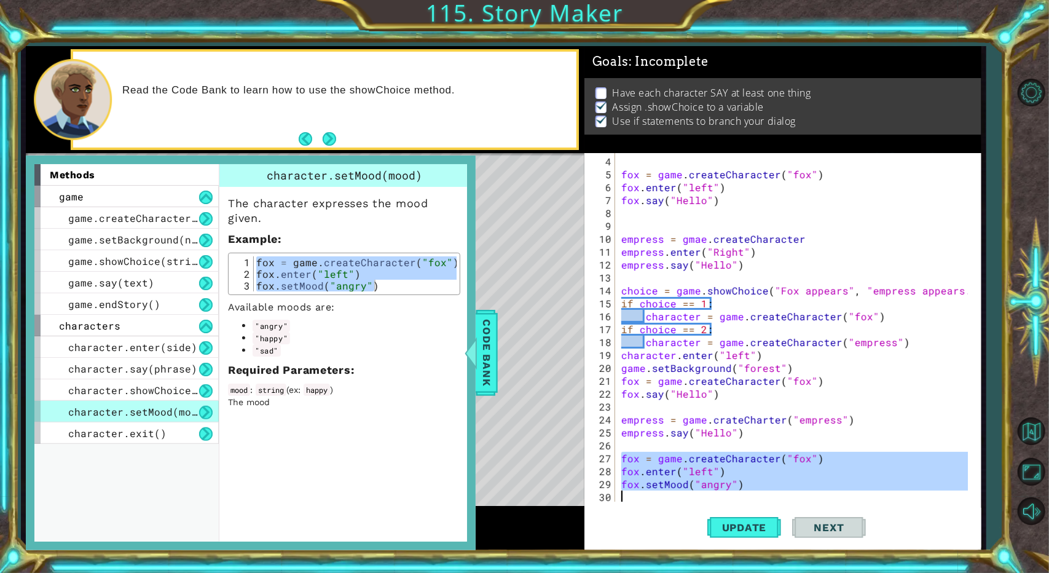
drag, startPoint x: 613, startPoint y: 454, endPoint x: 714, endPoint y: 487, distance: 106.3
click at [627, 489] on div "fox.enter("left") 4 5 6 7 8 9 10 11 12 13 14 15 16 17 18 19 20 21 22 23 24 25 2…" at bounding box center [780, 327] width 393 height 348
type textarea "fox.setMood("angry")"
click at [172, 390] on span "character.showChoice(string1, string2)" at bounding box center [185, 389] width 234 height 13
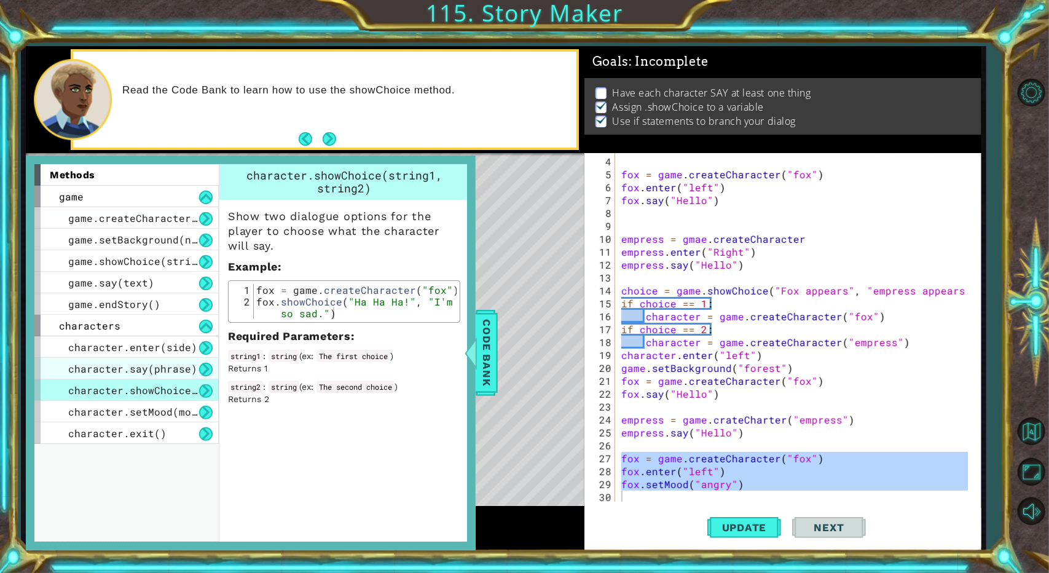
click at [213, 363] on div "character.say(phrase)" at bounding box center [126, 369] width 184 height 22
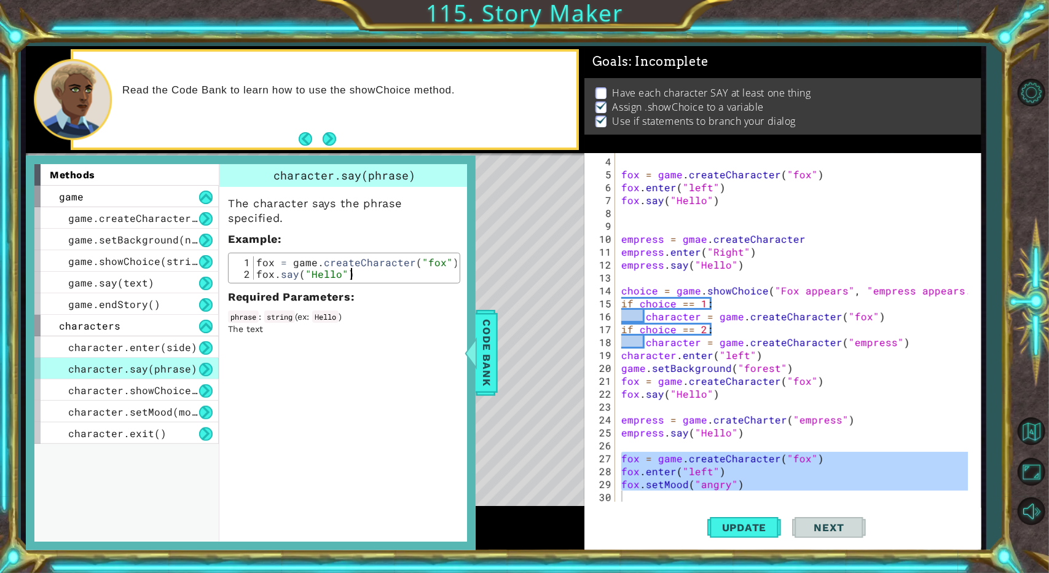
drag, startPoint x: 252, startPoint y: 257, endPoint x: 364, endPoint y: 268, distance: 112.9
click at [323, 275] on div "fox.say("Hello") 1 2 fox = game . createCharacter ( "fox" ) fox . say ( "Hello"…" at bounding box center [344, 267] width 225 height 23
drag, startPoint x: 387, startPoint y: 270, endPoint x: 247, endPoint y: 259, distance: 140.6
click at [247, 259] on div "fox.say("Hello") 1 2 fox = game . createCharacter ( "fox" ) fox . say ( "Hello"…" at bounding box center [344, 267] width 225 height 23
type textarea "fox = game.createCharacter("fox") fox.say("Hello")"
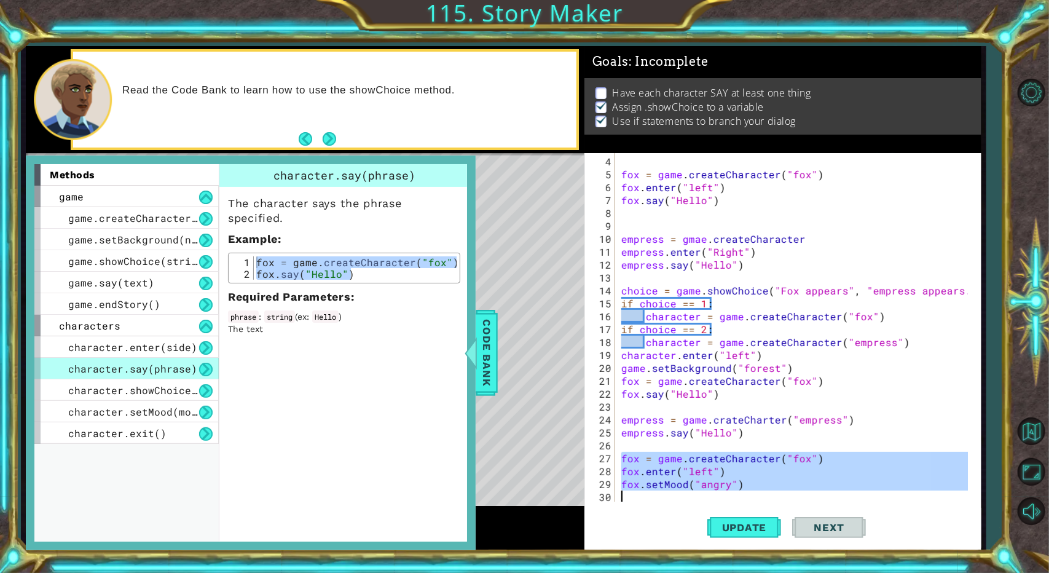
click at [627, 468] on div "fox = game . createCharacter ( "fox" ) fox . enter ( "left" ) fox . say ( "Hell…" at bounding box center [793, 327] width 349 height 348
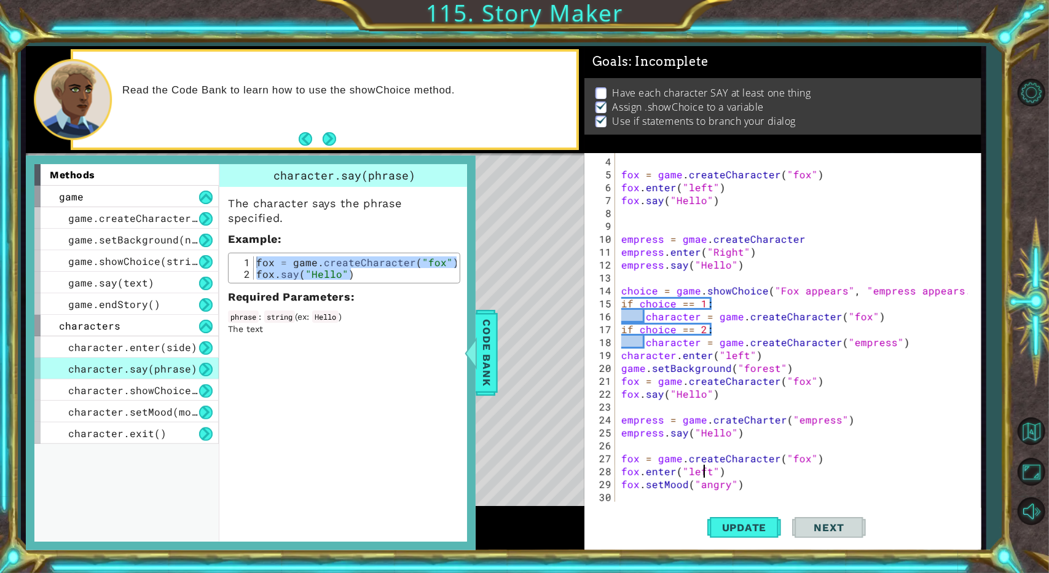
click at [627, 468] on div "fox = game . createCharacter ( "fox" ) fox . enter ( "left" ) fox . say ( "Hell…" at bounding box center [796, 342] width 355 height 374
paste textarea "say("Hello")"
click at [627, 521] on button "Update" at bounding box center [744, 528] width 74 height 40
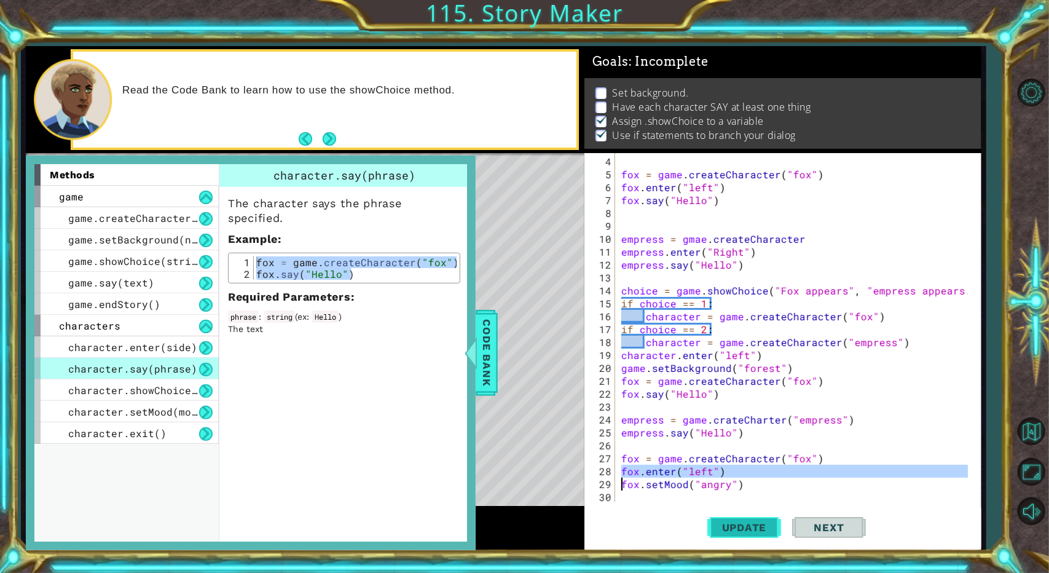
click at [627, 532] on span "Update" at bounding box center [744, 527] width 69 height 12
type textarea "fox.setMood("angry")"
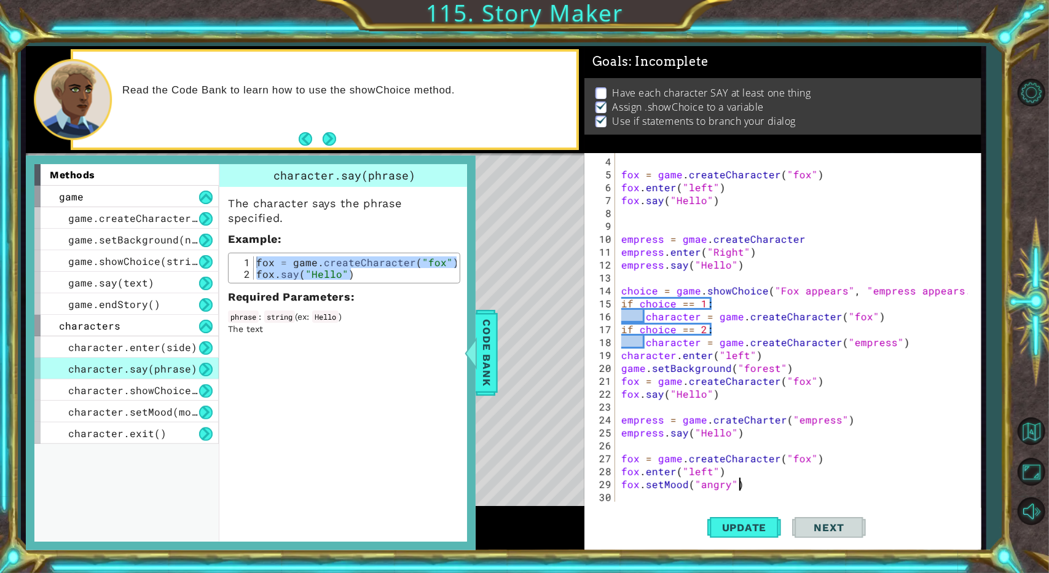
click at [627, 479] on div "fox = game . createCharacter ( "fox" ) fox . enter ( "left" ) fox . say ( "Hell…" at bounding box center [796, 342] width 355 height 374
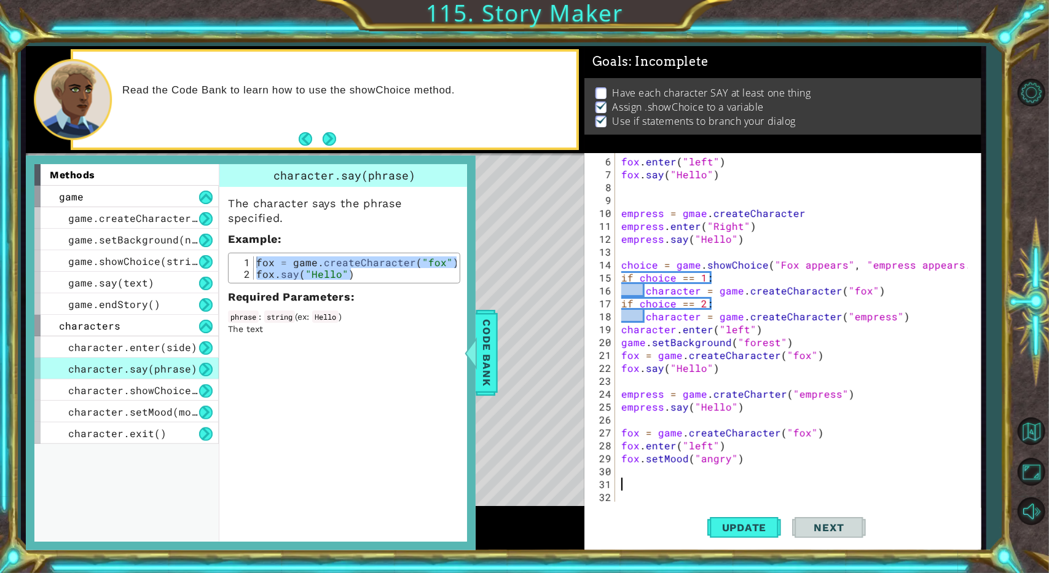
scroll to position [64, 0]
paste textarea "fox.say("Hello")"
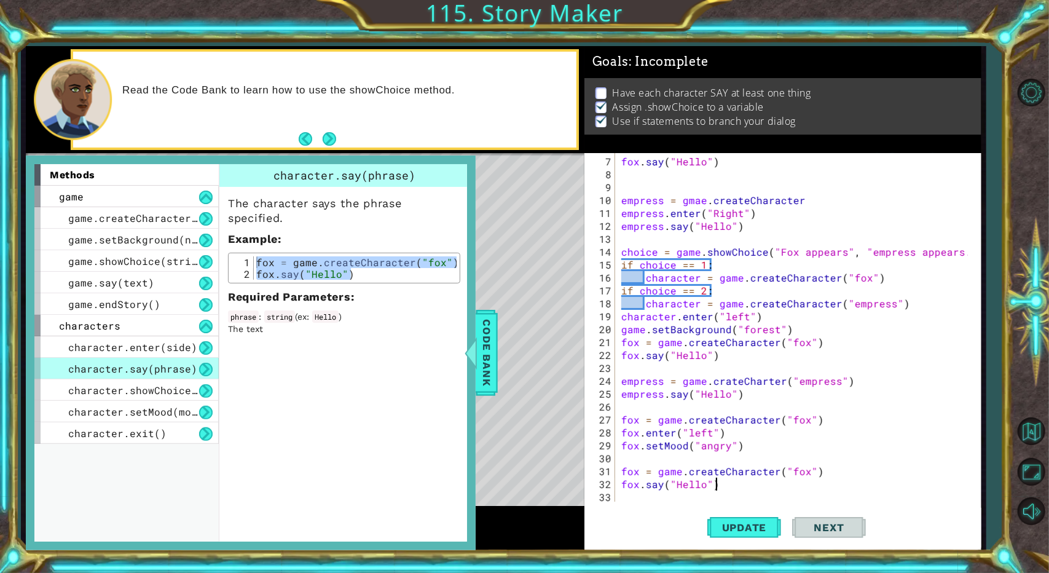
scroll to position [90, 0]
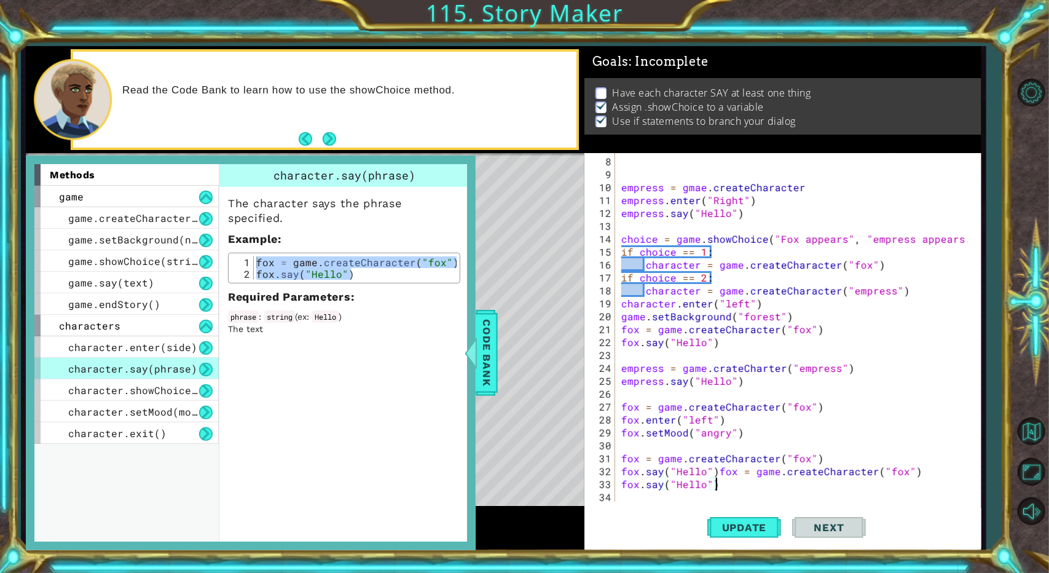
click at [627, 487] on div "empress = gmae . createCharacter empress . enter ( "Right" ) empress . say ( "H…" at bounding box center [796, 342] width 355 height 374
click at [627, 522] on span "Update" at bounding box center [744, 527] width 69 height 12
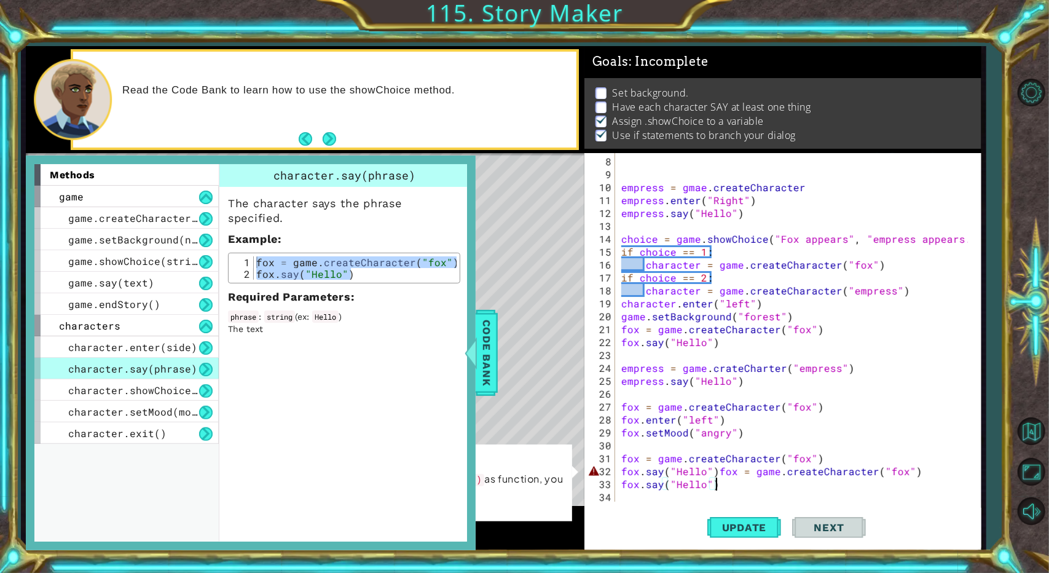
click at [627, 471] on div "empress = gmae . createCharacter empress . enter ( "Right" ) empress . say ( "H…" at bounding box center [796, 342] width 355 height 374
click at [627, 468] on div "empress = gmae . createCharacter empress . enter ( "Right" ) empress . say ( "H…" at bounding box center [793, 327] width 349 height 348
click at [627, 471] on div "empress = gmae . createCharacter empress . enter ( "Right" ) empress . say ( "H…" at bounding box center [796, 342] width 355 height 374
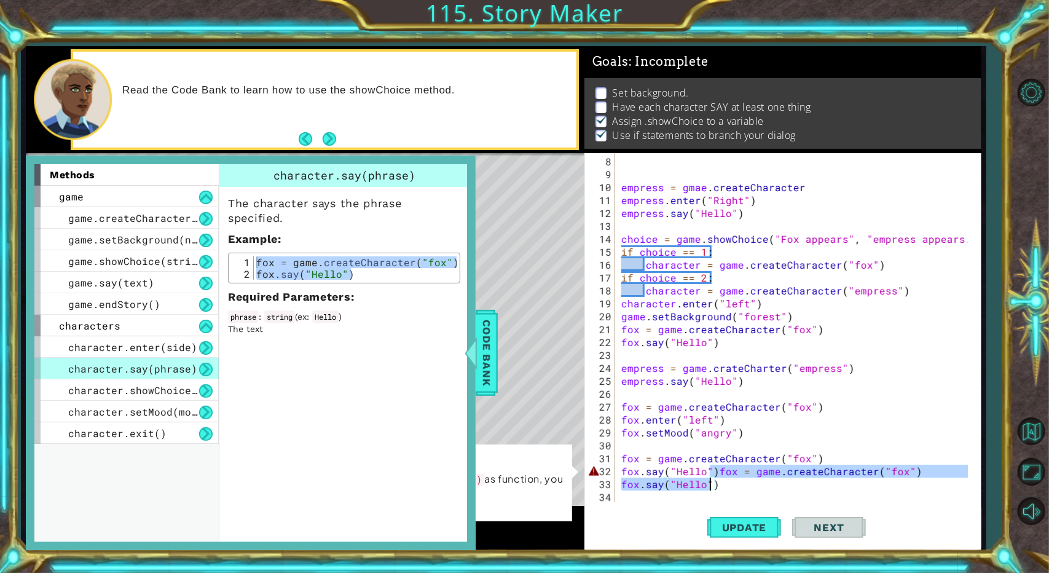
click at [627, 476] on div "empress = gmae . createCharacter empress . enter ( "Right" ) empress . say ( "H…" at bounding box center [796, 342] width 355 height 374
click at [627, 475] on div "empress = gmae . createCharacter empress . enter ( "Right" ) empress . say ( "H…" at bounding box center [793, 327] width 349 height 348
click at [627, 474] on div "empress = gmae . createCharacter empress . enter ( "Right" ) empress . say ( "H…" at bounding box center [796, 342] width 355 height 374
type textarea "fox = game.createCharacter("fox")"
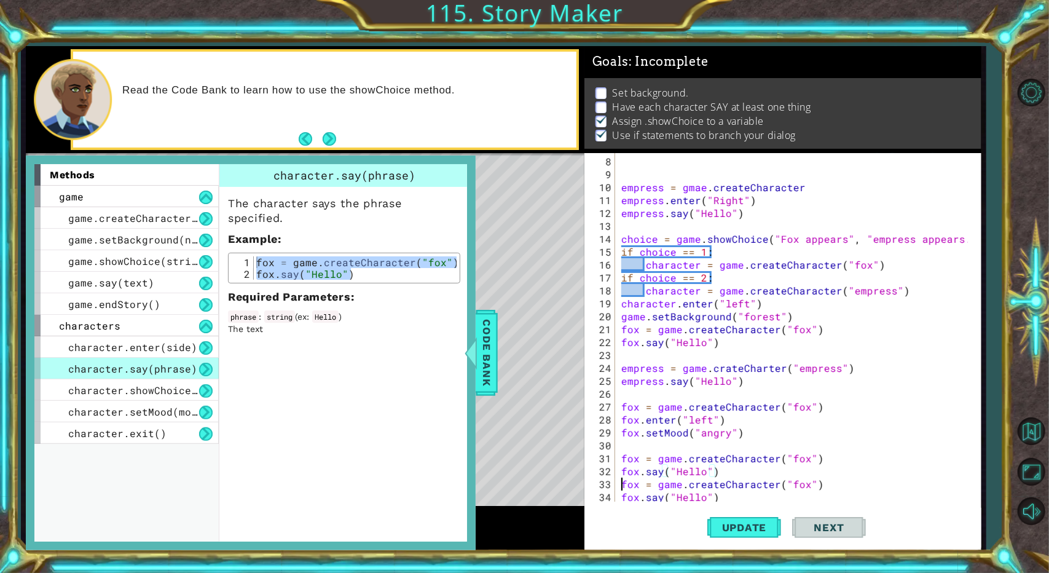
scroll to position [90, 0]
click at [627, 529] on span "Update" at bounding box center [744, 527] width 69 height 12
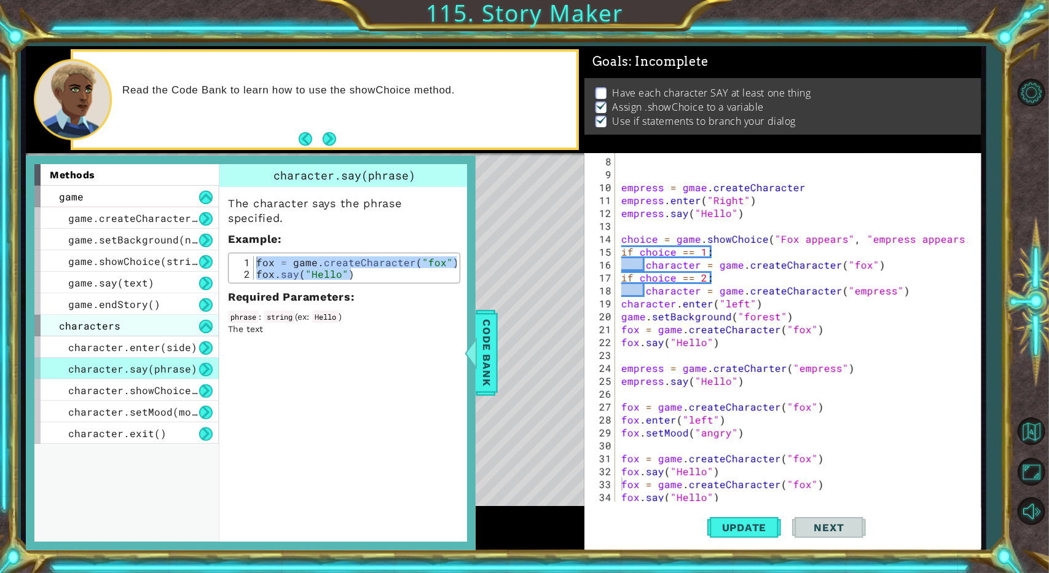
click at [109, 328] on span "characters" at bounding box center [89, 325] width 61 height 13
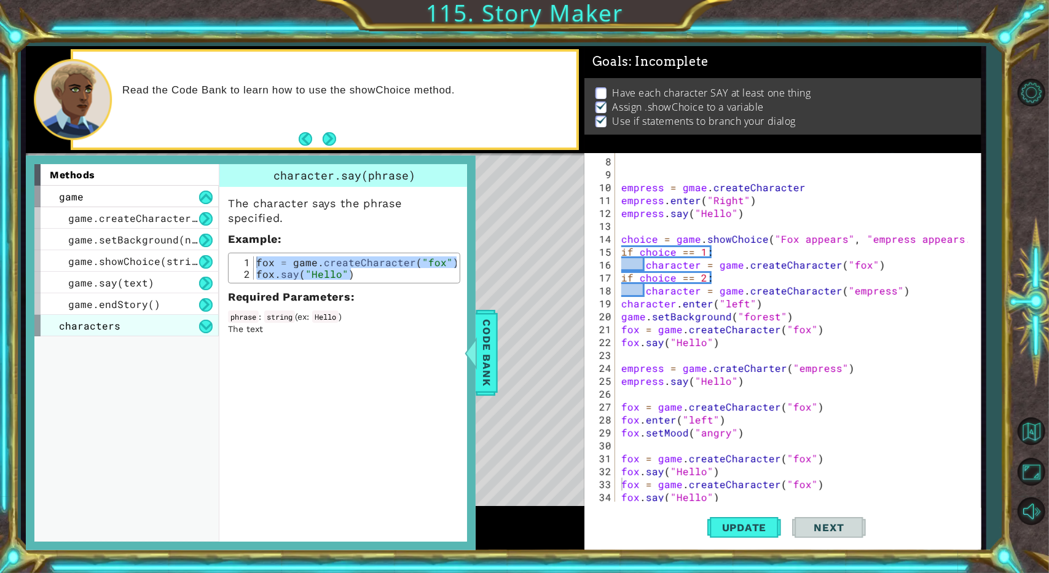
click at [109, 328] on span "characters" at bounding box center [89, 325] width 61 height 13
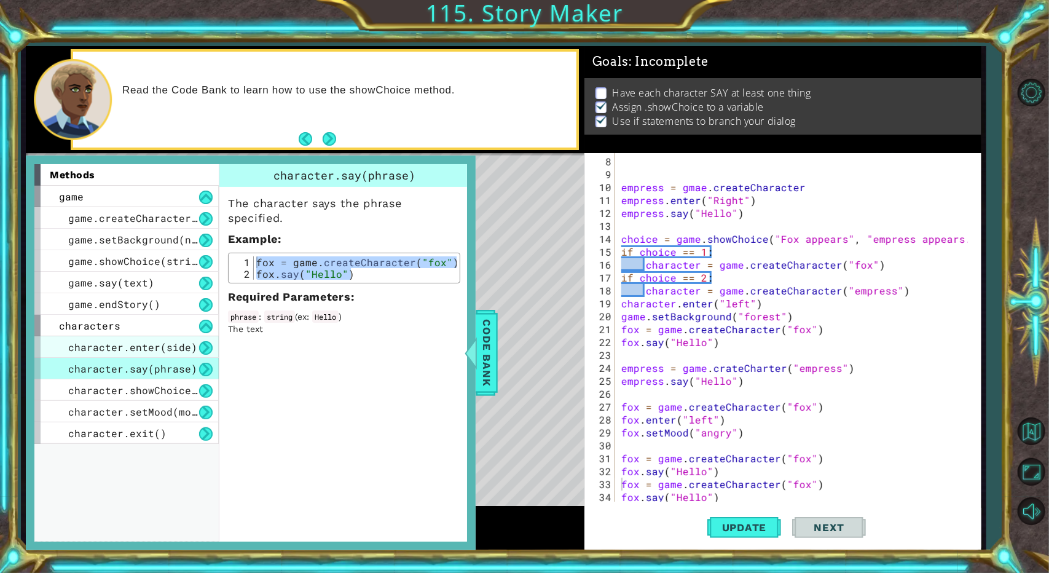
click at [103, 339] on div "character.enter(side)" at bounding box center [126, 347] width 184 height 22
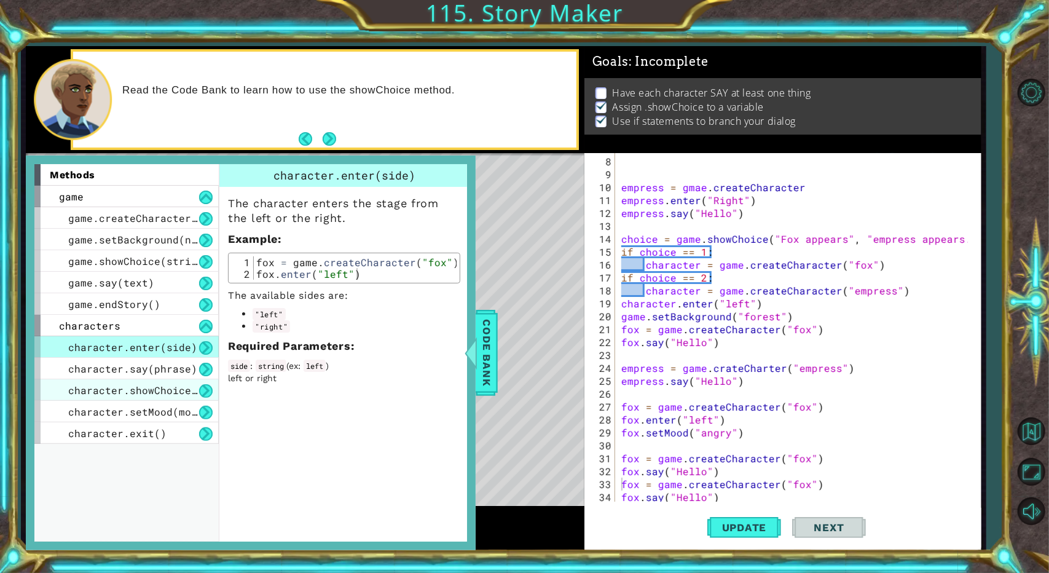
click at [78, 382] on div "character.showChoice(string1, string2)" at bounding box center [126, 390] width 184 height 22
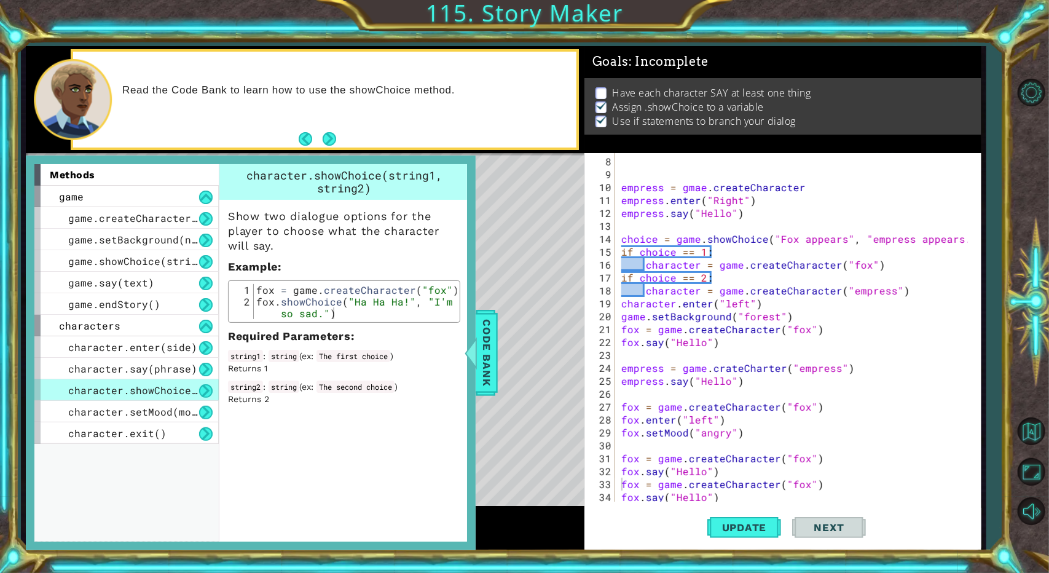
click at [91, 397] on div "character.showChoice(string1, string2)" at bounding box center [126, 390] width 184 height 22
click at [92, 405] on span "character.setMood(mood)" at bounding box center [138, 411] width 141 height 13
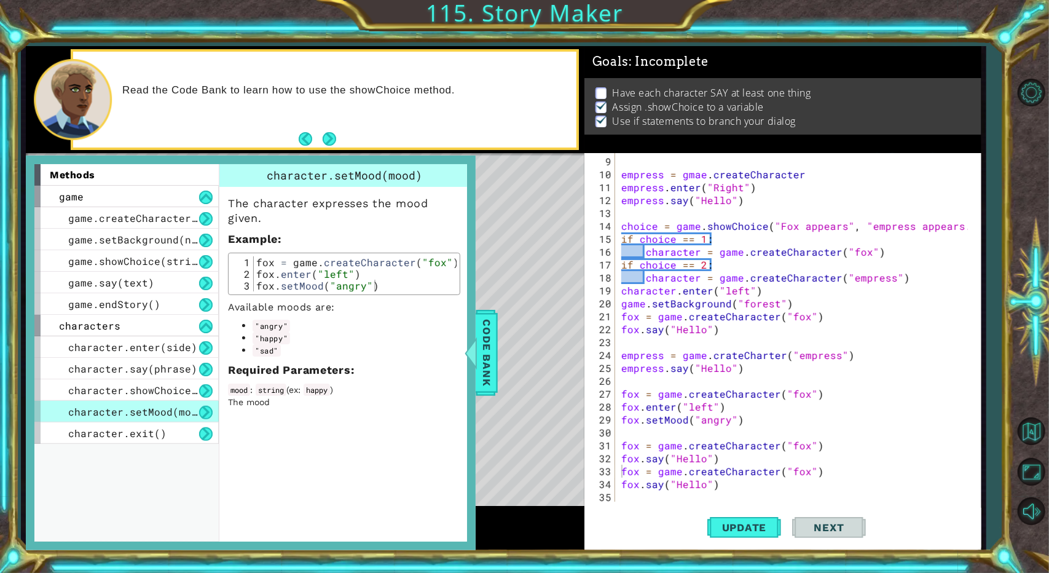
scroll to position [66, 0]
